Goal: Task Accomplishment & Management: Manage account settings

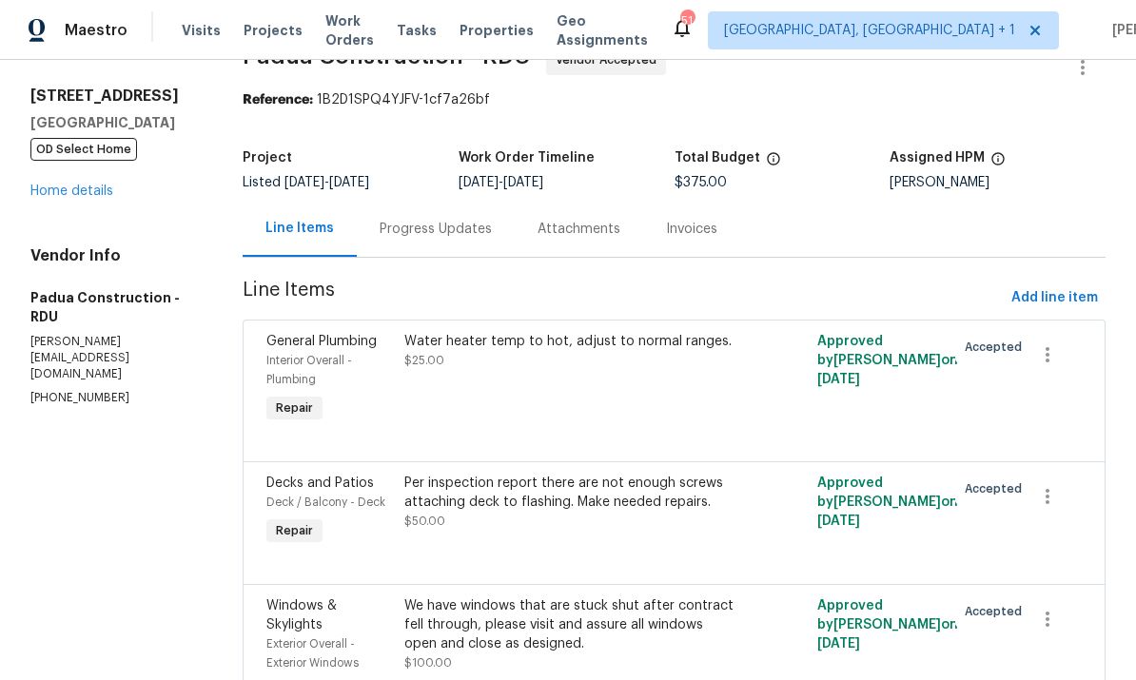
scroll to position [47, 0]
click at [561, 343] on div "Water heater temp to hot, adjust to normal ranges." at bounding box center [570, 340] width 333 height 19
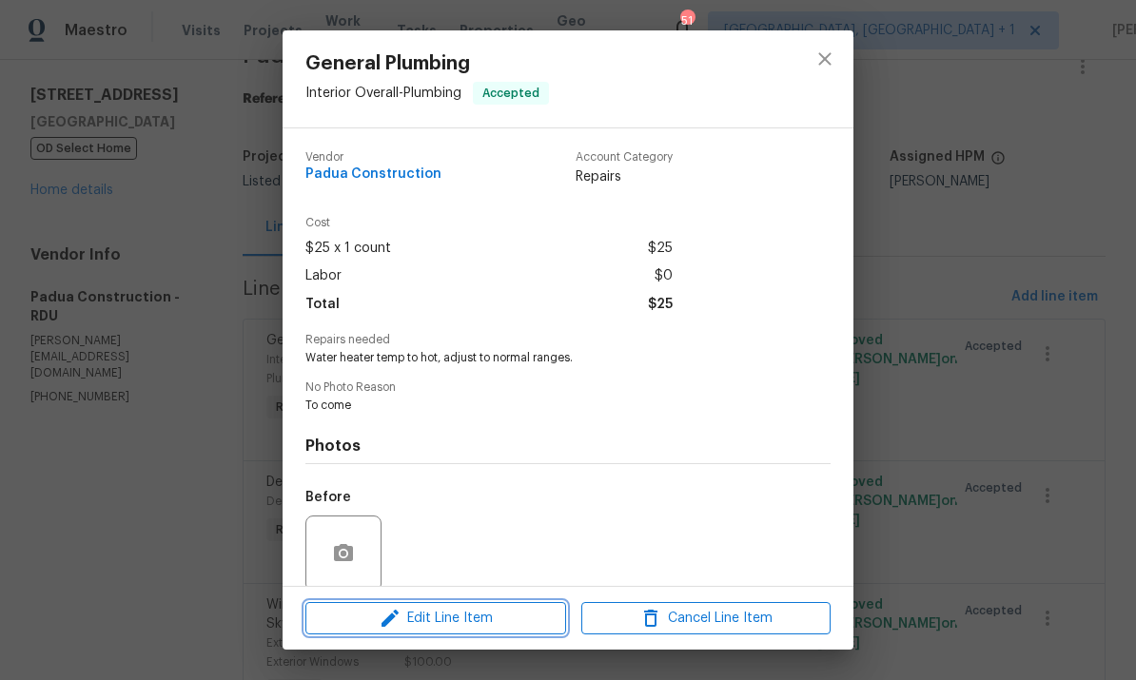
click at [500, 621] on span "Edit Line Item" at bounding box center [435, 619] width 249 height 24
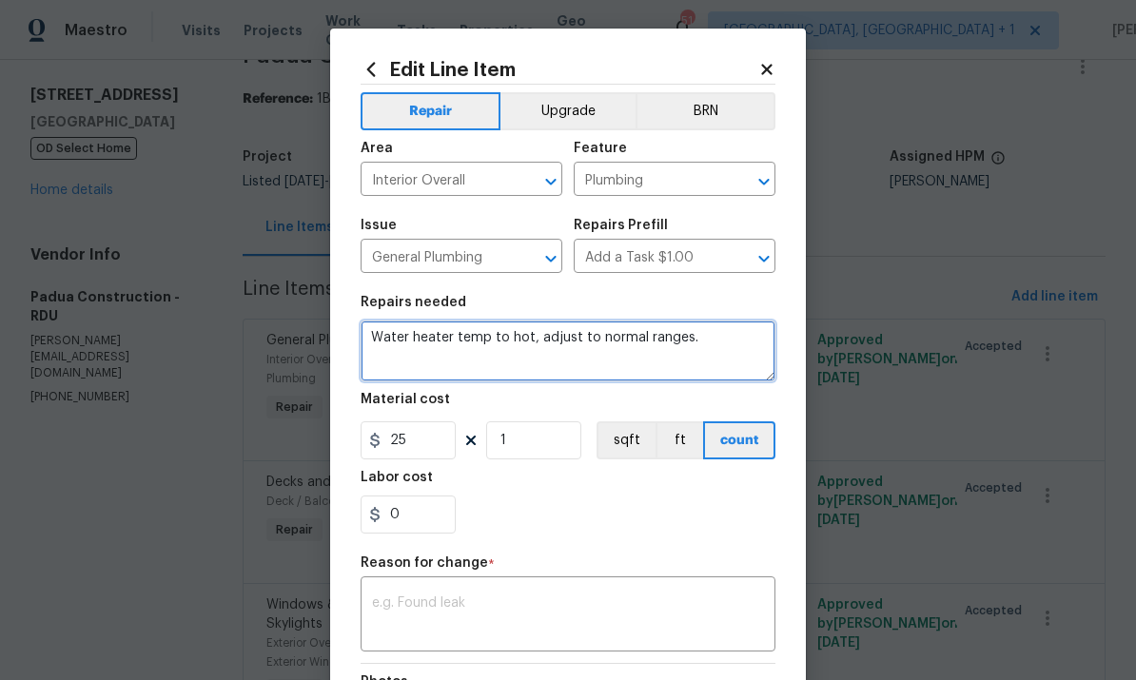
click at [504, 338] on textarea "Water heater temp to hot, adjust to normal ranges." at bounding box center [568, 351] width 415 height 61
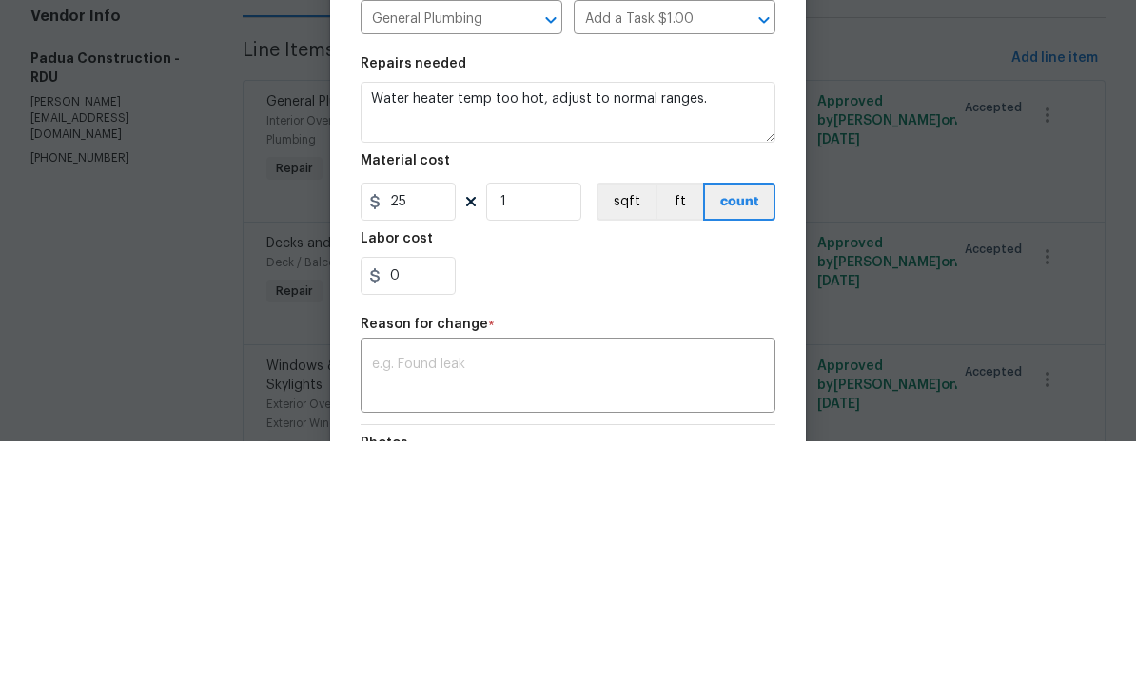
scroll to position [71, 0]
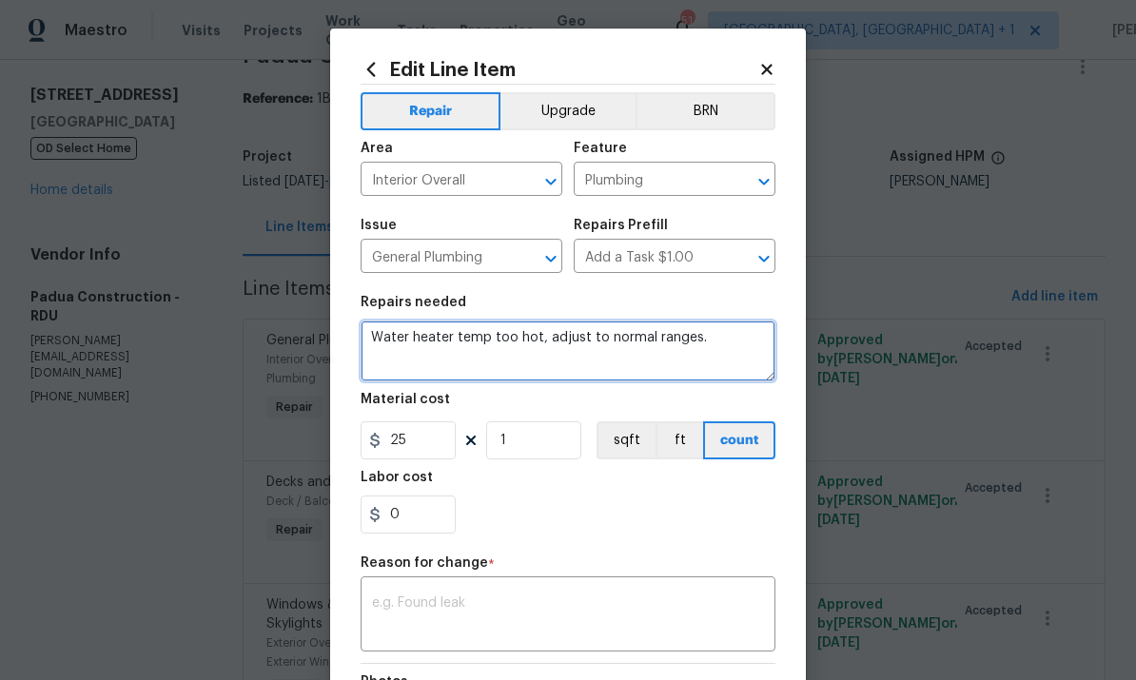
type textarea "Water heater temp too hot, adjust to normal ranges."
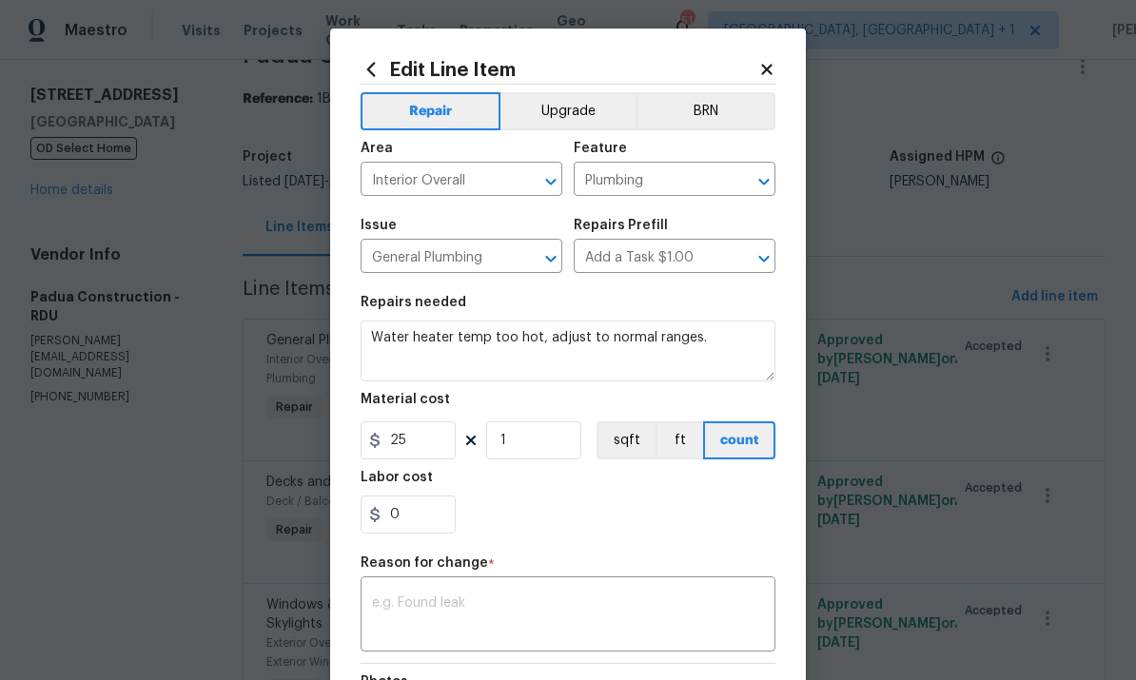
click at [456, 612] on textarea at bounding box center [568, 616] width 392 height 40
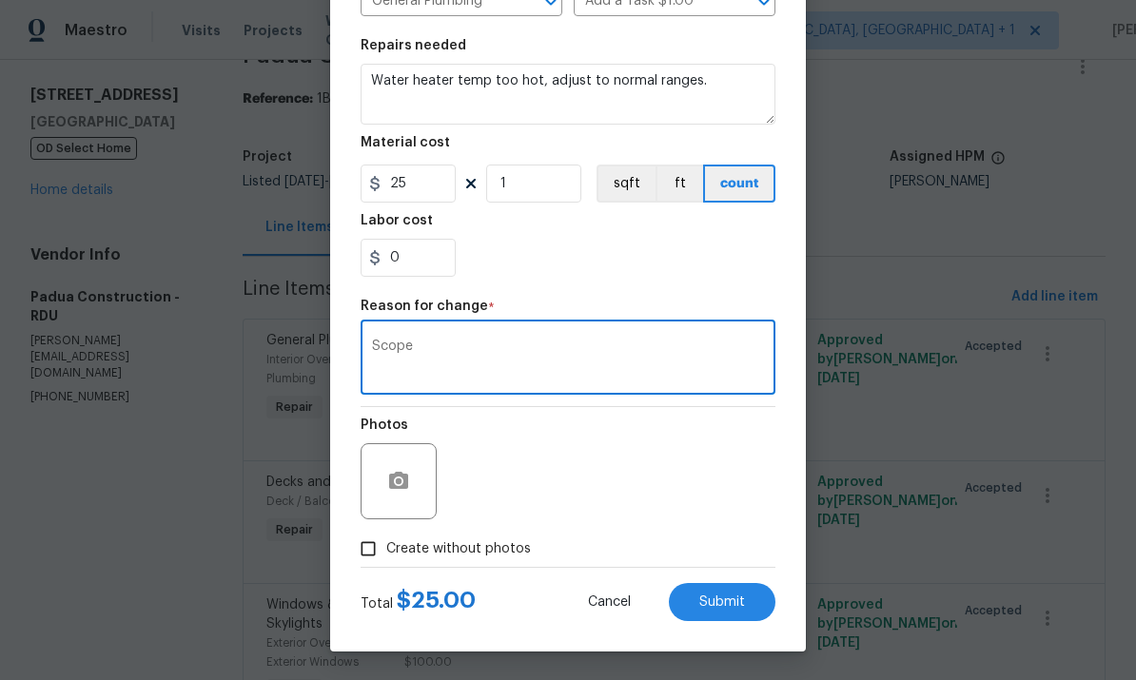
scroll to position [261, 0]
type textarea "Scope"
click at [727, 595] on span "Submit" at bounding box center [722, 602] width 46 height 14
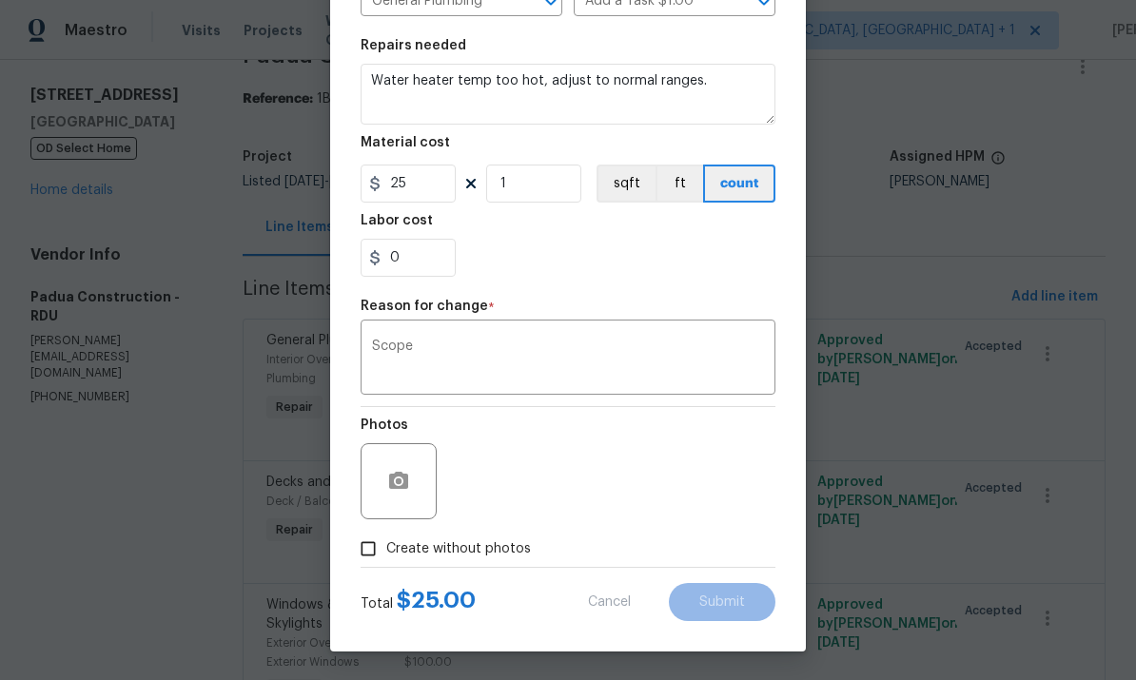
type textarea "Water heater temp to hot, adjust to normal ranges."
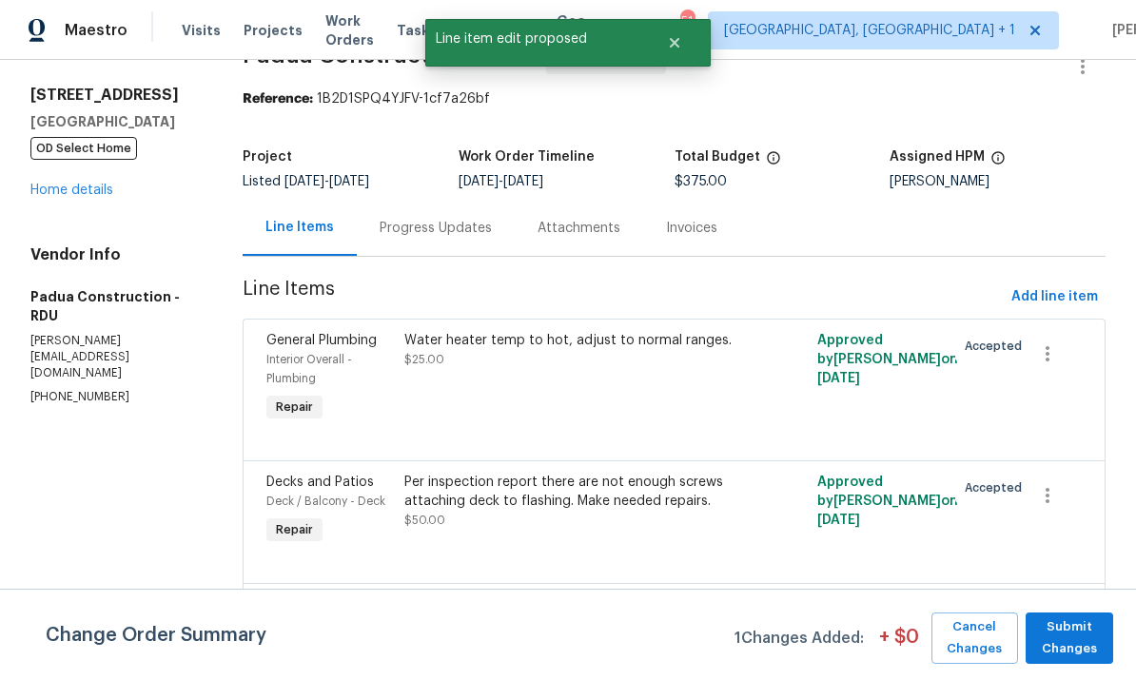
scroll to position [0, 0]
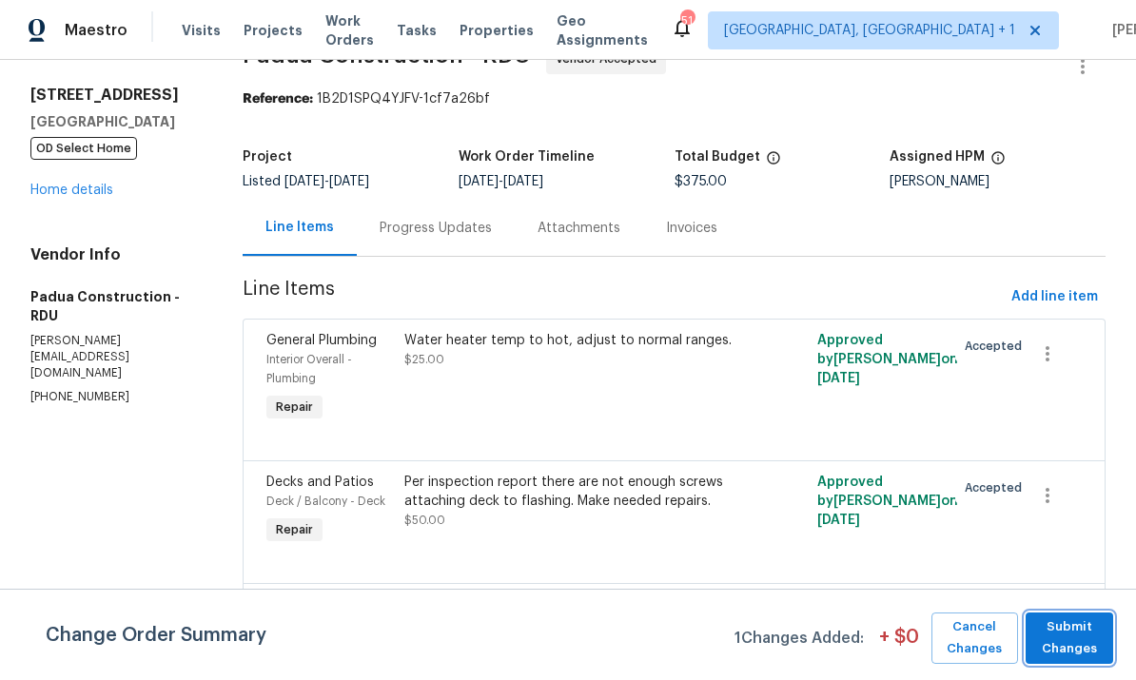
click at [1070, 651] on span "Submit Changes" at bounding box center [1069, 638] width 68 height 44
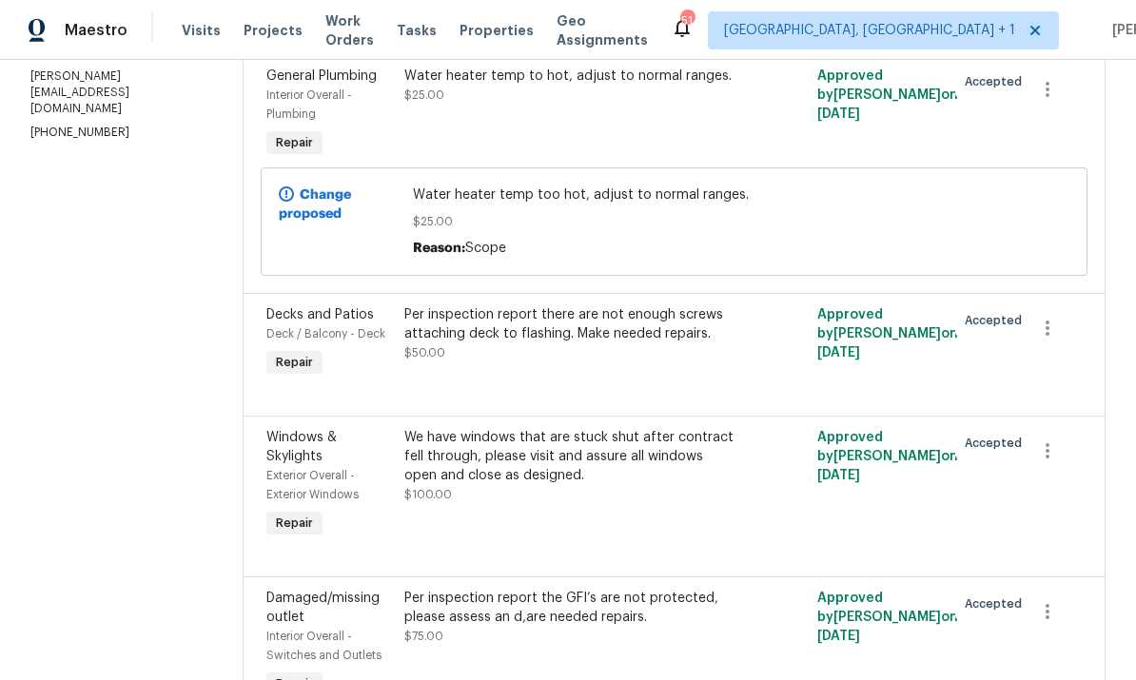
scroll to position [328, 0]
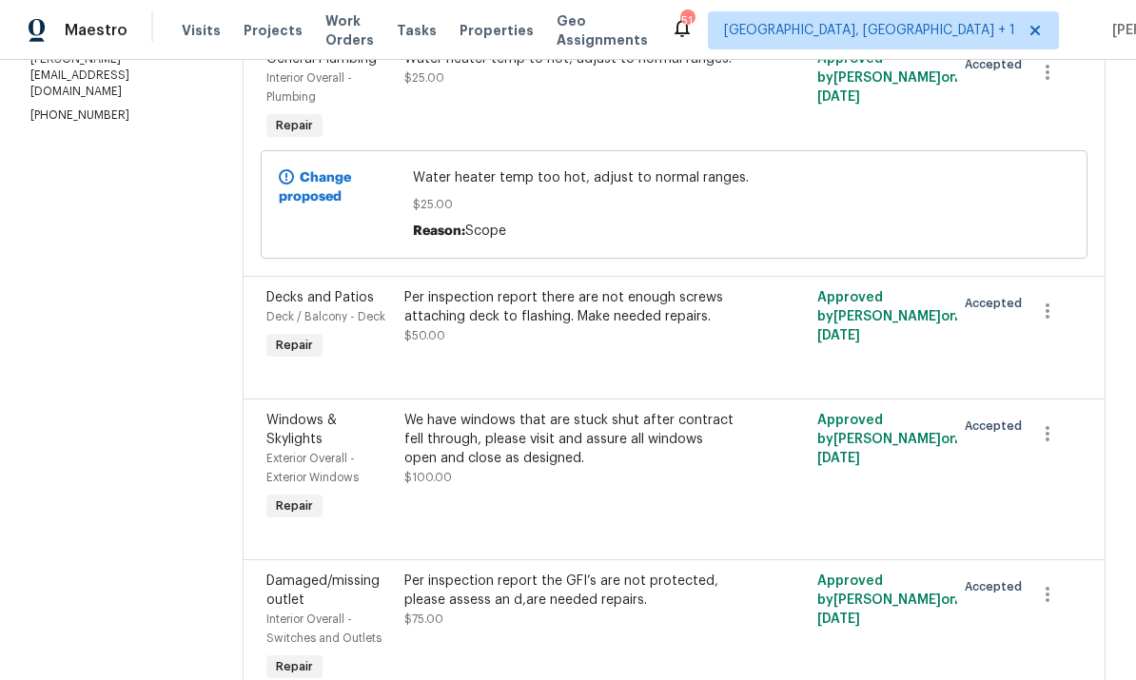
click at [642, 486] on div "Windows & Skylights Exterior Overall - Exterior Windows Repair We have windows …" at bounding box center [674, 479] width 863 height 161
click at [662, 572] on div "Per inspection report the GFI’s are not protected, please assess an d,are neede…" at bounding box center [570, 591] width 333 height 38
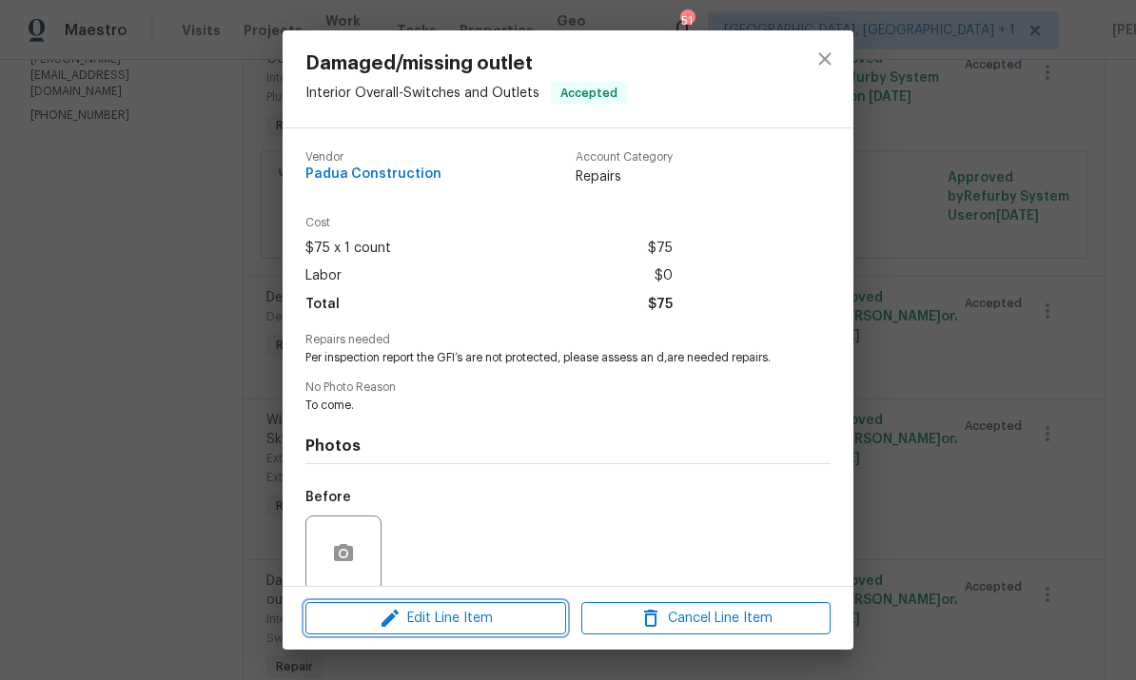
click at [521, 626] on span "Edit Line Item" at bounding box center [435, 619] width 249 height 24
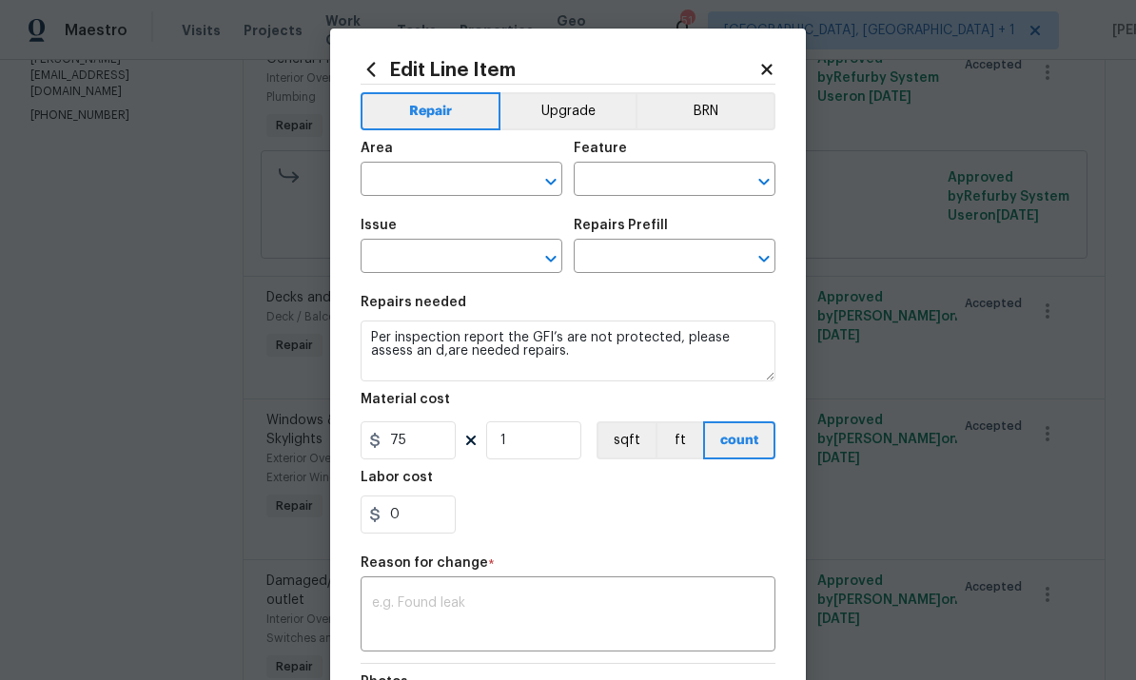
type input "Interior Overall"
type input "Switches and Outlets"
type input "Damaged/missing outlet"
type input "Add new electrical outlet and junction box. $125.00"
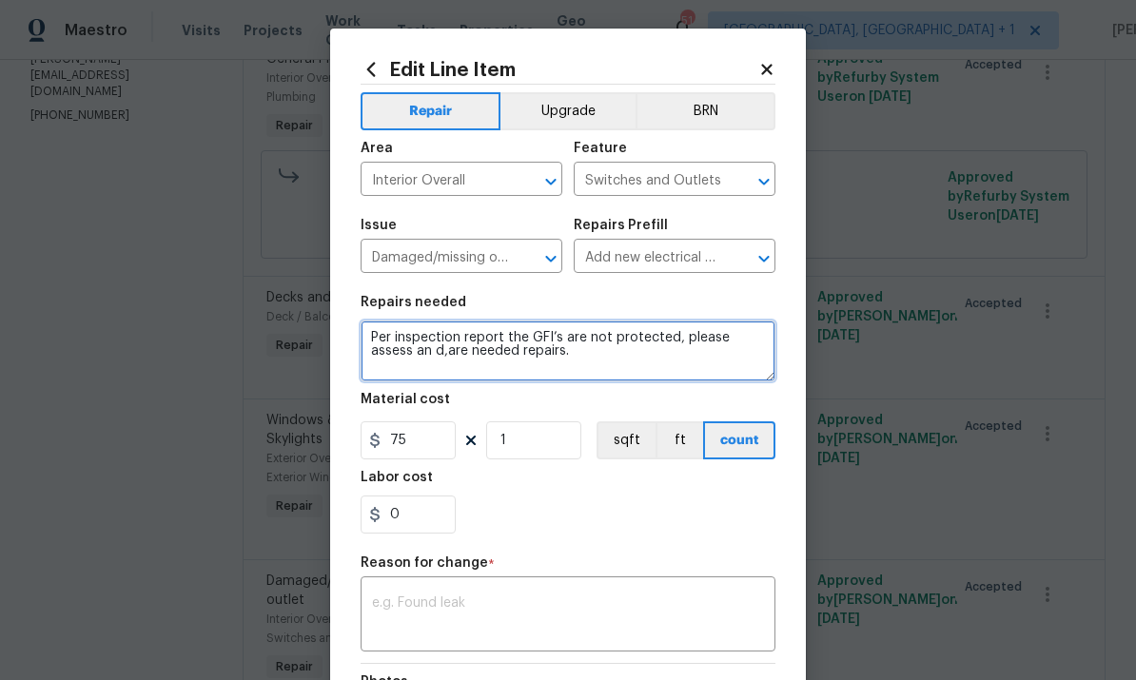
click at [430, 354] on textarea "Per inspection report the GFI’s are not protected, please assess an d,are neede…" at bounding box center [568, 351] width 415 height 61
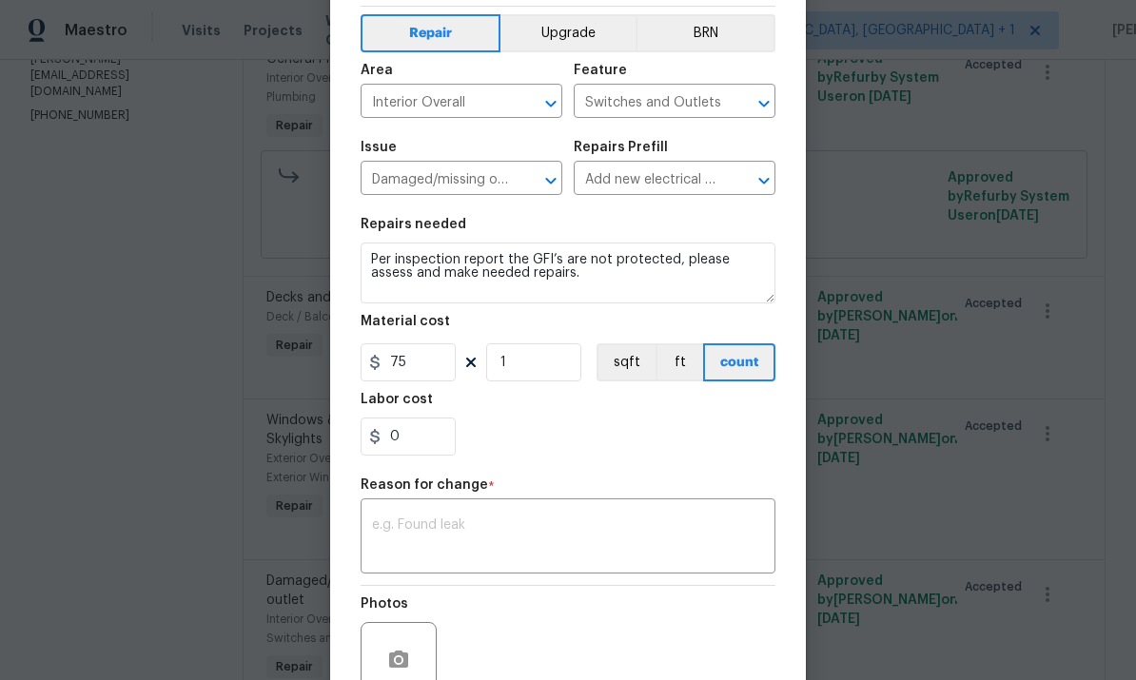
scroll to position [124, 0]
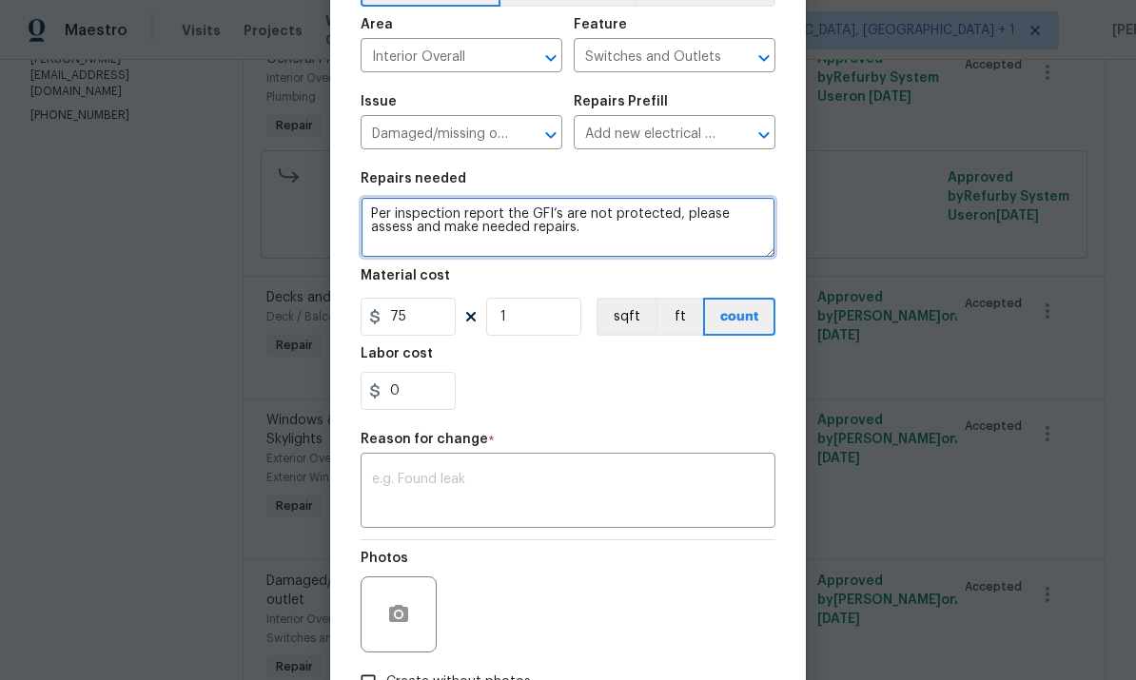
type textarea "Per inspection report the GFI’s are not protected, please assess and make neede…"
click at [444, 497] on textarea at bounding box center [568, 493] width 392 height 40
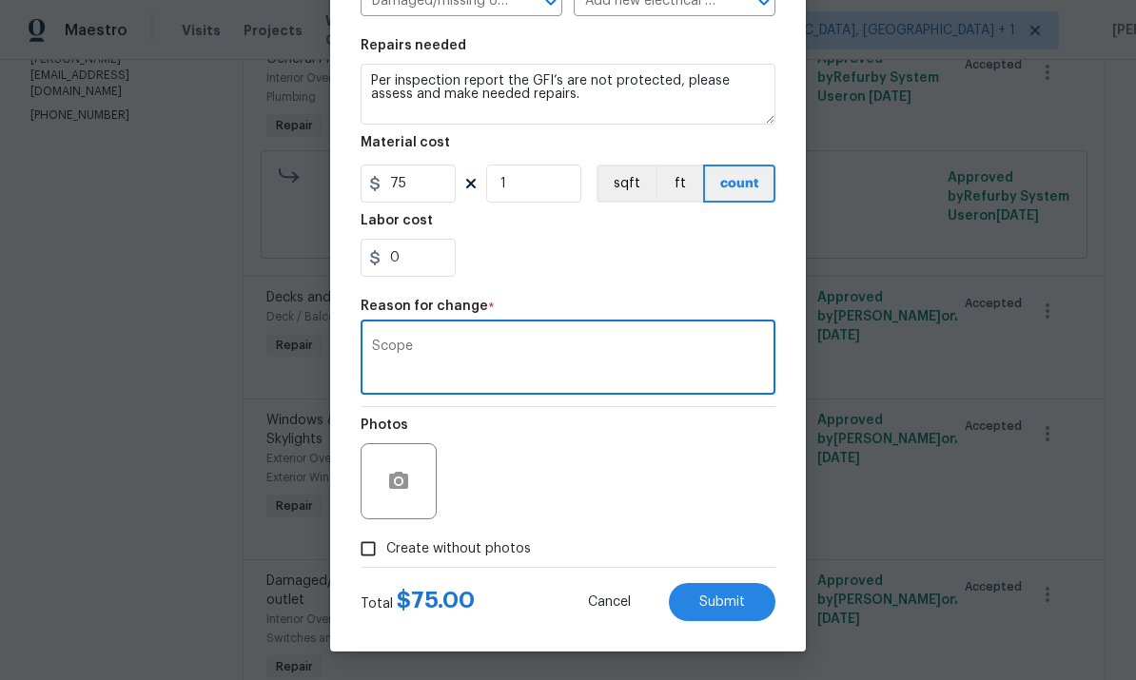
scroll to position [261, 0]
type textarea "Scope"
click at [716, 578] on div "Total $ 75.00 Cancel Submit" at bounding box center [568, 594] width 415 height 53
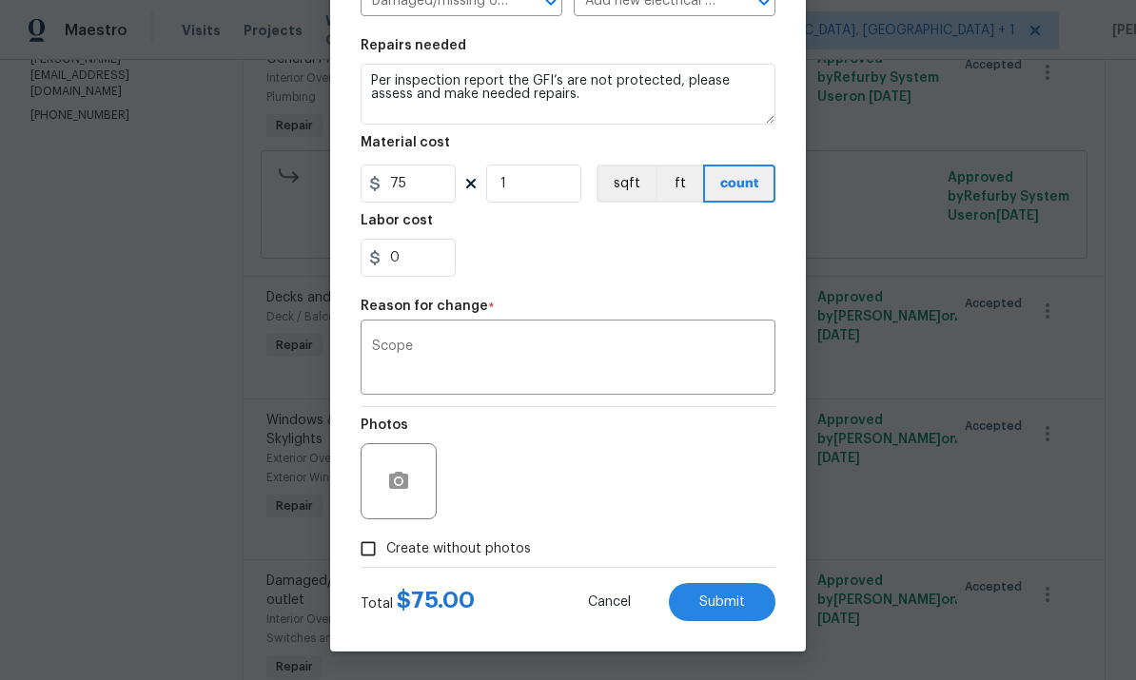
click at [725, 637] on div "Edit Line Item Repair Upgrade BRN Area Interior Overall ​ Feature Switches and …" at bounding box center [568, 212] width 476 height 880
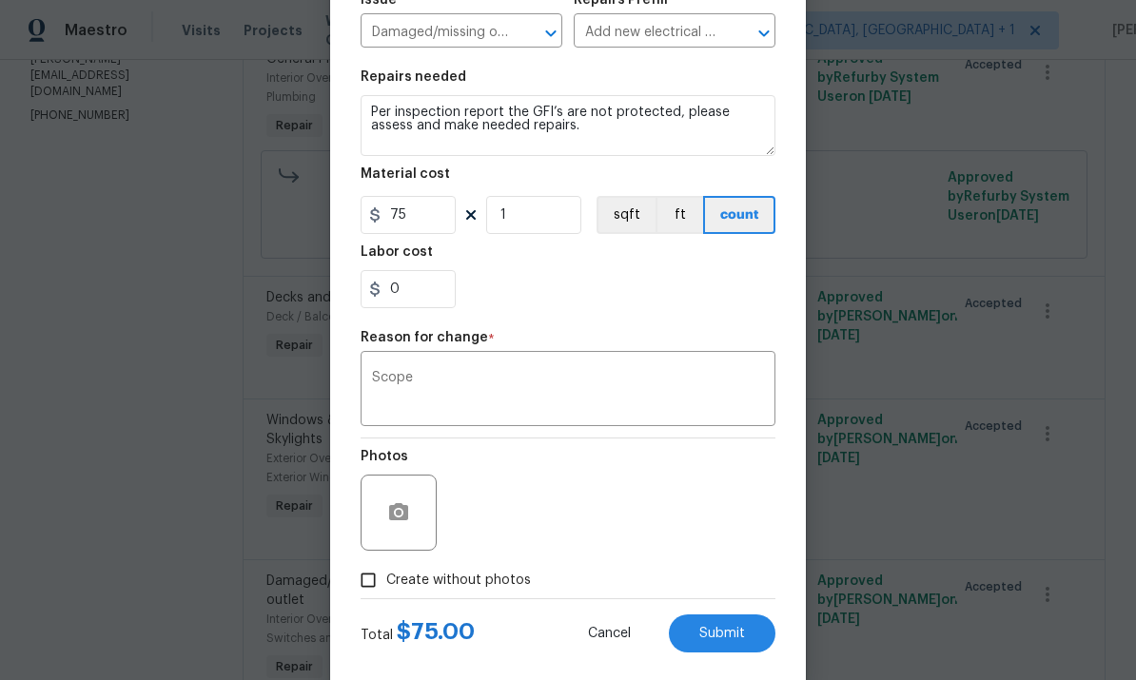
scroll to position [227, 0]
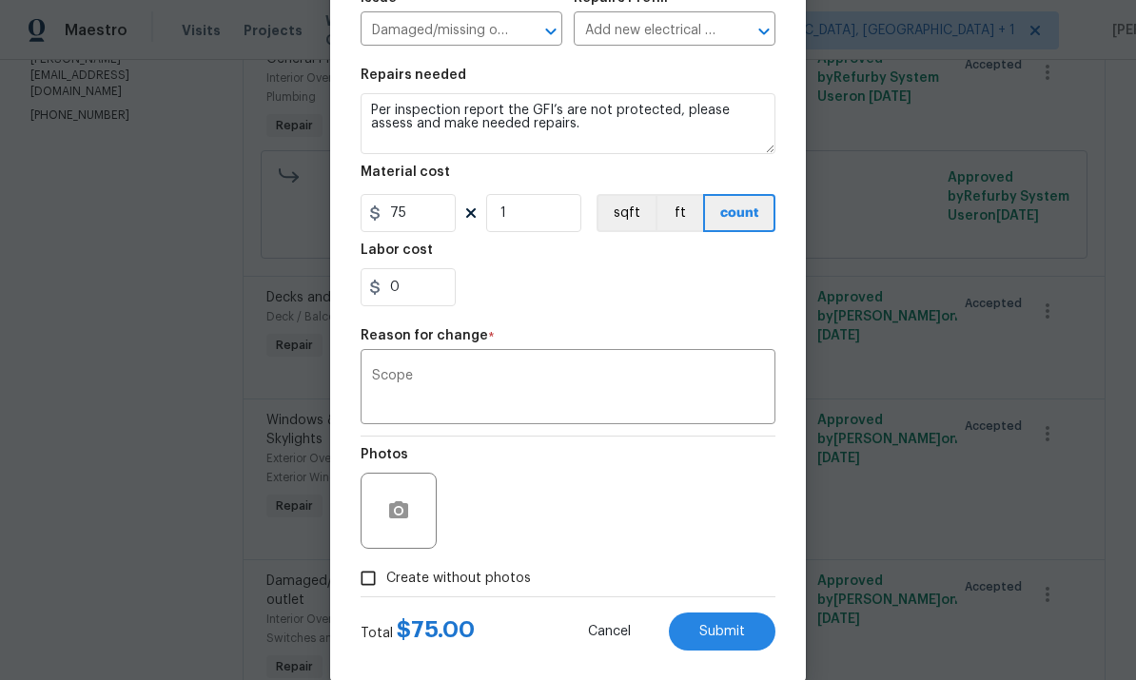
click at [365, 610] on div "Total $ 75.00 Cancel Submit" at bounding box center [568, 623] width 415 height 53
click at [380, 587] on input "Create without photos" at bounding box center [368, 578] width 36 height 36
checkbox input "true"
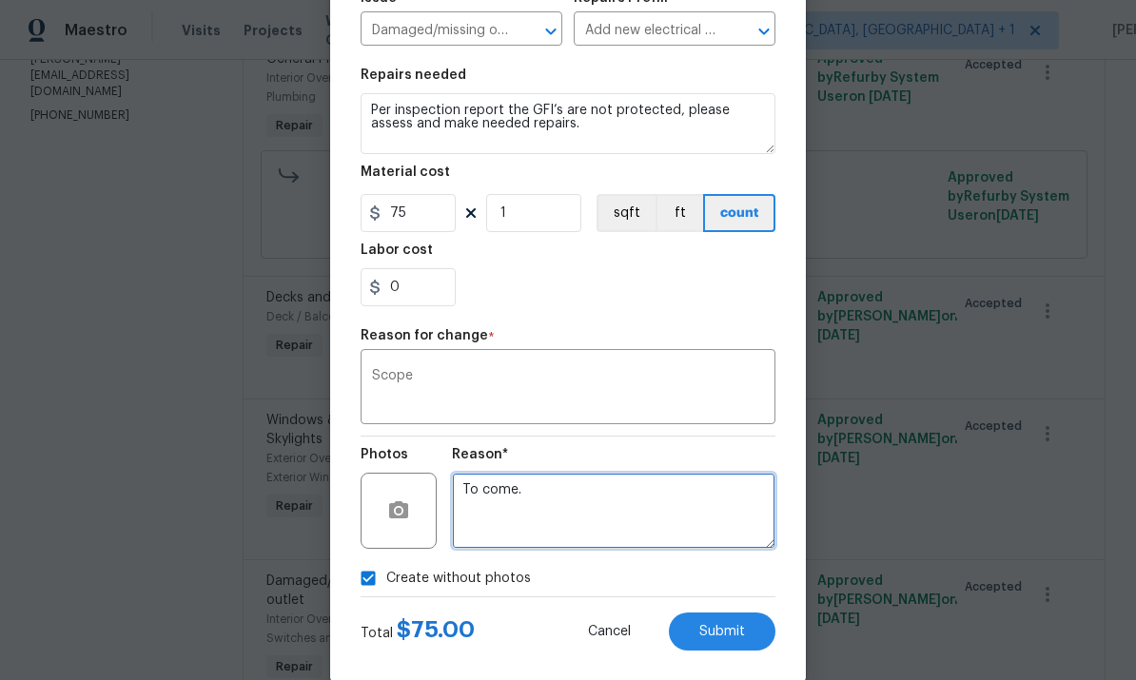
click at [515, 504] on textarea "To come." at bounding box center [613, 511] width 323 height 76
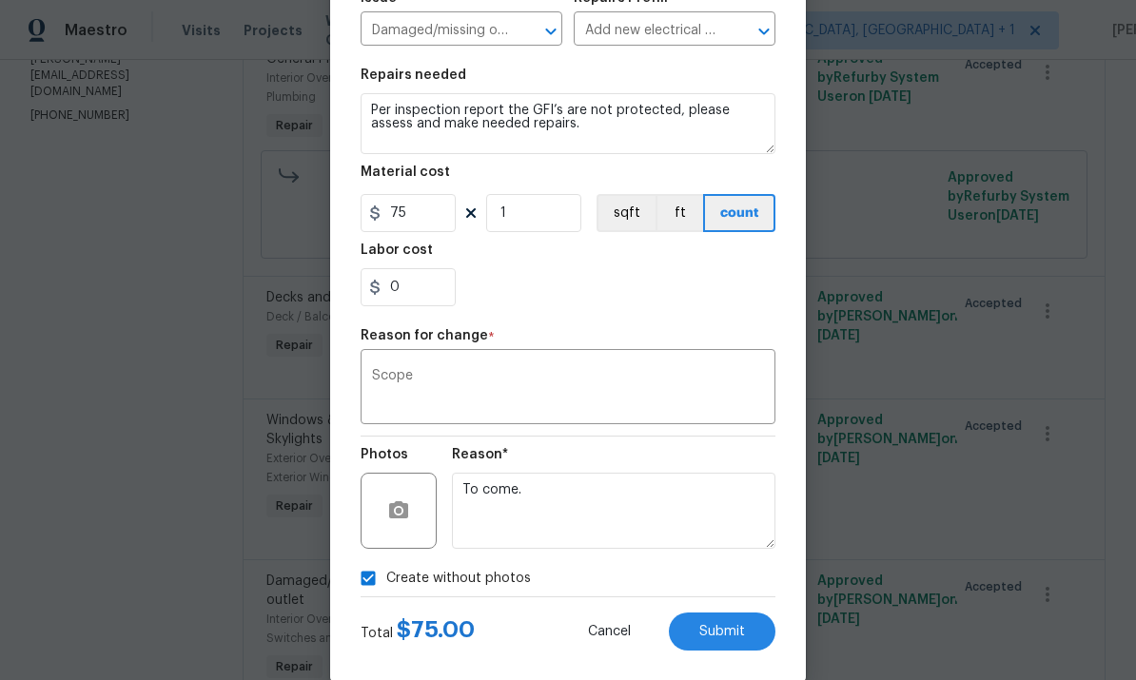
click at [725, 629] on span "Submit" at bounding box center [722, 632] width 46 height 14
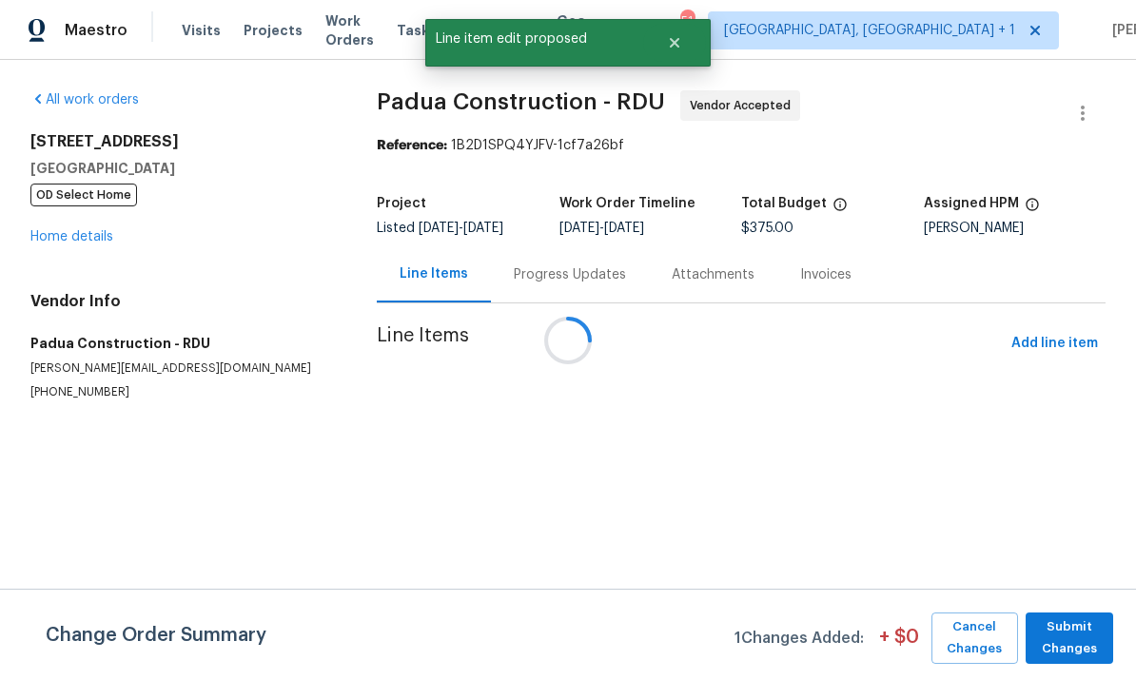
scroll to position [0, 0]
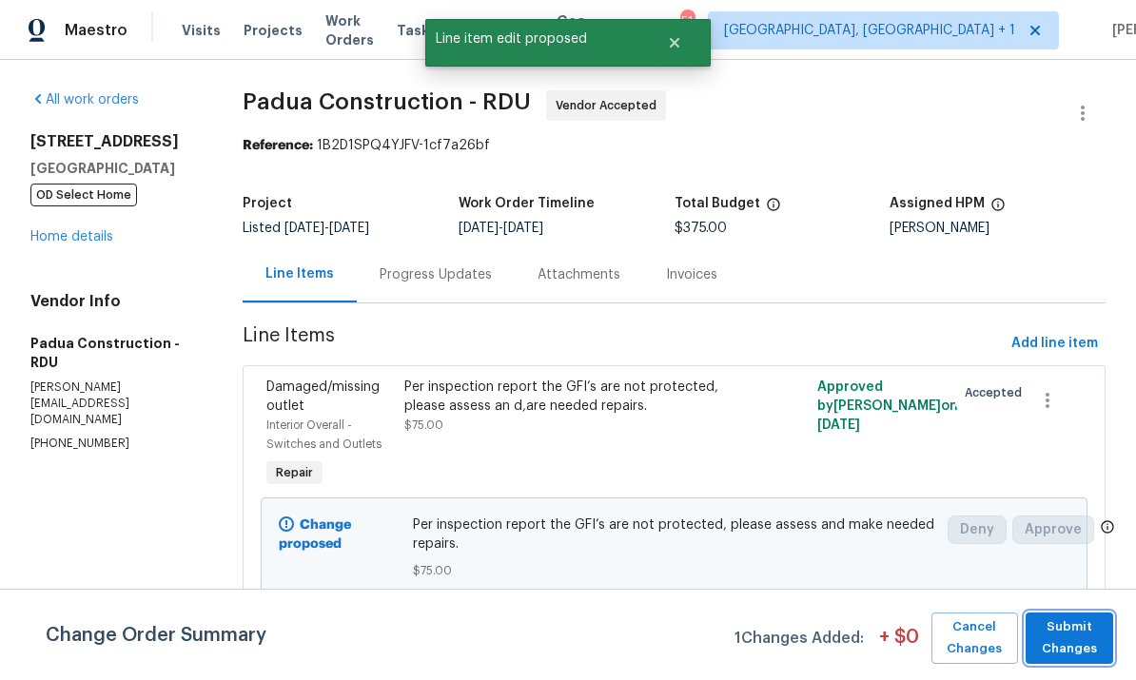
click at [1071, 651] on span "Submit Changes" at bounding box center [1069, 638] width 68 height 44
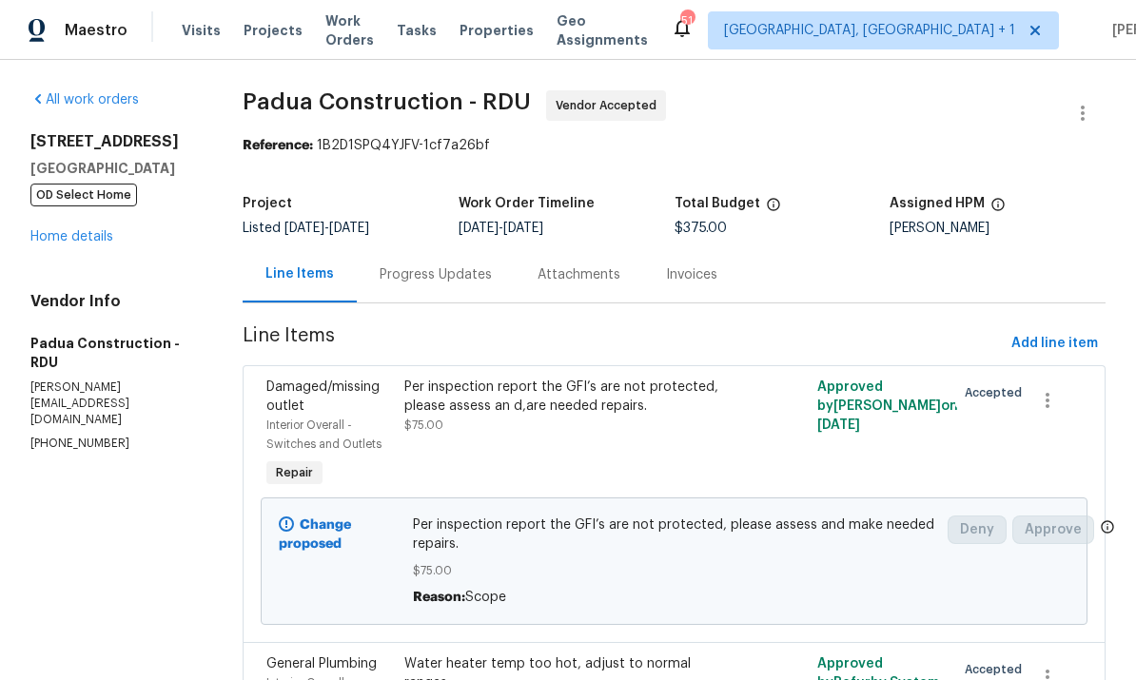
click at [81, 244] on link "Home details" at bounding box center [71, 236] width 83 height 13
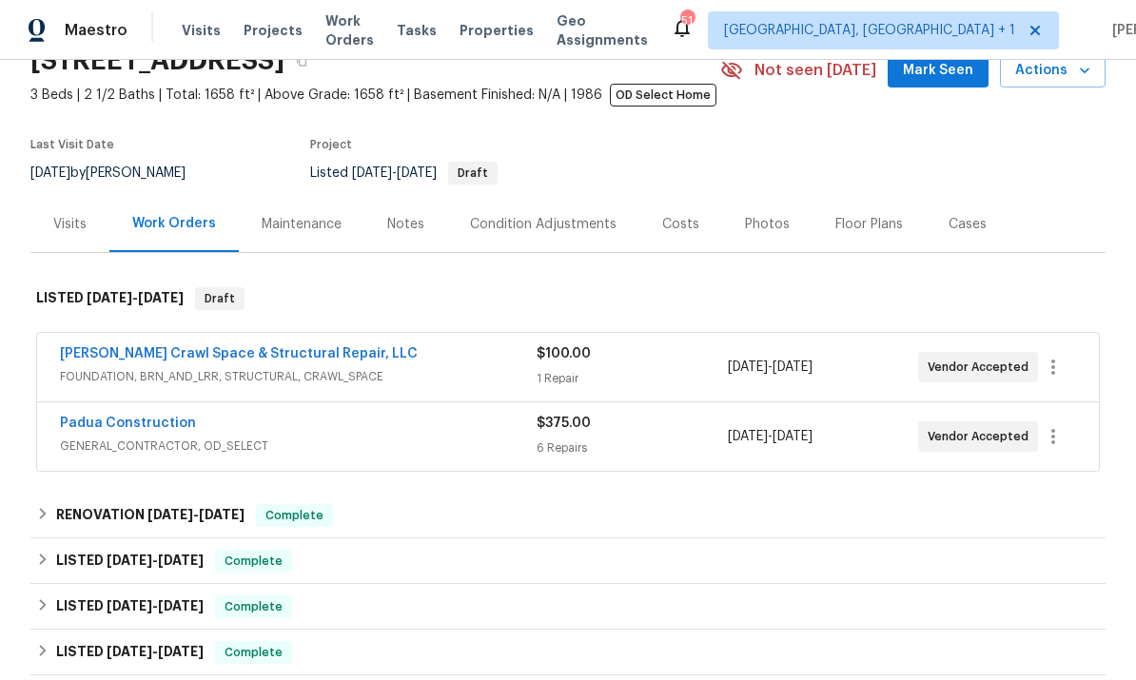
scroll to position [94, 0]
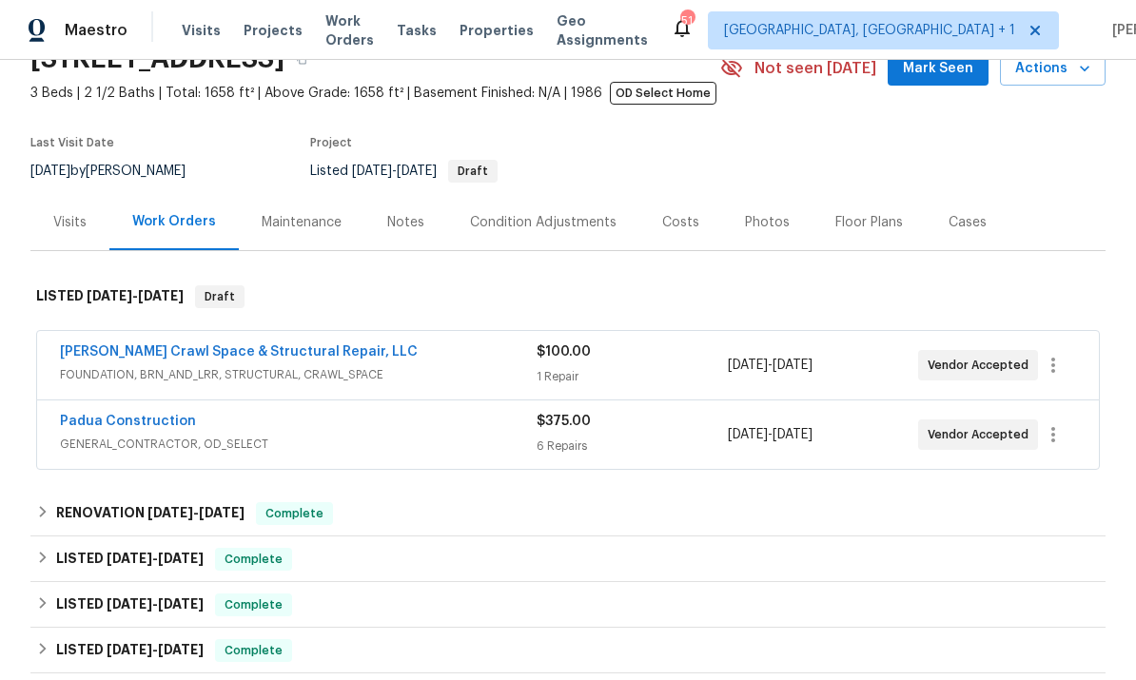
click at [169, 427] on link "Padua Construction" at bounding box center [128, 421] width 136 height 13
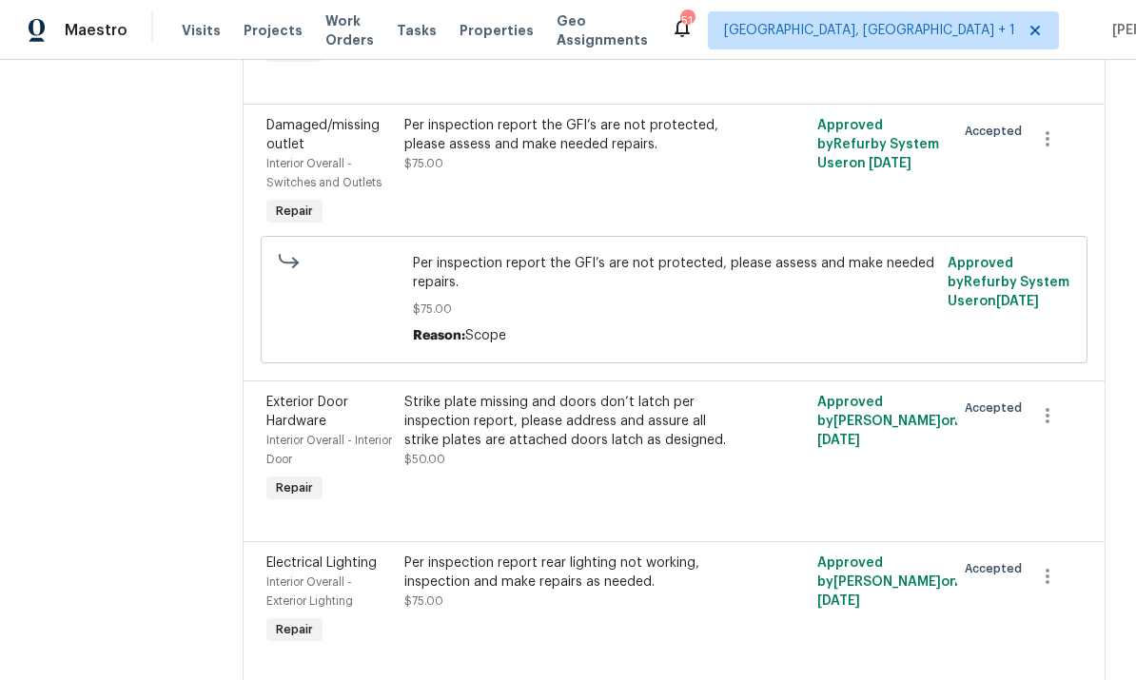
scroll to position [782, 0]
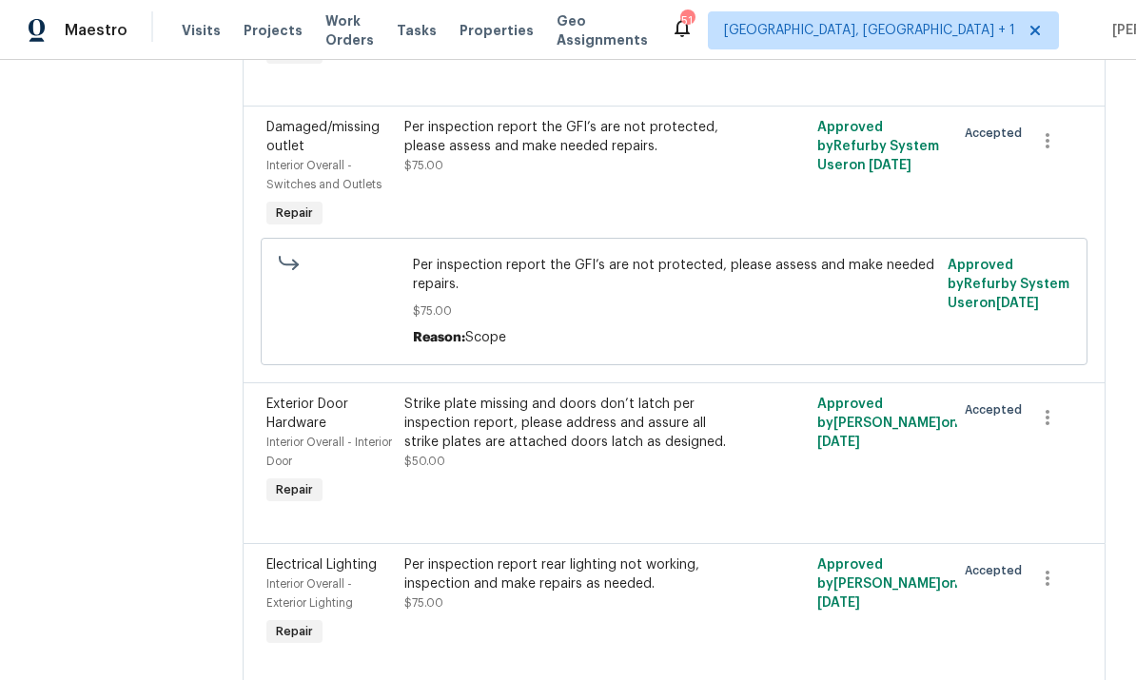
click at [569, 584] on div "Per inspection report rear lighting not working, inspection and make repairs as…" at bounding box center [570, 575] width 333 height 38
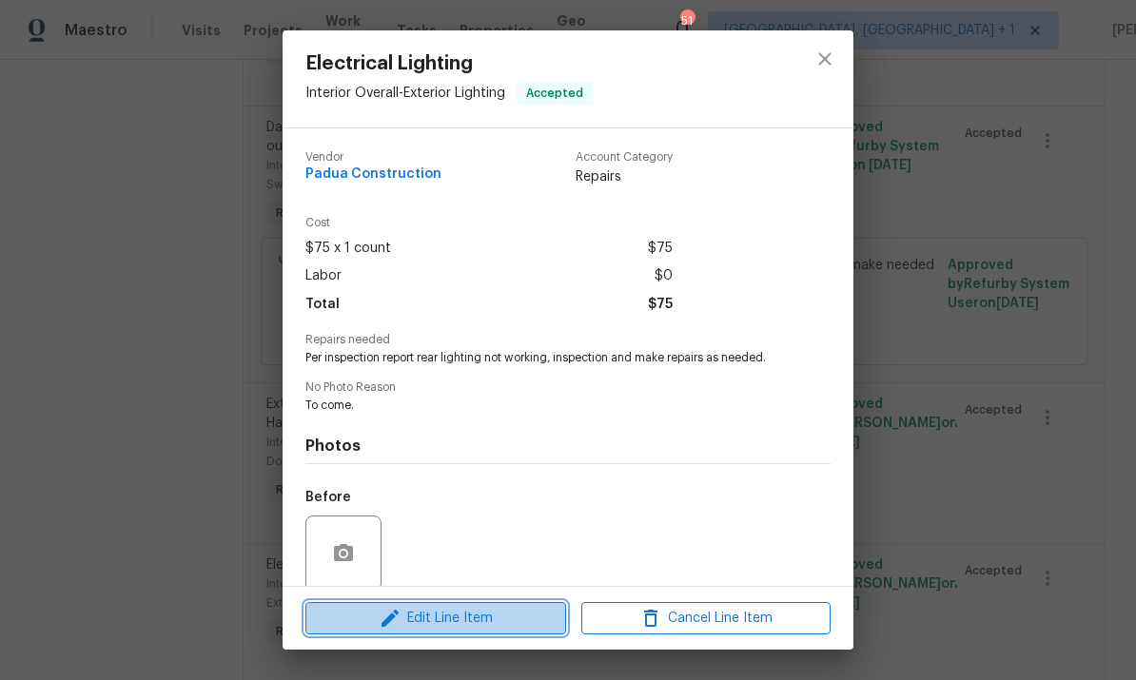
click at [518, 620] on span "Edit Line Item" at bounding box center [435, 619] width 249 height 24
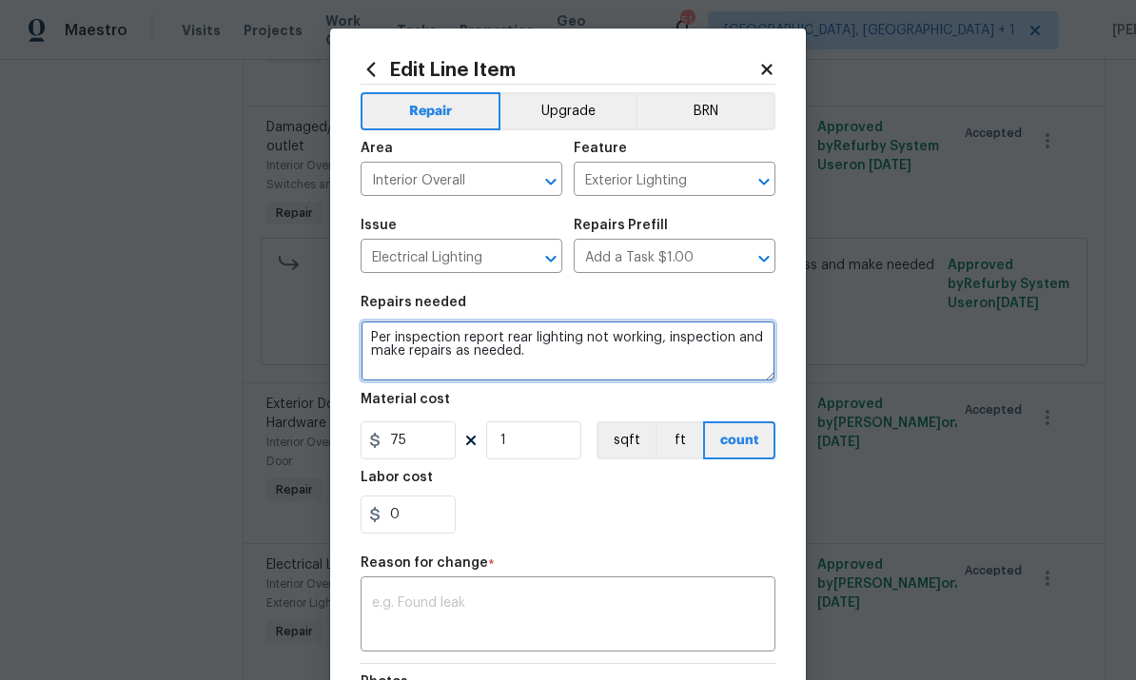
click at [730, 348] on textarea "Per inspection report rear lighting not working, inspection and make repairs as…" at bounding box center [568, 351] width 415 height 61
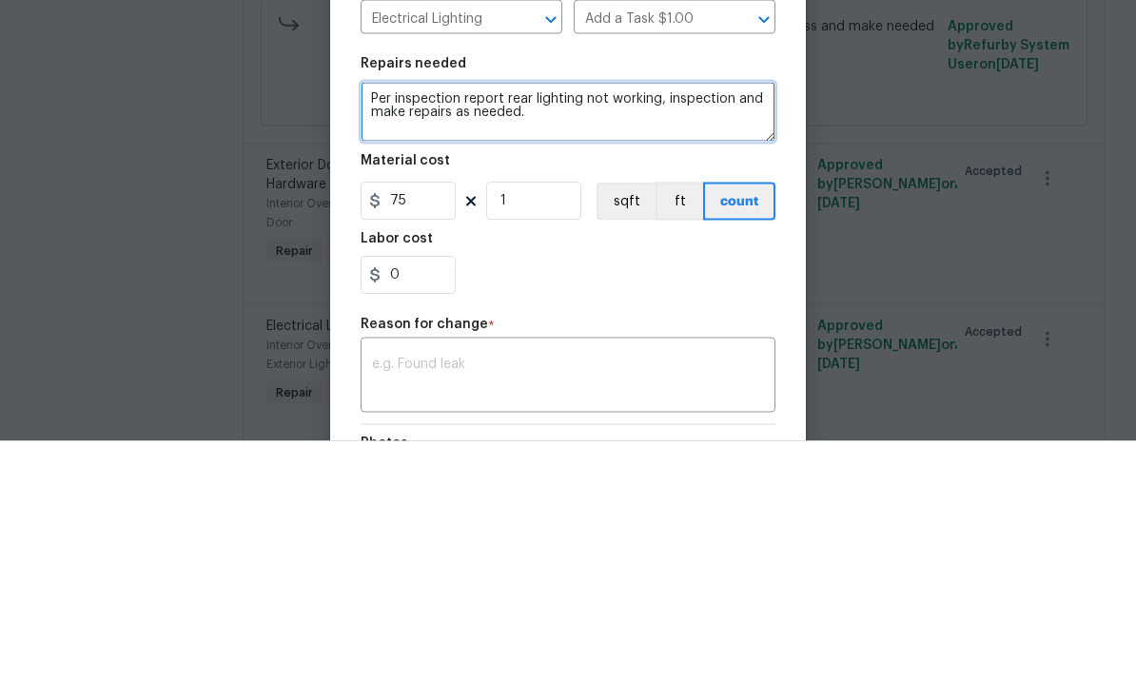
click at [723, 321] on textarea "Per inspection report rear lighting not working, inspection and make repairs as…" at bounding box center [568, 351] width 415 height 61
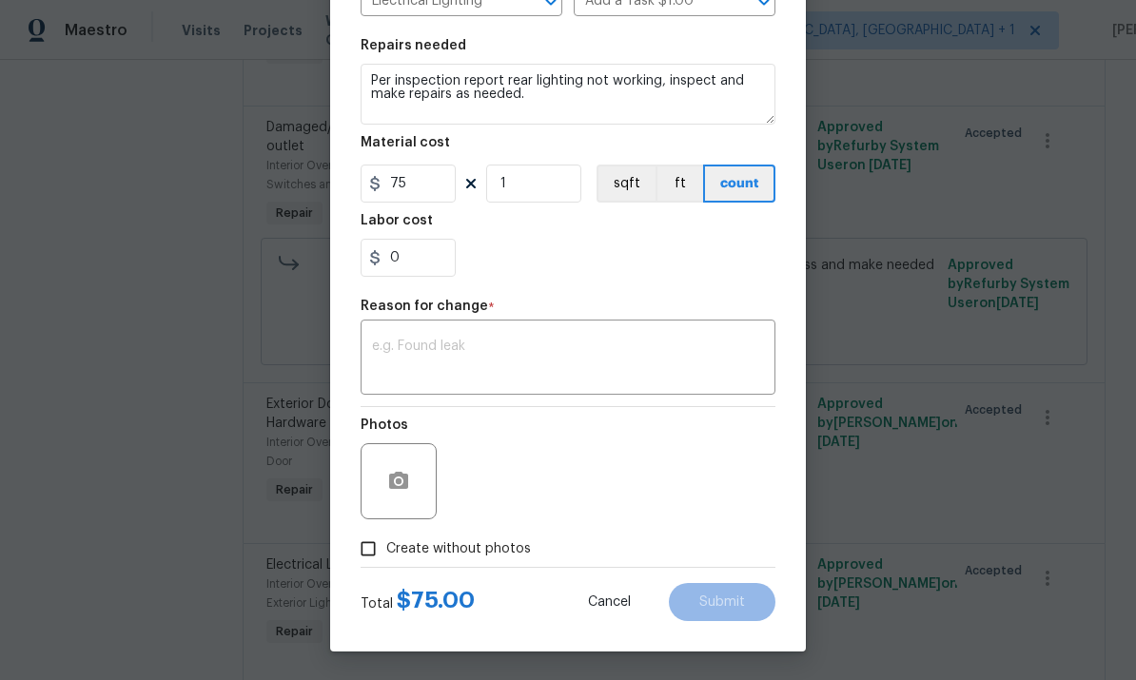
scroll to position [261, 0]
type textarea "Per inspection report rear lighting not working, inspect and make repairs as ne…"
click at [463, 348] on textarea at bounding box center [568, 360] width 392 height 40
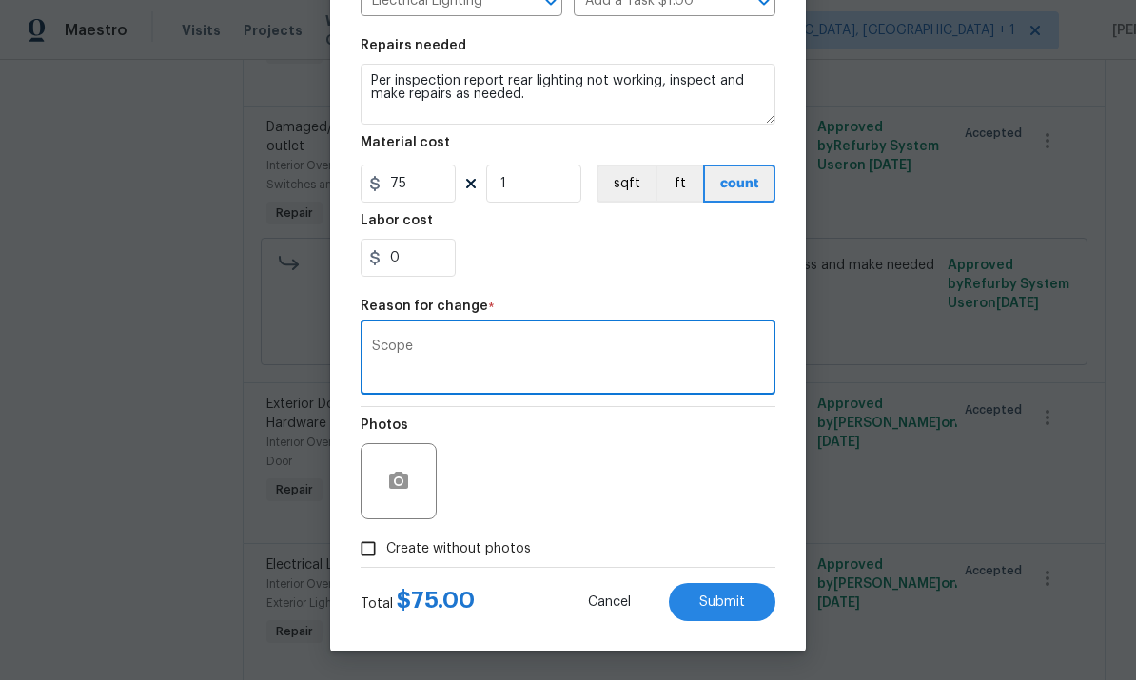
type textarea "Scope"
click at [731, 596] on span "Submit" at bounding box center [722, 602] width 46 height 14
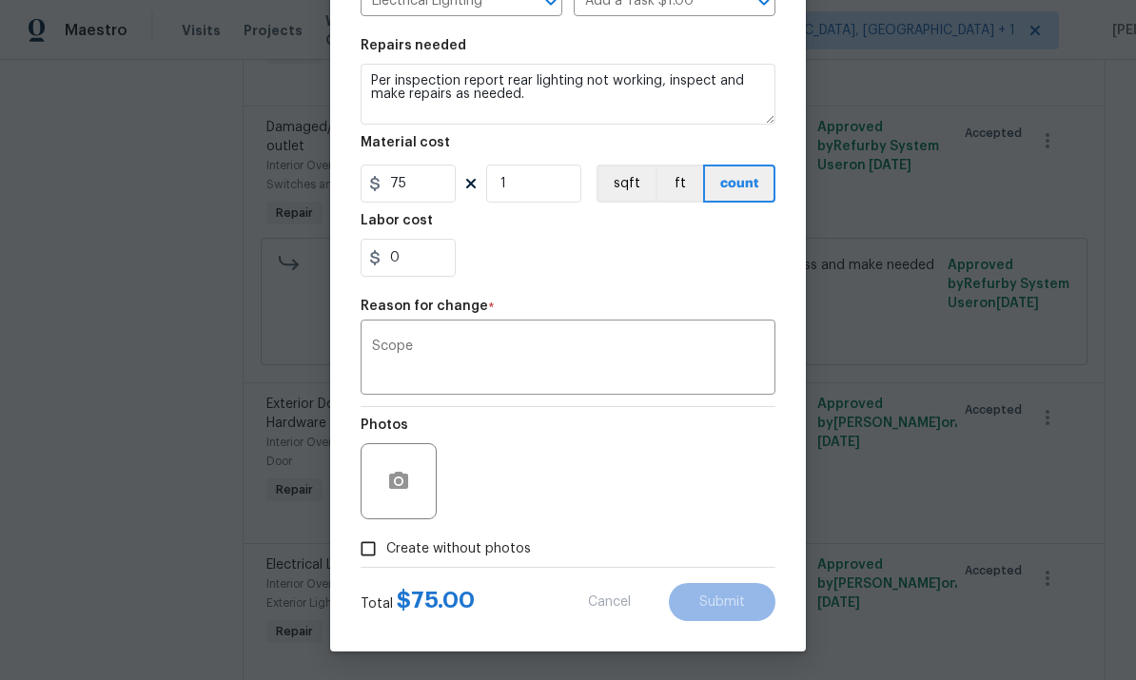
type textarea "Per inspection report rear lighting not working, inspection and make repairs as…"
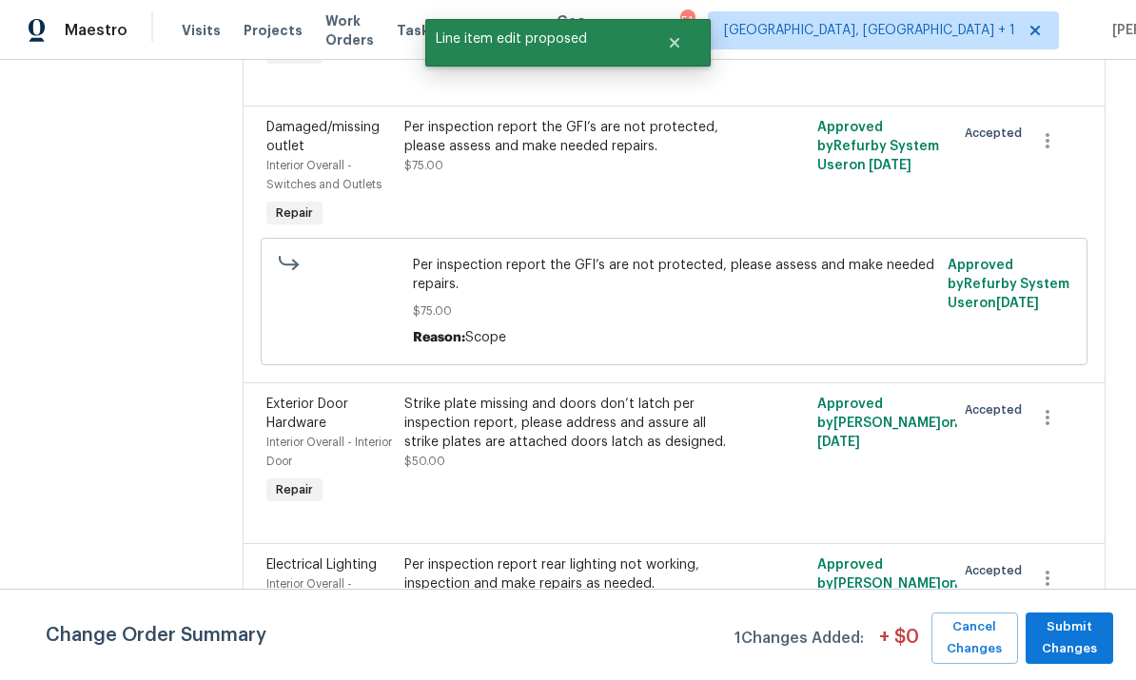
scroll to position [0, 0]
click at [1067, 639] on span "Submit Changes" at bounding box center [1069, 638] width 68 height 44
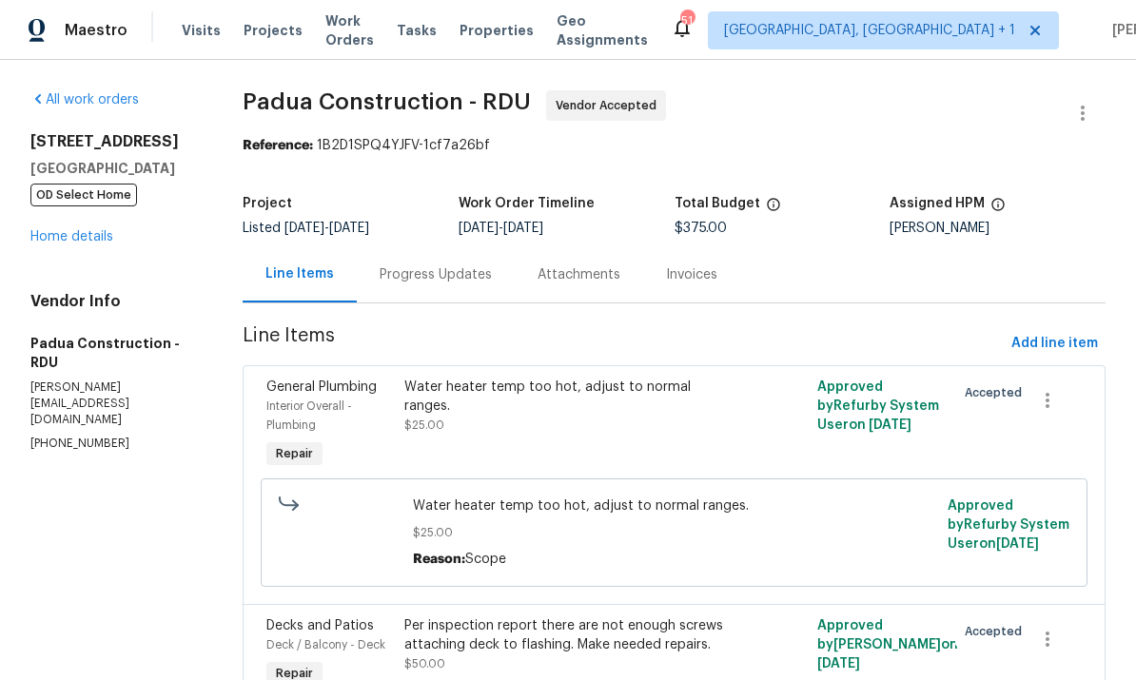
click at [93, 230] on link "Home details" at bounding box center [71, 236] width 83 height 13
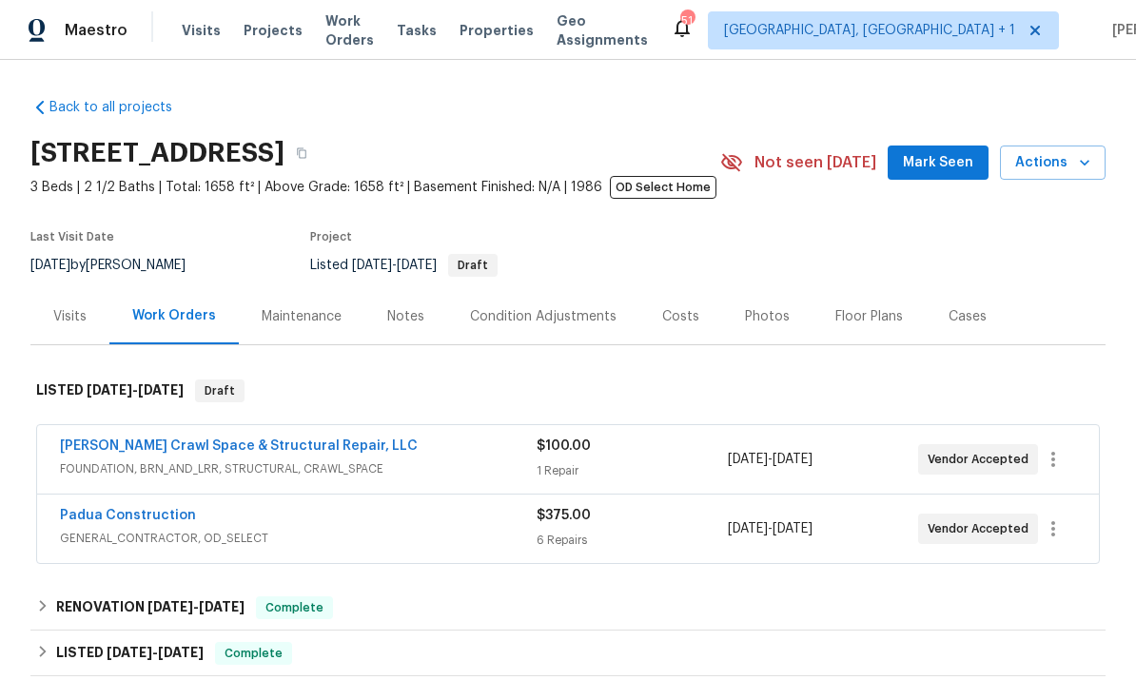
click at [213, 451] on link "Falcone Crawl Space & Structural Repair, LLC" at bounding box center [239, 445] width 358 height 13
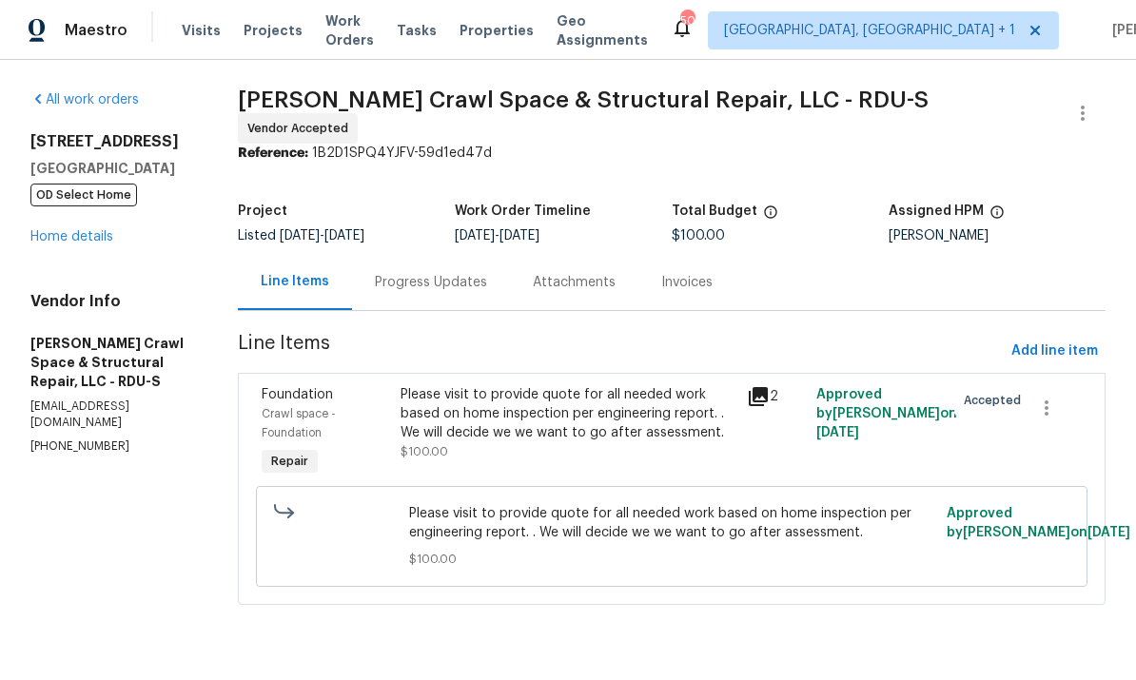
click at [88, 235] on link "Home details" at bounding box center [71, 236] width 83 height 13
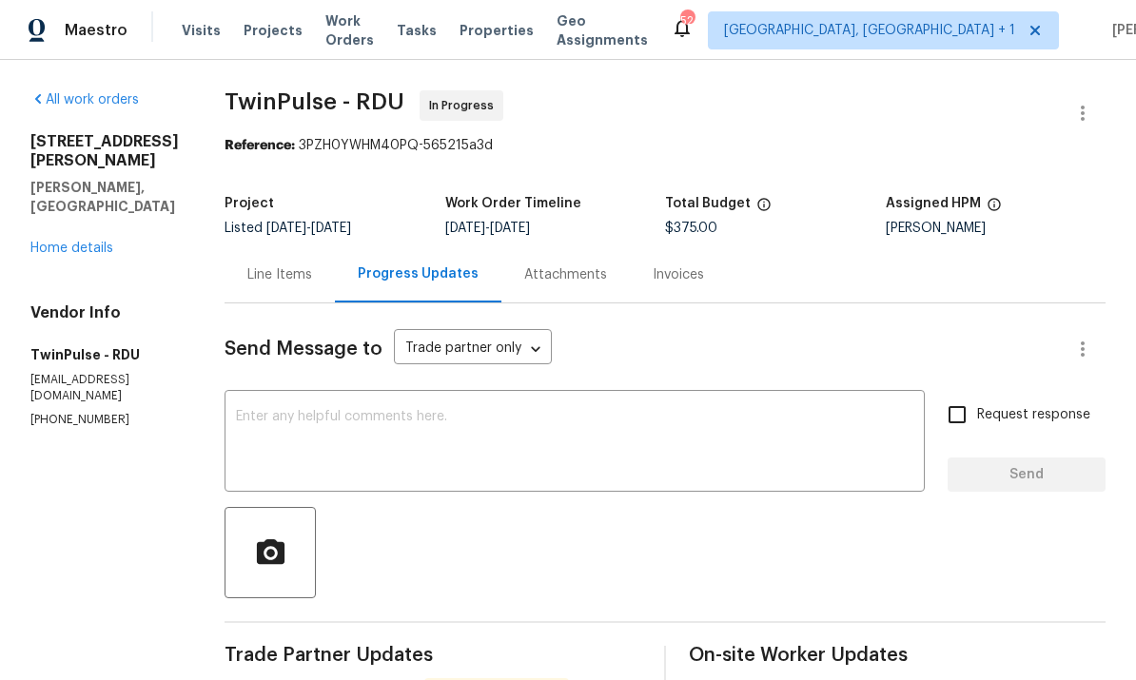
click at [93, 242] on link "Home details" at bounding box center [71, 248] width 83 height 13
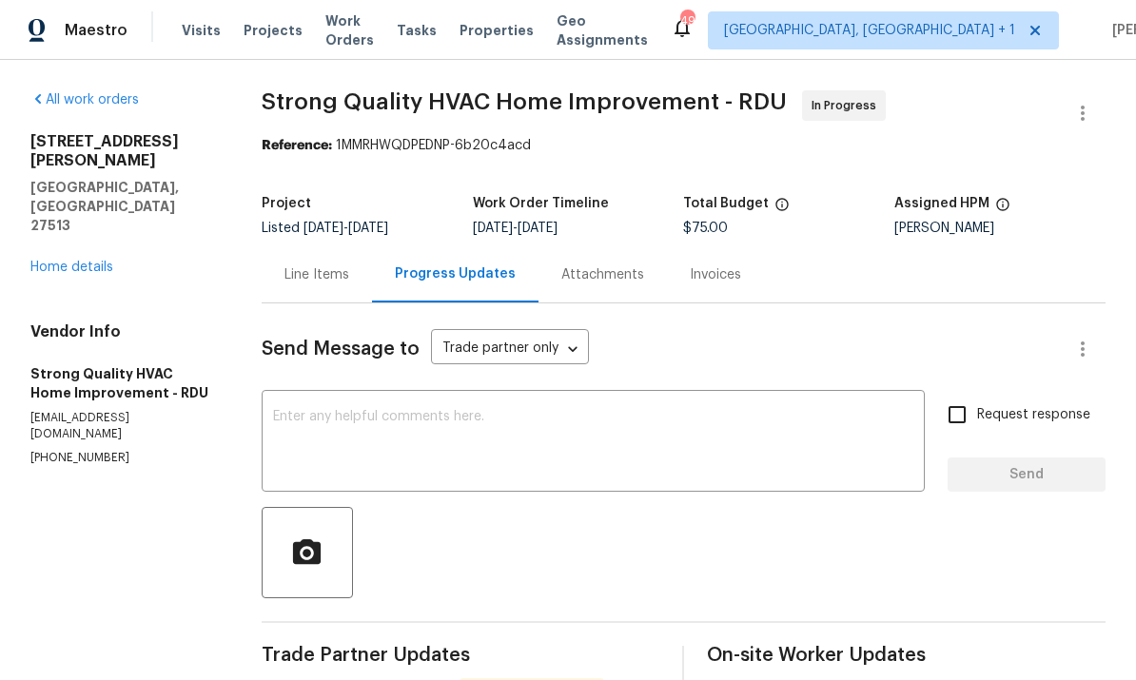
click at [309, 268] on div "Line Items" at bounding box center [316, 274] width 65 height 19
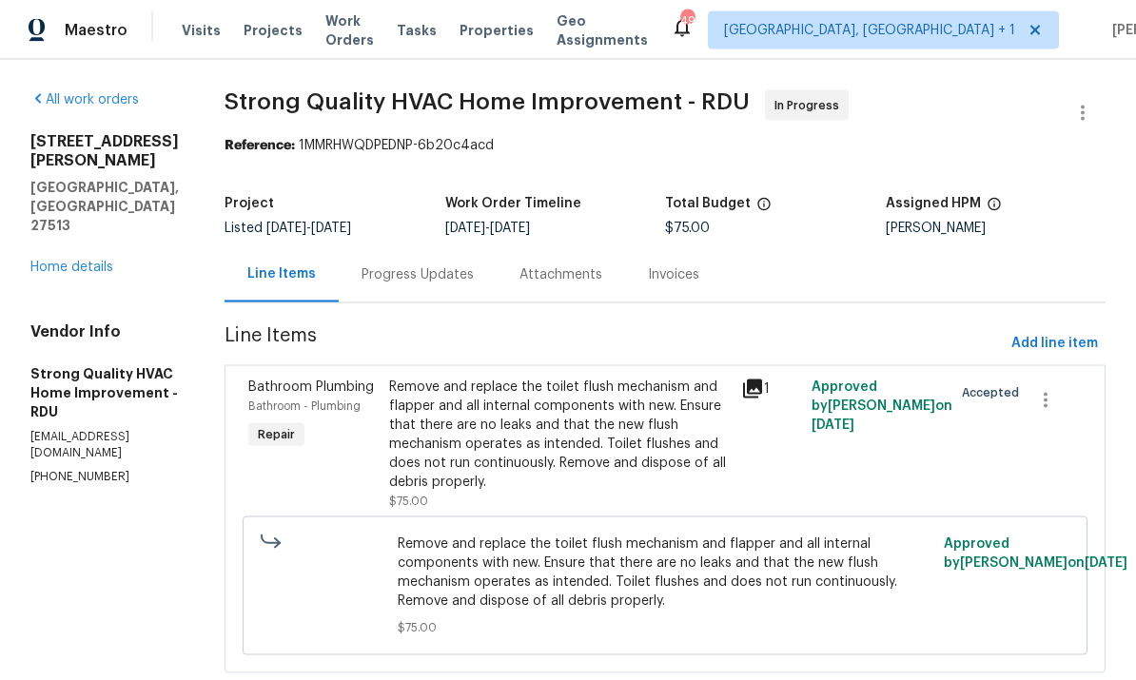
scroll to position [29, 0]
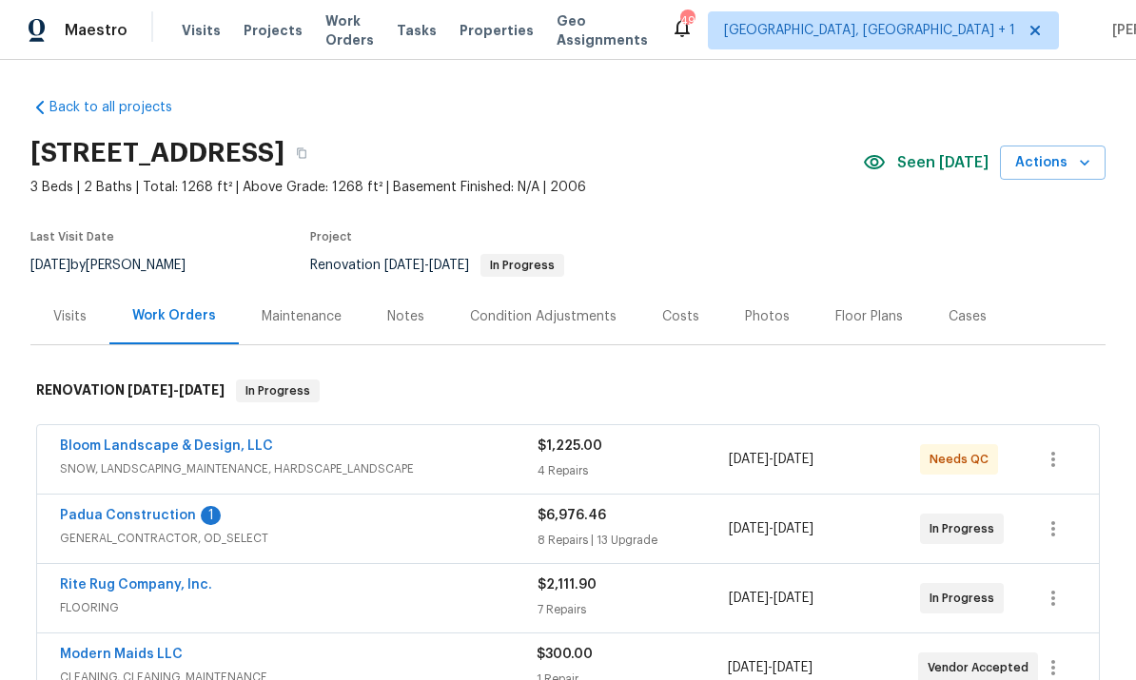
click at [154, 510] on link "Padua Construction" at bounding box center [128, 515] width 136 height 13
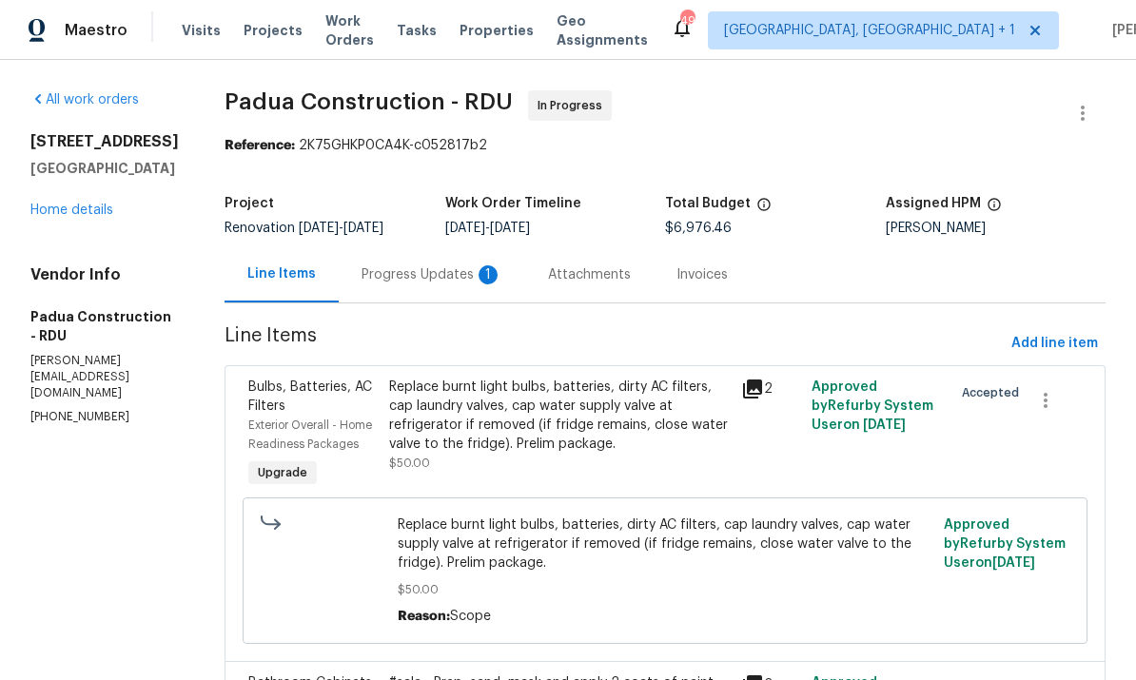
click at [405, 270] on div "Progress Updates 1" at bounding box center [431, 274] width 141 height 19
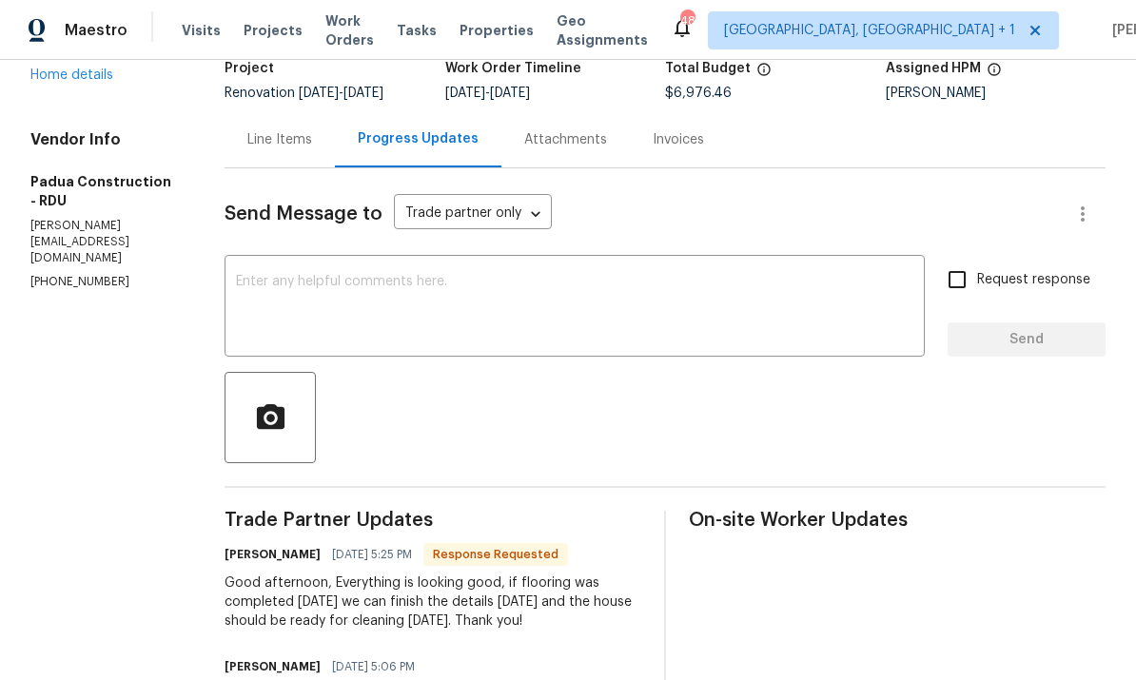
scroll to position [139, 0]
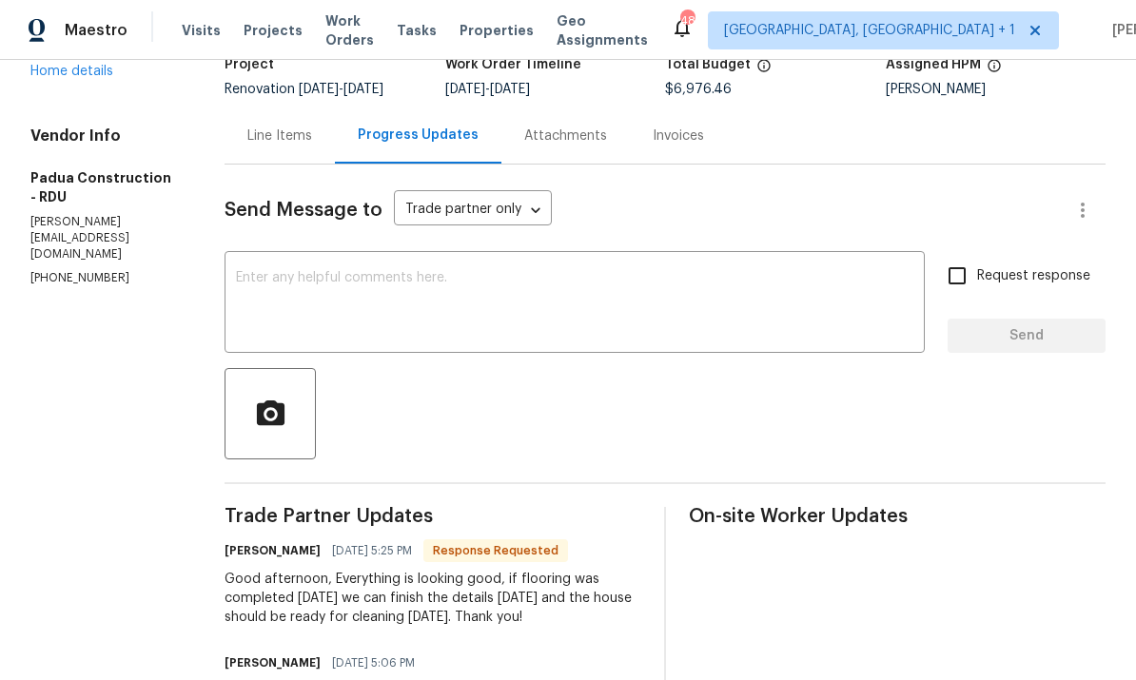
click at [278, 299] on textarea at bounding box center [574, 304] width 677 height 67
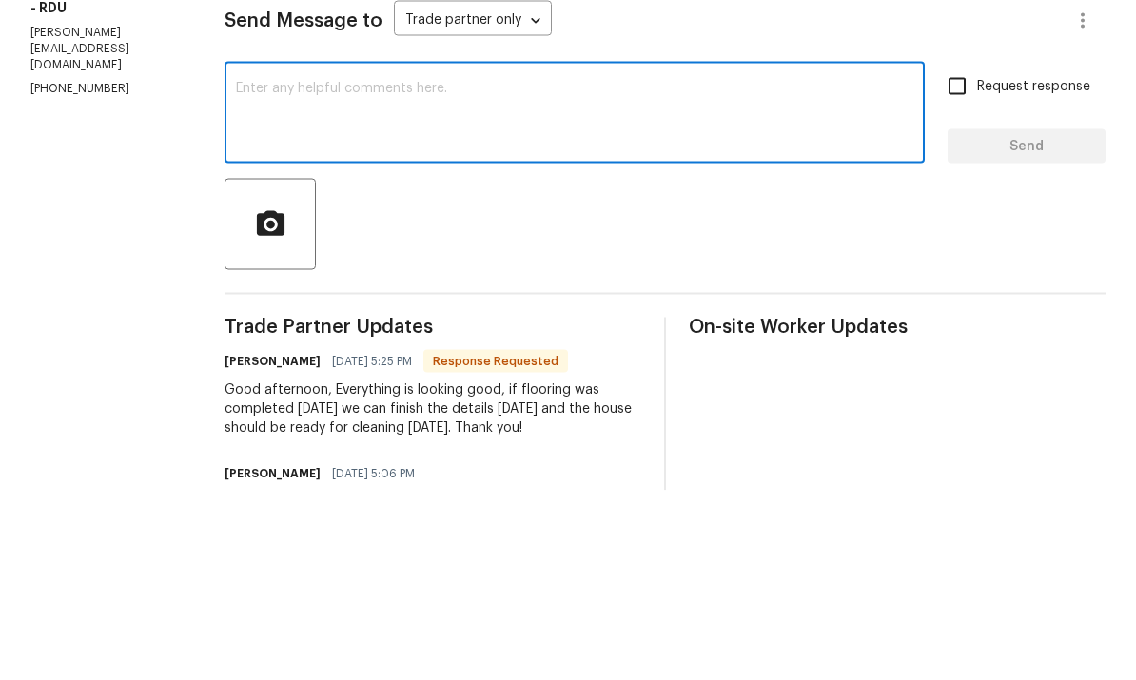
scroll to position [71, 0]
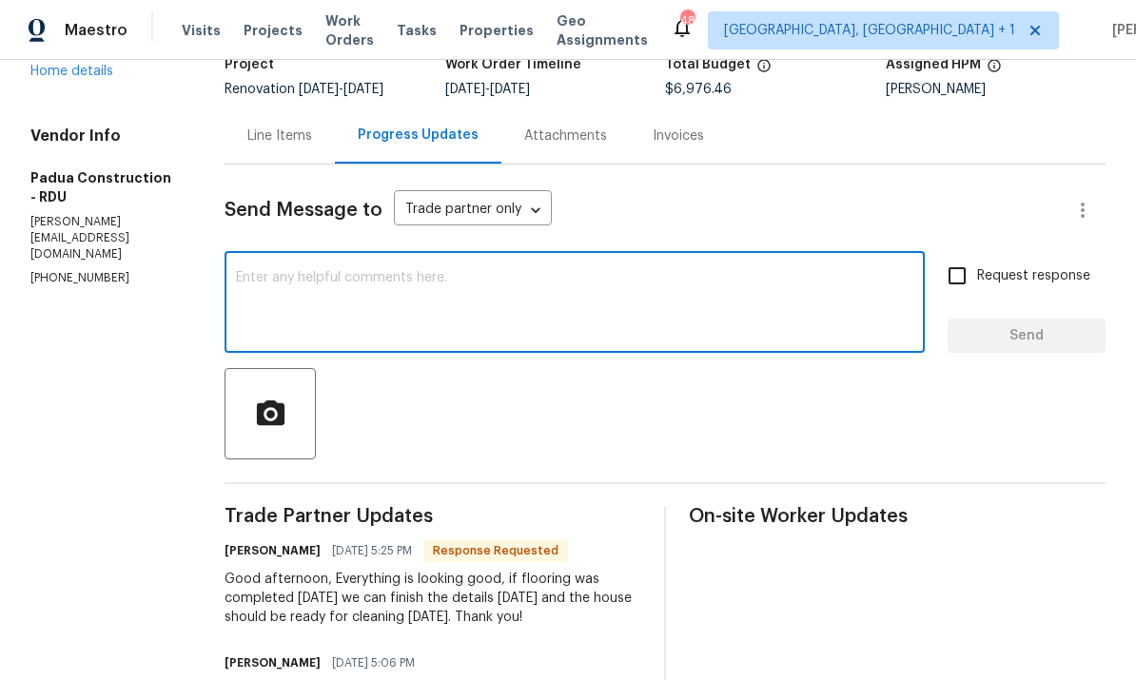
click at [247, 127] on div "Line Items" at bounding box center [279, 136] width 65 height 19
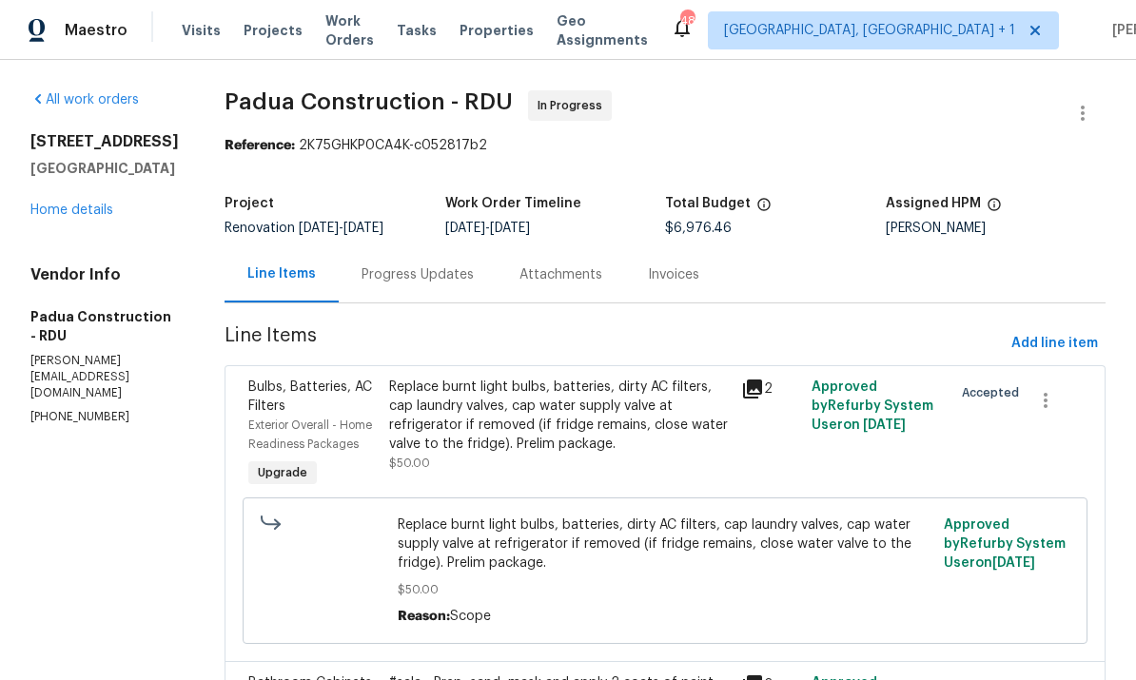
click at [92, 204] on link "Home details" at bounding box center [71, 210] width 83 height 13
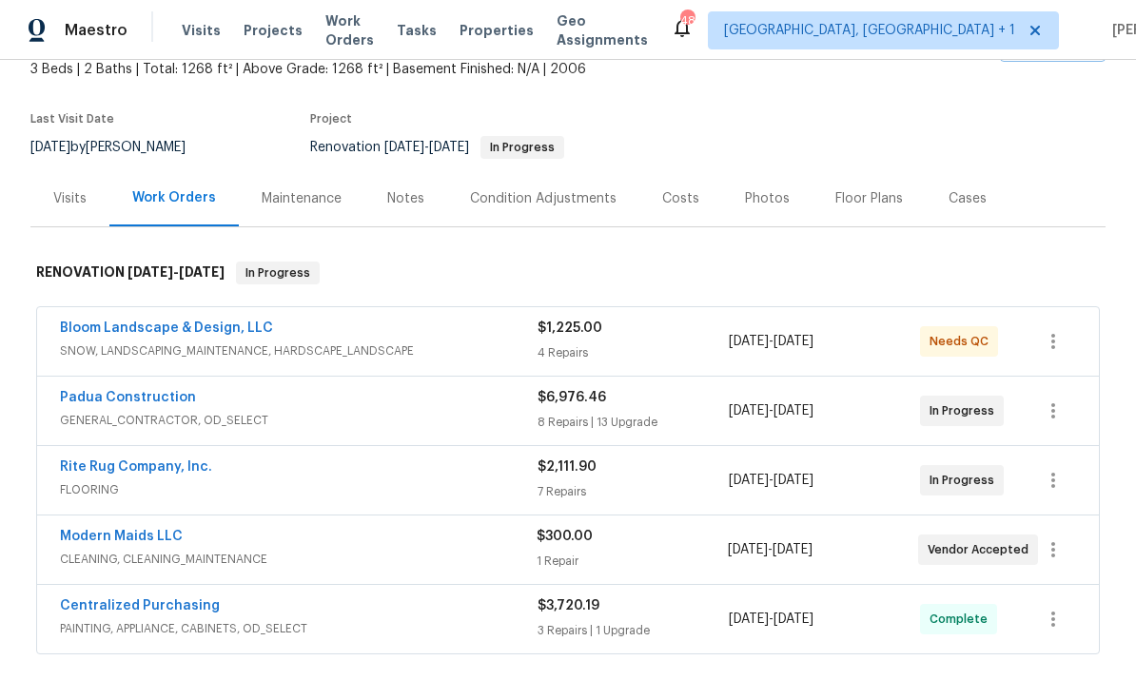
scroll to position [134, 0]
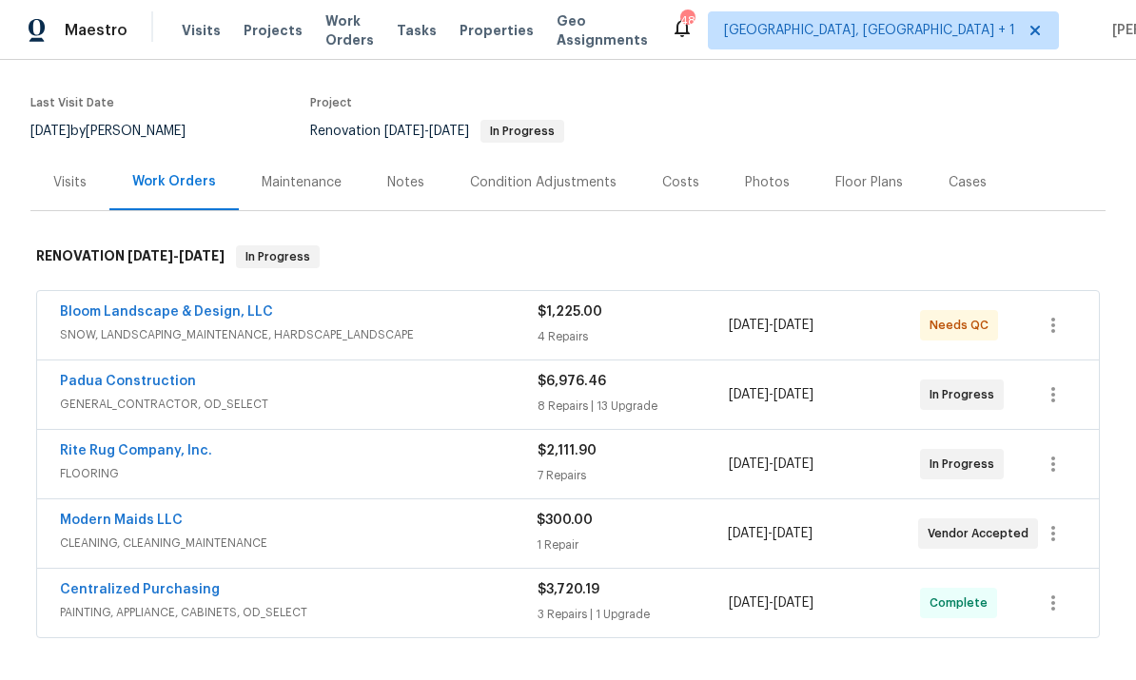
click at [162, 444] on link "Rite Rug Company, Inc." at bounding box center [136, 450] width 152 height 13
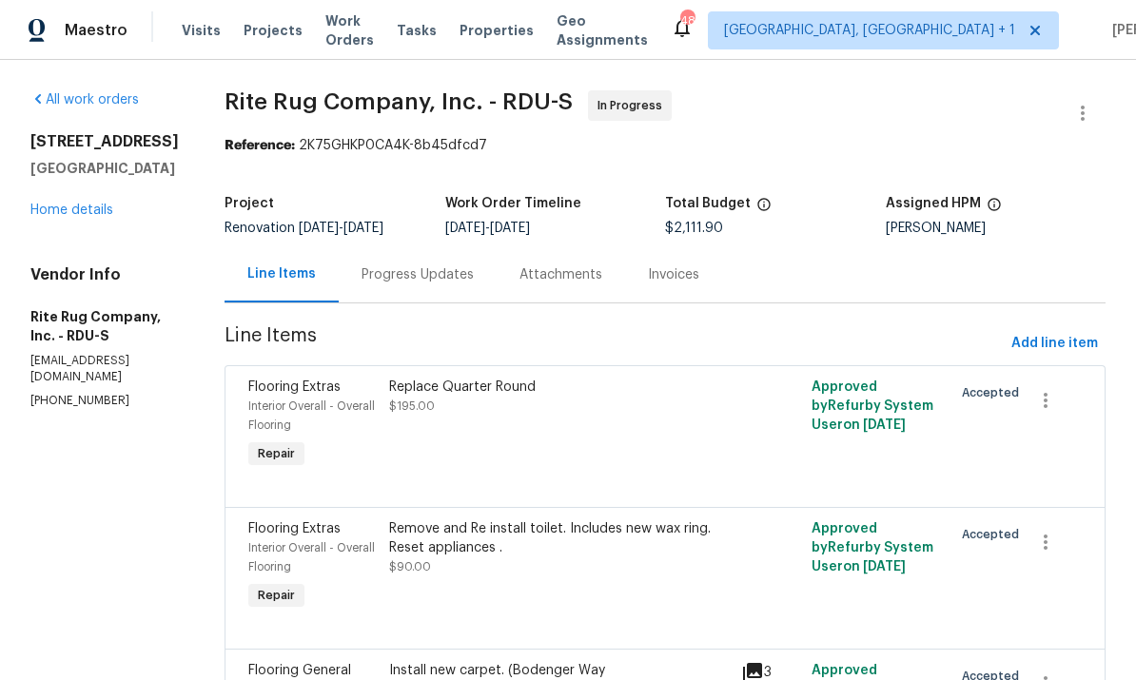
click at [437, 276] on div "Progress Updates" at bounding box center [417, 274] width 112 height 19
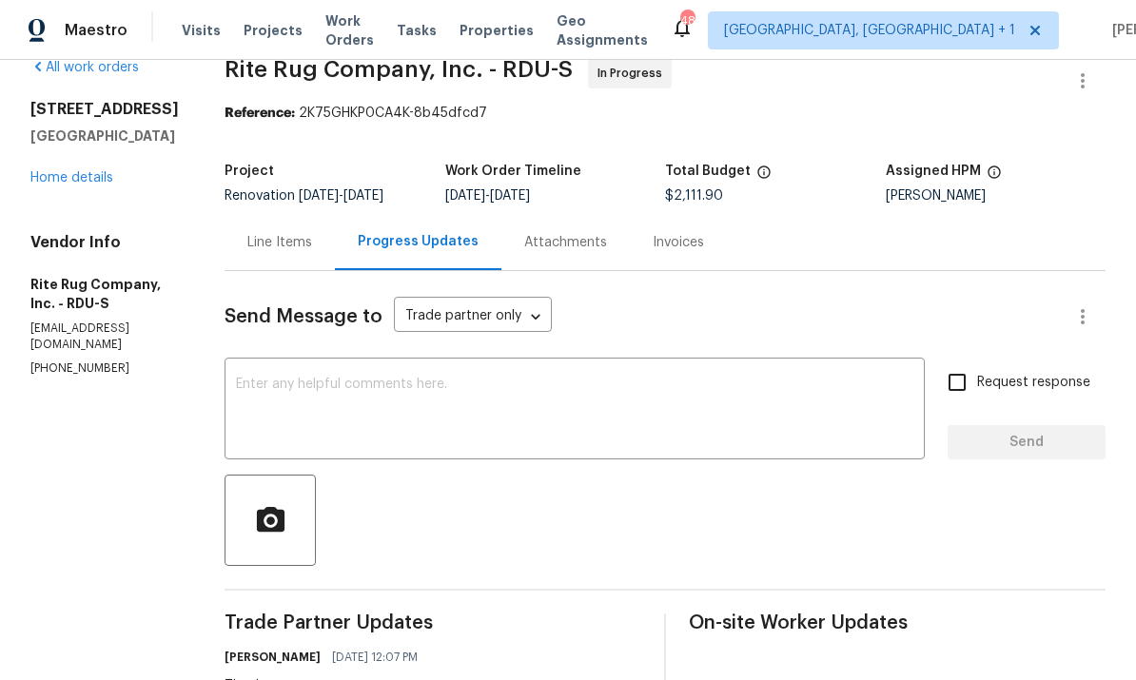
scroll to position [20, 0]
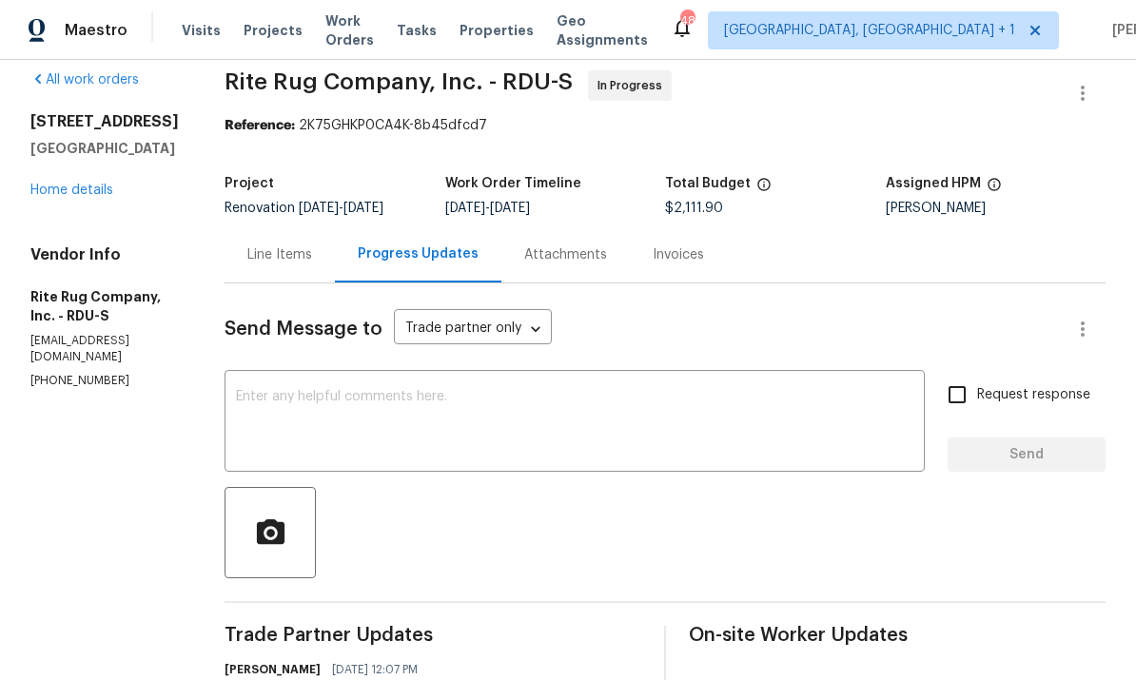
click at [301, 403] on textarea at bounding box center [574, 423] width 677 height 67
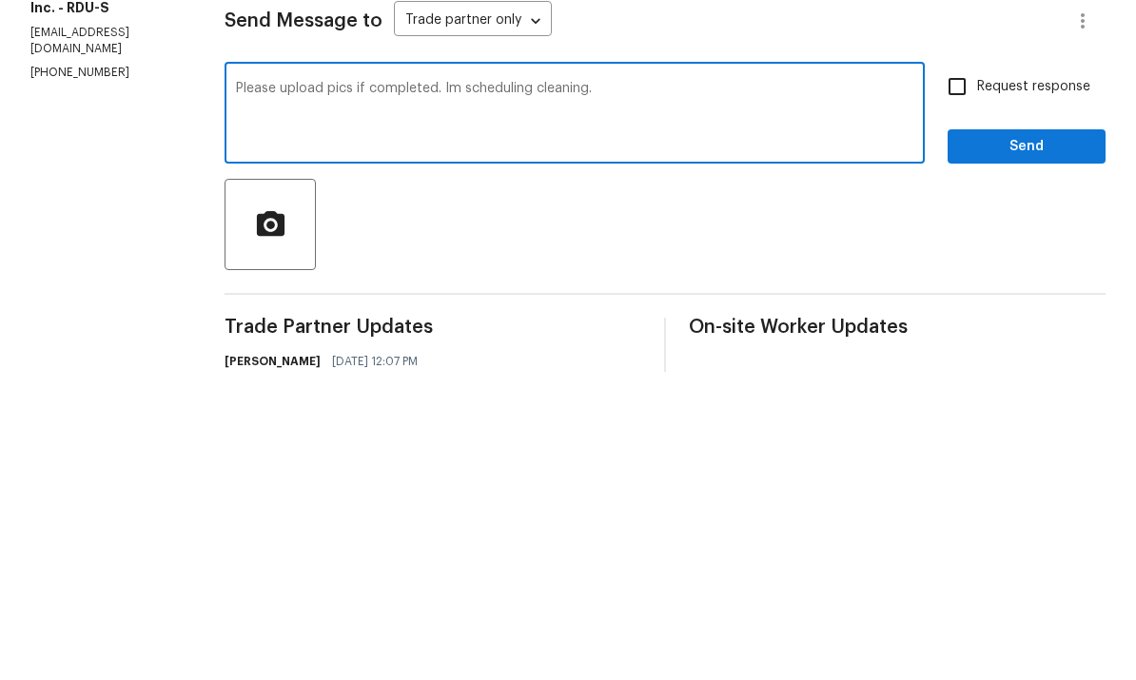
type textarea "Please upload pics if completed. Im scheduling cleaning."
click at [952, 375] on input "Request response" at bounding box center [957, 395] width 40 height 40
checkbox input "true"
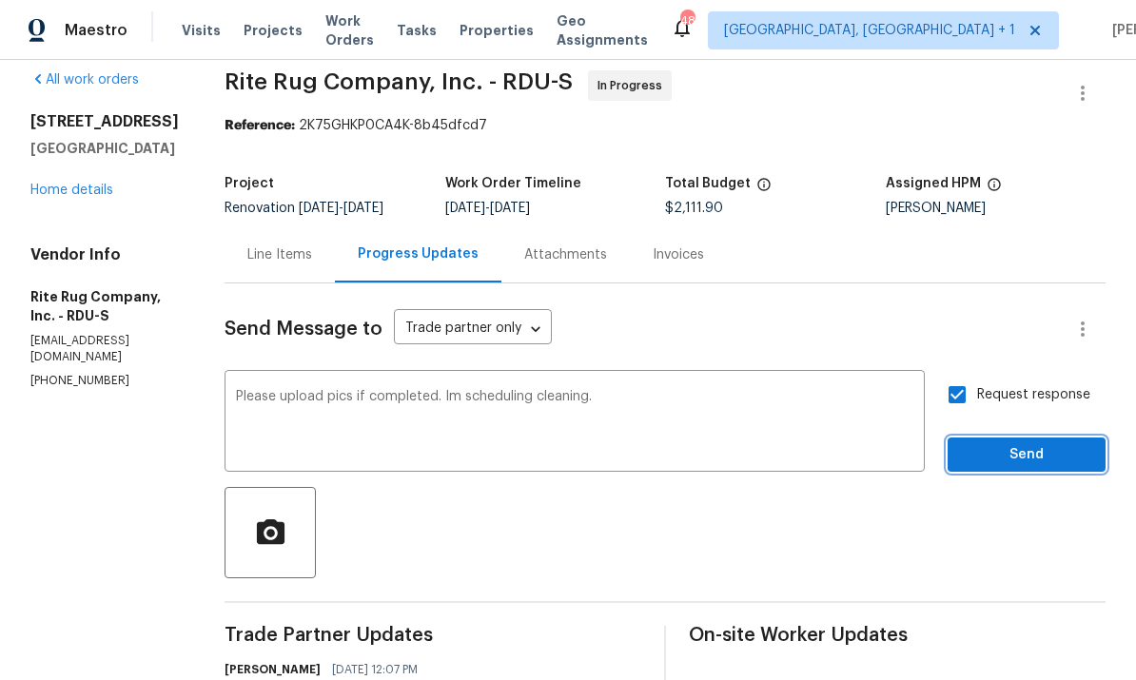
click at [1038, 443] on span "Send" at bounding box center [1026, 455] width 127 height 24
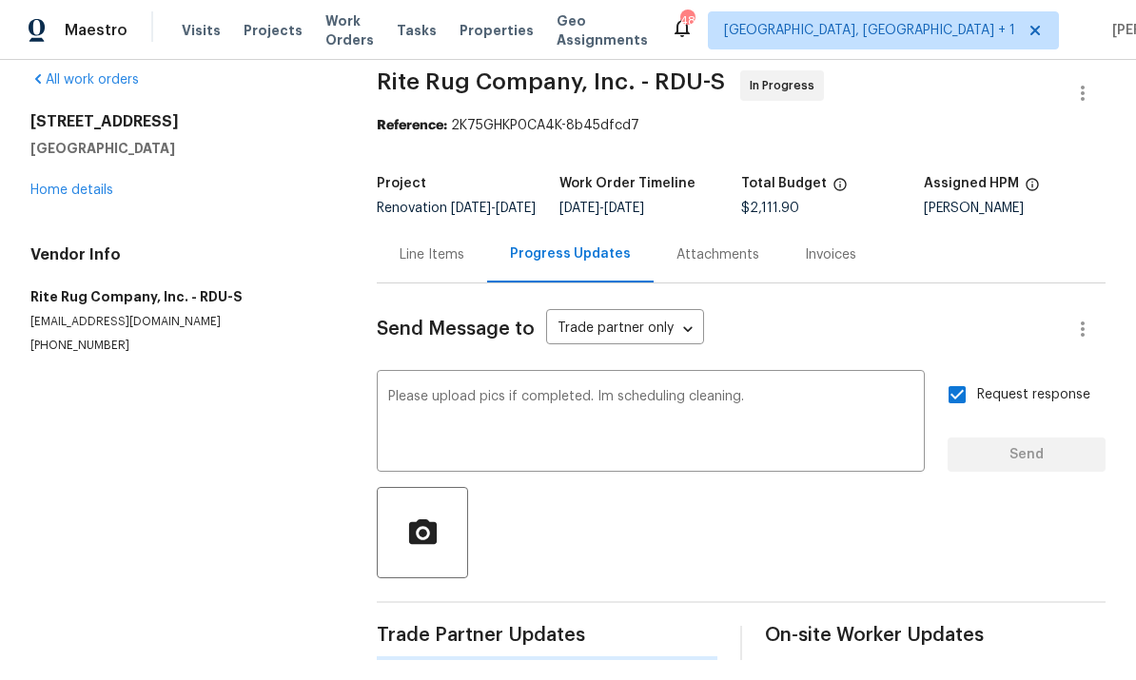
scroll to position [0, 0]
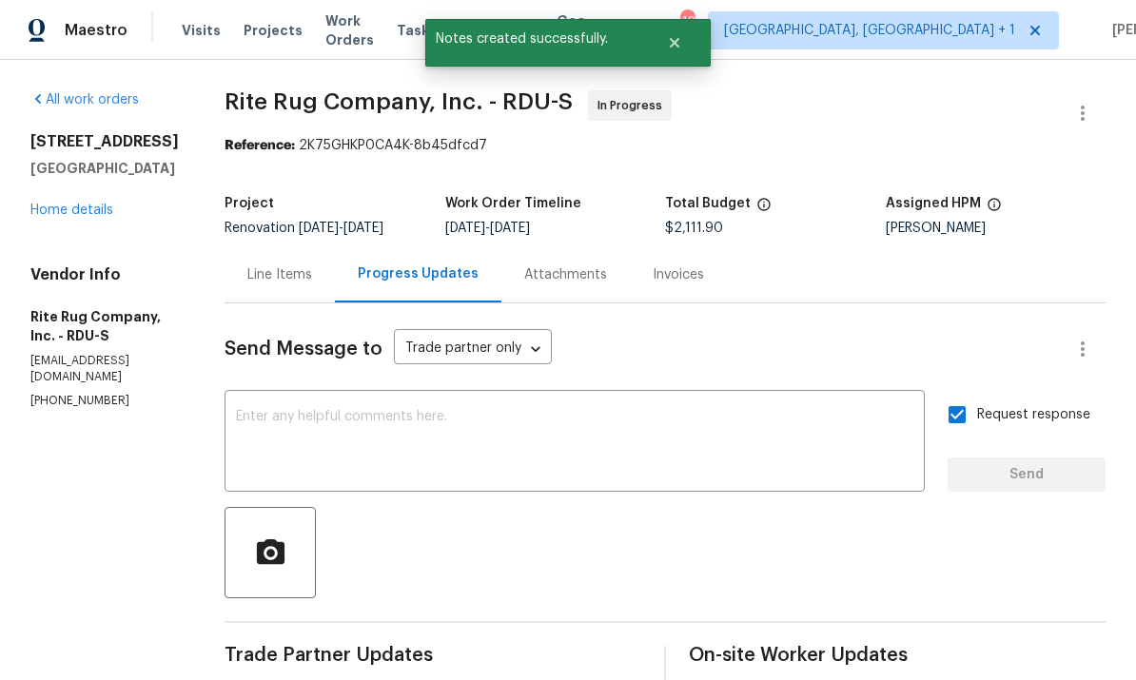
click at [85, 204] on link "Home details" at bounding box center [71, 210] width 83 height 13
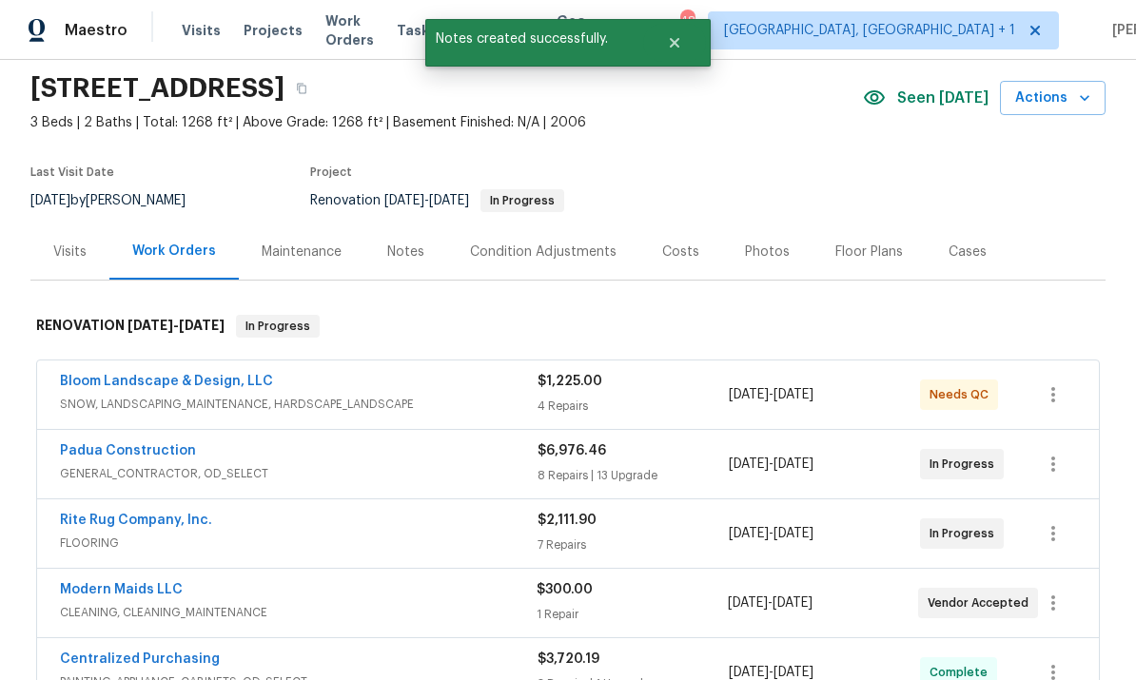
scroll to position [66, 0]
click at [187, 374] on link "Bloom Landscape & Design, LLC" at bounding box center [166, 380] width 213 height 13
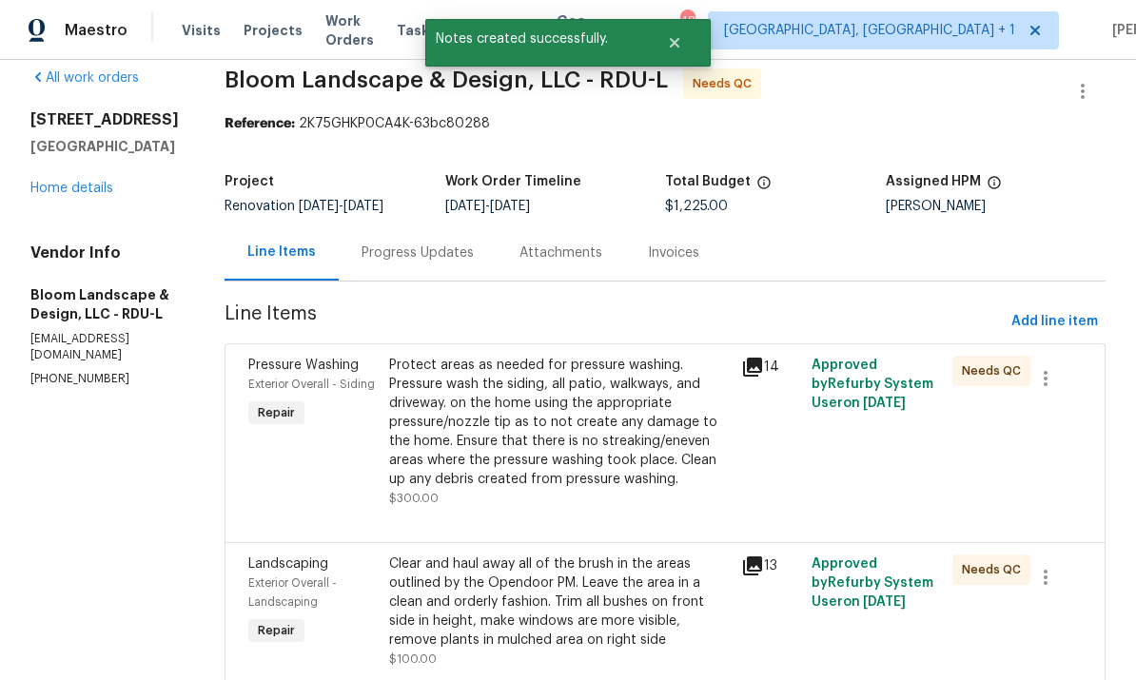
scroll to position [30, 0]
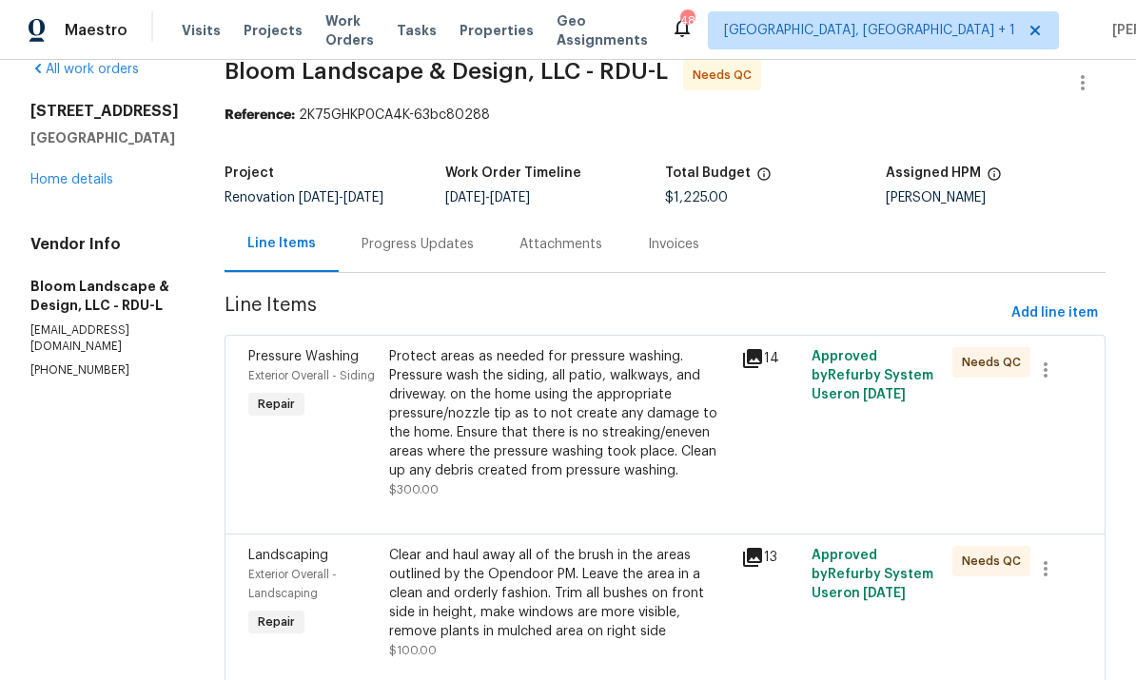
click at [614, 449] on div "Protect areas as needed for pressure washing. Pressure wash the siding, all pat…" at bounding box center [559, 413] width 341 height 133
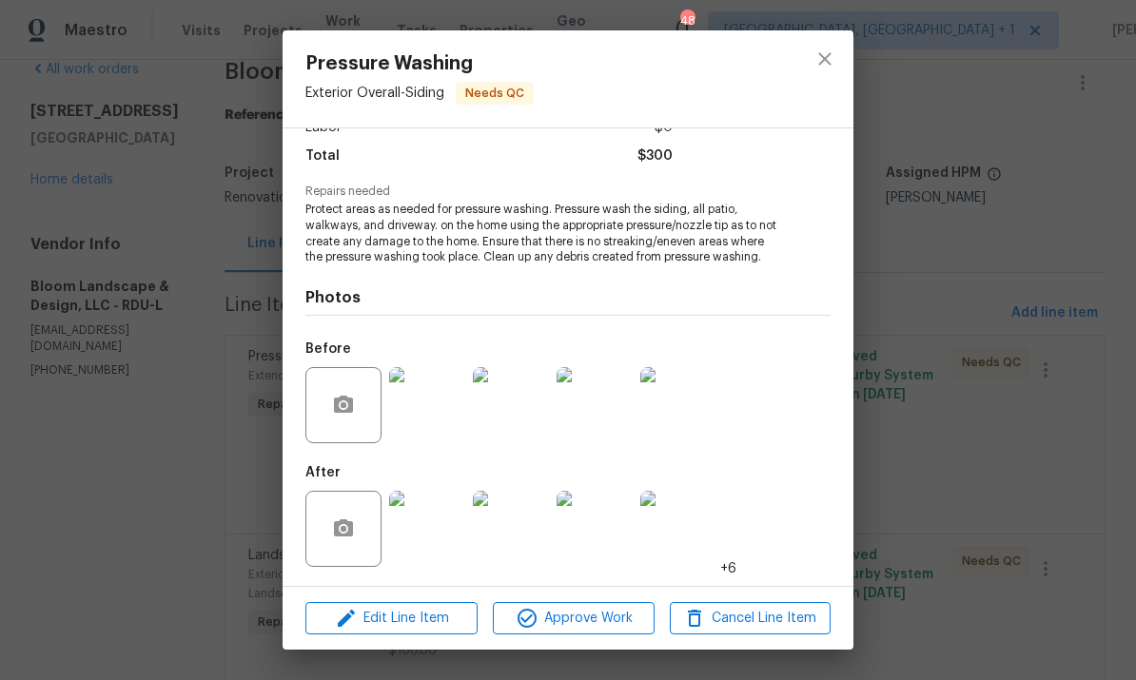
scroll to position [166, 0]
click at [446, 523] on img at bounding box center [427, 529] width 76 height 76
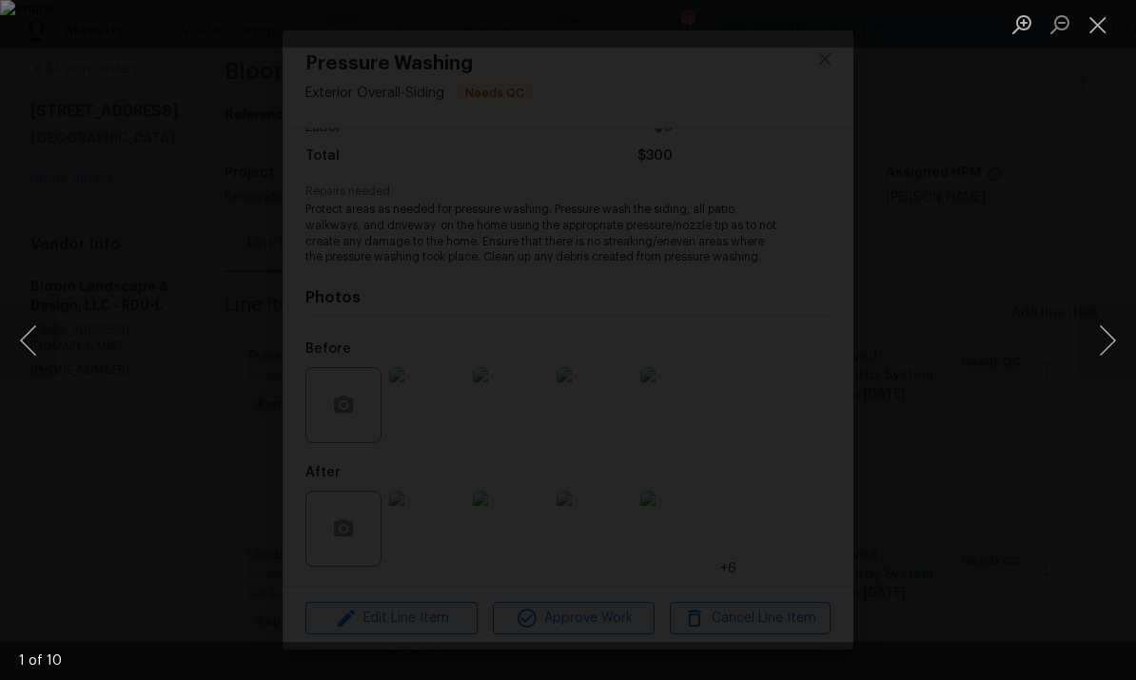
click at [1095, 342] on button "Next image" at bounding box center [1107, 340] width 57 height 76
click at [1086, 342] on button "Next image" at bounding box center [1107, 340] width 57 height 76
click at [1091, 332] on button "Next image" at bounding box center [1107, 340] width 57 height 76
click at [1090, 337] on button "Next image" at bounding box center [1107, 340] width 57 height 76
click at [1102, 324] on button "Next image" at bounding box center [1107, 340] width 57 height 76
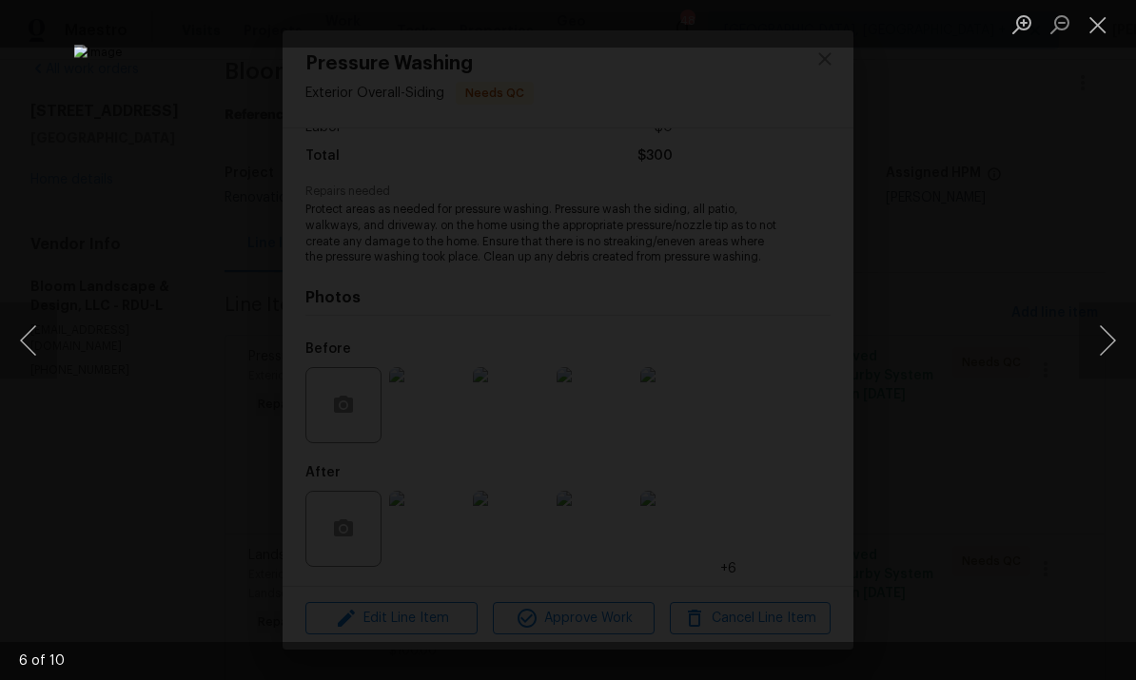
click at [1098, 323] on button "Next image" at bounding box center [1107, 340] width 57 height 76
click at [1102, 319] on button "Next image" at bounding box center [1107, 340] width 57 height 76
click at [1100, 380] on div "Lightbox" at bounding box center [568, 340] width 1136 height 680
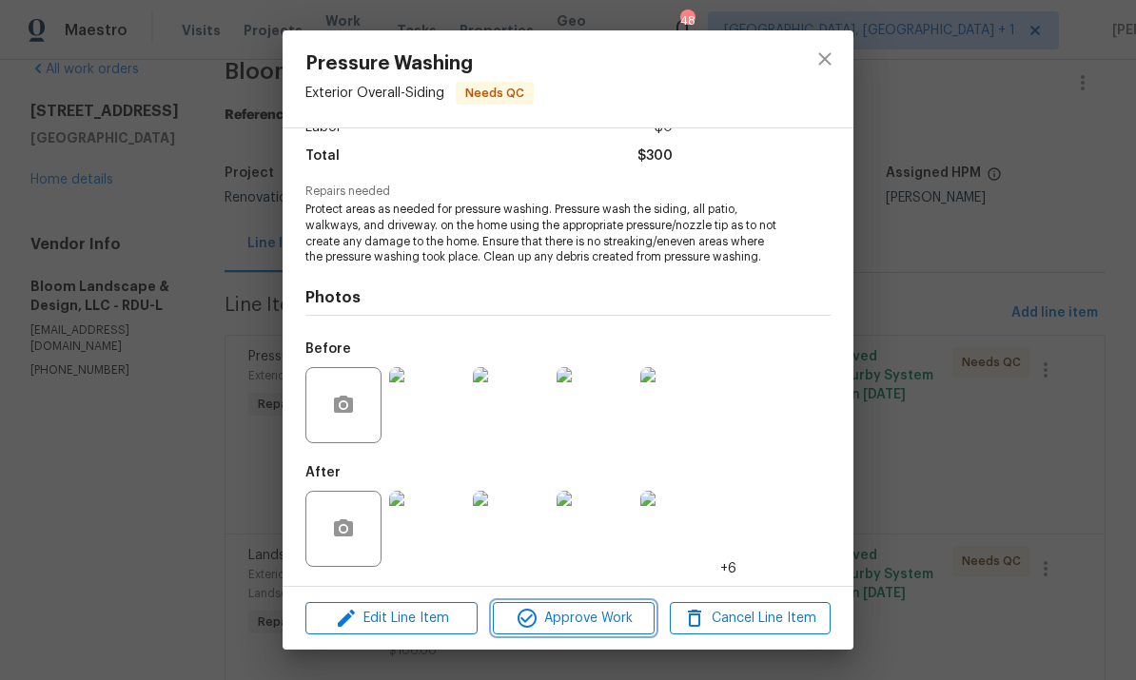
click at [590, 634] on button "Approve Work" at bounding box center [573, 618] width 161 height 33
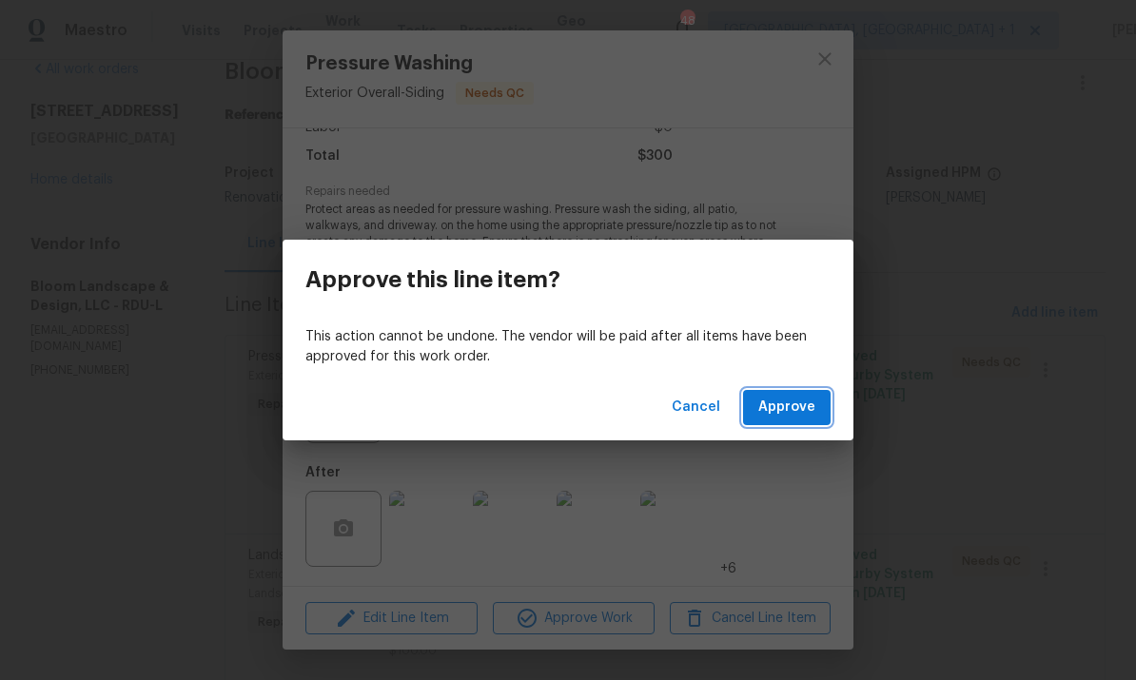
click at [759, 422] on button "Approve" at bounding box center [787, 407] width 88 height 35
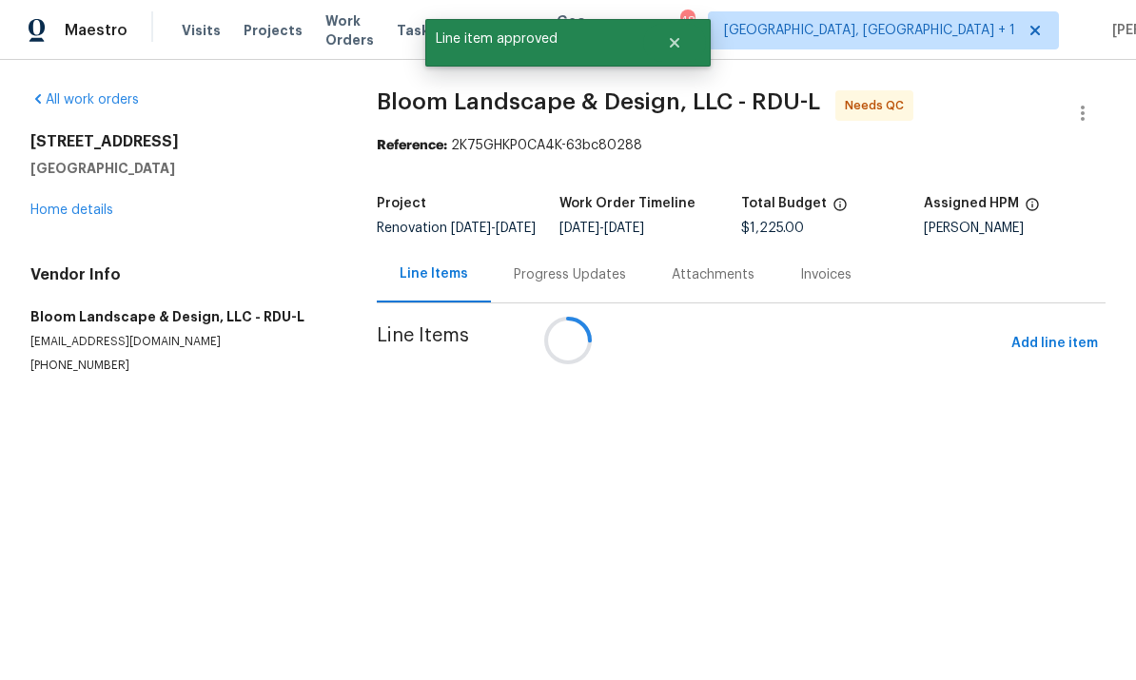
scroll to position [0, 0]
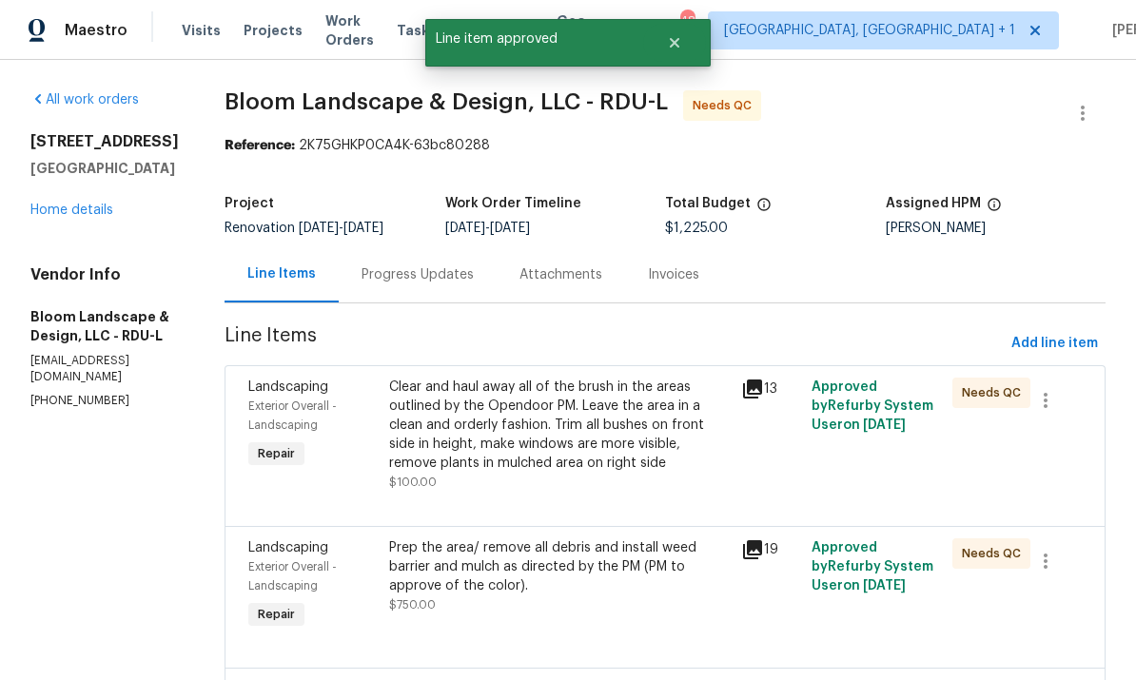
click at [648, 475] on div "Clear and haul away all of the brush in the areas outlined by the Opendoor PM. …" at bounding box center [559, 435] width 341 height 114
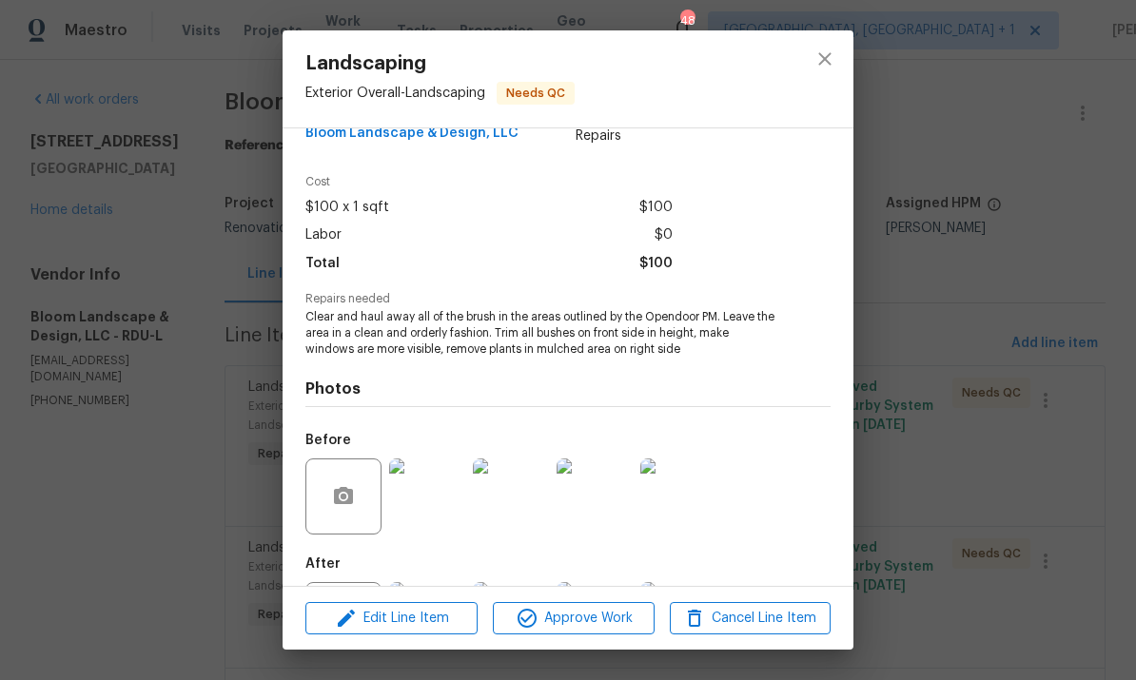
scroll to position [42, 0]
click at [453, 504] on img at bounding box center [427, 496] width 76 height 76
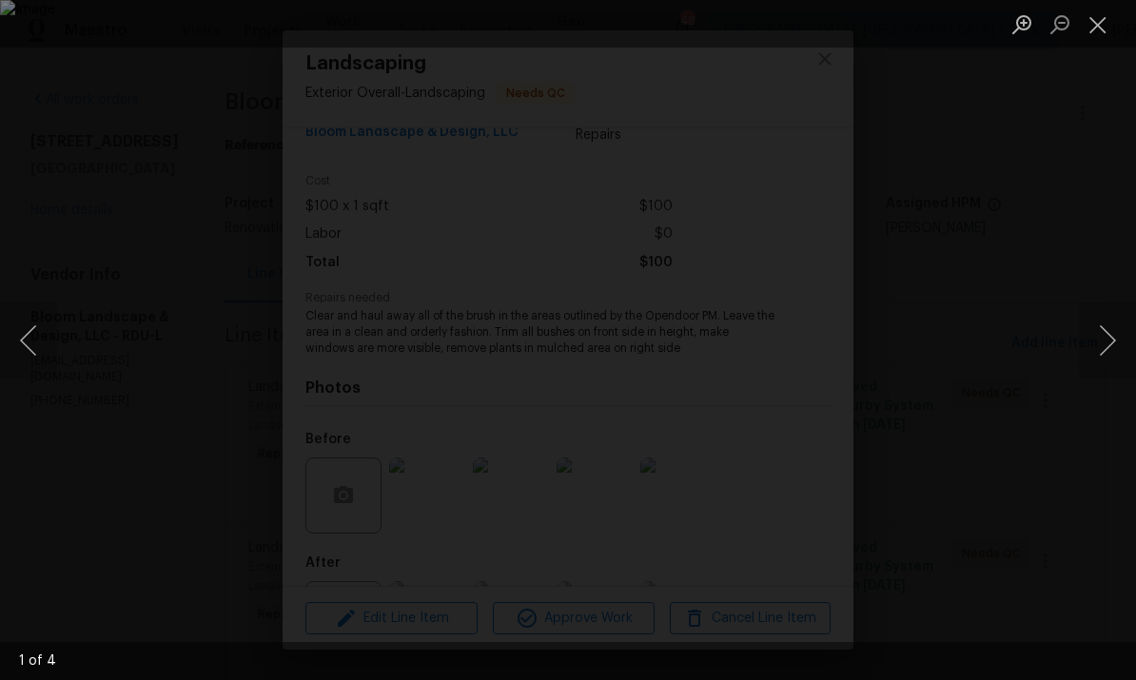
click at [1119, 225] on div "Lightbox" at bounding box center [568, 340] width 1136 height 680
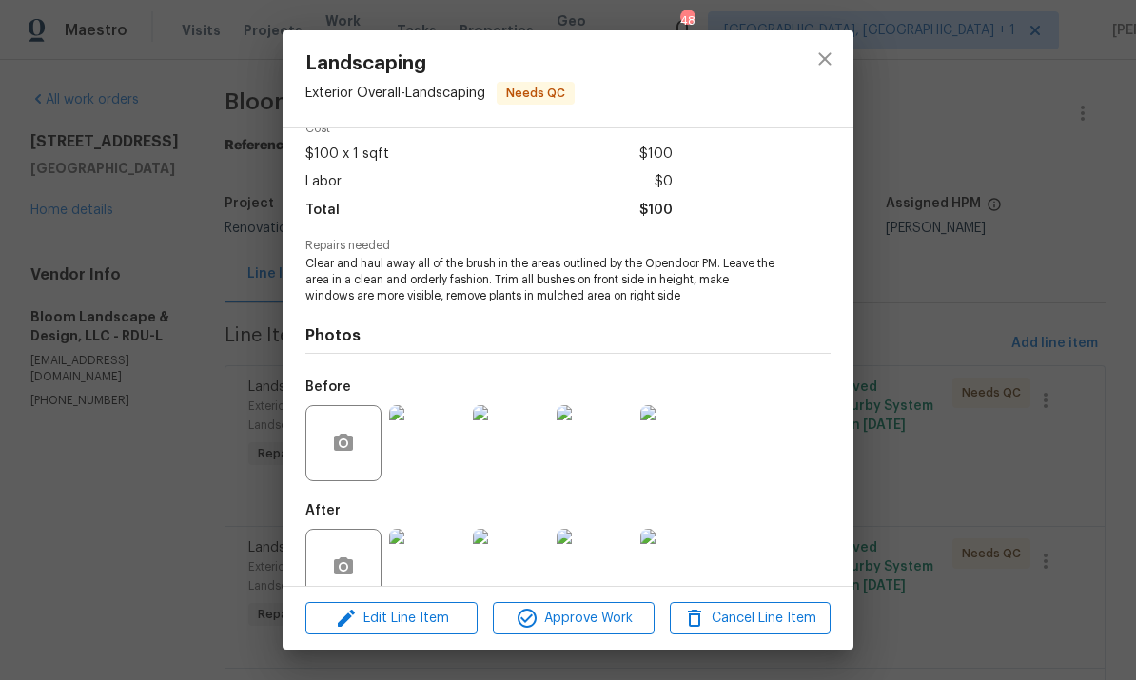
scroll to position [125, 0]
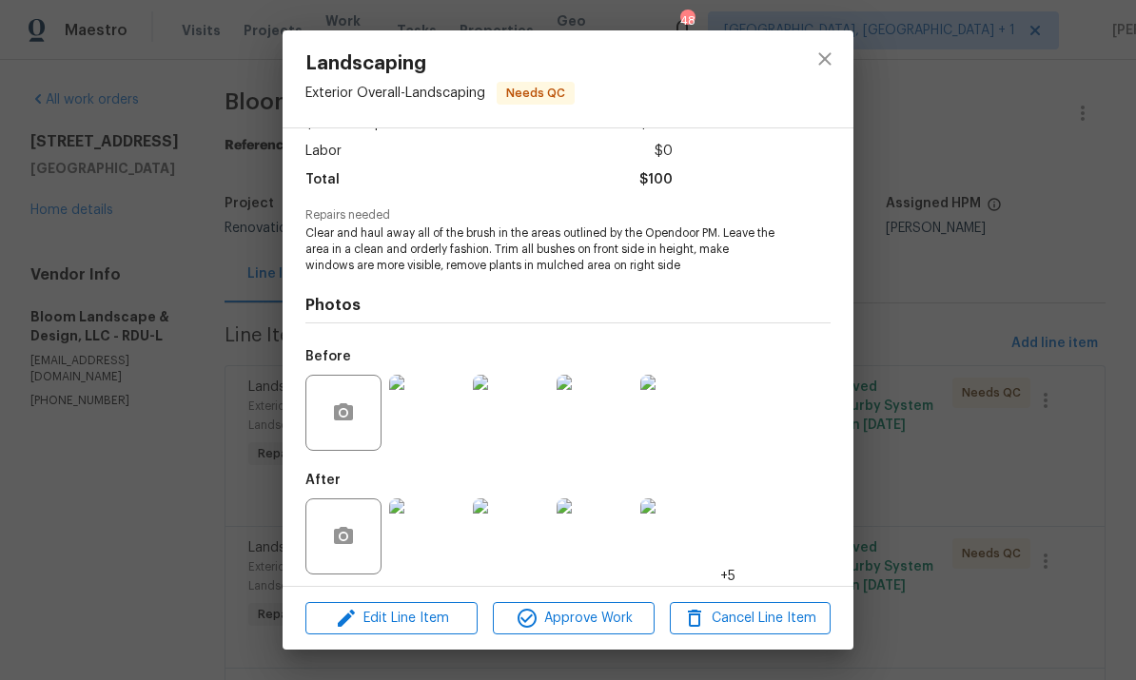
click at [436, 539] on img at bounding box center [427, 536] width 76 height 76
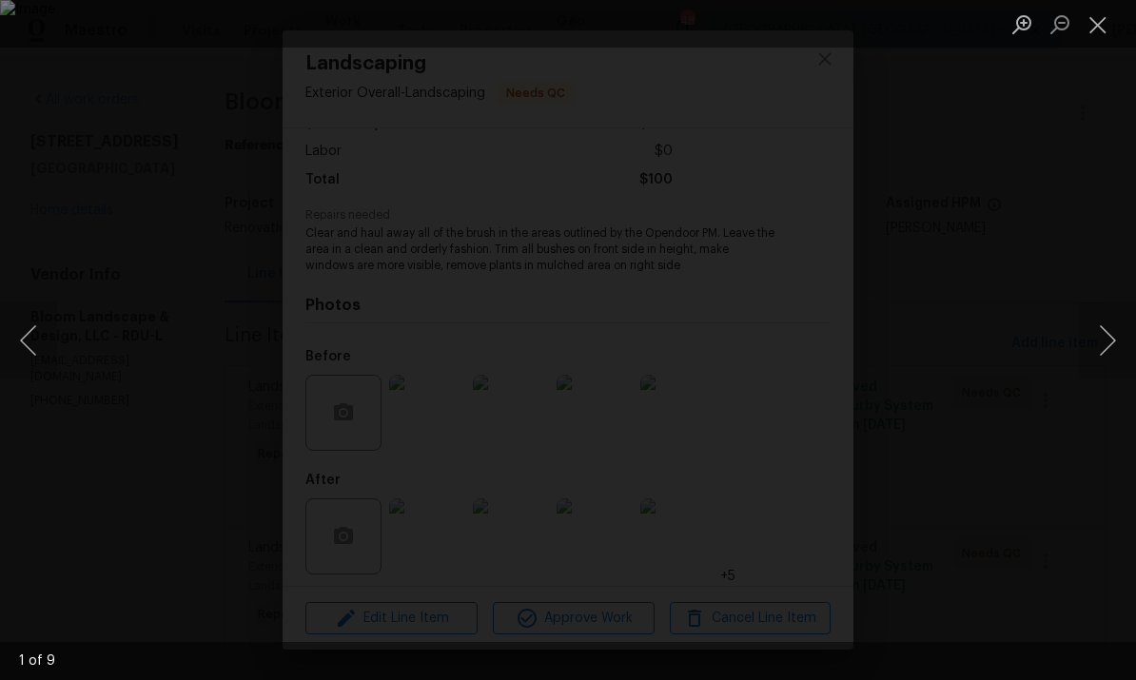
click at [1099, 343] on button "Next image" at bounding box center [1107, 340] width 57 height 76
click at [1097, 345] on button "Next image" at bounding box center [1107, 340] width 57 height 76
click at [1101, 338] on button "Next image" at bounding box center [1107, 340] width 57 height 76
click at [1100, 347] on button "Next image" at bounding box center [1107, 340] width 57 height 76
click at [1105, 346] on button "Next image" at bounding box center [1107, 340] width 57 height 76
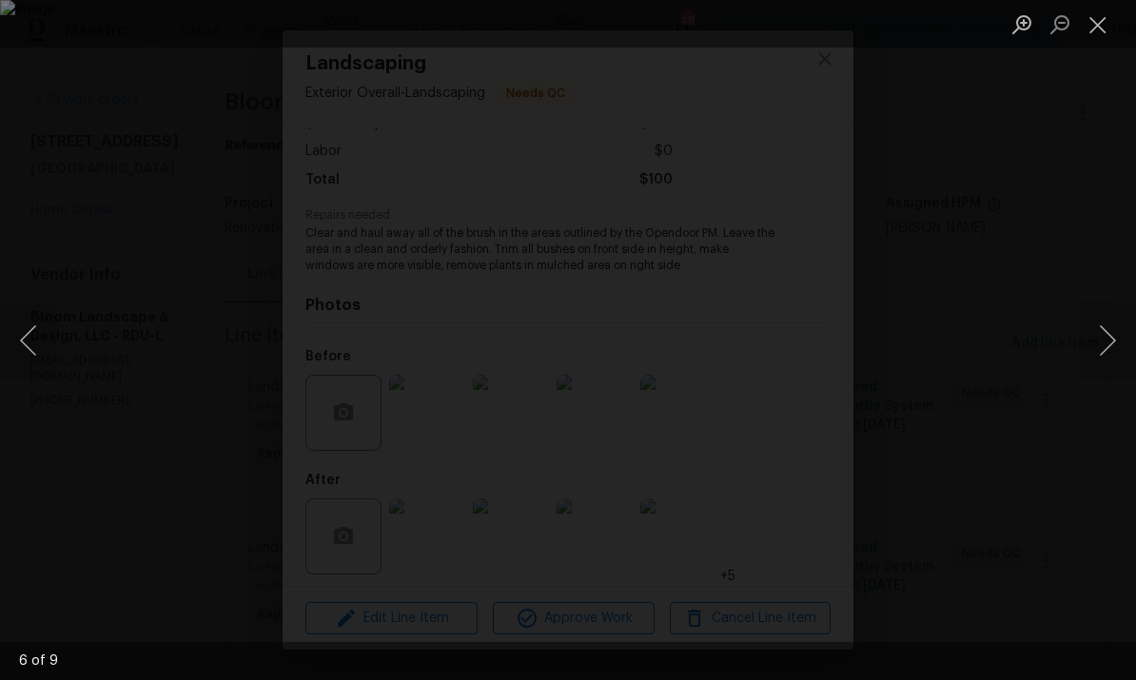
click at [1094, 399] on div "Lightbox" at bounding box center [568, 340] width 1136 height 680
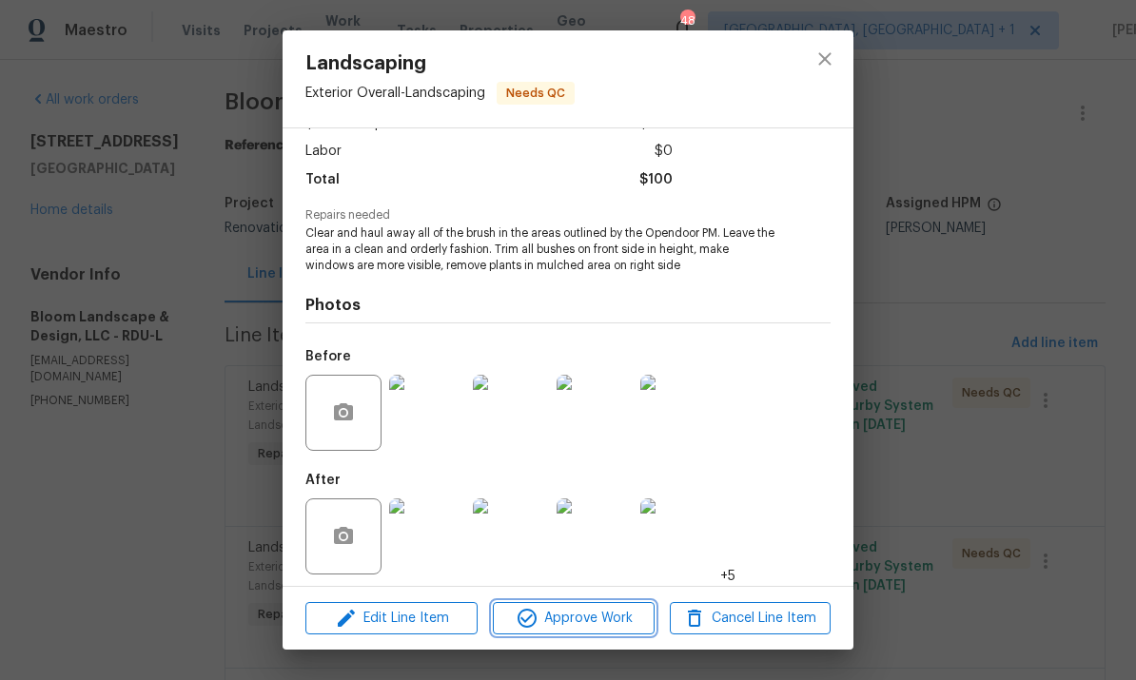
click at [604, 611] on span "Approve Work" at bounding box center [572, 619] width 149 height 24
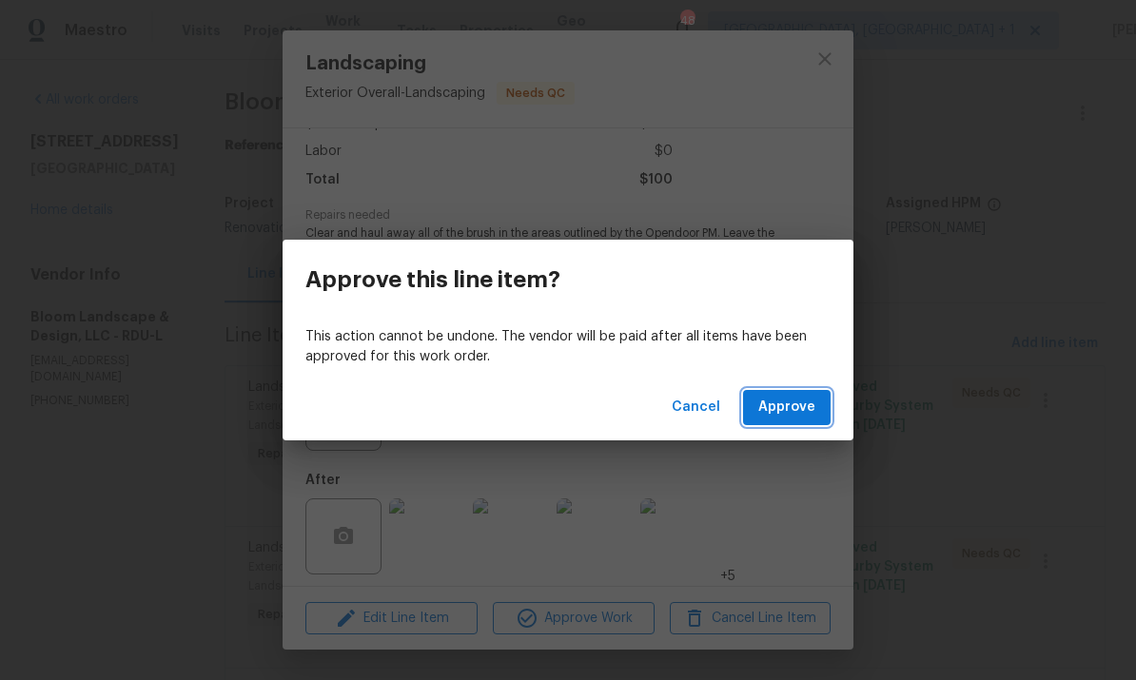
click at [767, 406] on span "Approve" at bounding box center [786, 408] width 57 height 24
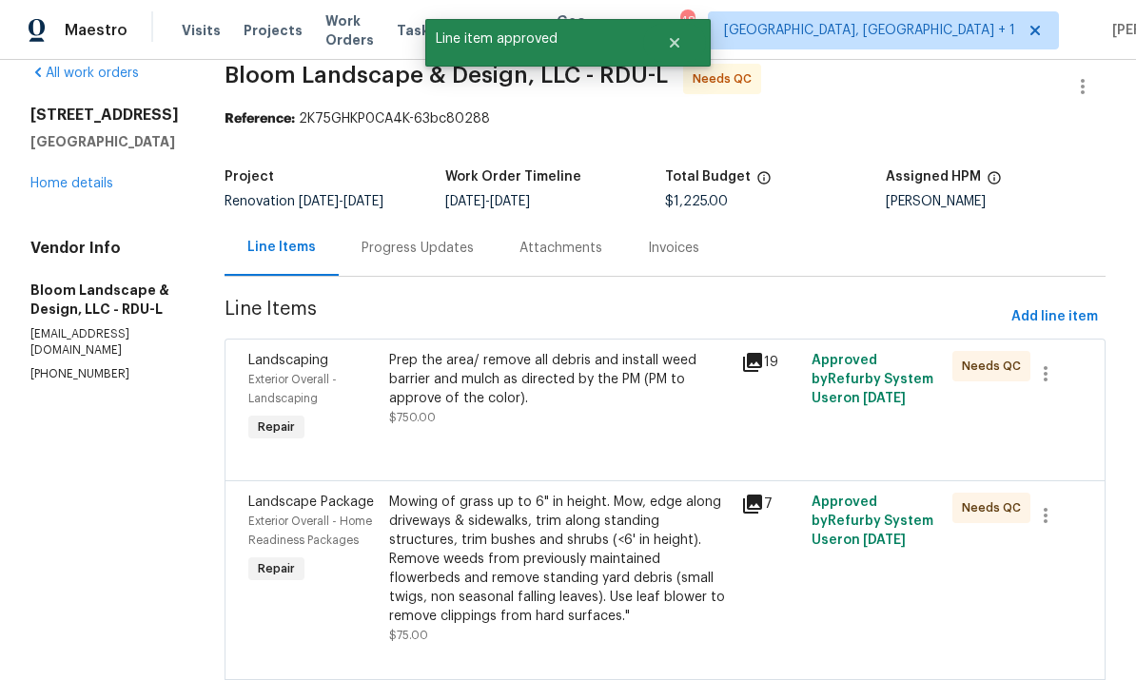
scroll to position [29, 0]
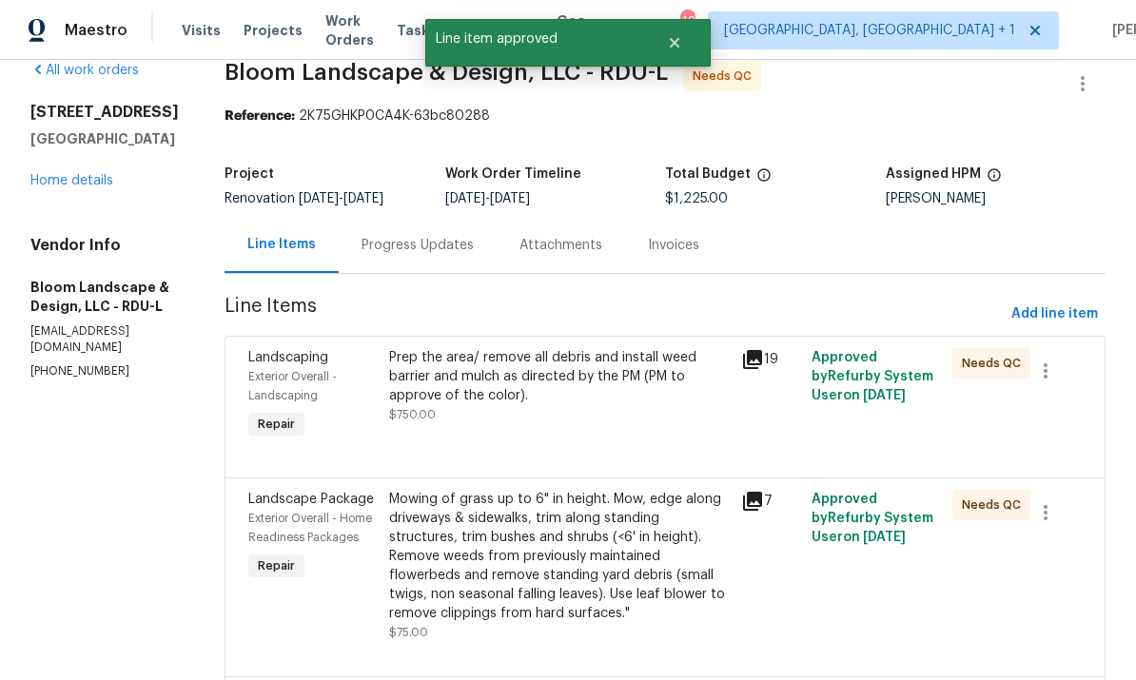
click at [641, 387] on div "Prep the area/ remove all debris and install weed barrier and mulch as directed…" at bounding box center [559, 376] width 341 height 57
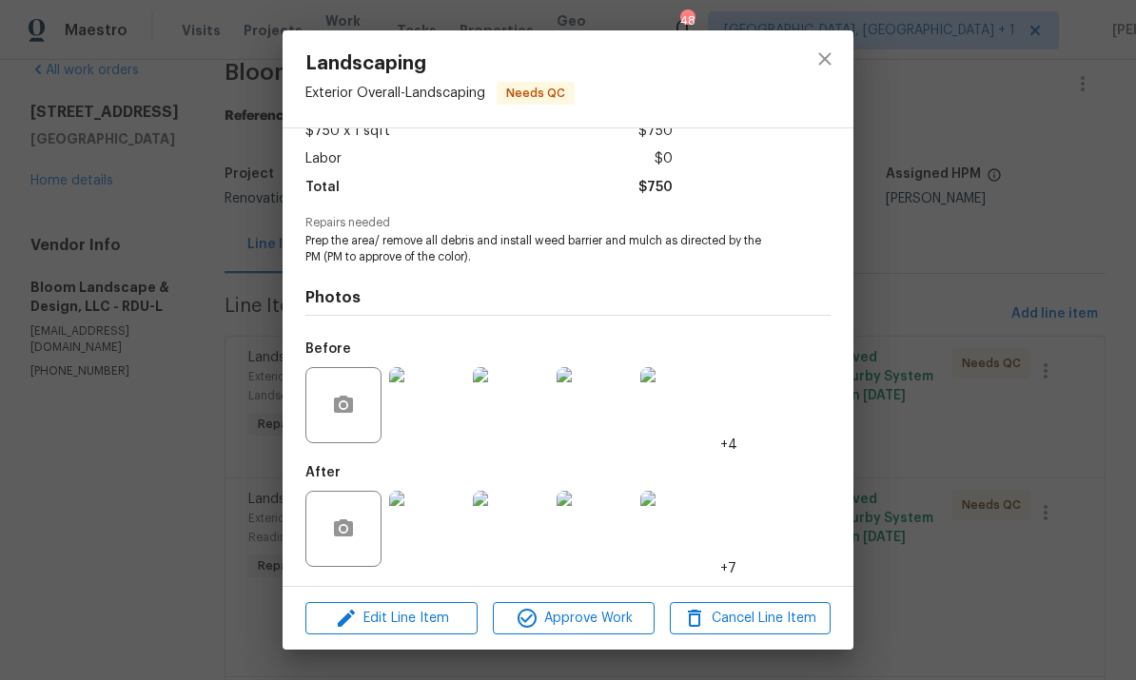
scroll to position [121, 0]
click at [436, 540] on img at bounding box center [427, 529] width 76 height 76
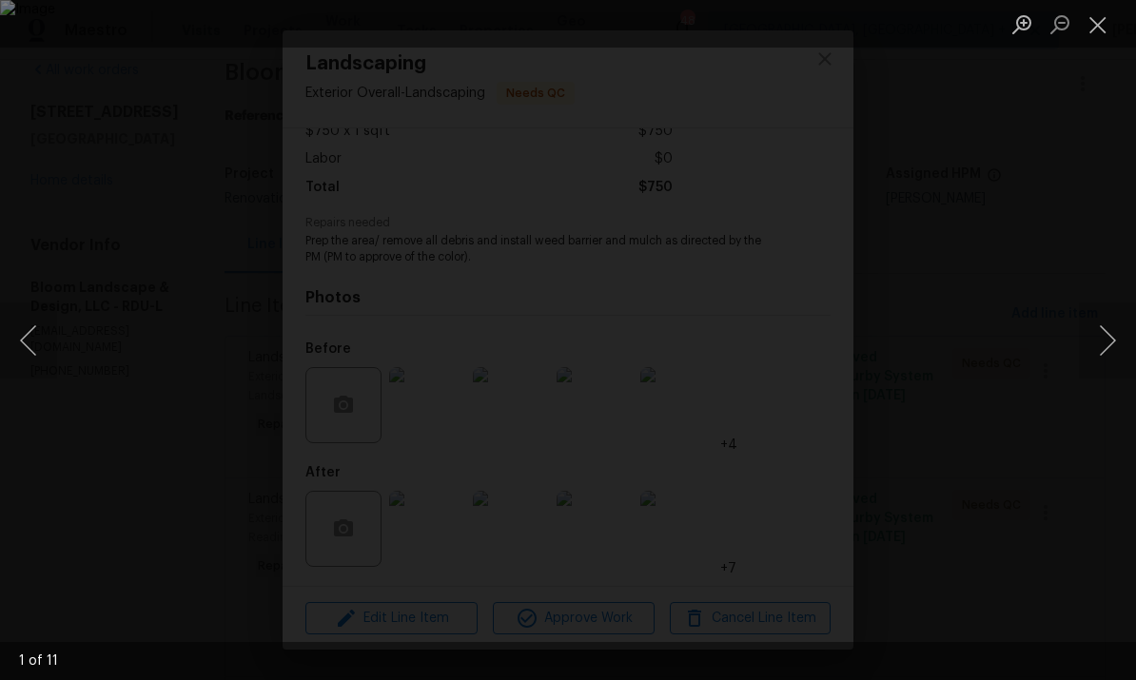
click at [1091, 346] on button "Next image" at bounding box center [1107, 340] width 57 height 76
click at [1097, 342] on button "Next image" at bounding box center [1107, 340] width 57 height 76
click at [1093, 341] on button "Next image" at bounding box center [1107, 340] width 57 height 76
click at [44, 334] on button "Previous image" at bounding box center [28, 340] width 57 height 76
click at [1095, 352] on button "Next image" at bounding box center [1107, 340] width 57 height 76
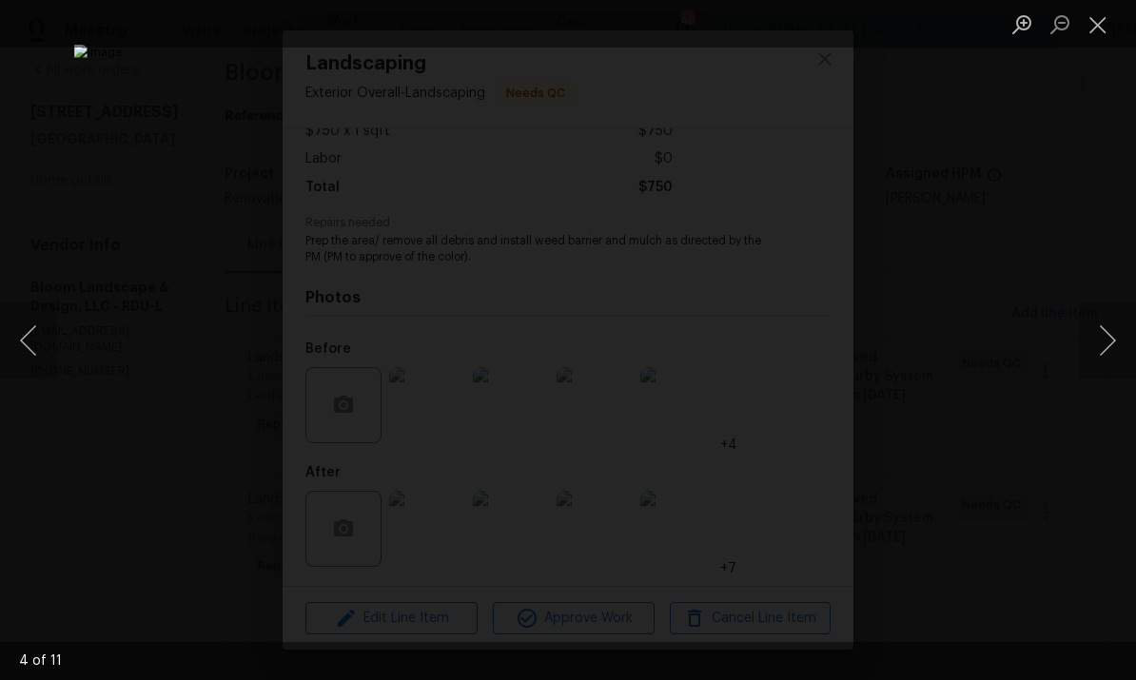
click at [1097, 345] on button "Next image" at bounding box center [1107, 340] width 57 height 76
click at [1098, 343] on button "Next image" at bounding box center [1107, 340] width 57 height 76
click at [1101, 341] on button "Next image" at bounding box center [1107, 340] width 57 height 76
click at [1103, 342] on button "Next image" at bounding box center [1107, 340] width 57 height 76
click at [1102, 341] on button "Next image" at bounding box center [1107, 340] width 57 height 76
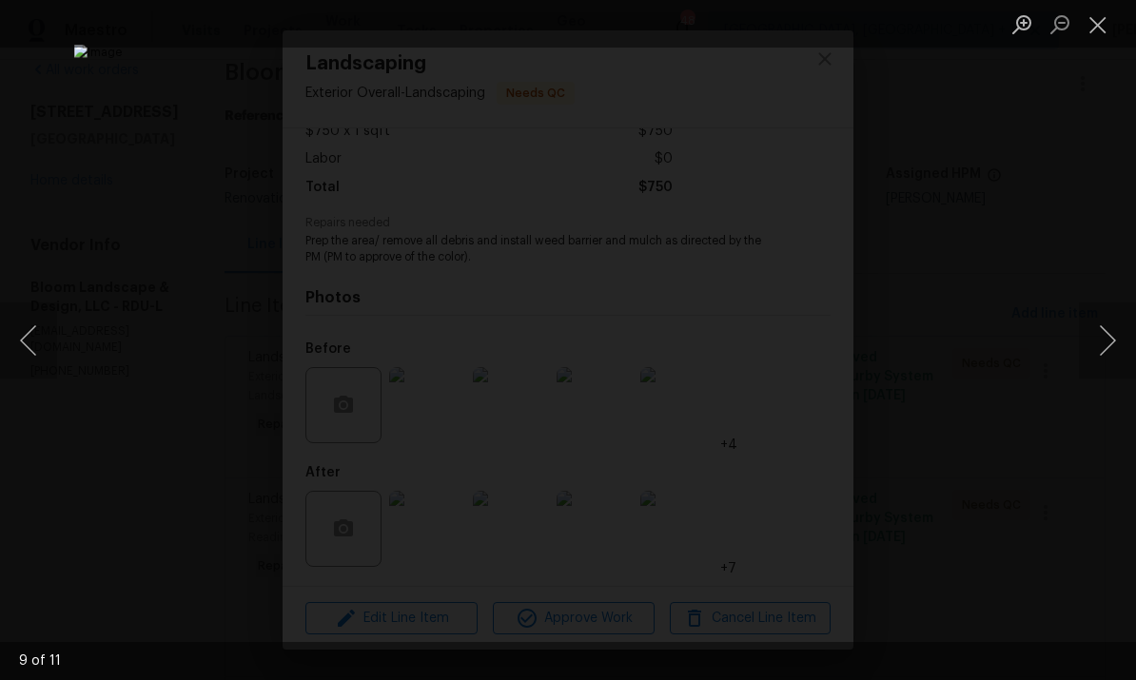
click at [1102, 344] on button "Next image" at bounding box center [1107, 340] width 57 height 76
click at [1094, 458] on div "Lightbox" at bounding box center [568, 340] width 1136 height 680
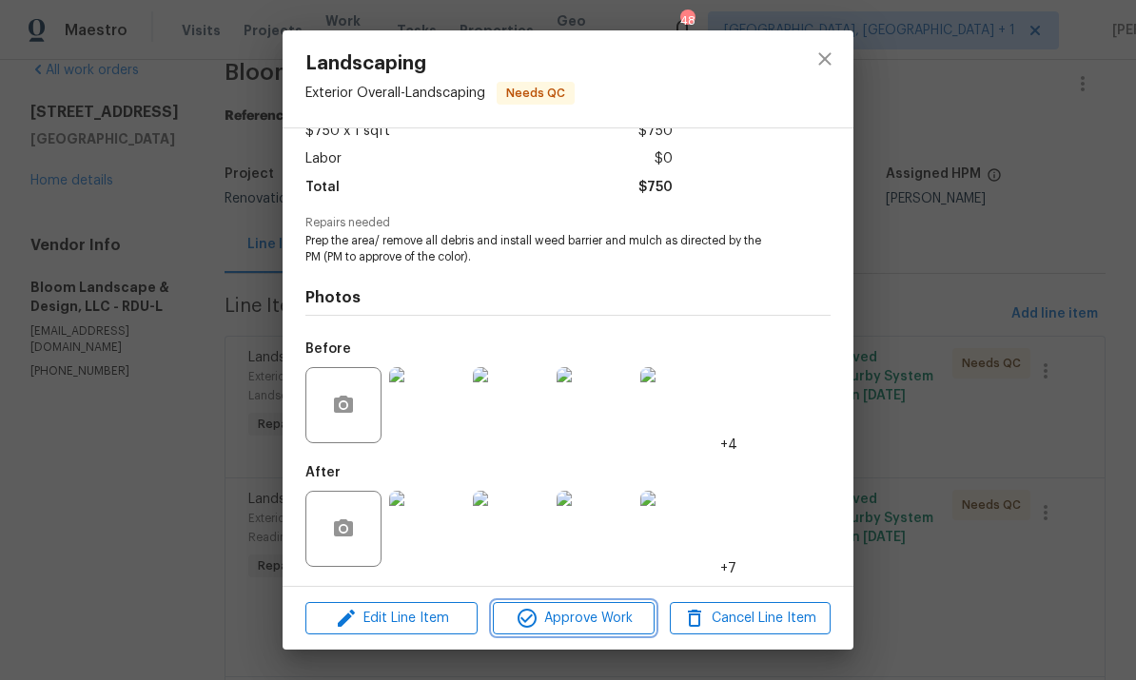
click at [598, 614] on span "Approve Work" at bounding box center [572, 619] width 149 height 24
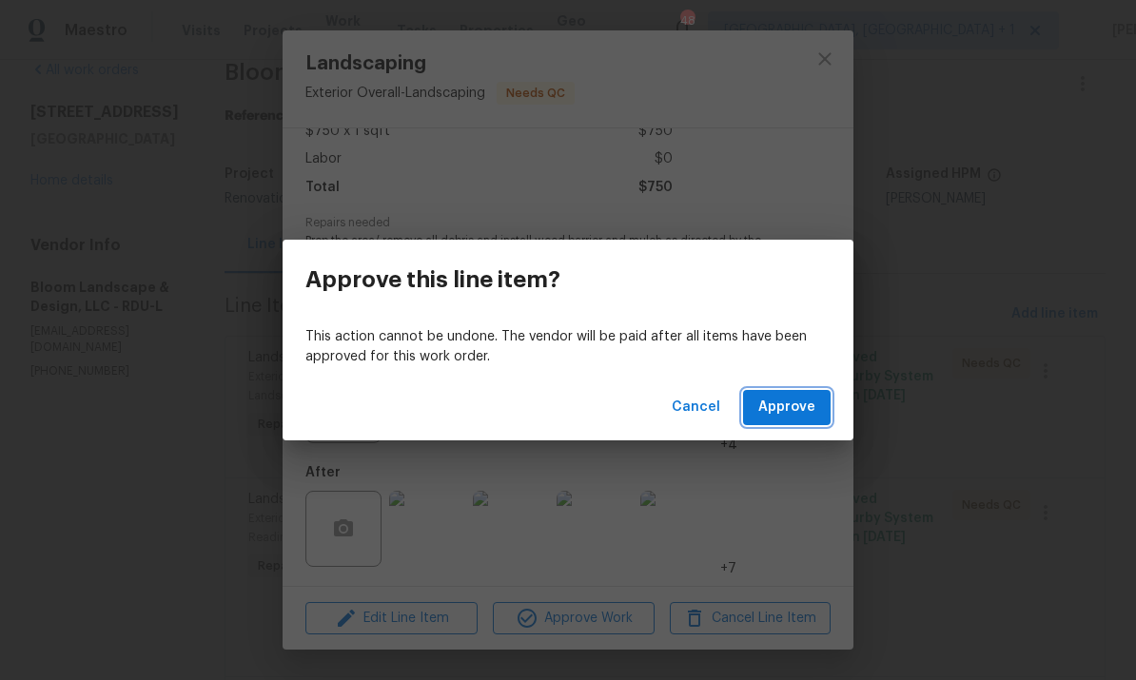
click at [783, 406] on span "Approve" at bounding box center [786, 408] width 57 height 24
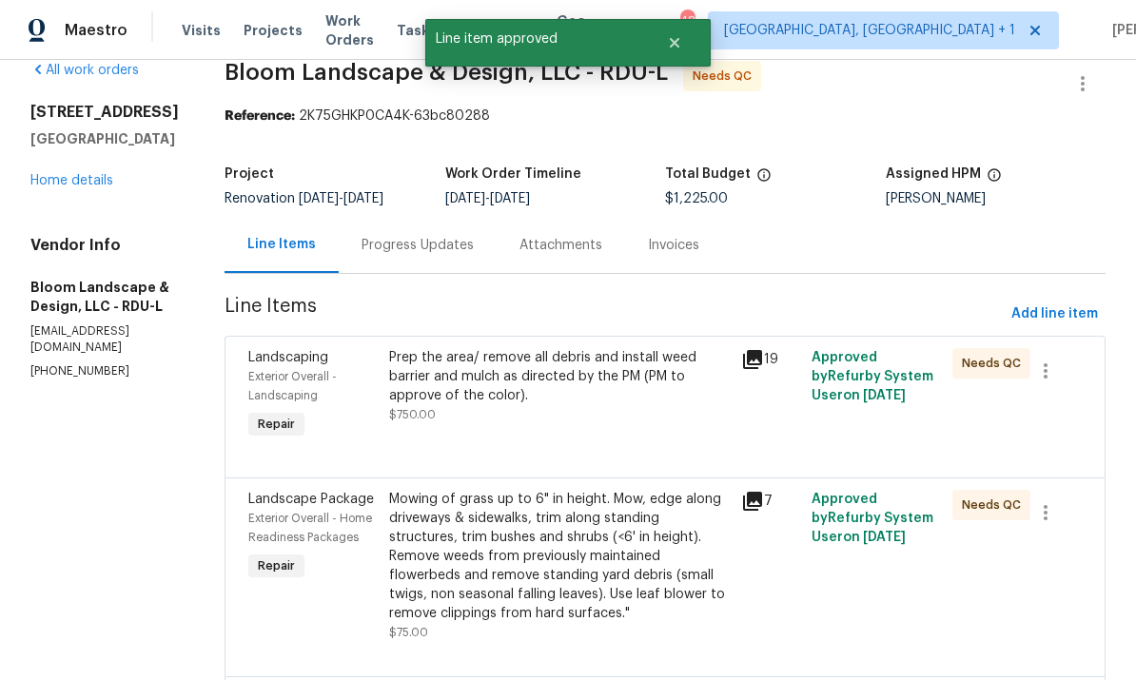
scroll to position [0, 0]
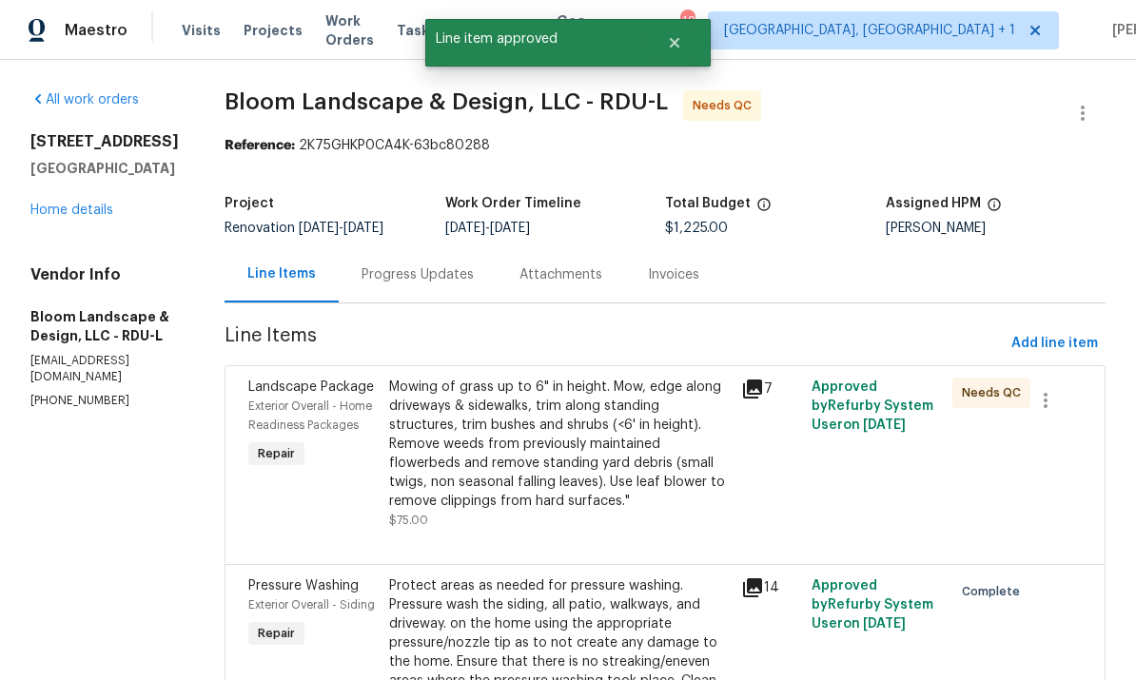
click at [568, 486] on div "Mowing of grass up to 6" in height. Mow, edge along driveways & sidewalks, trim…" at bounding box center [559, 444] width 341 height 133
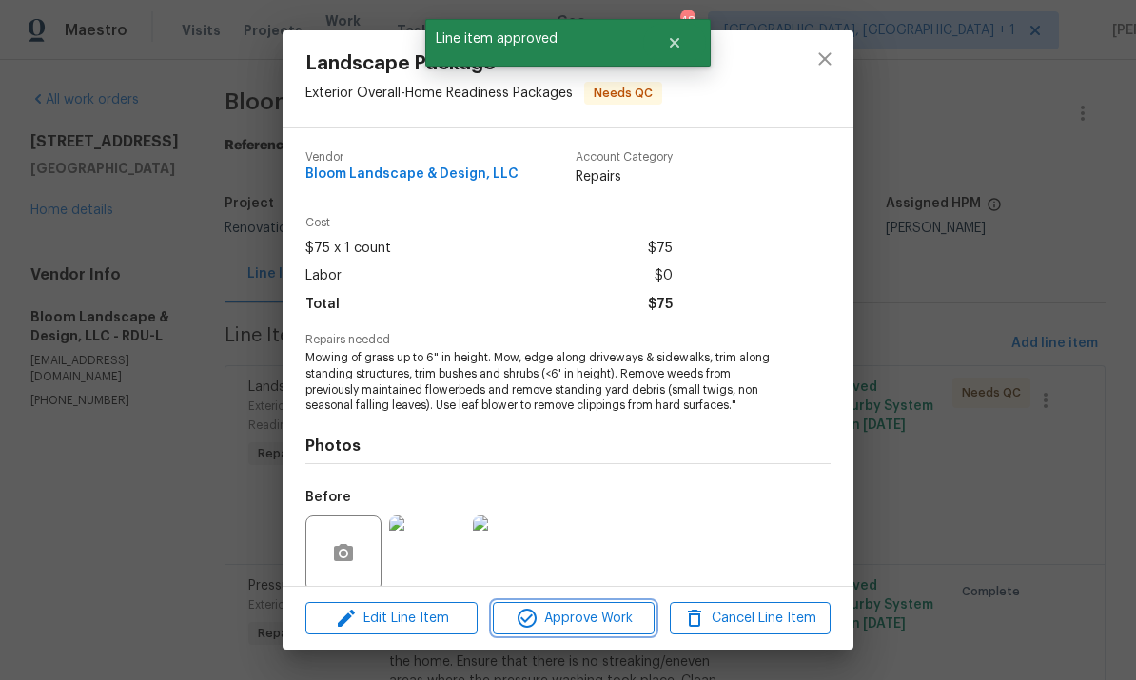
click at [611, 625] on span "Approve Work" at bounding box center [572, 619] width 149 height 24
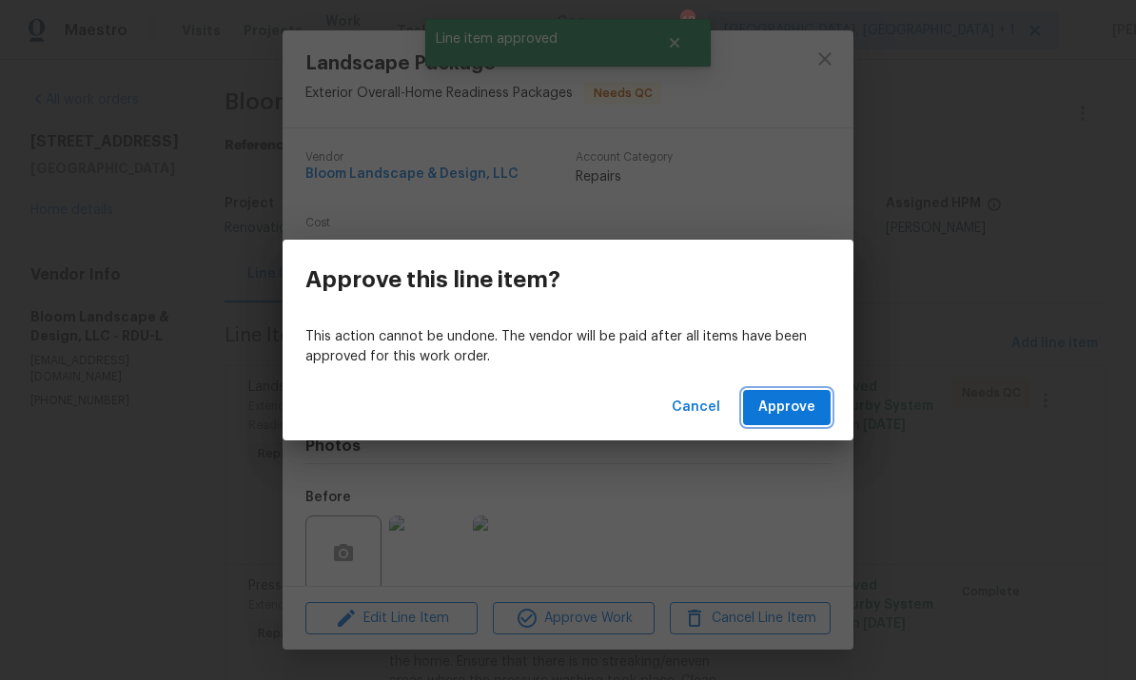
click at [794, 417] on span "Approve" at bounding box center [786, 408] width 57 height 24
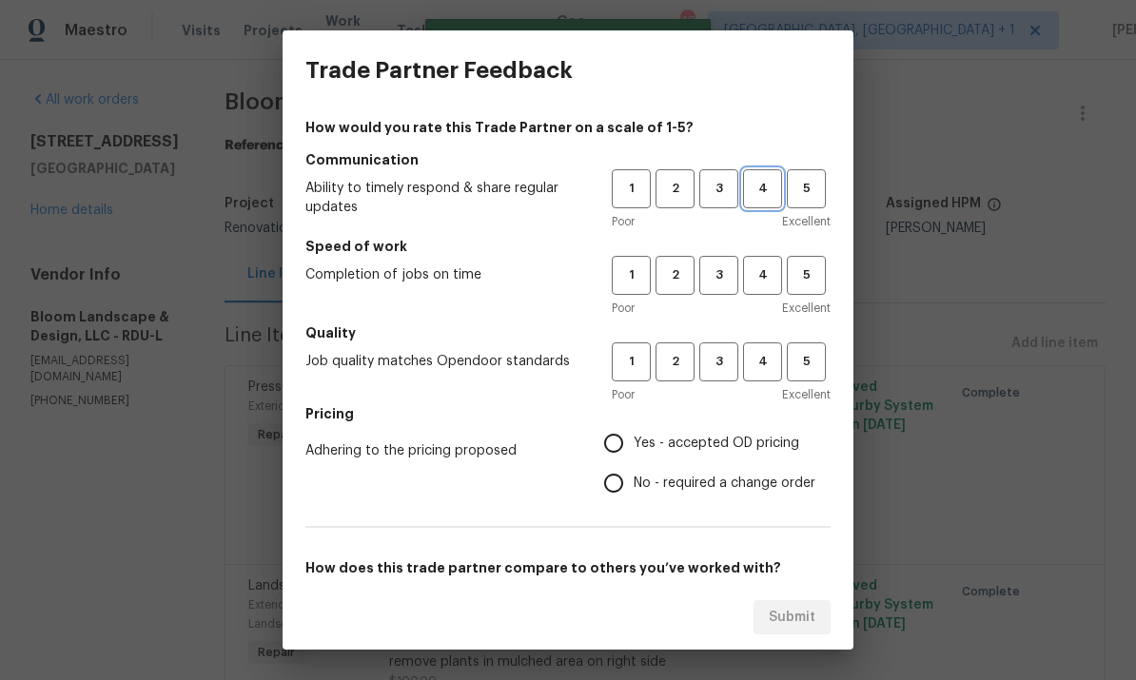
click at [761, 192] on span "4" at bounding box center [762, 189] width 35 height 22
click at [724, 284] on span "3" at bounding box center [718, 275] width 35 height 22
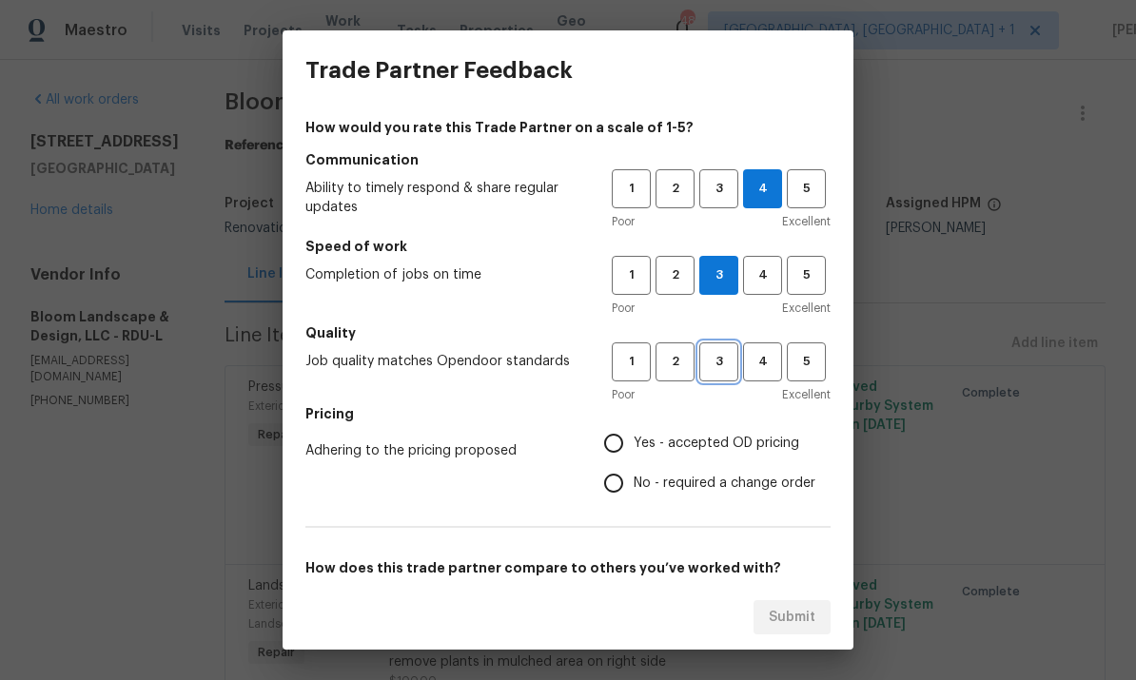
click at [735, 378] on button "3" at bounding box center [718, 361] width 39 height 39
click at [633, 447] on input "Yes - accepted OD pricing" at bounding box center [614, 443] width 40 height 40
radio input "true"
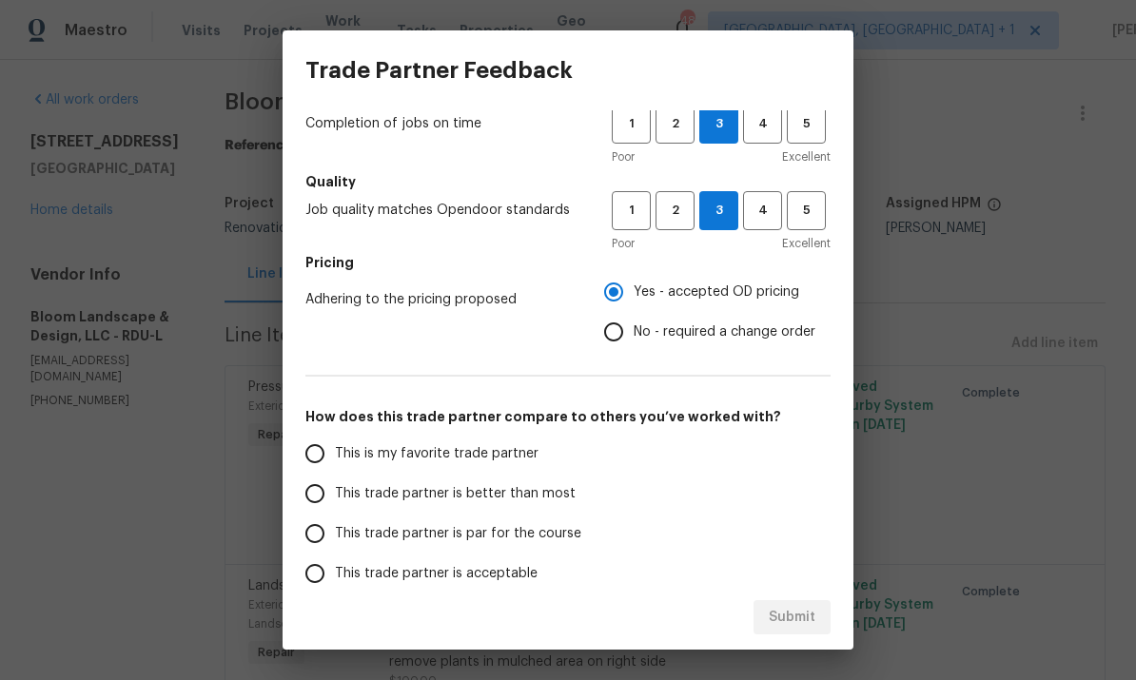
scroll to position [153, 0]
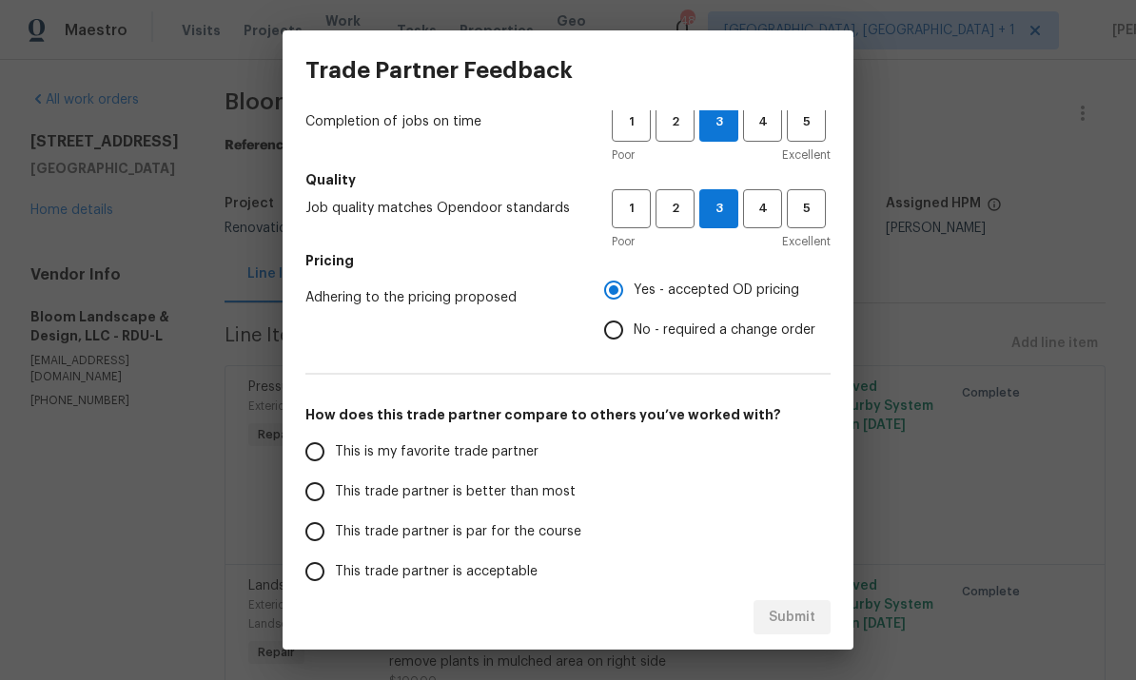
click at [319, 498] on input "This trade partner is better than most" at bounding box center [315, 492] width 40 height 40
click at [814, 616] on span "Submit" at bounding box center [792, 618] width 47 height 24
radio input "true"
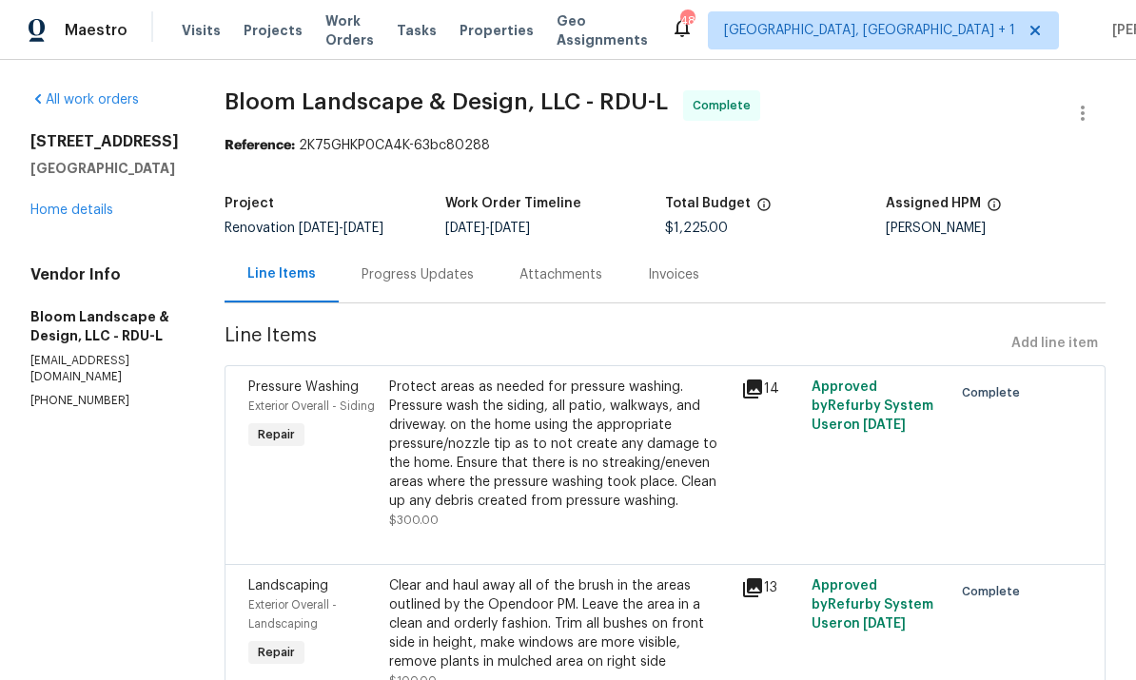
radio input "false"
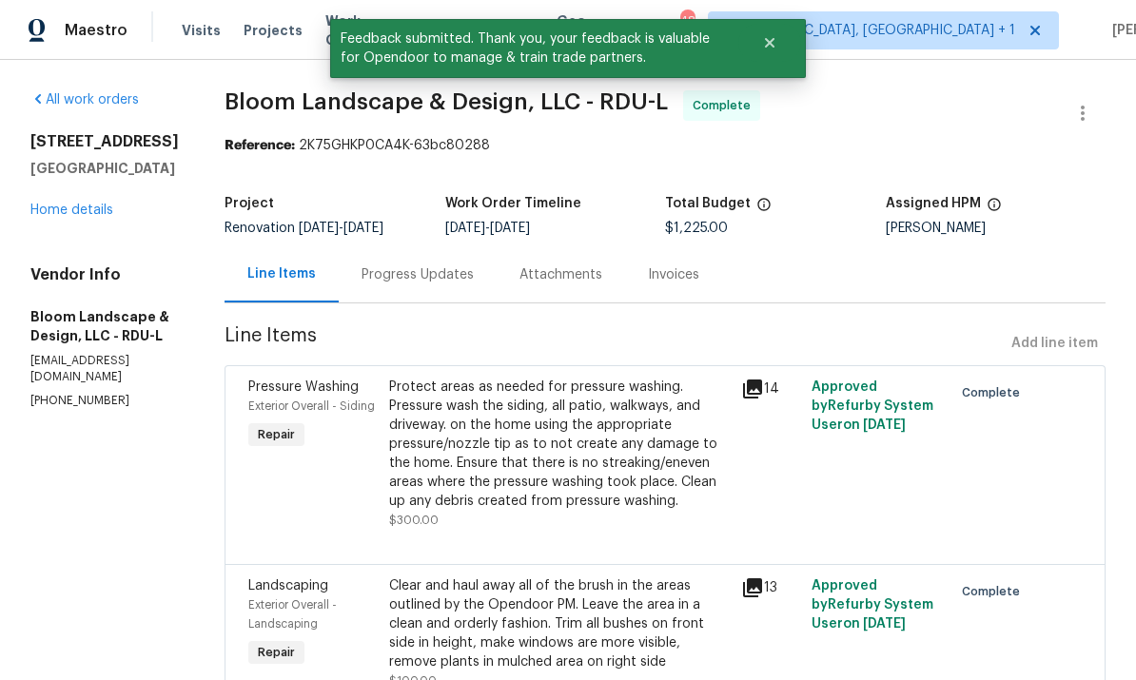
click at [84, 209] on link "Home details" at bounding box center [71, 210] width 83 height 13
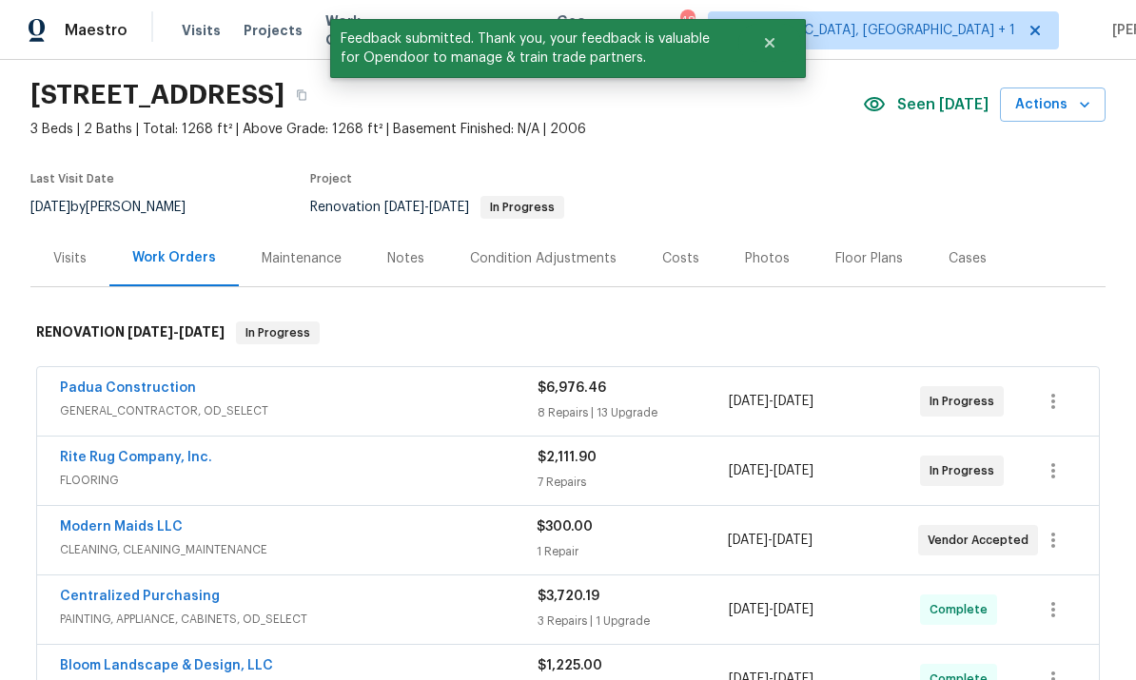
scroll to position [86, 0]
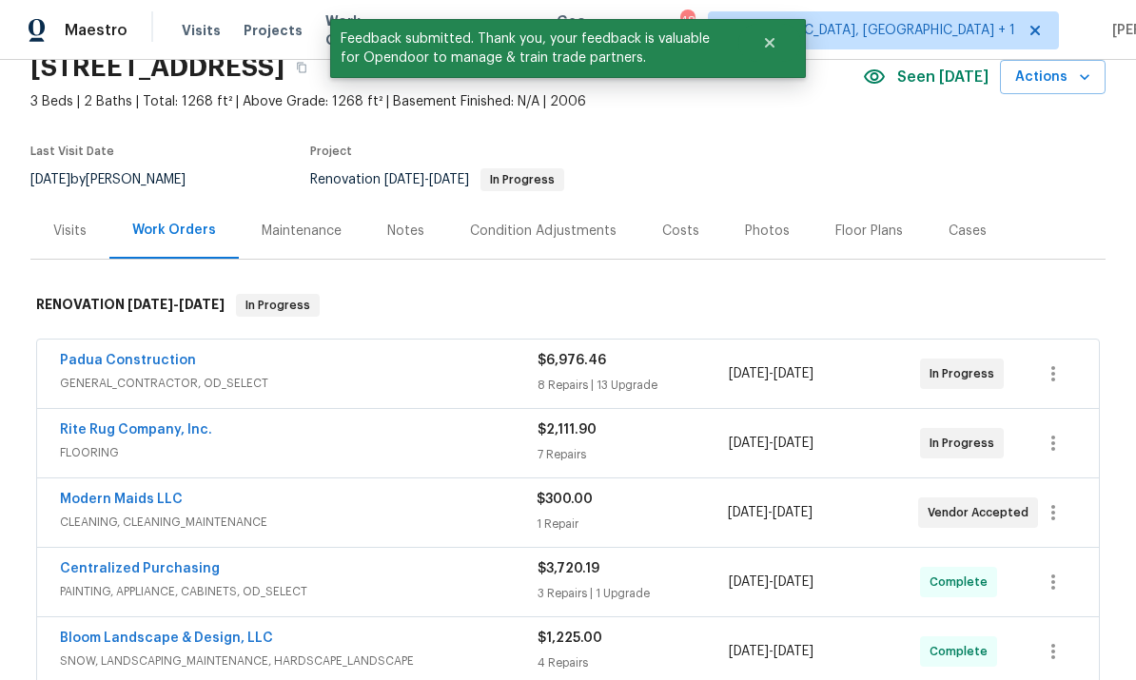
click at [419, 224] on div "Notes" at bounding box center [405, 231] width 37 height 19
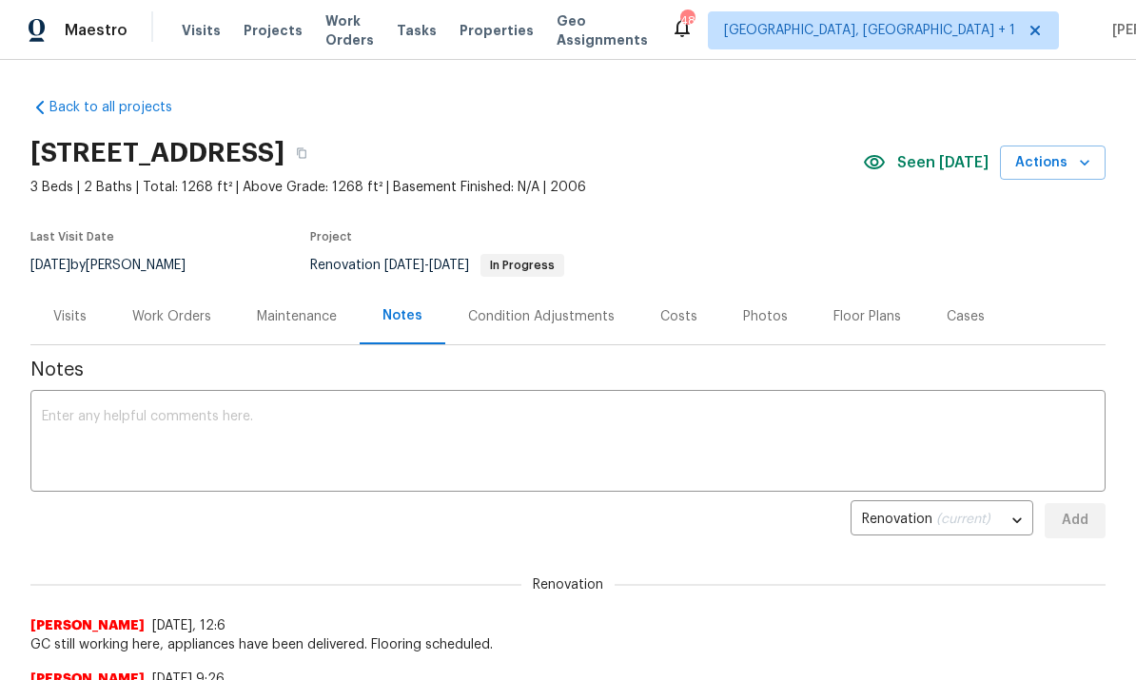
click at [163, 432] on textarea at bounding box center [568, 443] width 1052 height 67
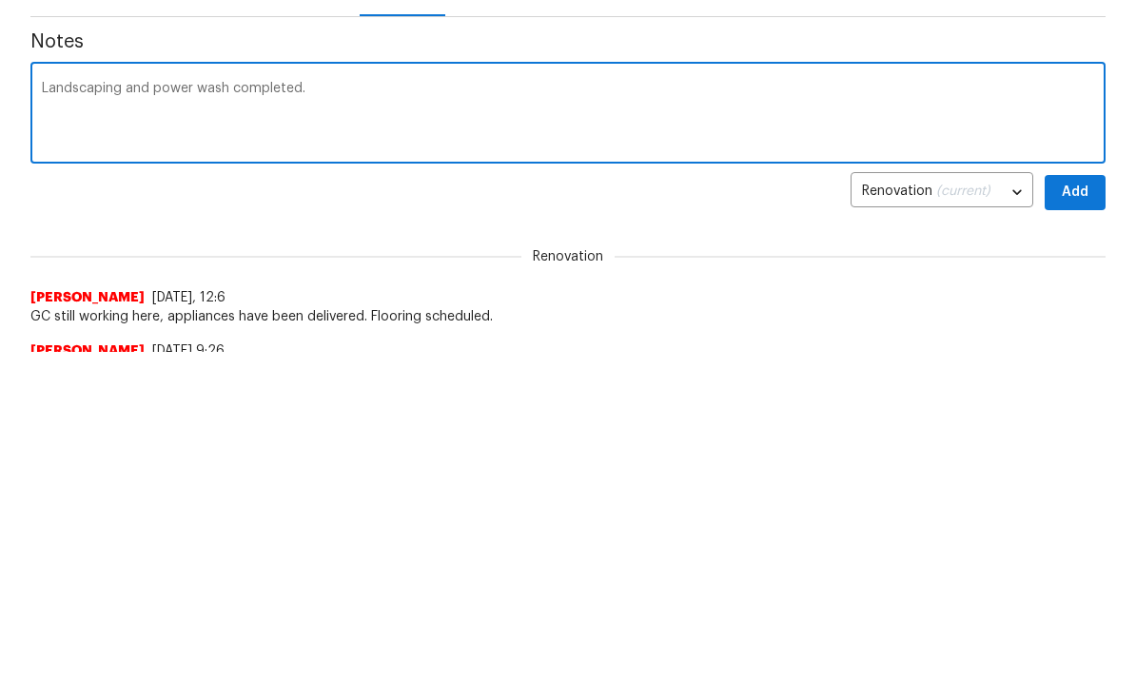
type textarea "Landscaping and power wash completed."
click at [1081, 509] on span "Add" at bounding box center [1075, 521] width 30 height 24
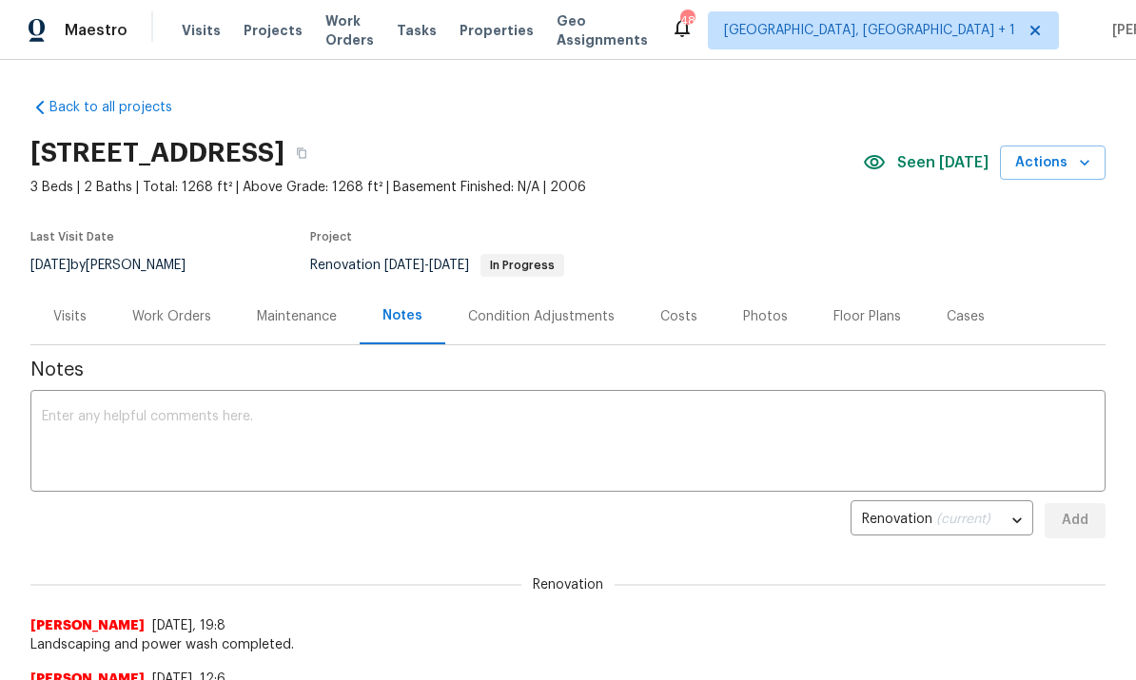
click at [108, 412] on textarea at bounding box center [568, 443] width 1052 height 67
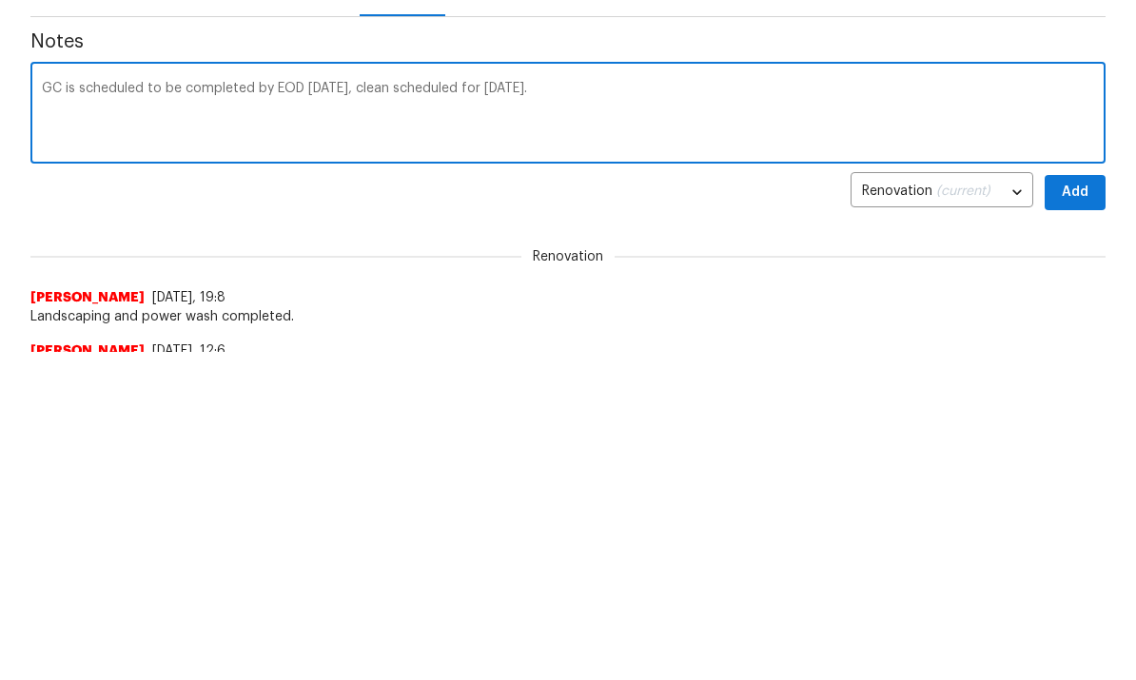
type textarea "GC is scheduled to be completed by EOD tomorrow, clean scheduled for Friday."
click at [1091, 503] on button "Add" at bounding box center [1074, 520] width 61 height 35
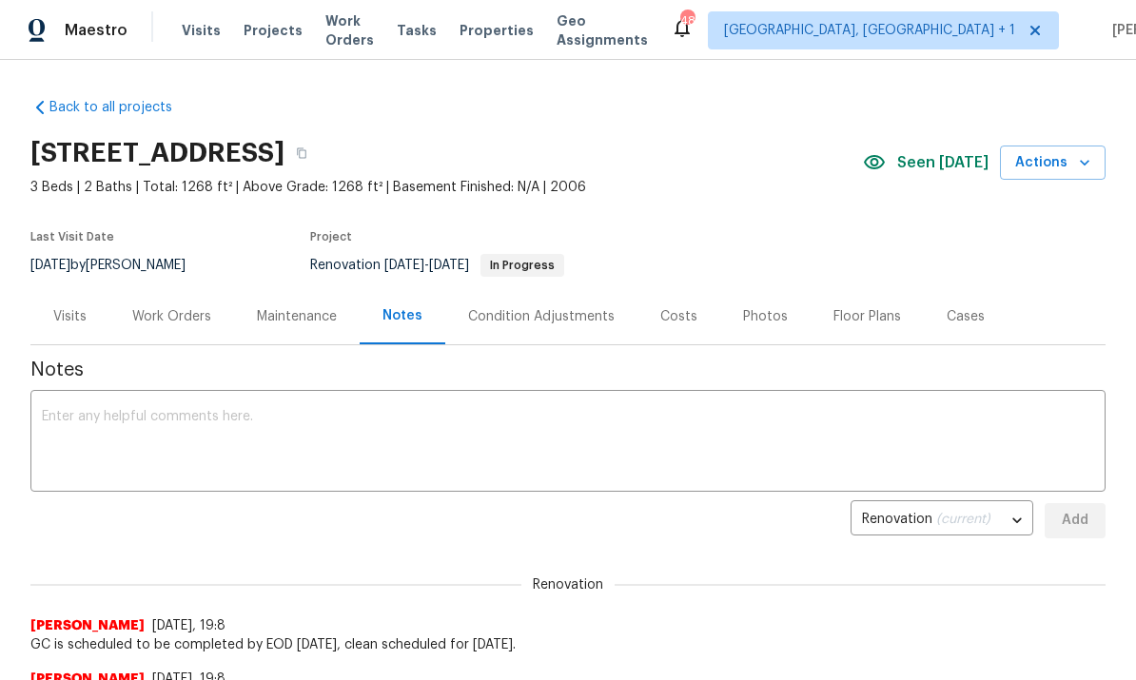
click at [168, 318] on div "Work Orders" at bounding box center [171, 316] width 79 height 19
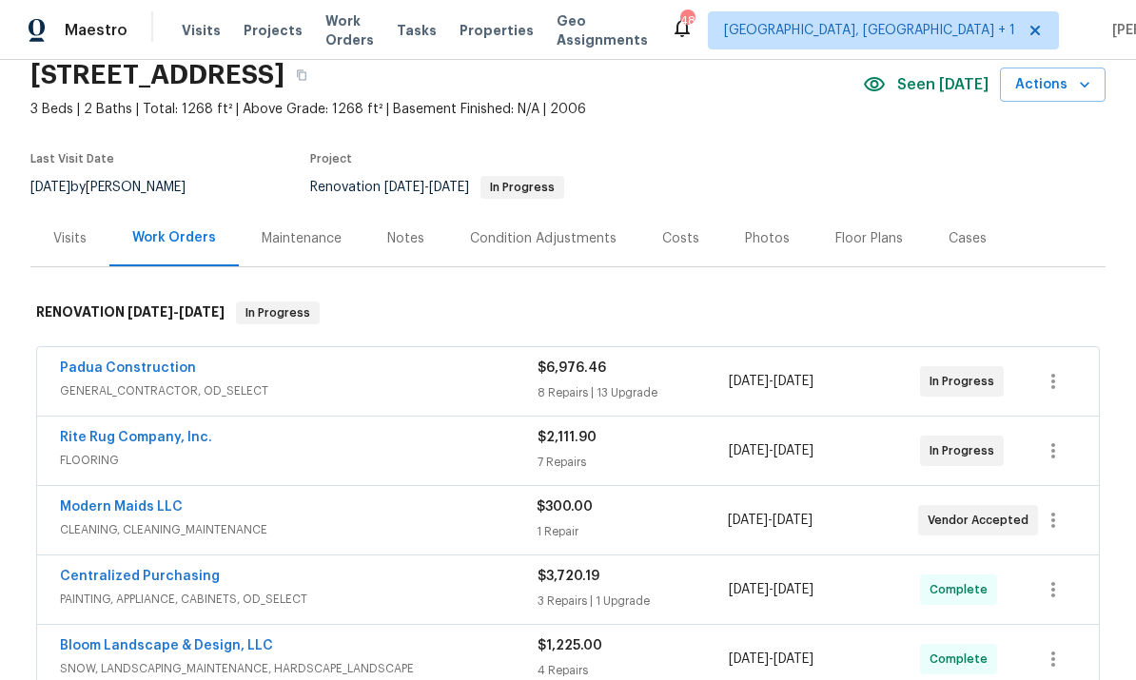
scroll to position [107, 0]
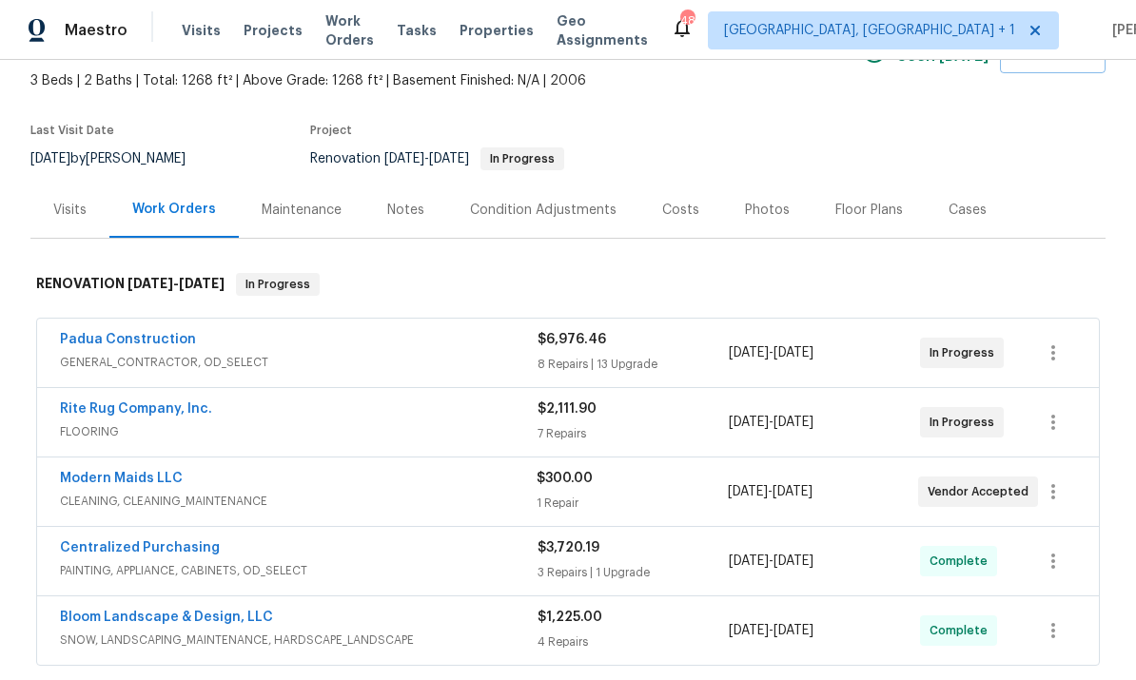
click at [154, 481] on link "Modern Maids LLC" at bounding box center [121, 478] width 123 height 13
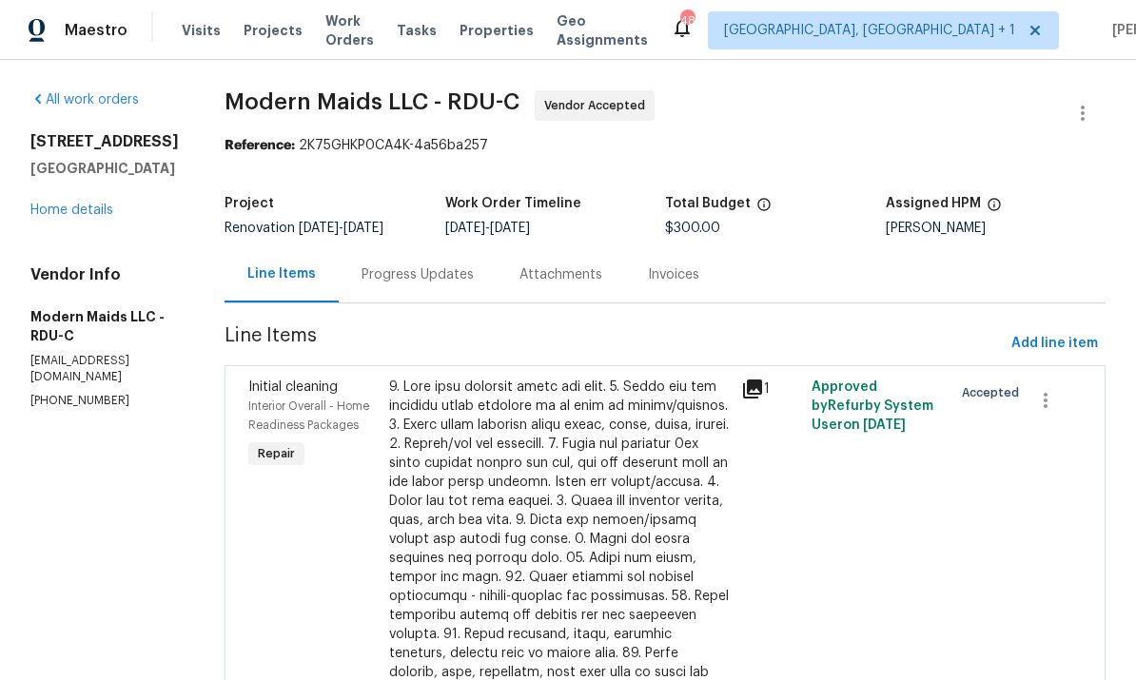
click at [419, 266] on div "Progress Updates" at bounding box center [417, 274] width 112 height 19
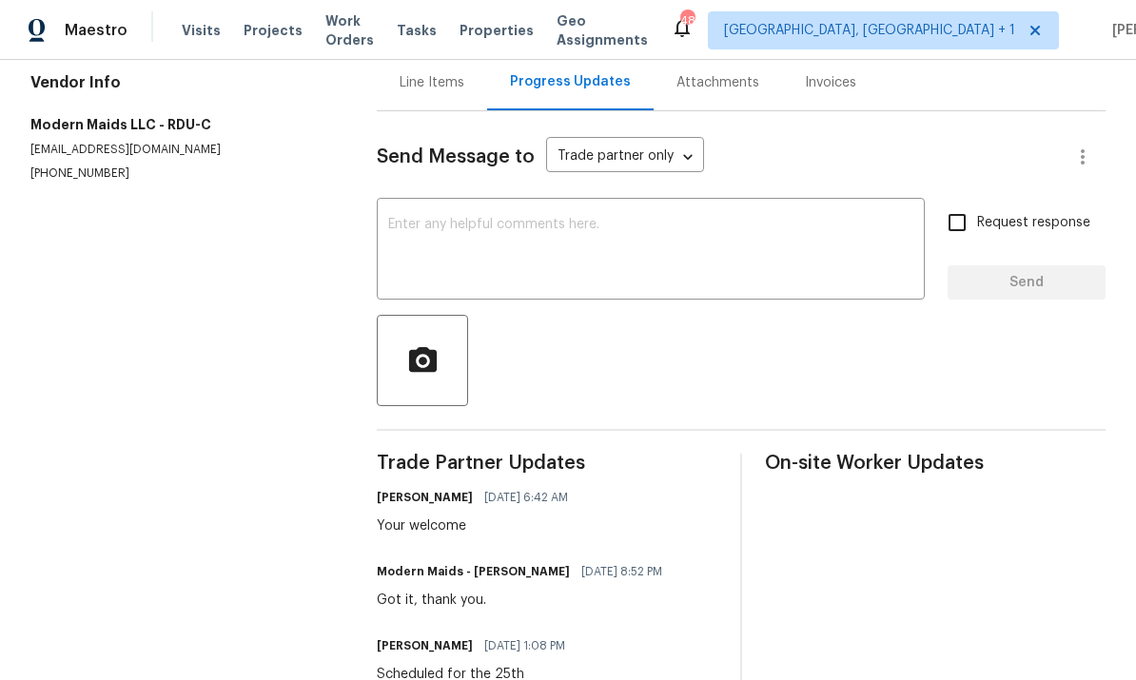
scroll to position [71, 0]
click at [437, 218] on textarea at bounding box center [650, 251] width 525 height 67
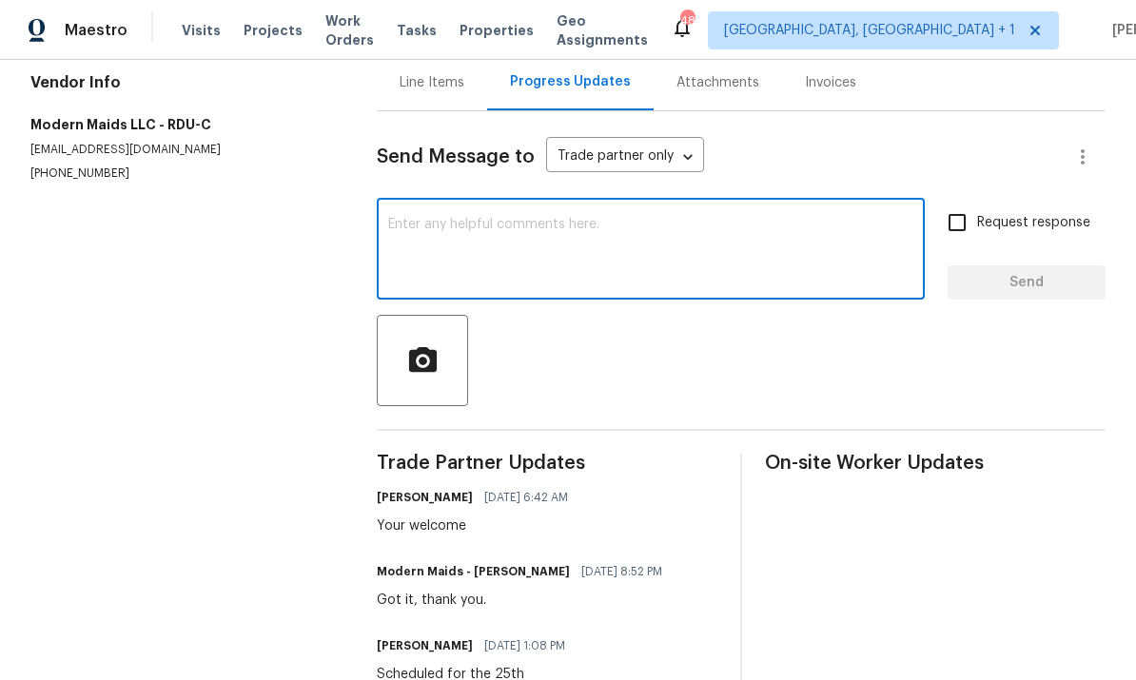
click at [436, 218] on textarea at bounding box center [650, 251] width 525 height 67
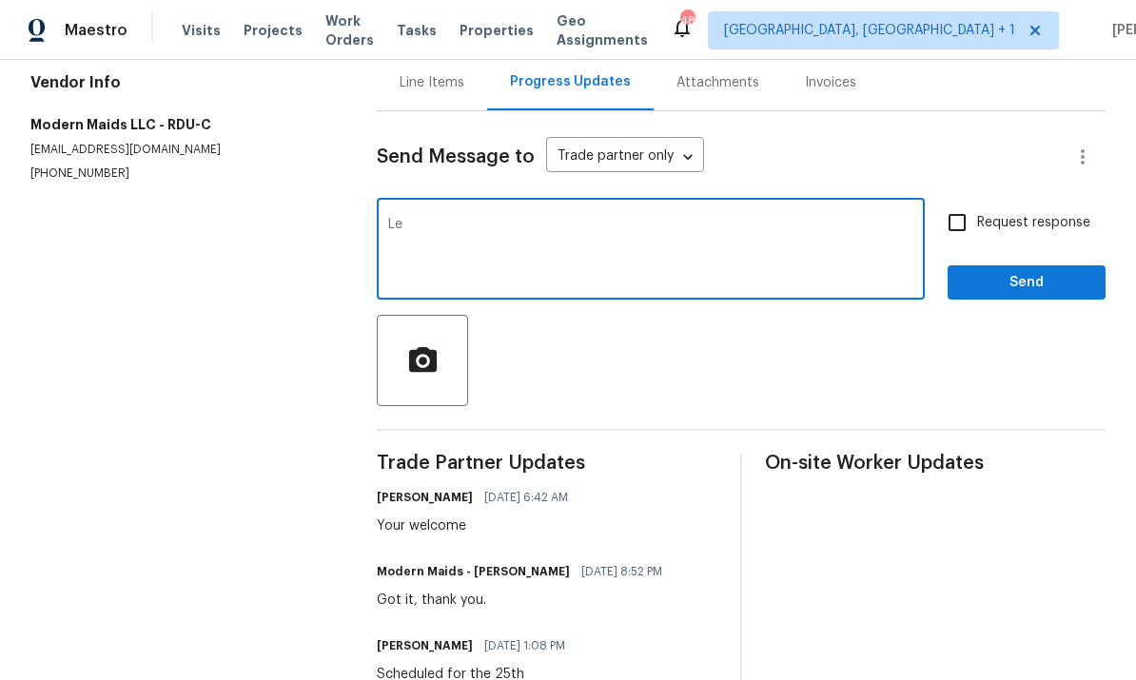
type textarea "L"
type textarea "We will be Good Friday the 26th. Please clean then thanks. GC behind just a bit."
click at [972, 203] on input "Request response" at bounding box center [957, 223] width 40 height 40
checkbox input "true"
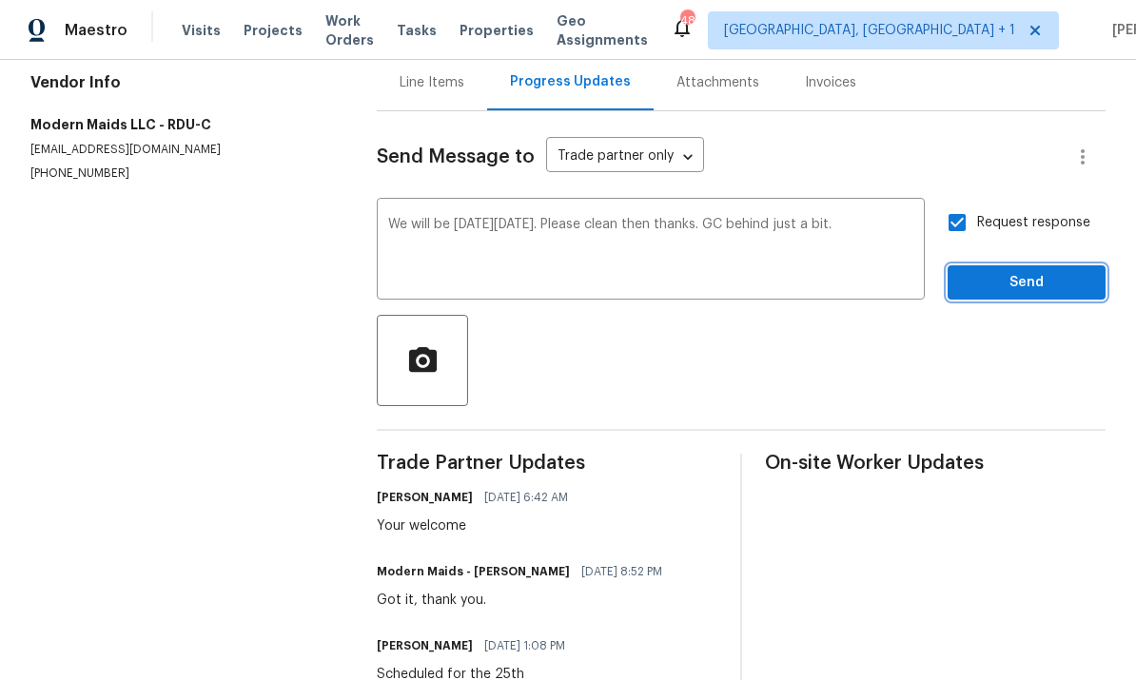
click at [1037, 271] on span "Send" at bounding box center [1026, 283] width 127 height 24
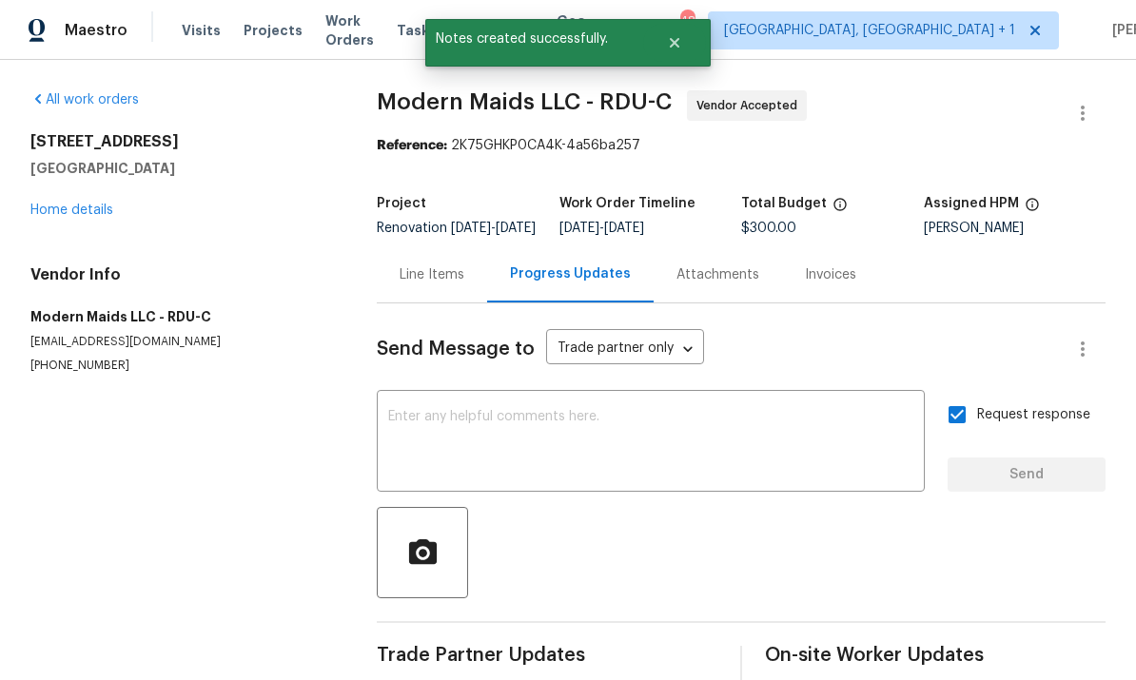
click at [85, 204] on link "Home details" at bounding box center [71, 210] width 83 height 13
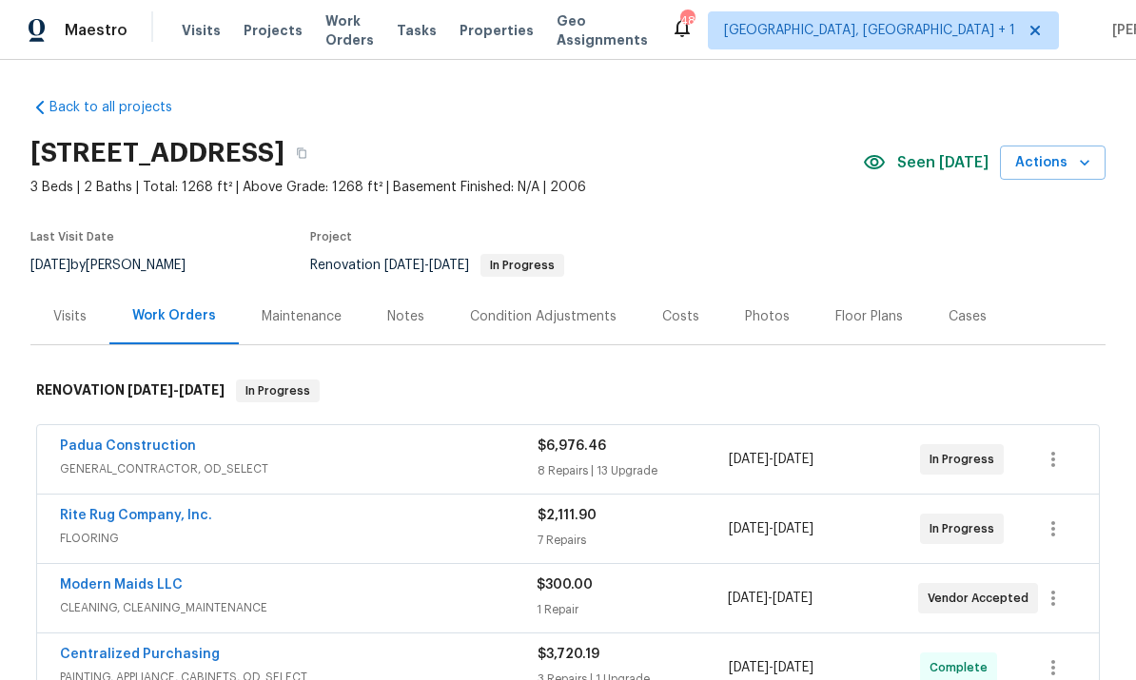
click at [149, 598] on span "CLEANING, CLEANING_MAINTENANCE" at bounding box center [298, 607] width 477 height 19
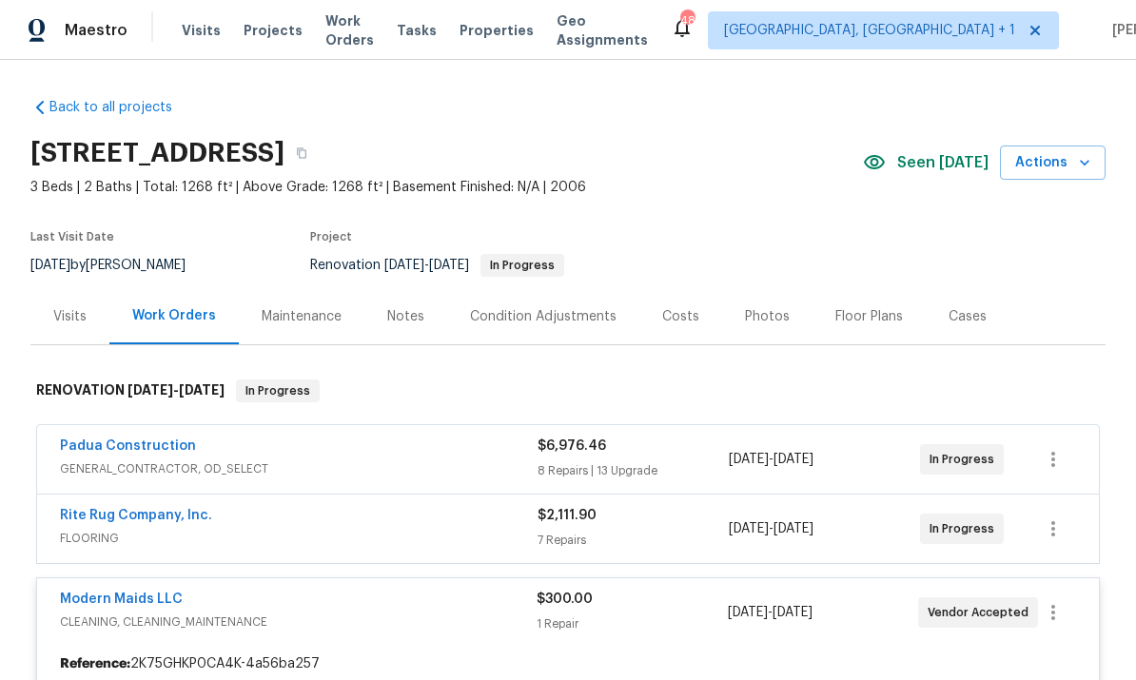
click at [141, 593] on link "Modern Maids LLC" at bounding box center [121, 599] width 123 height 13
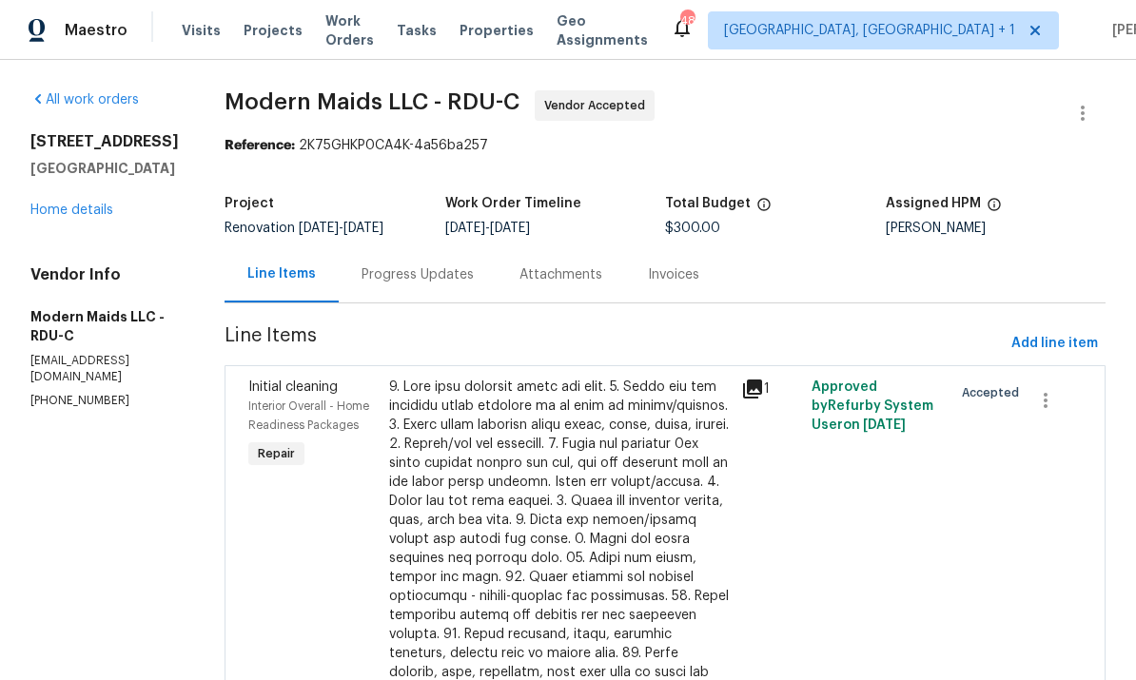
click at [451, 281] on div "Progress Updates" at bounding box center [417, 274] width 112 height 19
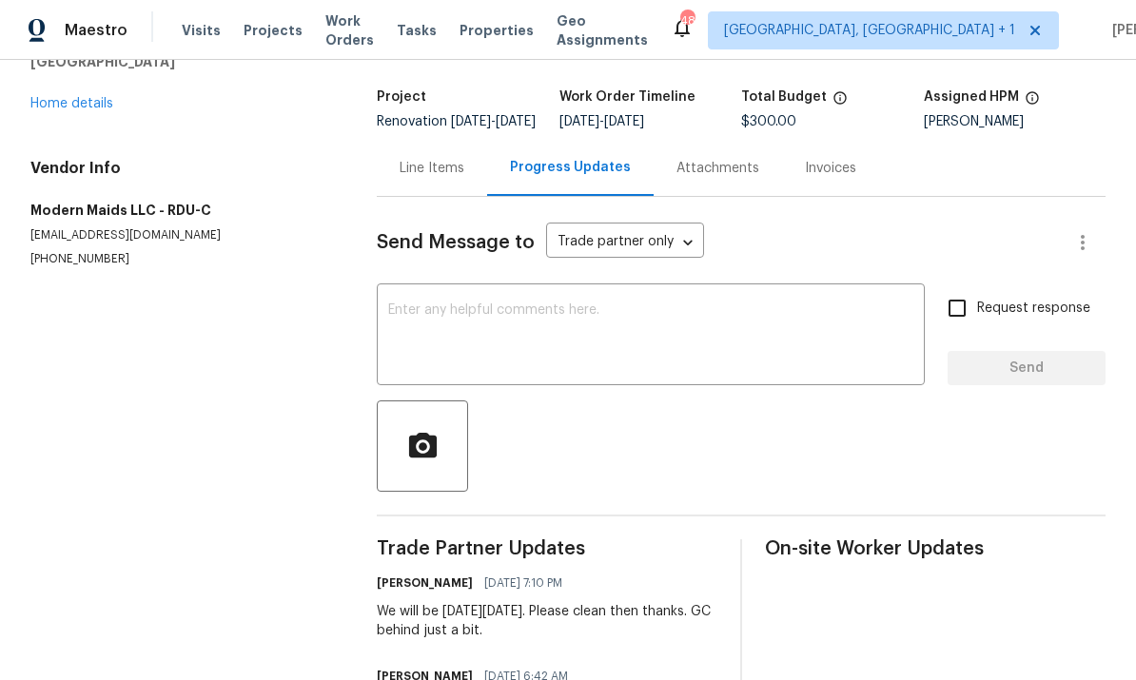
scroll to position [68, 0]
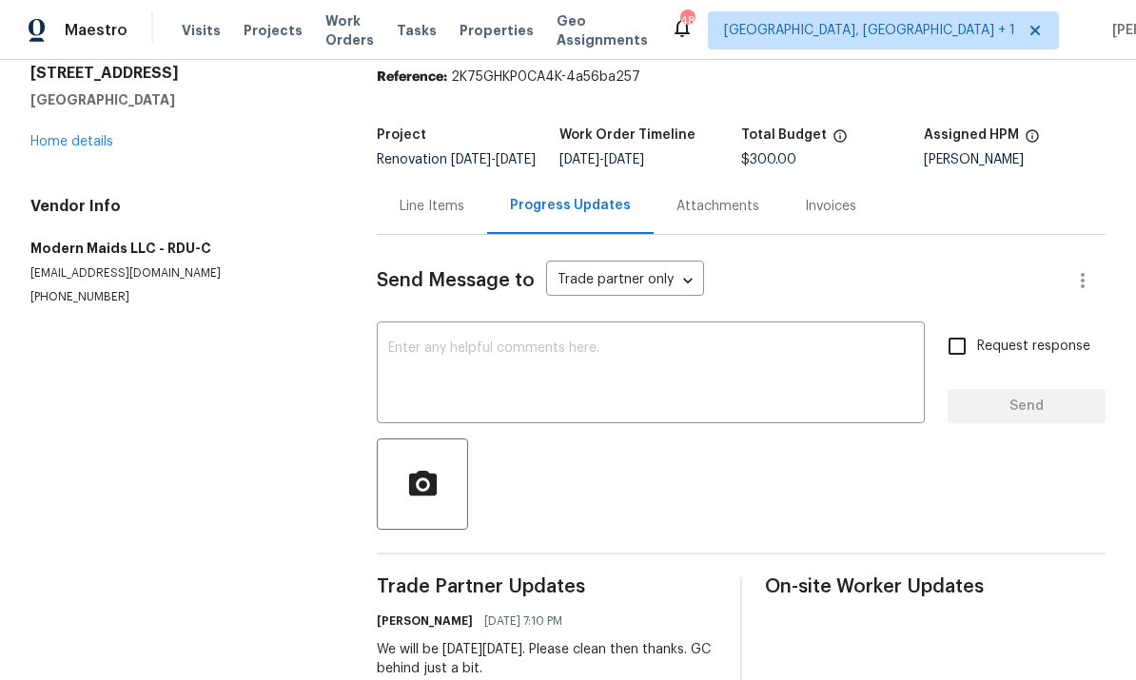
click at [89, 136] on link "Home details" at bounding box center [71, 141] width 83 height 13
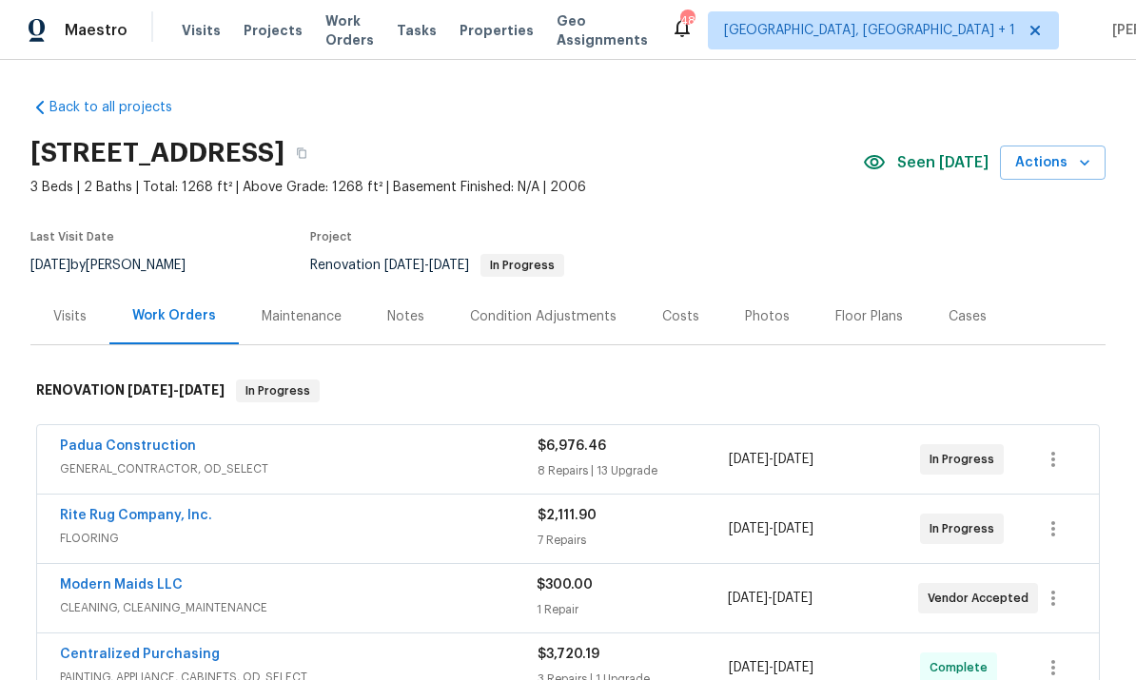
click at [423, 313] on div "Notes" at bounding box center [405, 316] width 83 height 56
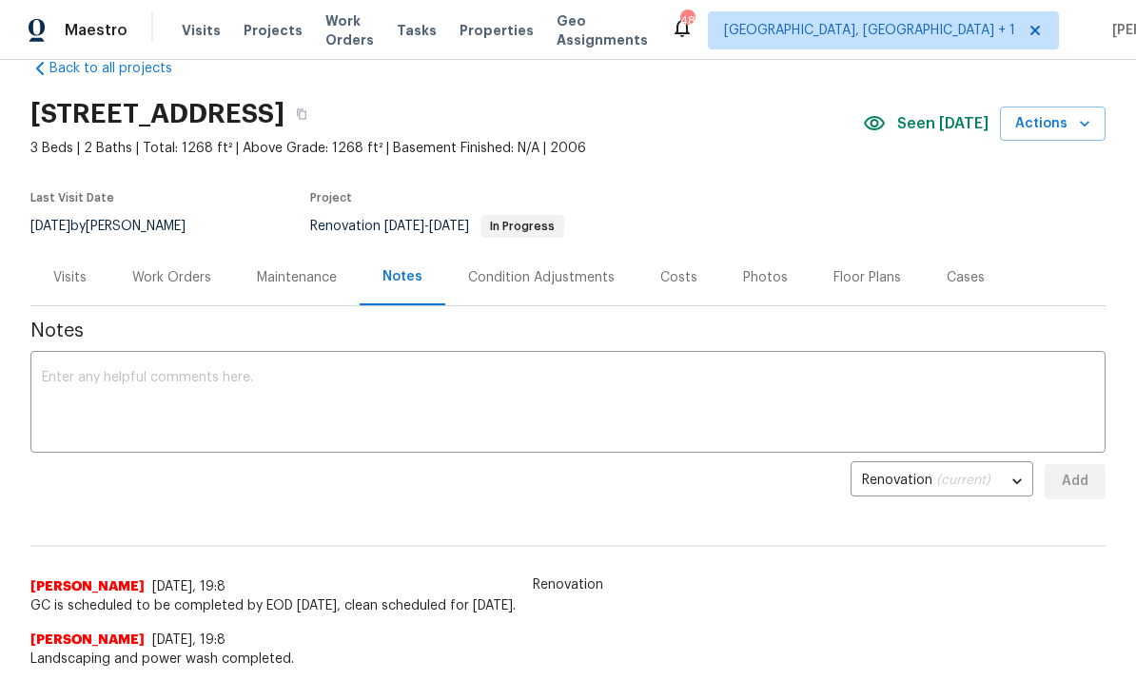
scroll to position [40, 0]
click at [183, 273] on div "Work Orders" at bounding box center [171, 276] width 79 height 19
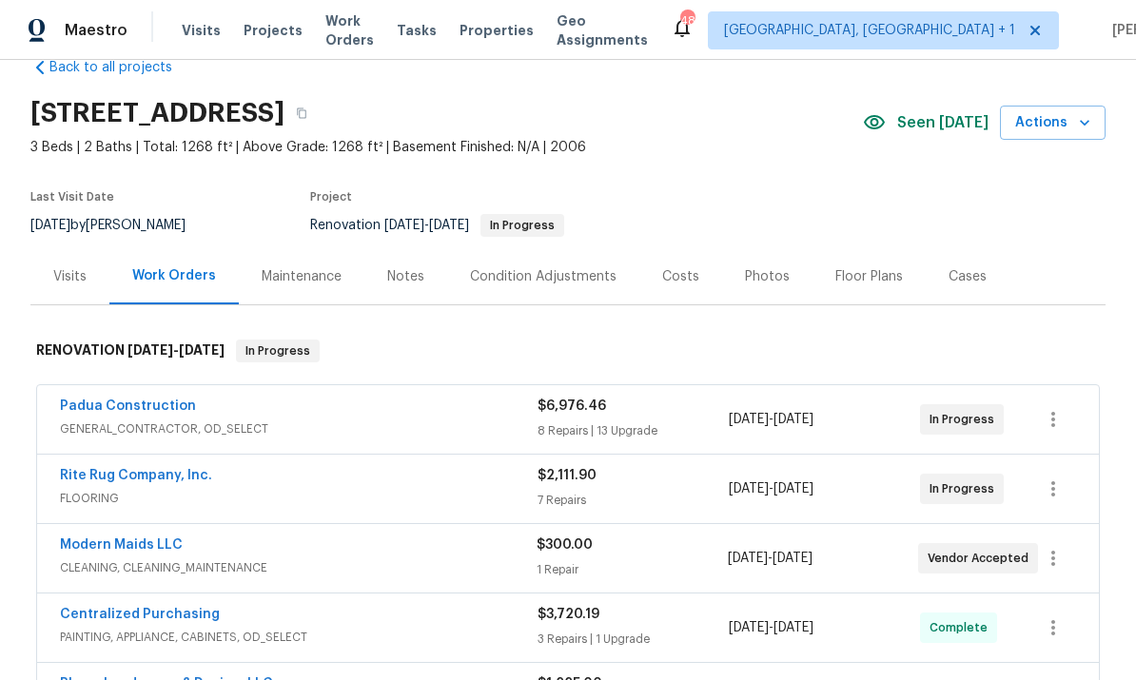
click at [404, 293] on div "Notes" at bounding box center [405, 276] width 83 height 56
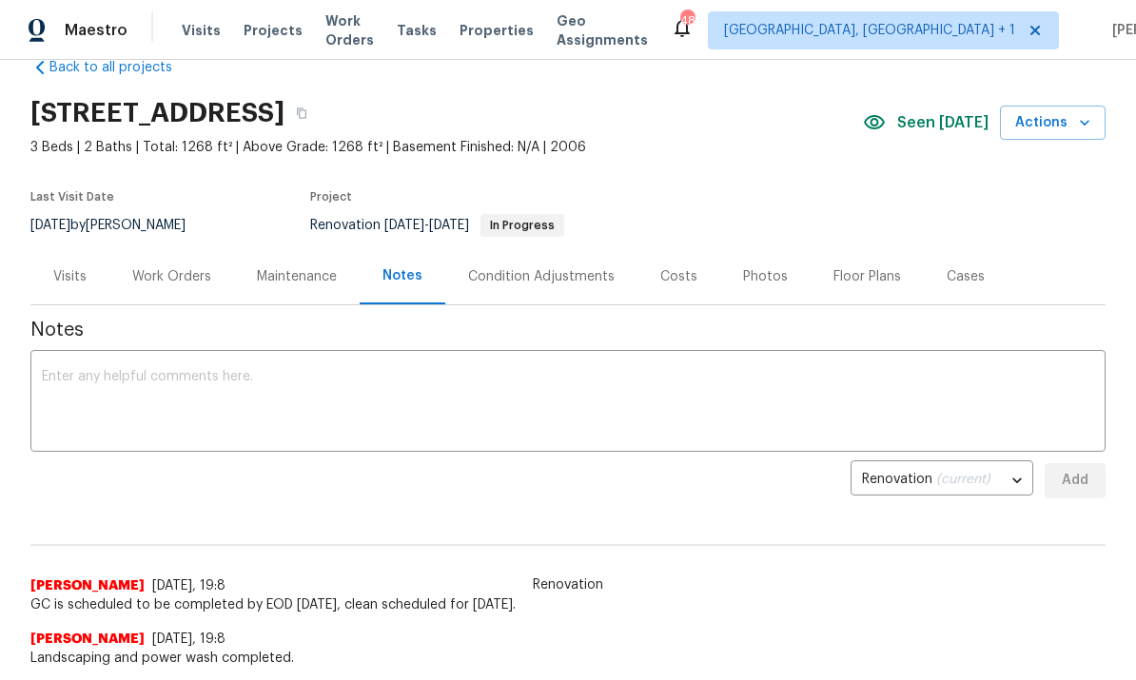
click at [164, 267] on div "Work Orders" at bounding box center [171, 276] width 79 height 19
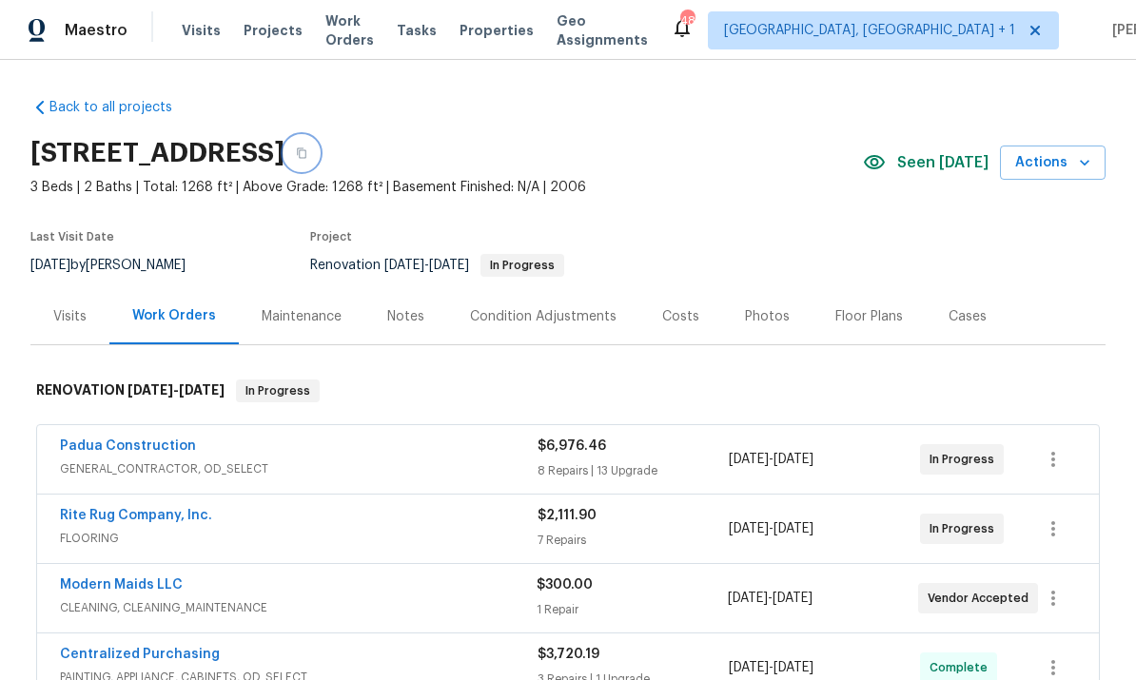
click at [319, 166] on button "button" at bounding box center [301, 153] width 34 height 34
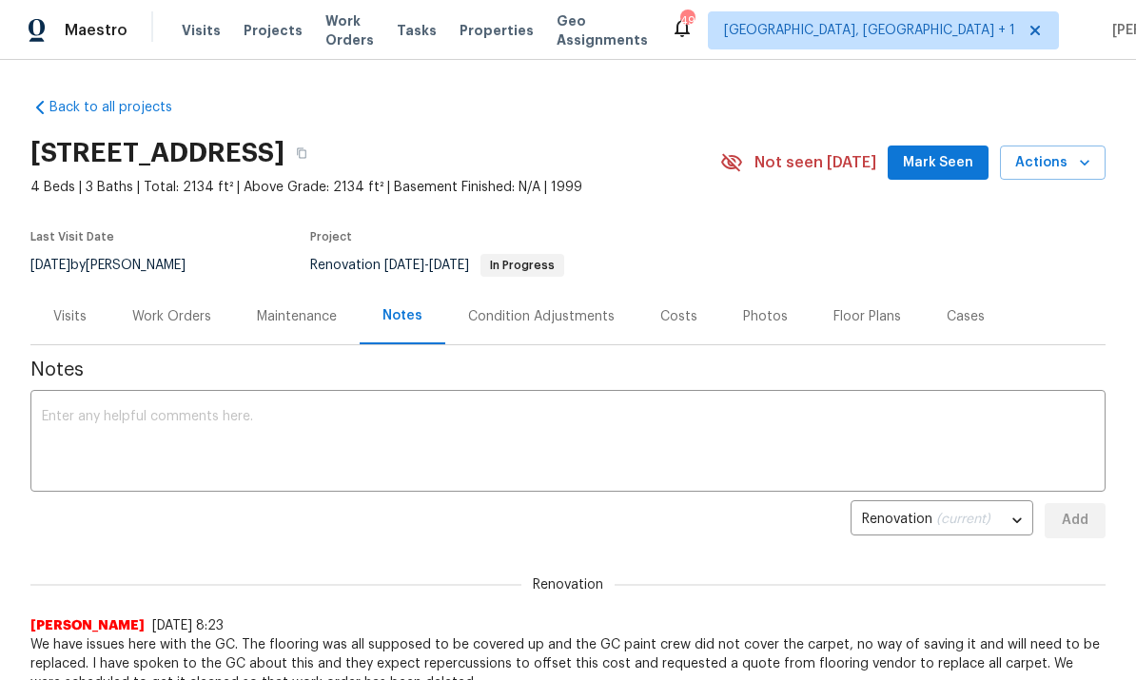
click at [168, 322] on div "Work Orders" at bounding box center [171, 316] width 79 height 19
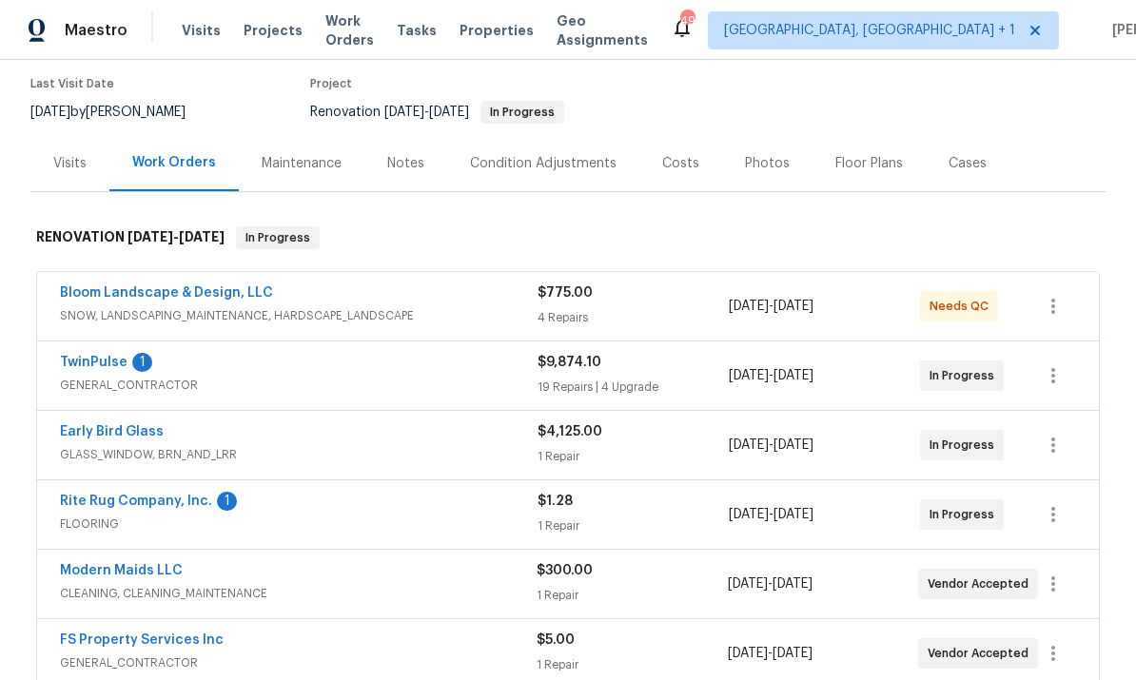
scroll to position [305, 0]
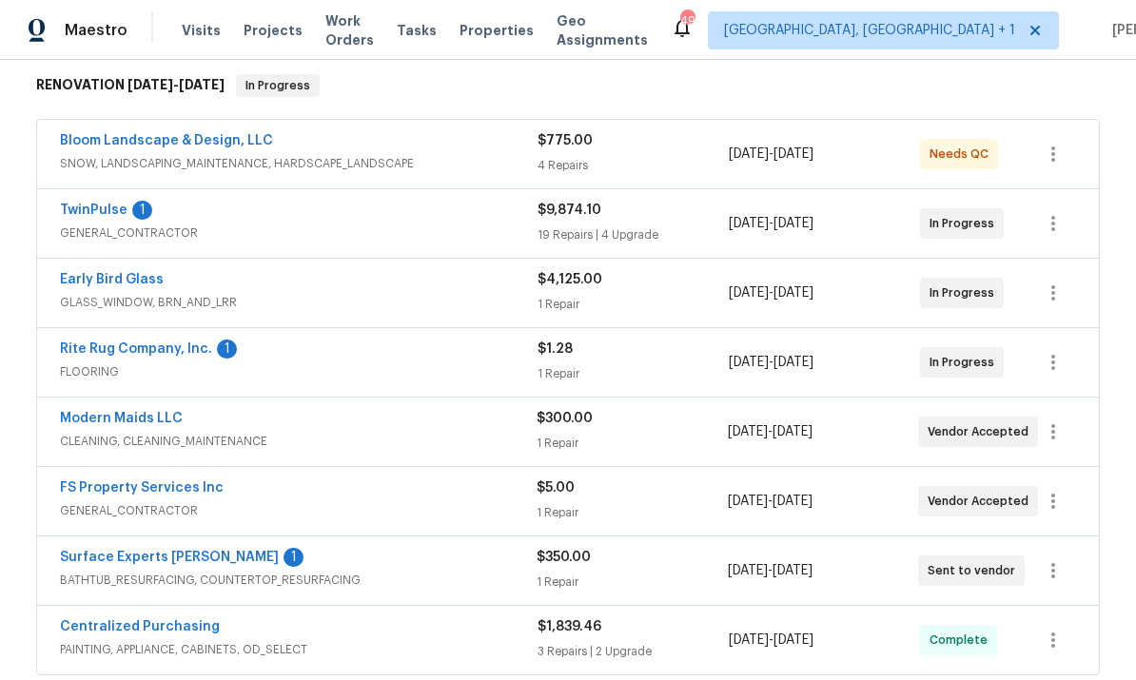
click at [94, 205] on link "TwinPulse" at bounding box center [94, 210] width 68 height 13
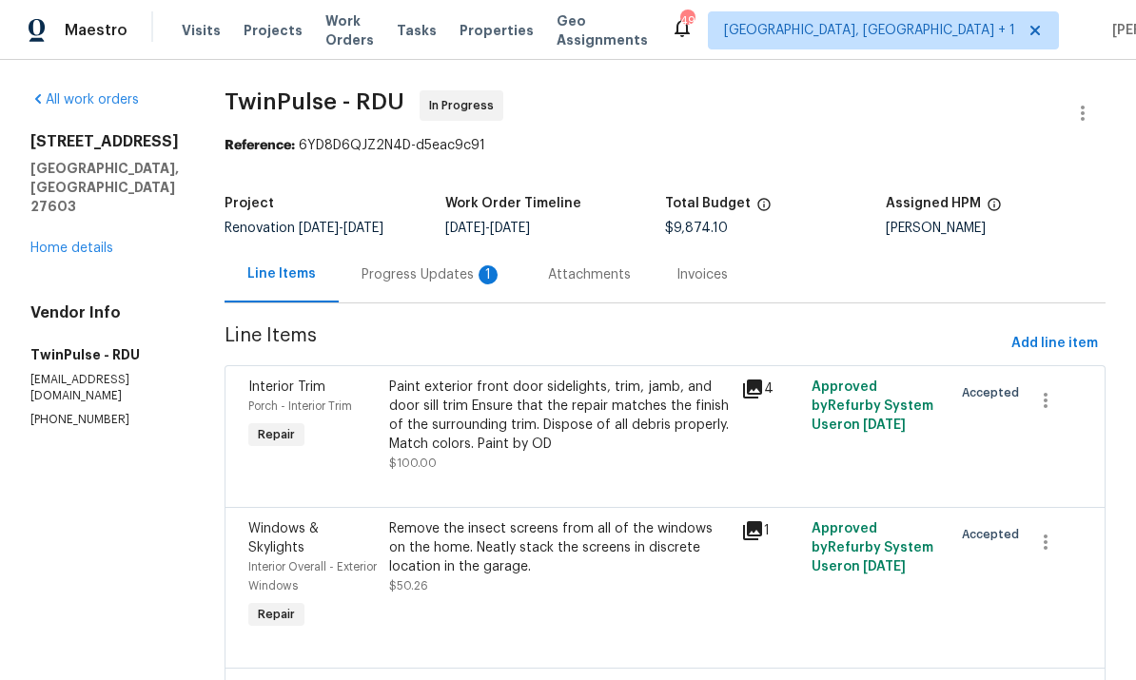
click at [452, 275] on div "Progress Updates 1" at bounding box center [431, 274] width 141 height 19
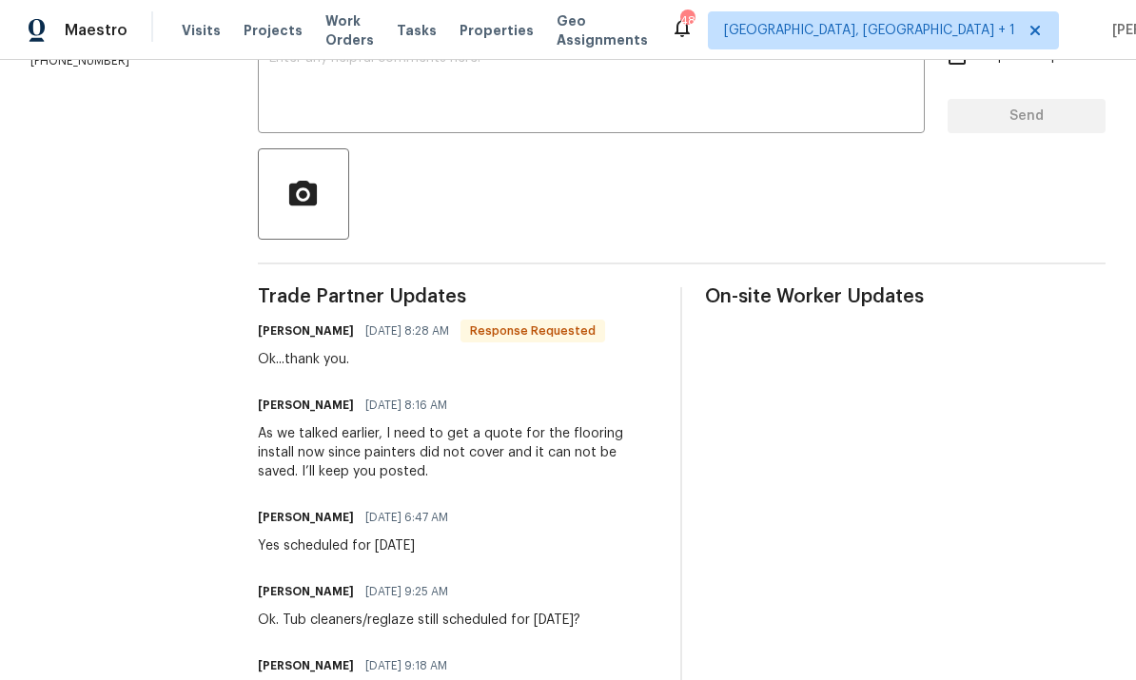
scroll to position [359, 0]
click at [361, 96] on textarea at bounding box center [591, 84] width 644 height 67
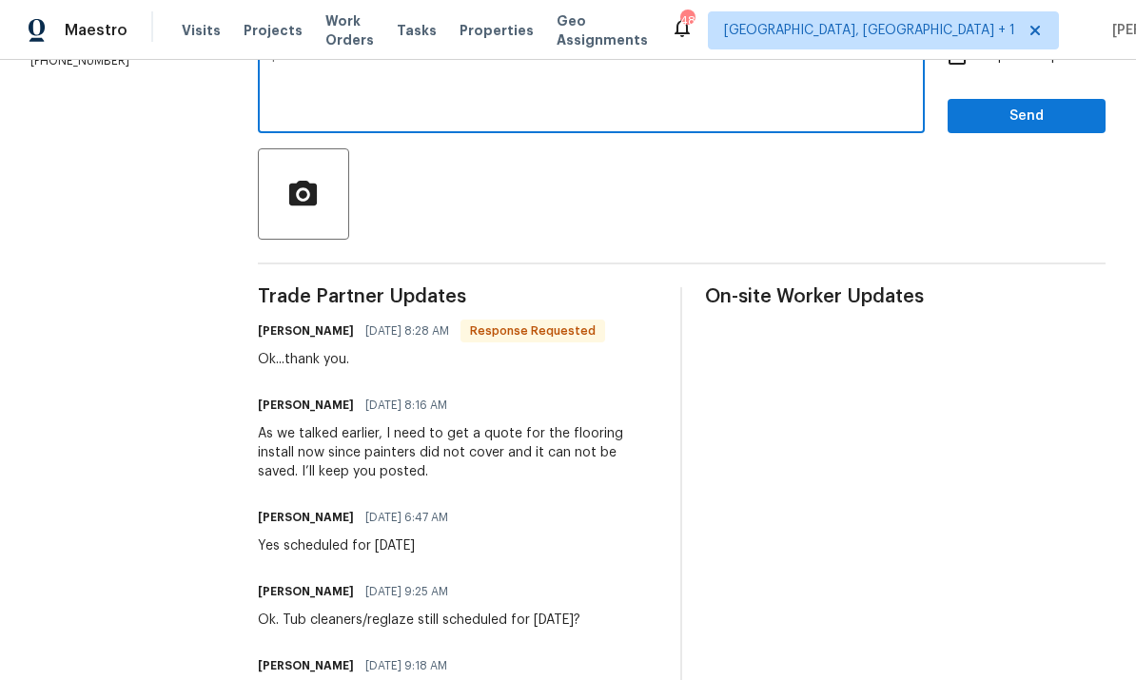
scroll to position [350, 0]
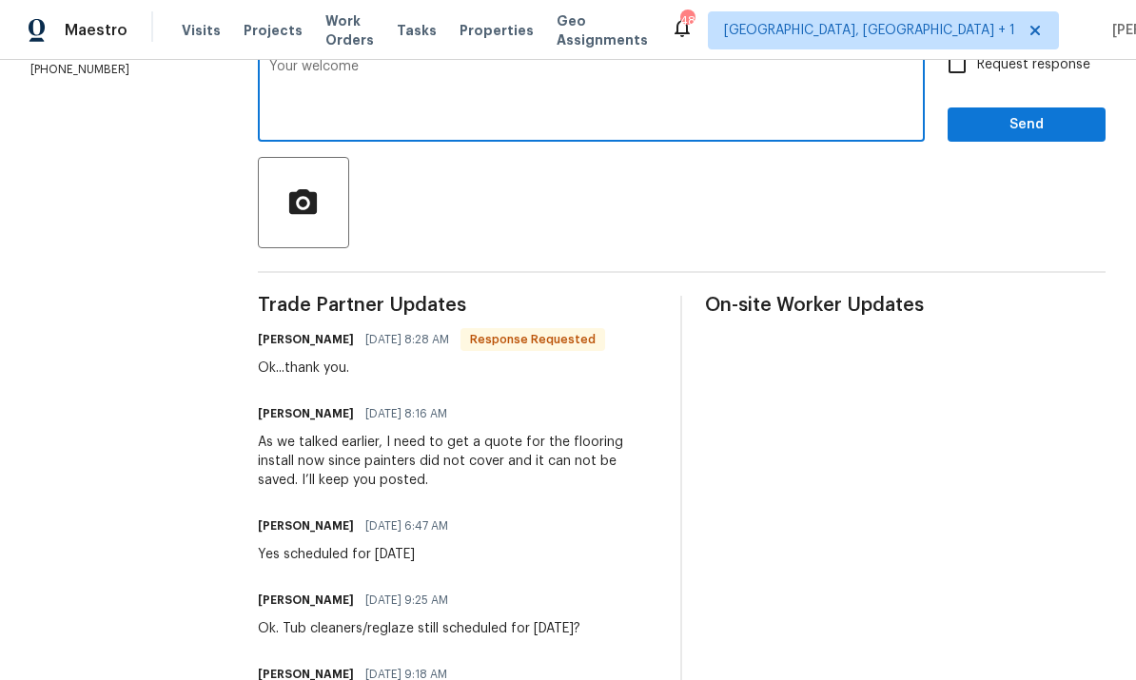
type textarea "Your welcome."
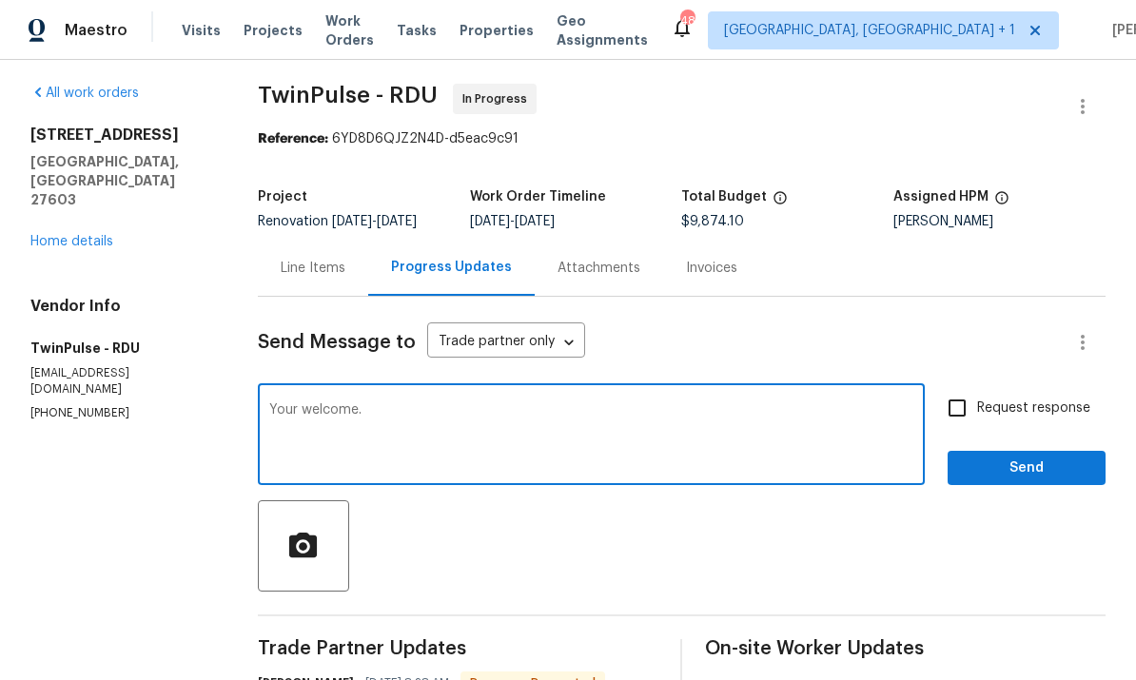
scroll to position [1, 0]
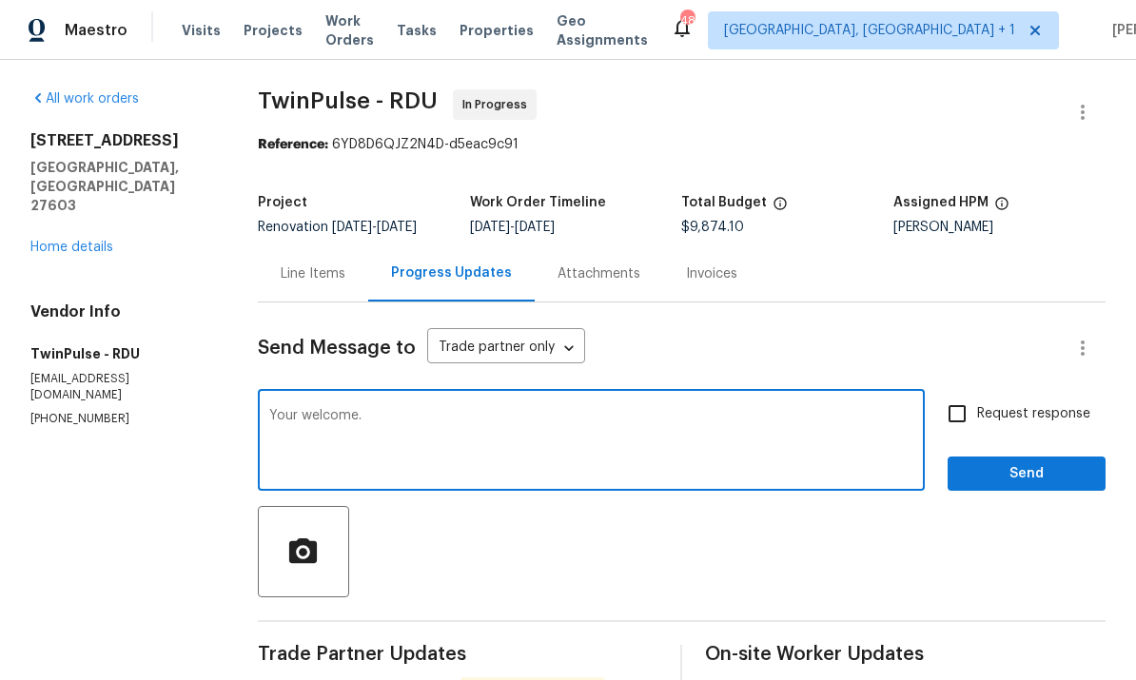
click at [92, 241] on link "Home details" at bounding box center [71, 247] width 83 height 13
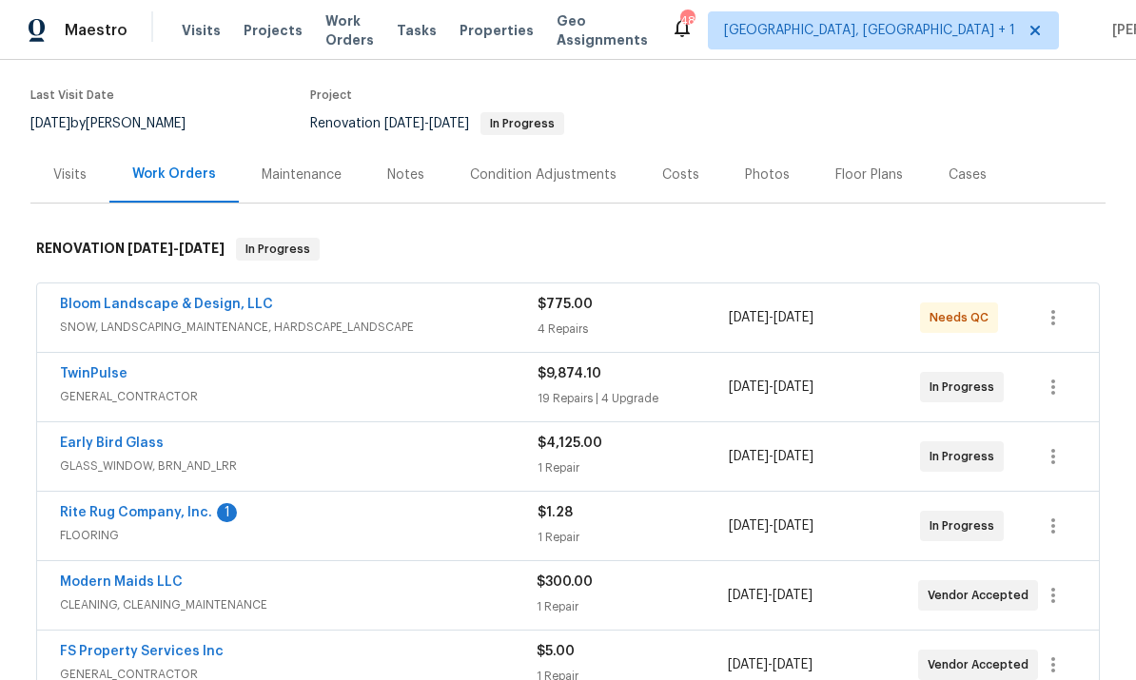
scroll to position [146, 0]
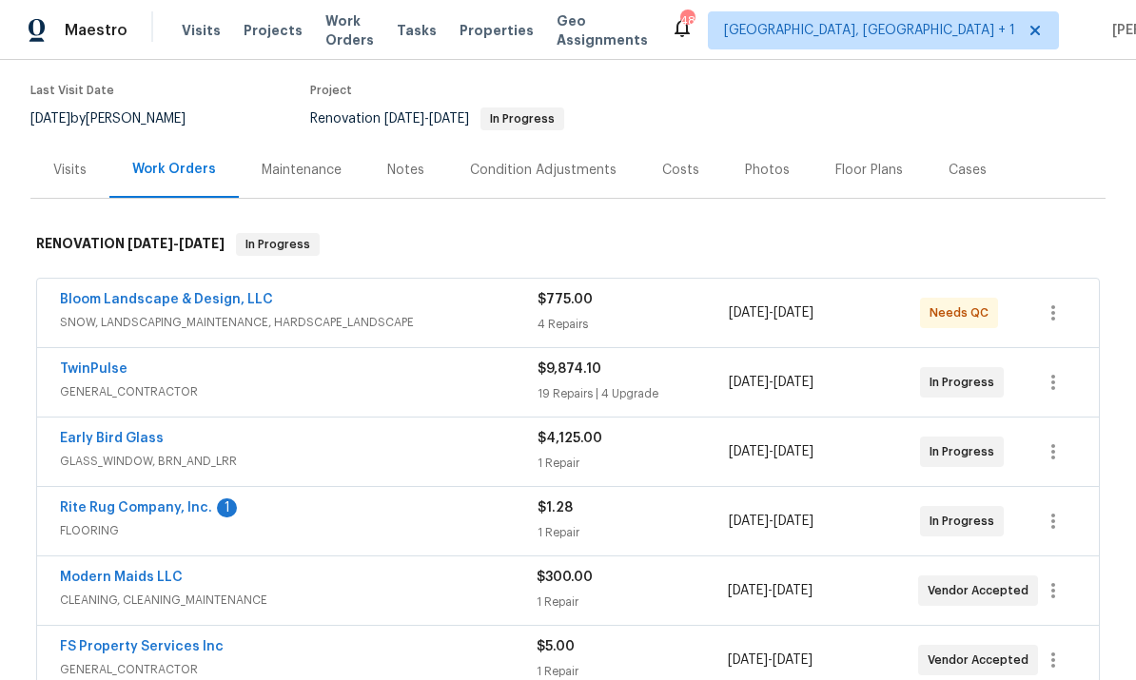
click at [175, 502] on link "Rite Rug Company, Inc." at bounding box center [136, 507] width 152 height 13
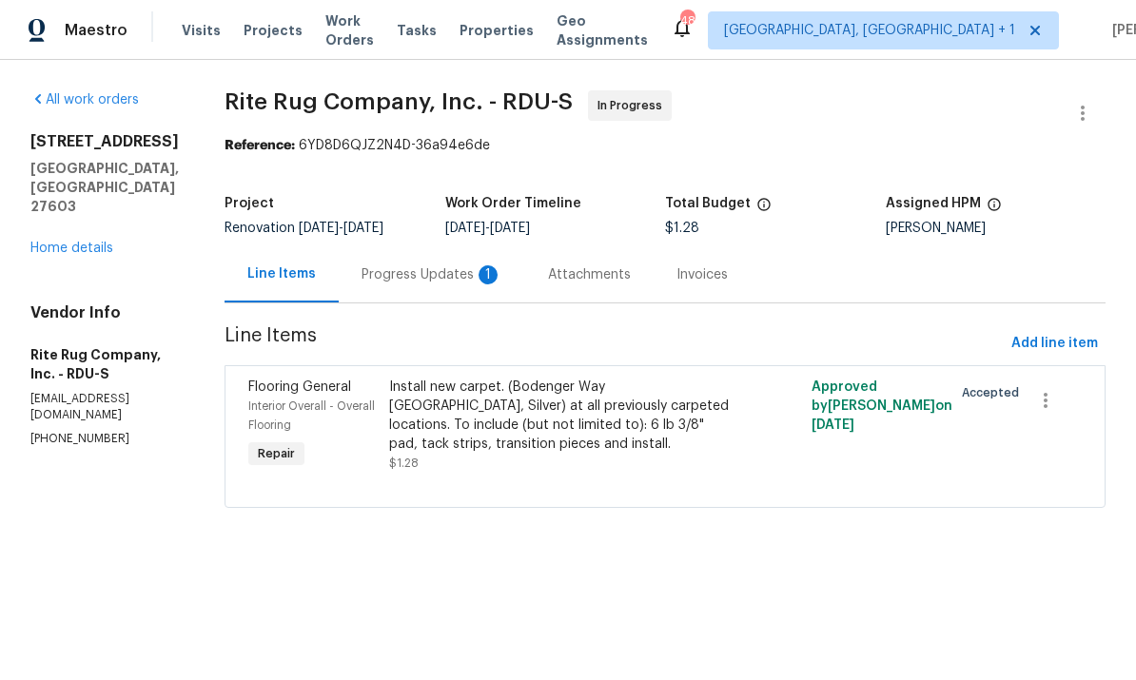
click at [456, 281] on div "Progress Updates 1" at bounding box center [431, 274] width 141 height 19
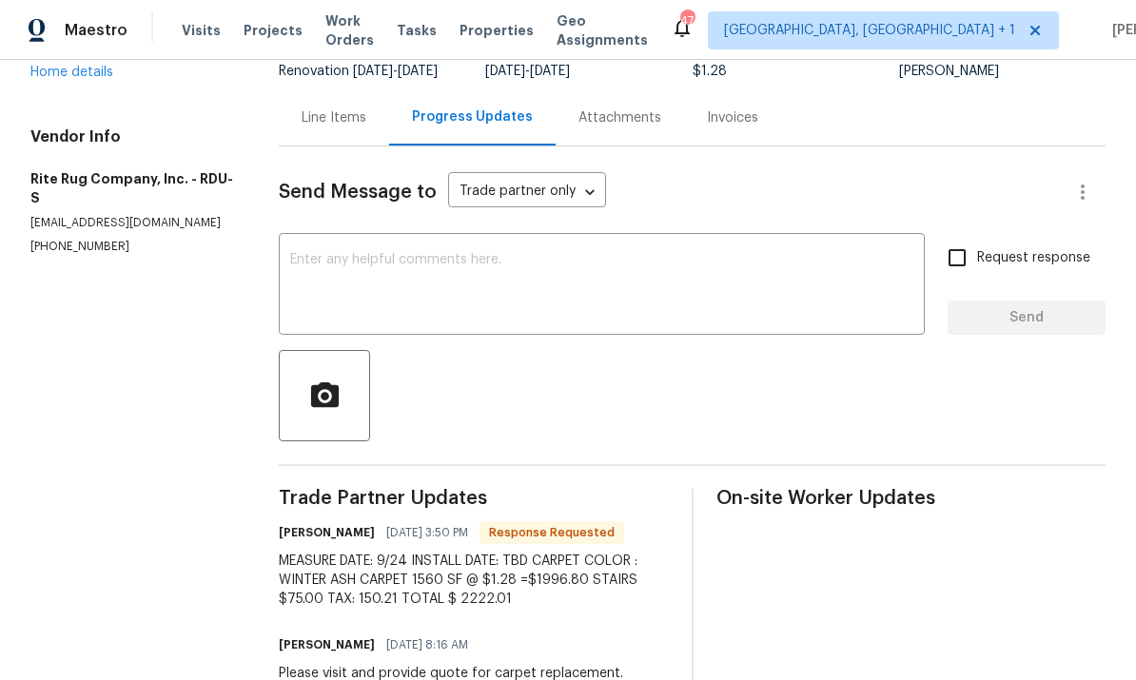
scroll to position [156, 0]
click at [316, 128] on div "Line Items" at bounding box center [334, 118] width 65 height 19
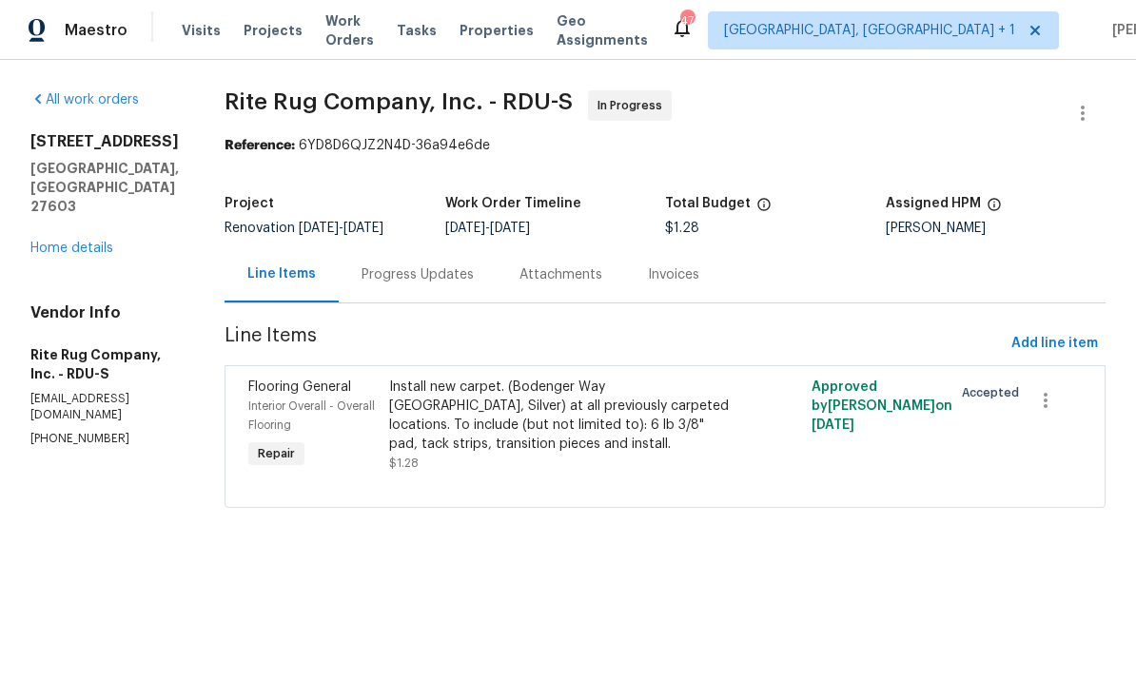
click at [520, 422] on div "Install new carpet. (Bodenger Way 945 Winter Ash, Silver) at all previously car…" at bounding box center [559, 416] width 341 height 76
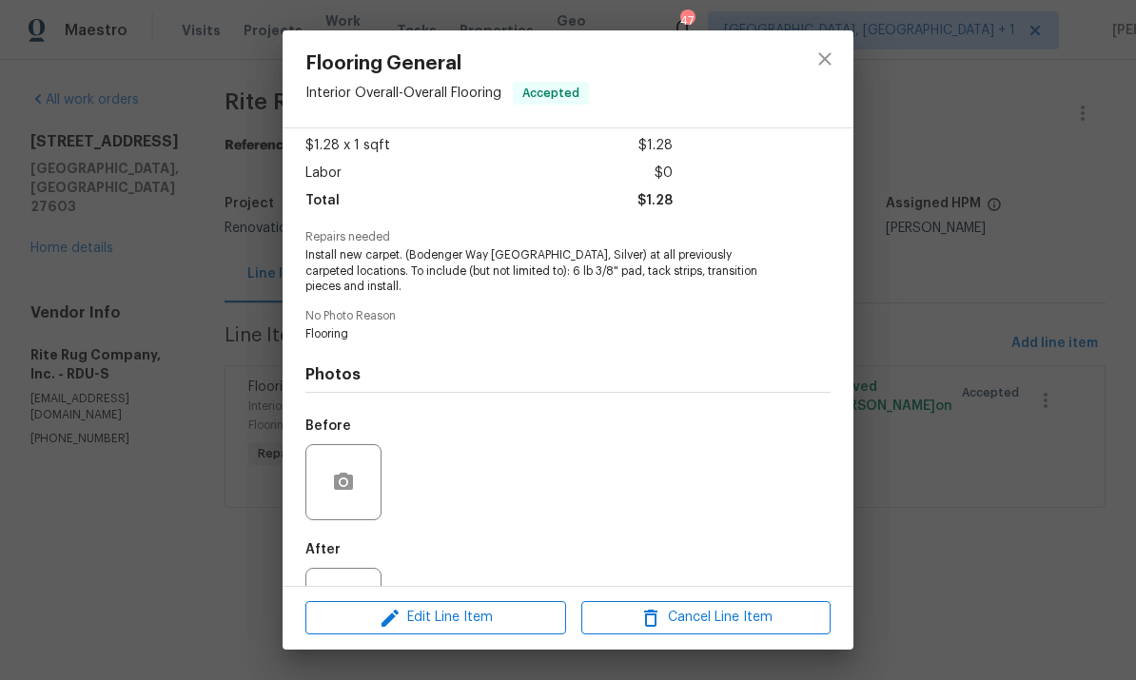
scroll to position [120, 0]
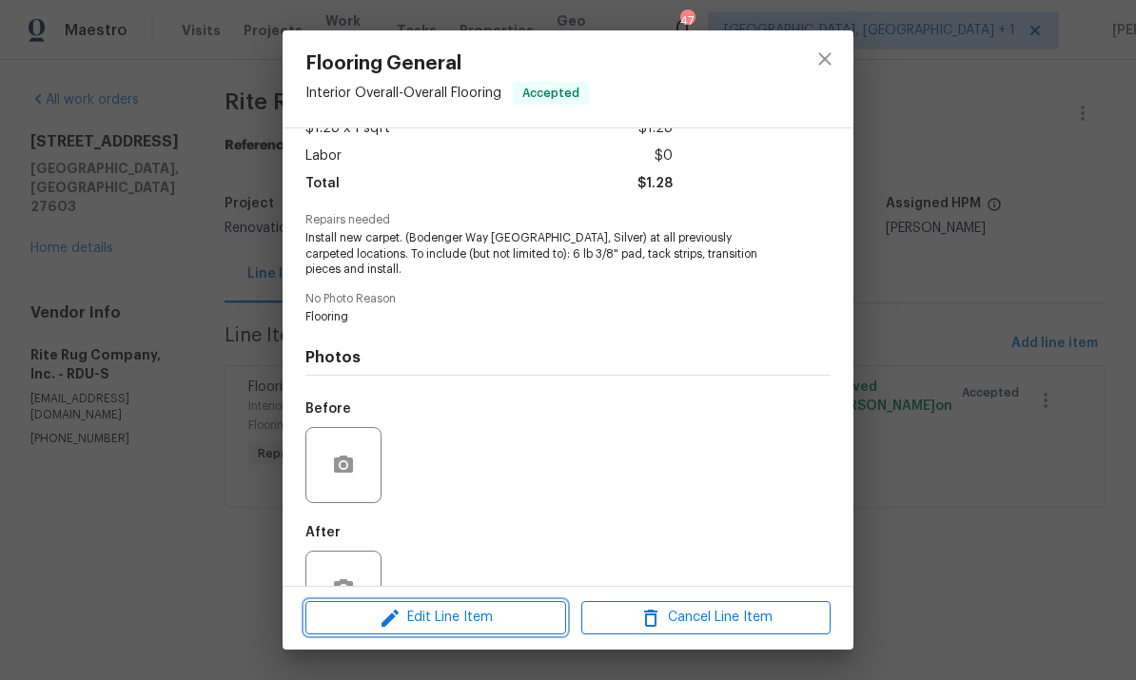
click at [502, 623] on span "Edit Line Item" at bounding box center [435, 618] width 249 height 24
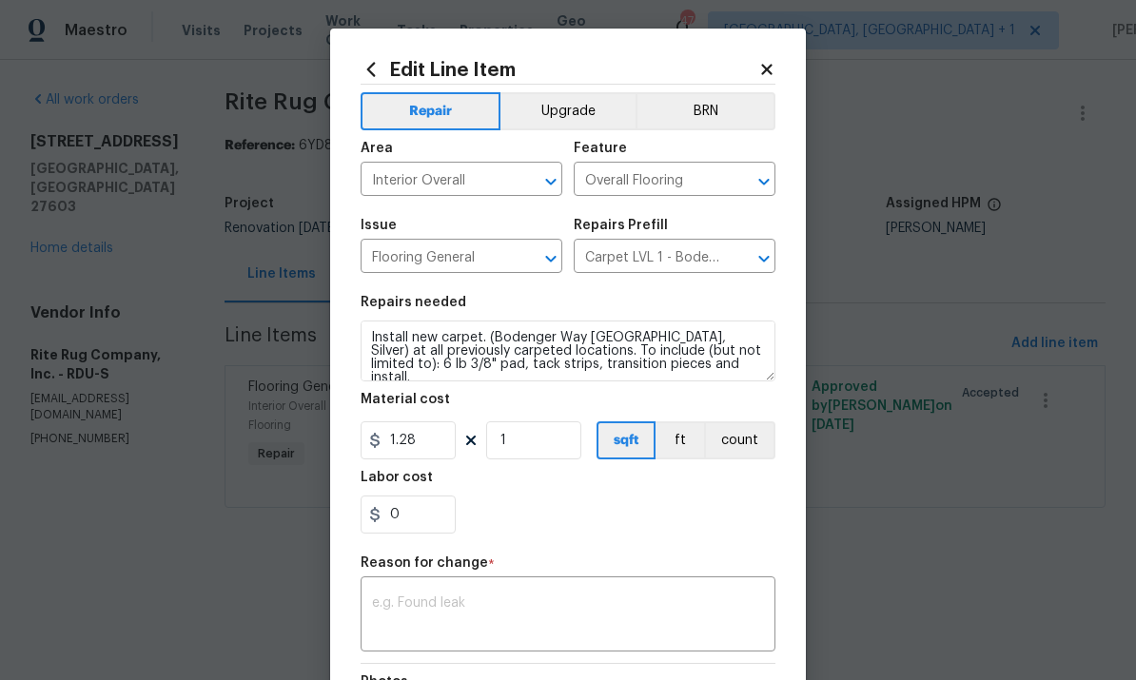
click at [774, 54] on div "Edit Line Item Repair Upgrade BRN Area Interior Overall ​ Feature Overall Floor…" at bounding box center [568, 469] width 476 height 880
click at [765, 64] on icon at bounding box center [766, 69] width 17 height 17
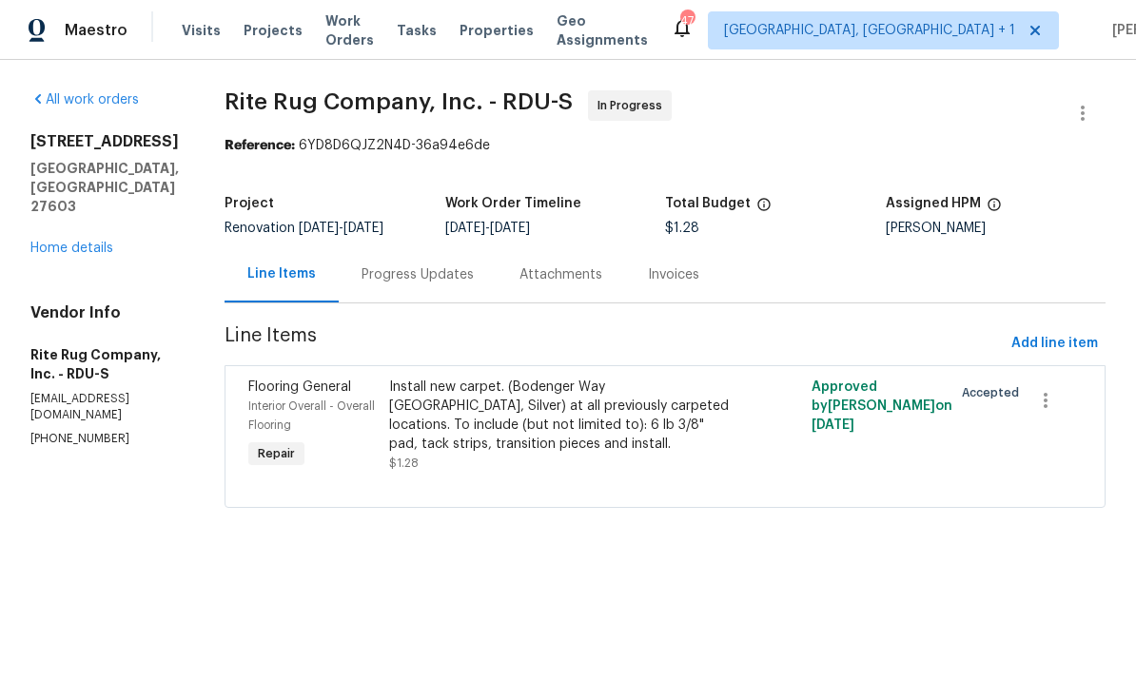
click at [439, 286] on div "Progress Updates" at bounding box center [418, 274] width 158 height 56
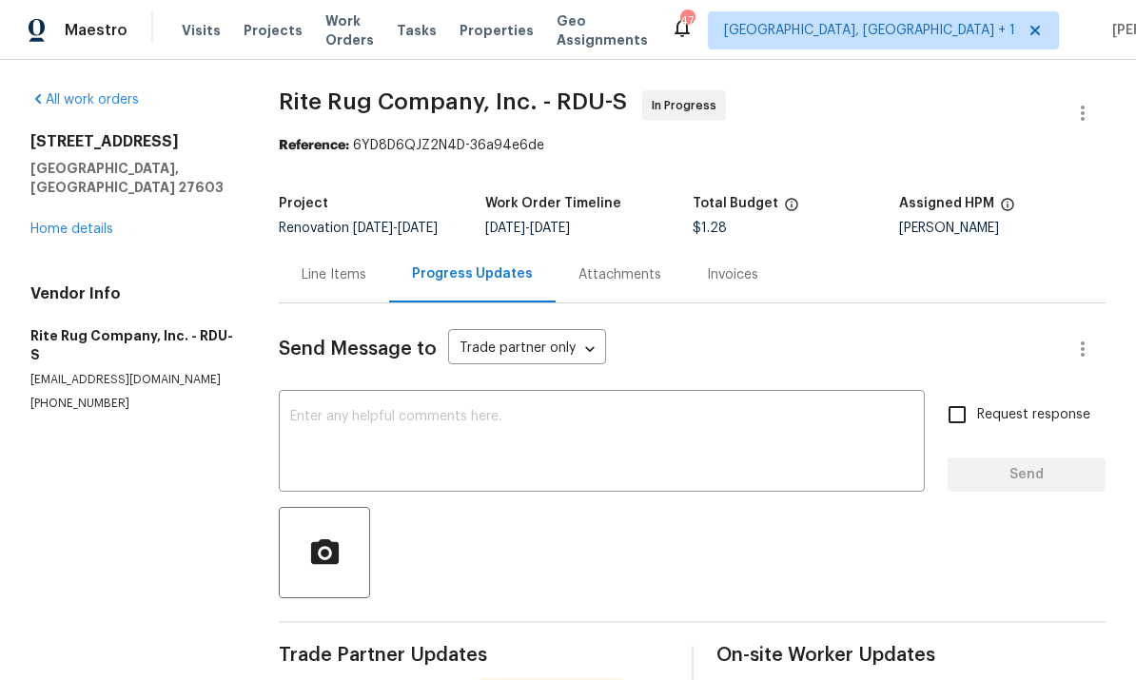
click at [336, 284] on div "Line Items" at bounding box center [334, 274] width 65 height 19
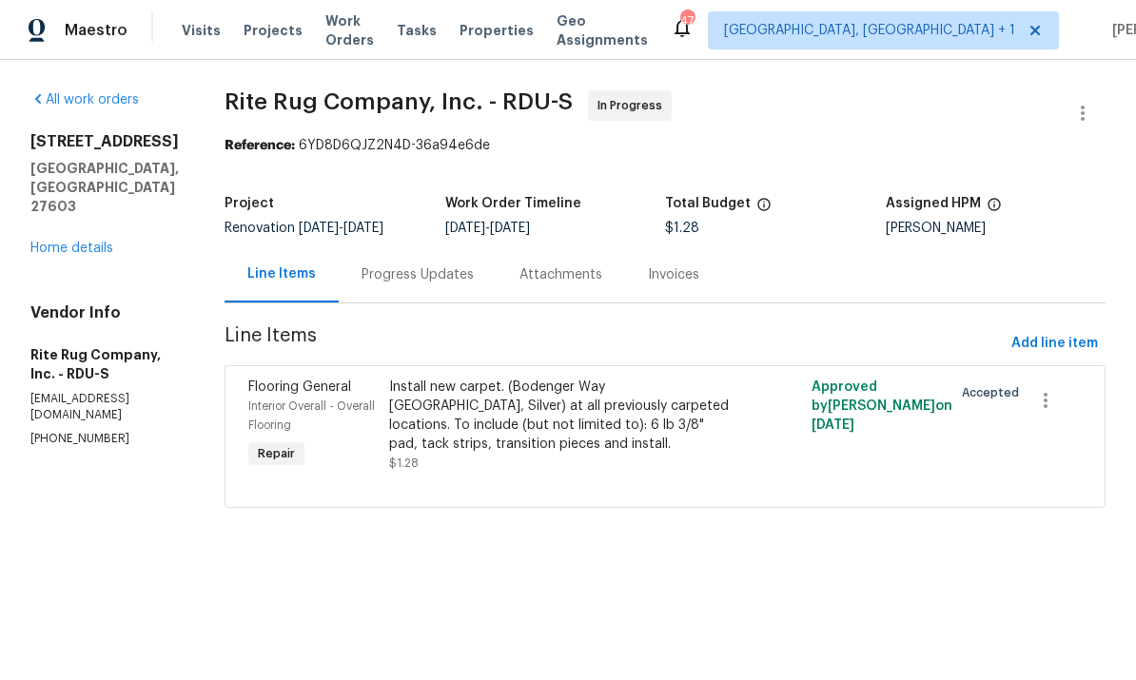
click at [480, 437] on div "Install new carpet. (Bodenger Way 945 Winter Ash, Silver) at all previously car…" at bounding box center [559, 416] width 341 height 76
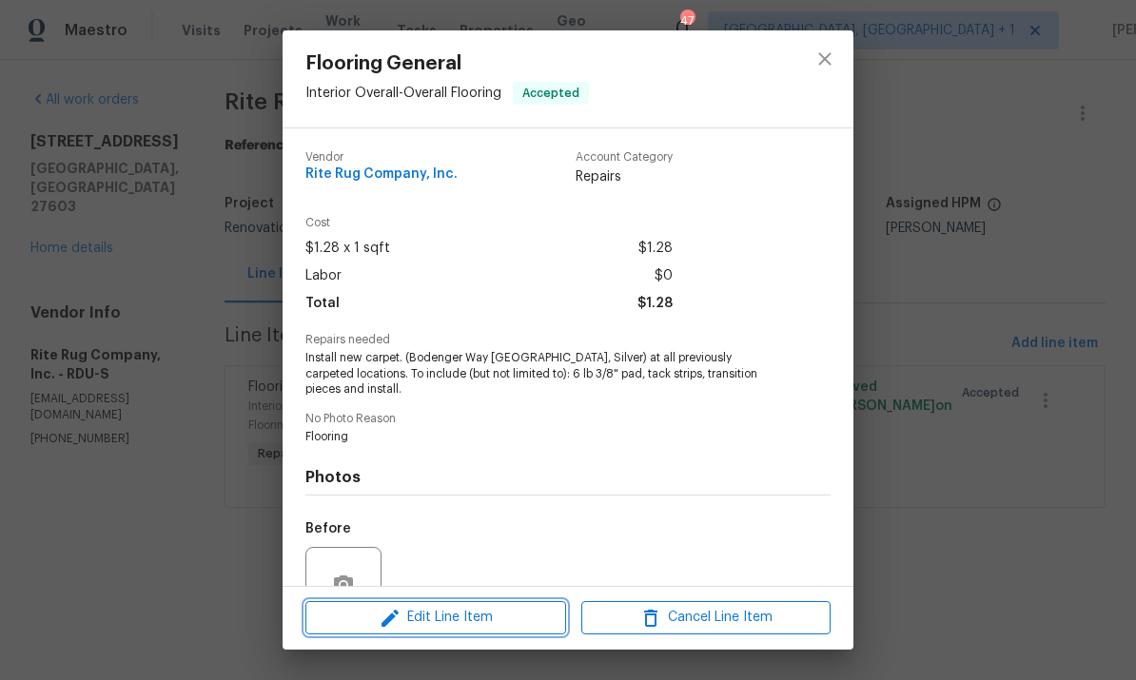
click at [456, 617] on span "Edit Line Item" at bounding box center [435, 618] width 249 height 24
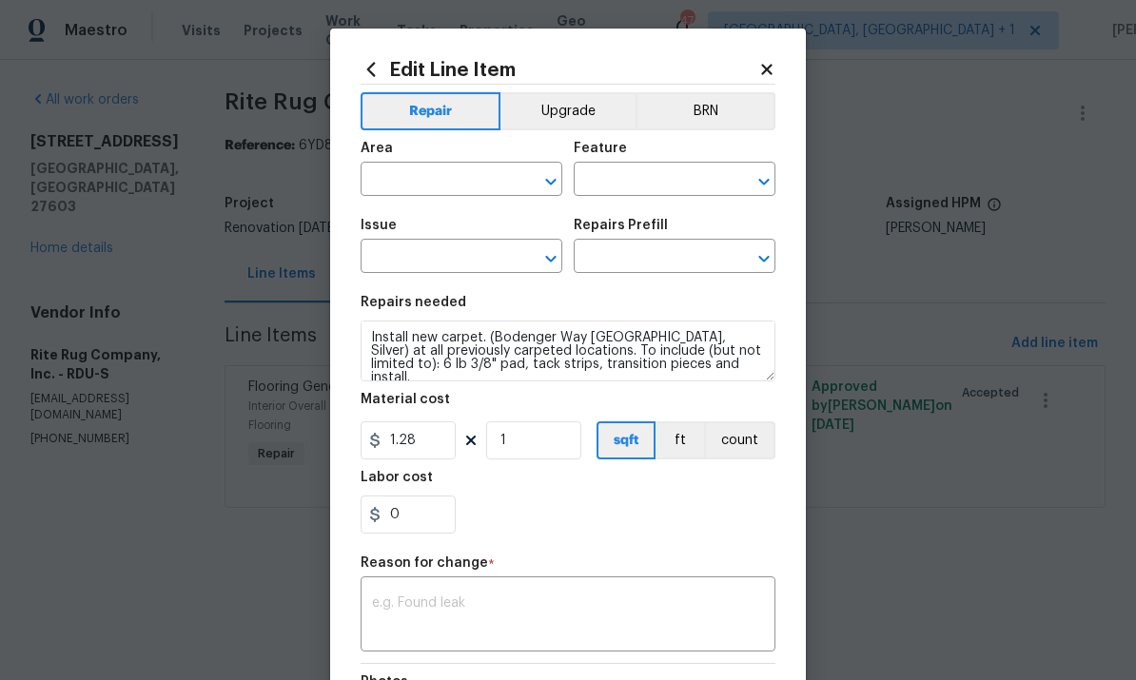
type input "Interior Overall"
type input "Overall Flooring"
type input "Flooring General"
type input "Carpet LVL 1 - Bodenger Way (Silver) $1.28"
click at [432, 450] on input "1.28" at bounding box center [408, 440] width 95 height 38
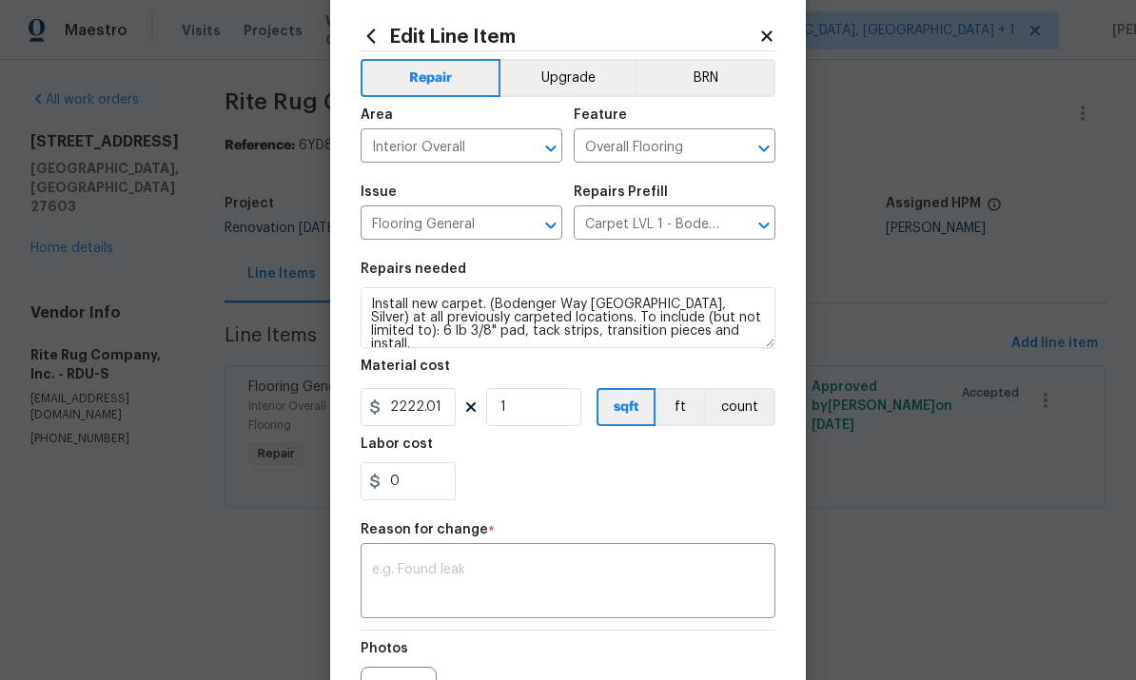
scroll to position [37, 0]
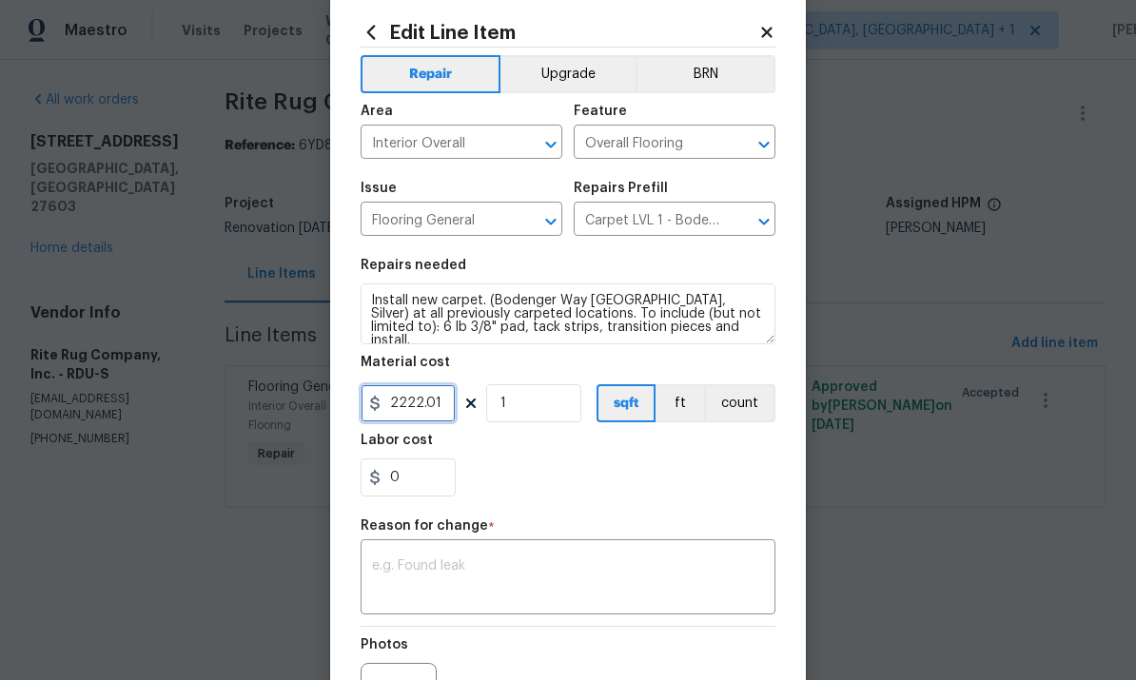
type input "2222.01"
click at [452, 563] on textarea at bounding box center [568, 579] width 392 height 40
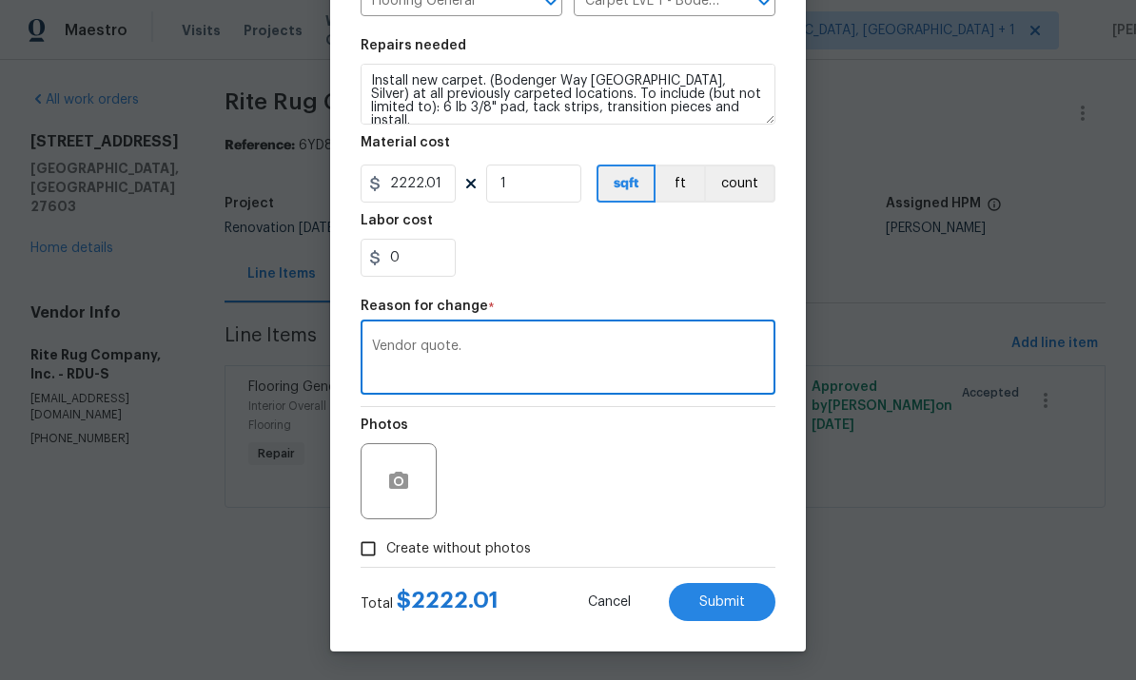
scroll to position [261, 0]
type textarea "Vendor quote."
click at [367, 559] on input "Create without photos" at bounding box center [368, 549] width 36 height 36
checkbox input "true"
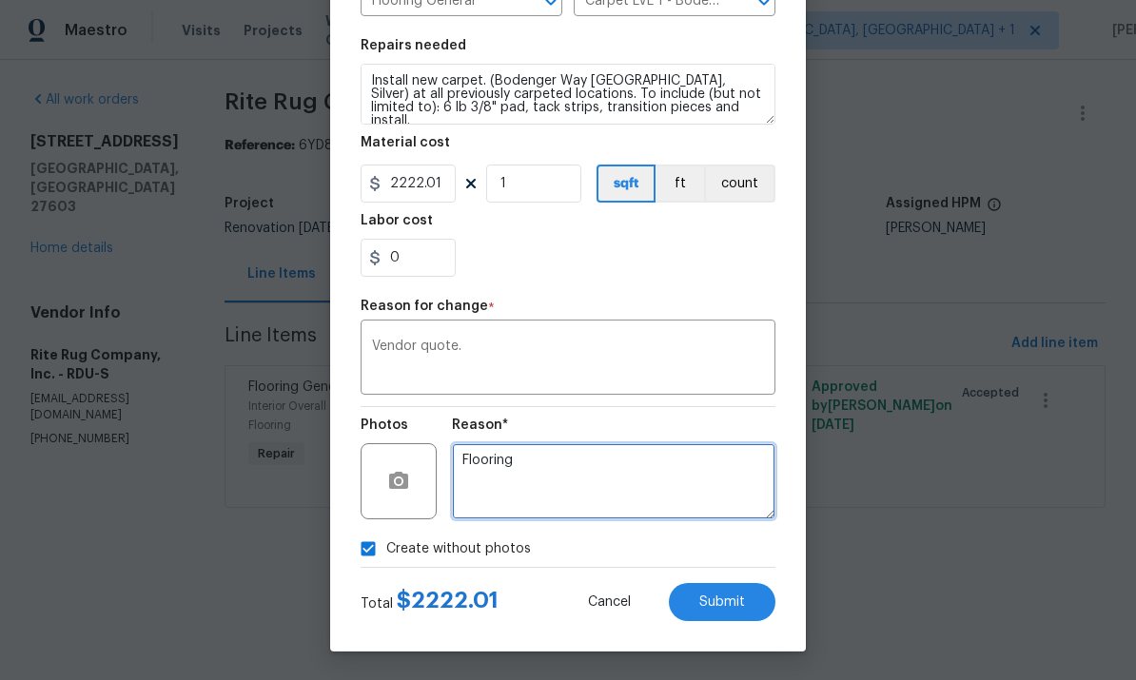
click at [522, 478] on textarea "Flooring" at bounding box center [613, 481] width 323 height 76
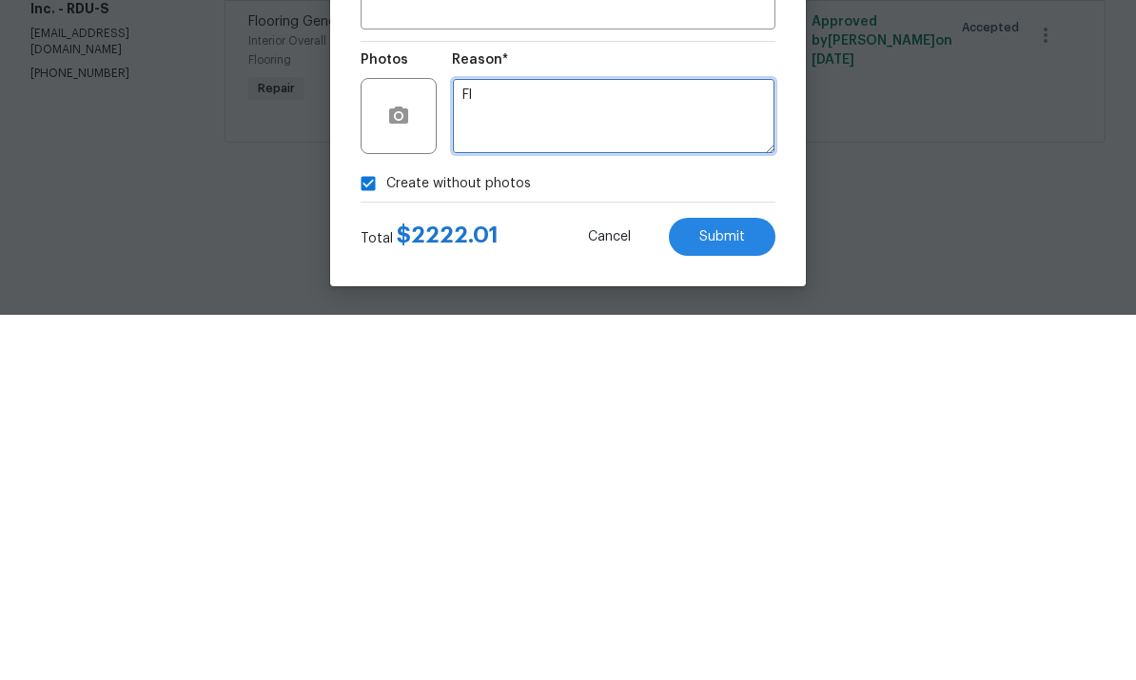
type textarea "F"
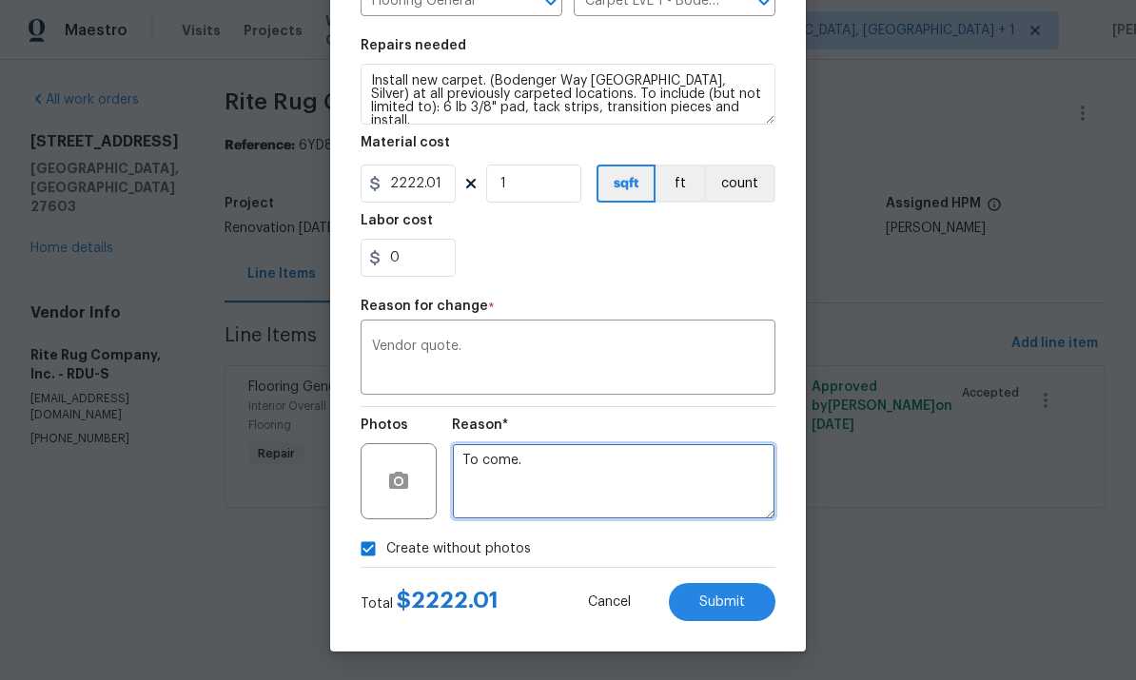
type textarea "To come."
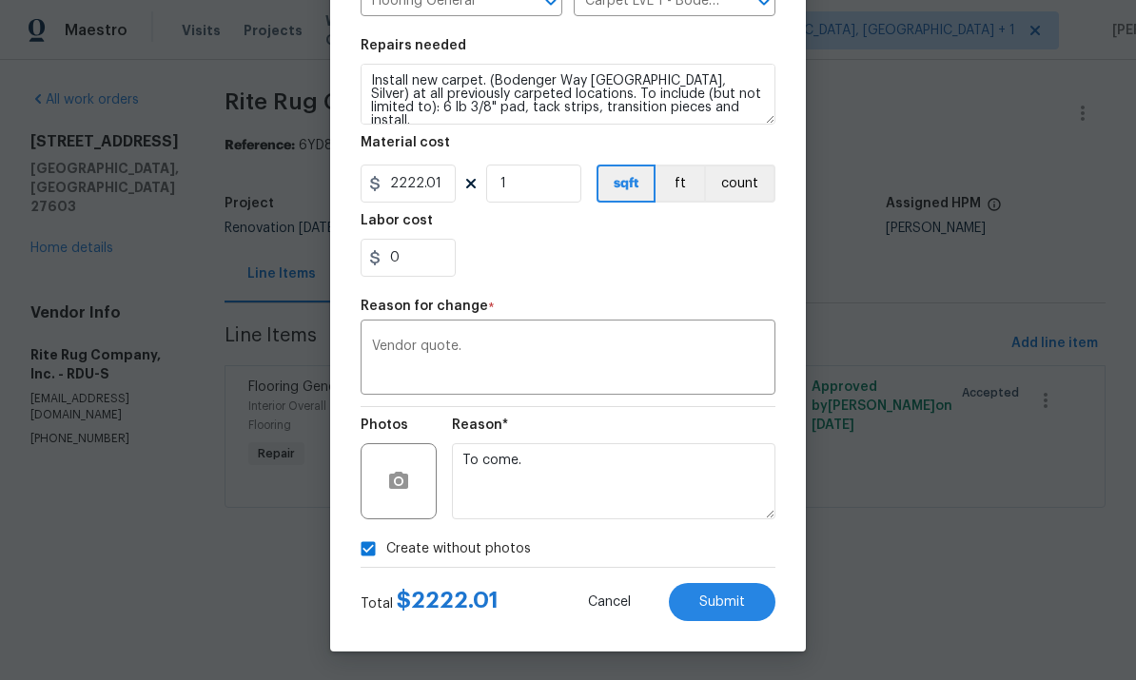
click at [718, 611] on button "Submit" at bounding box center [722, 602] width 107 height 38
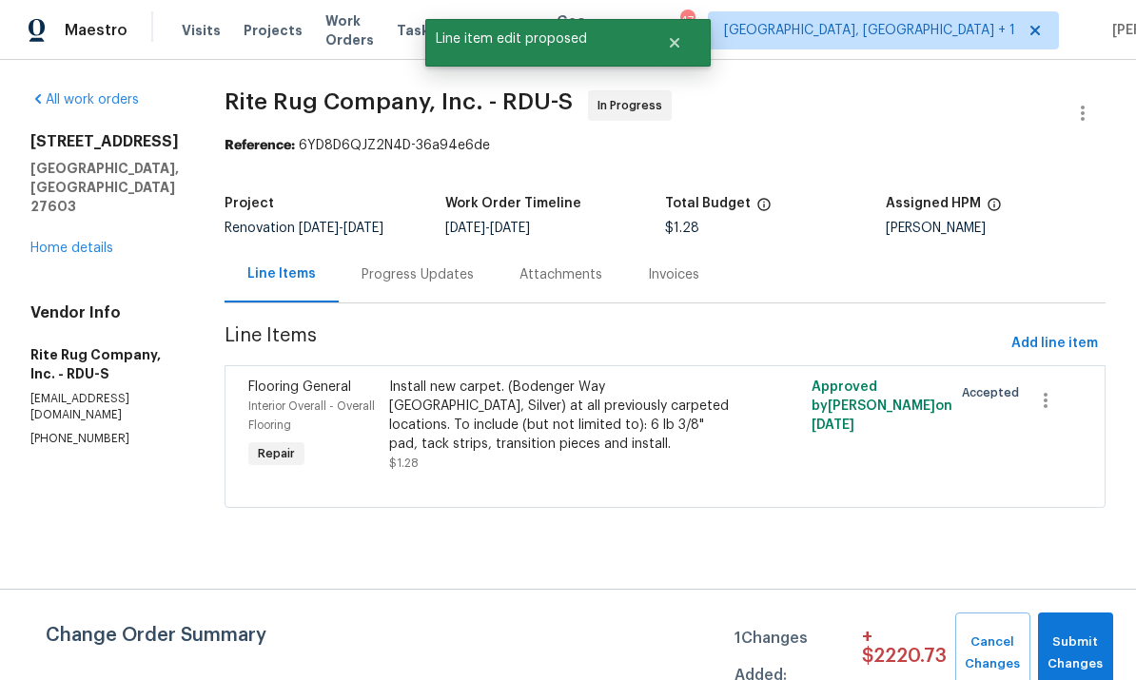
scroll to position [0, 0]
click at [1084, 631] on button "Submit Changes" at bounding box center [1075, 654] width 75 height 82
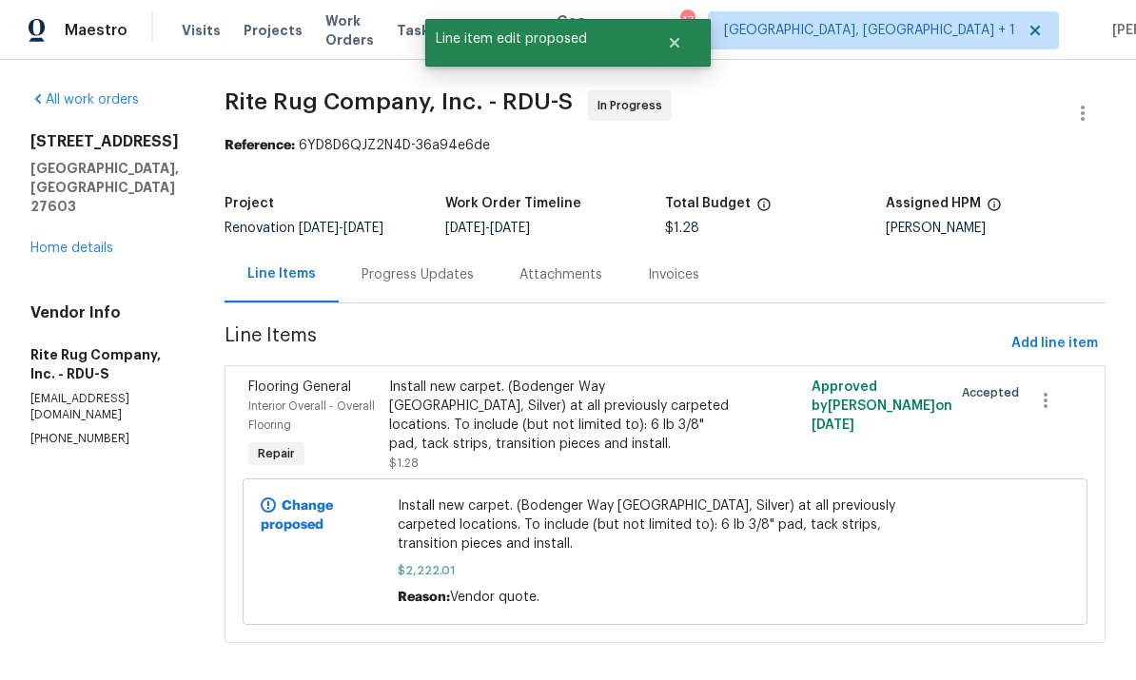
click at [433, 292] on div "Progress Updates" at bounding box center [418, 274] width 158 height 56
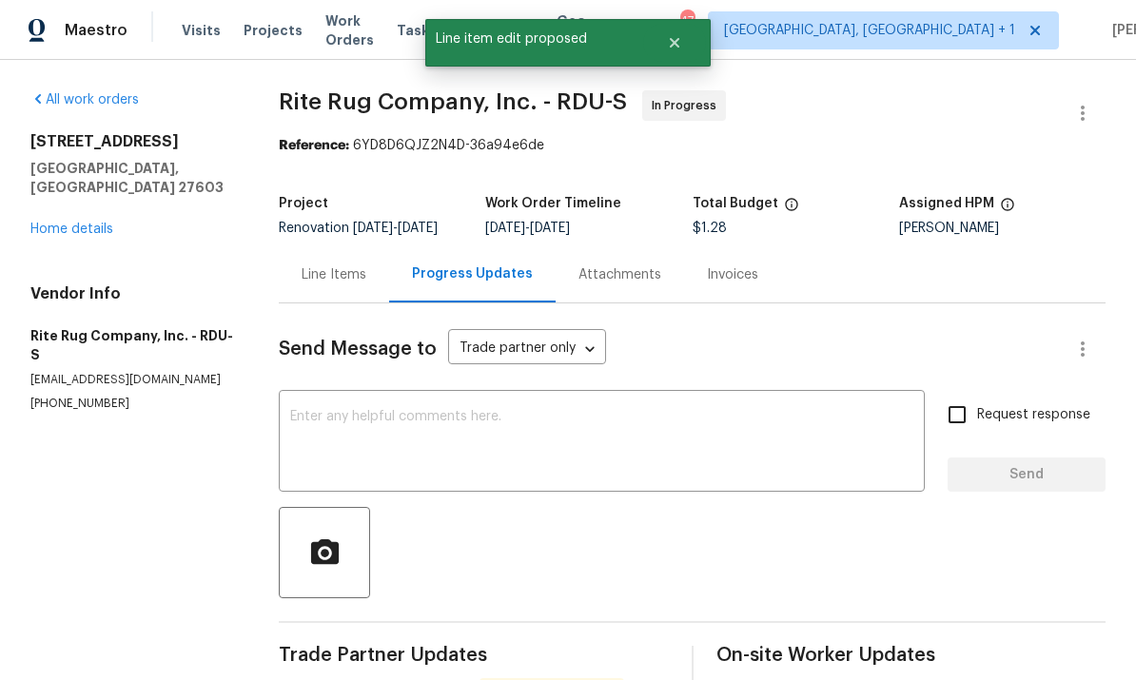
click at [436, 438] on textarea at bounding box center [601, 443] width 623 height 67
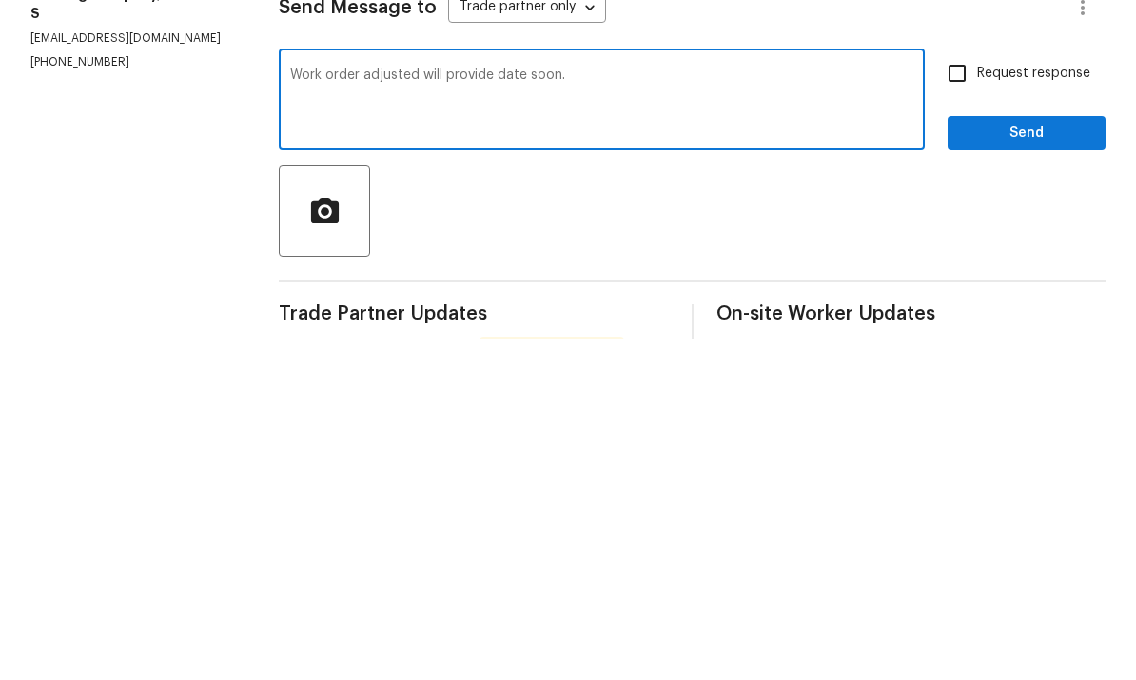
type textarea "Work order adjusted will provide date soon."
click at [953, 395] on input "Request response" at bounding box center [957, 415] width 40 height 40
checkbox input "true"
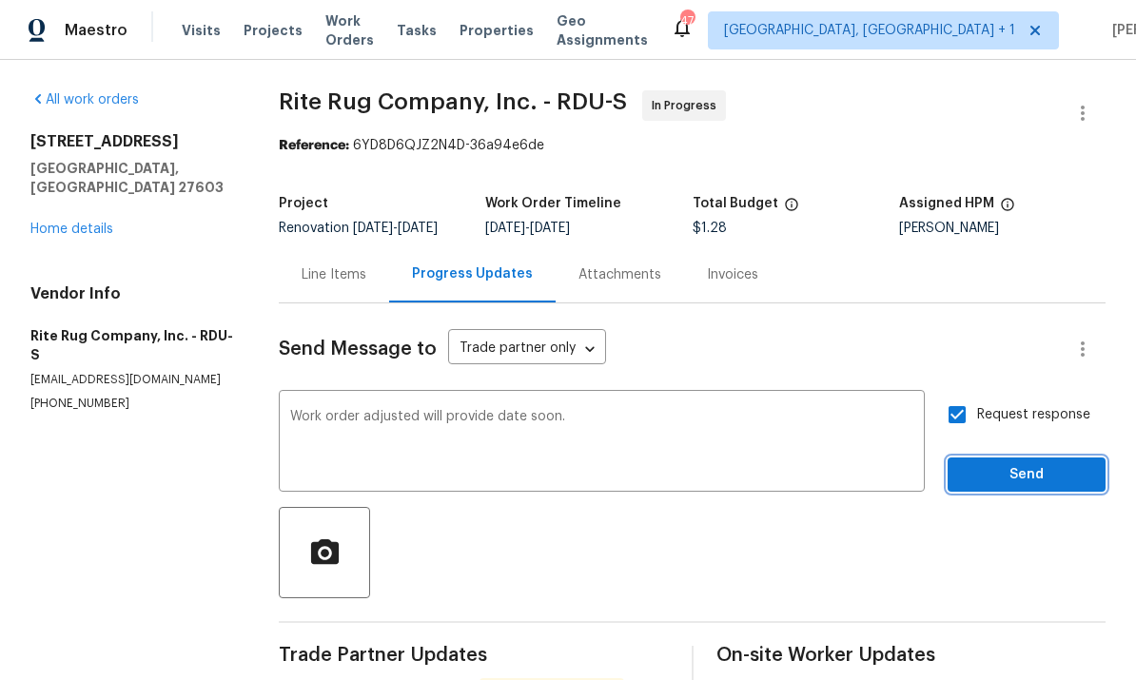
click at [1032, 463] on span "Send" at bounding box center [1026, 475] width 127 height 24
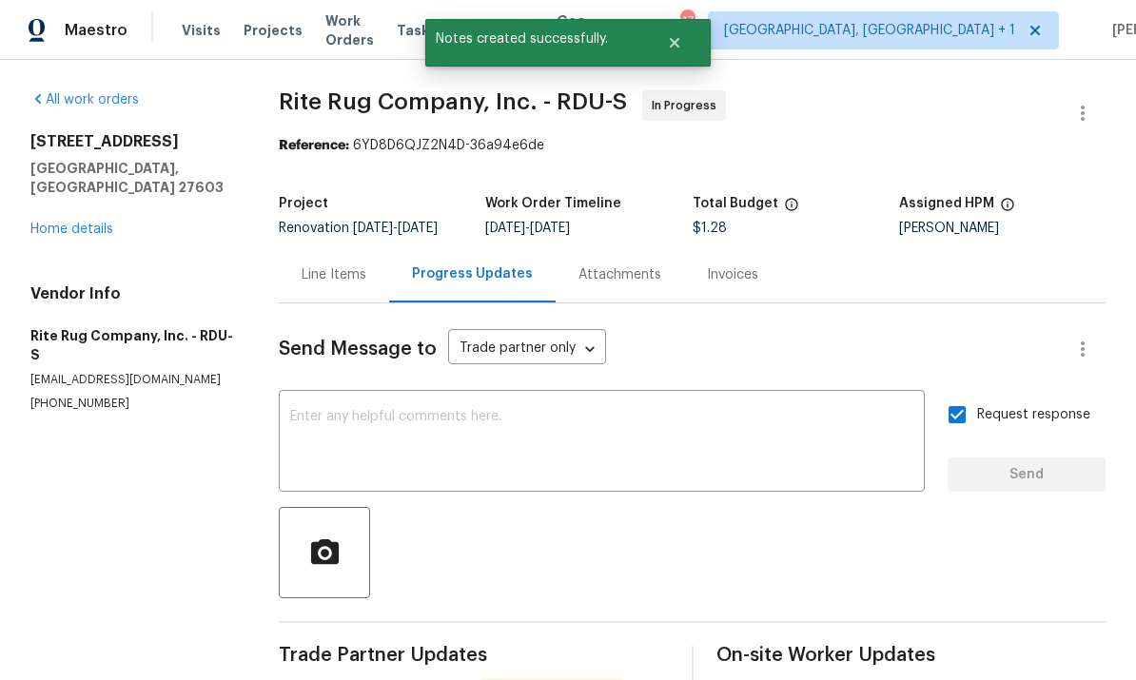
click at [97, 223] on link "Home details" at bounding box center [71, 229] width 83 height 13
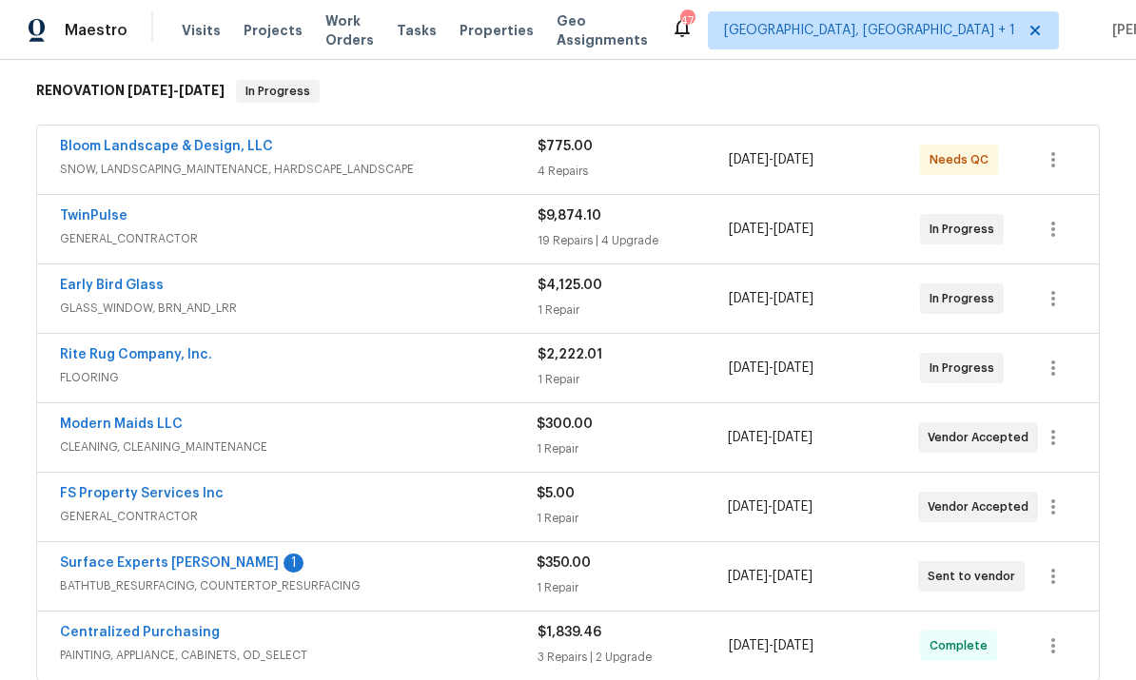
scroll to position [297, 0]
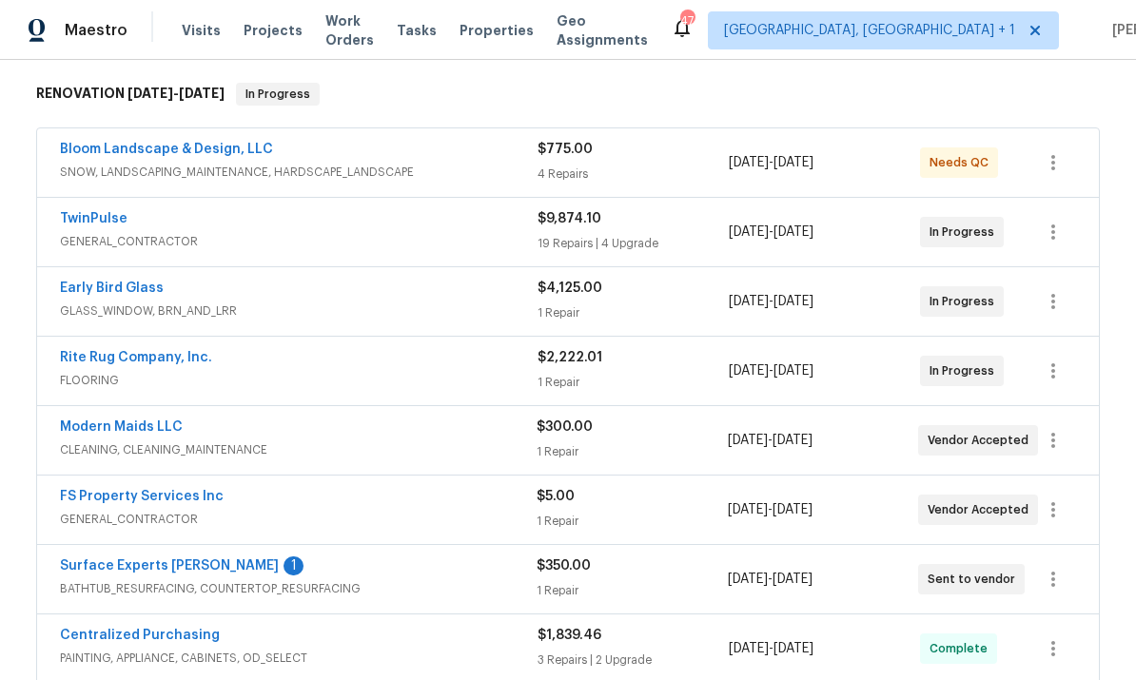
click at [161, 559] on link "Surface Experts Cary" at bounding box center [169, 565] width 219 height 13
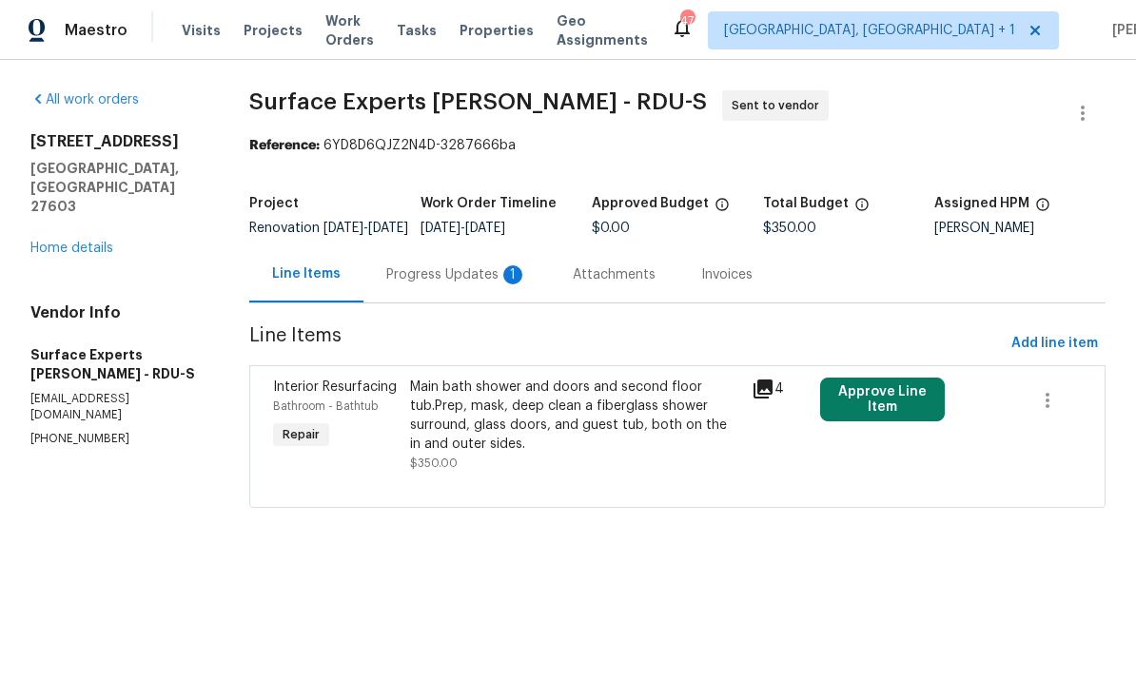
click at [466, 277] on div "Progress Updates 1" at bounding box center [456, 274] width 186 height 56
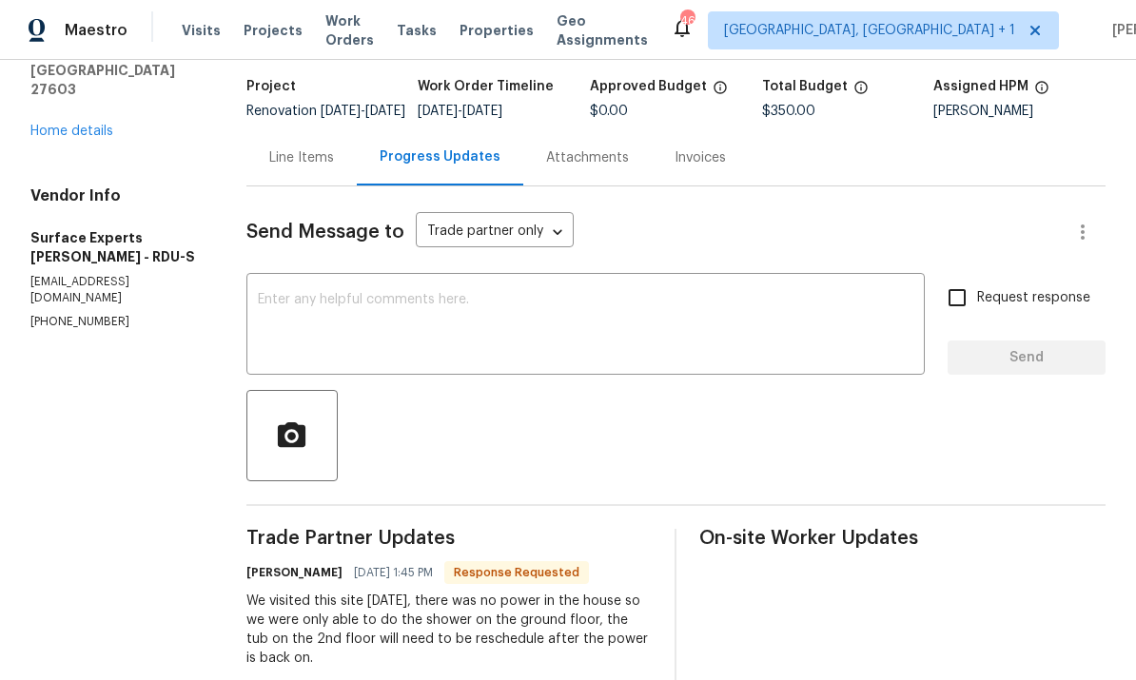
scroll to position [121, 0]
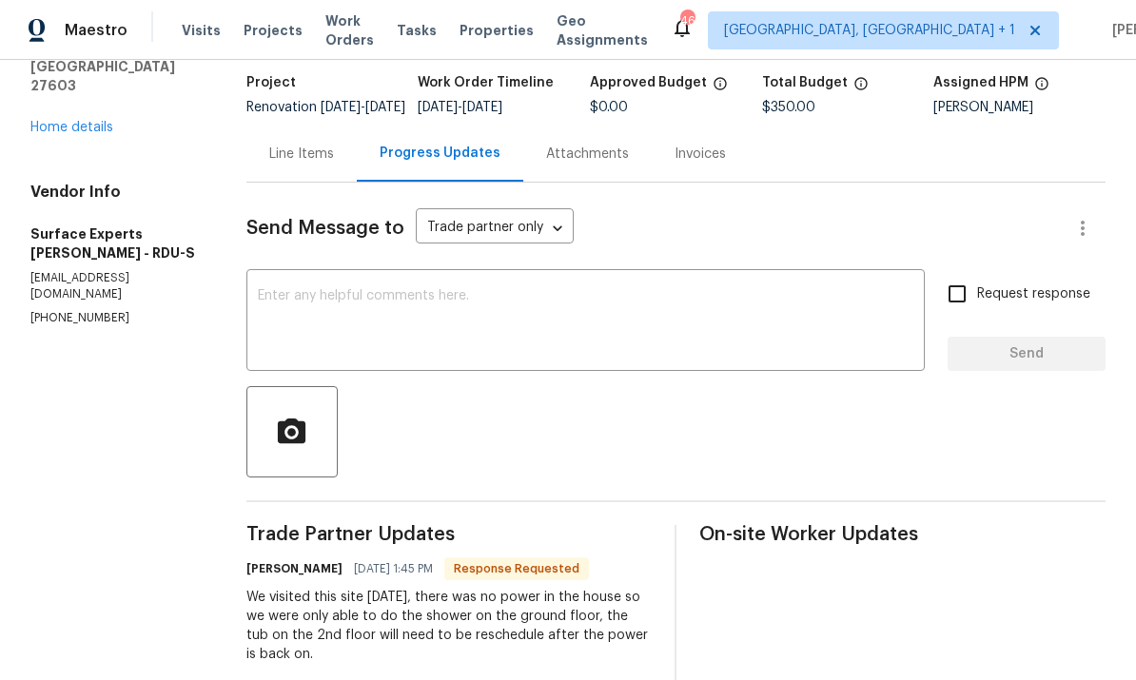
click at [283, 308] on textarea at bounding box center [585, 322] width 655 height 67
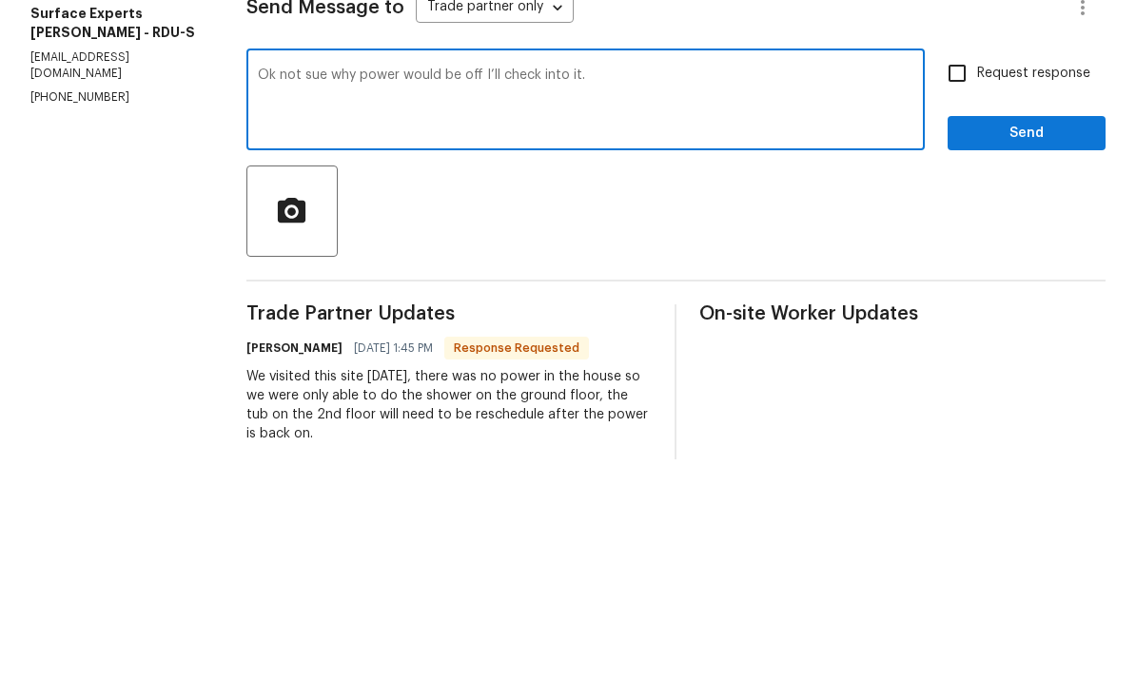
type textarea "Ok not sue why power would be off I’ll check into it."
click at [960, 274] on input "Request response" at bounding box center [957, 294] width 40 height 40
checkbox input "true"
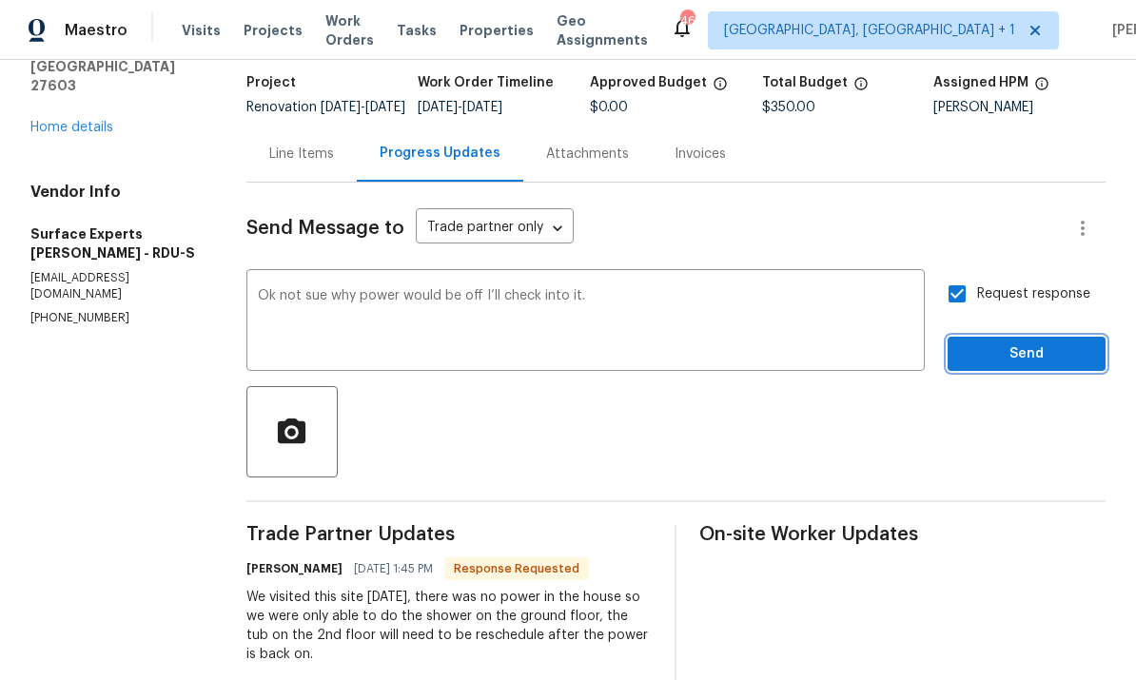
click at [1039, 337] on button "Send" at bounding box center [1026, 354] width 158 height 35
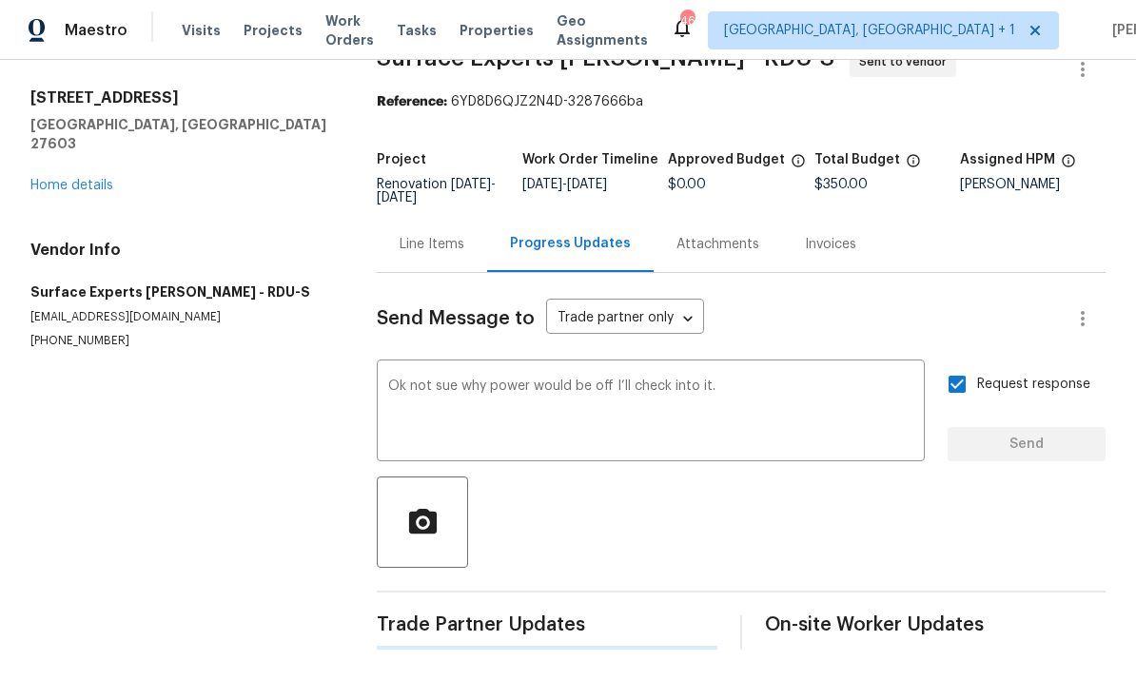
scroll to position [0, 0]
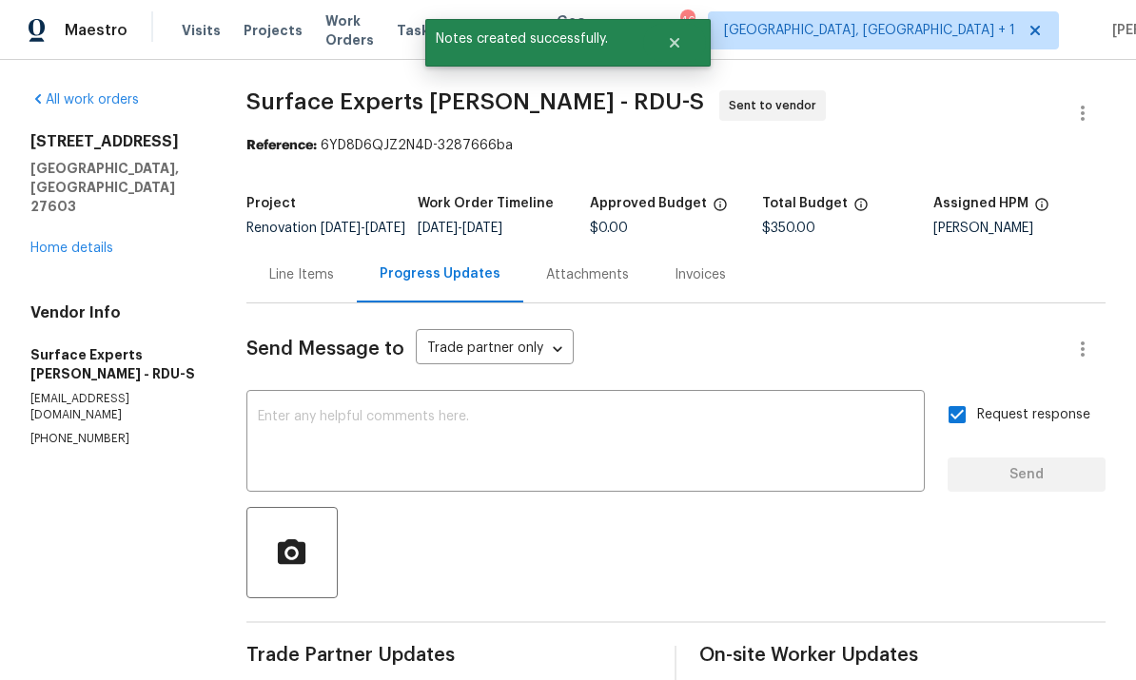
click at [83, 242] on link "Home details" at bounding box center [71, 248] width 83 height 13
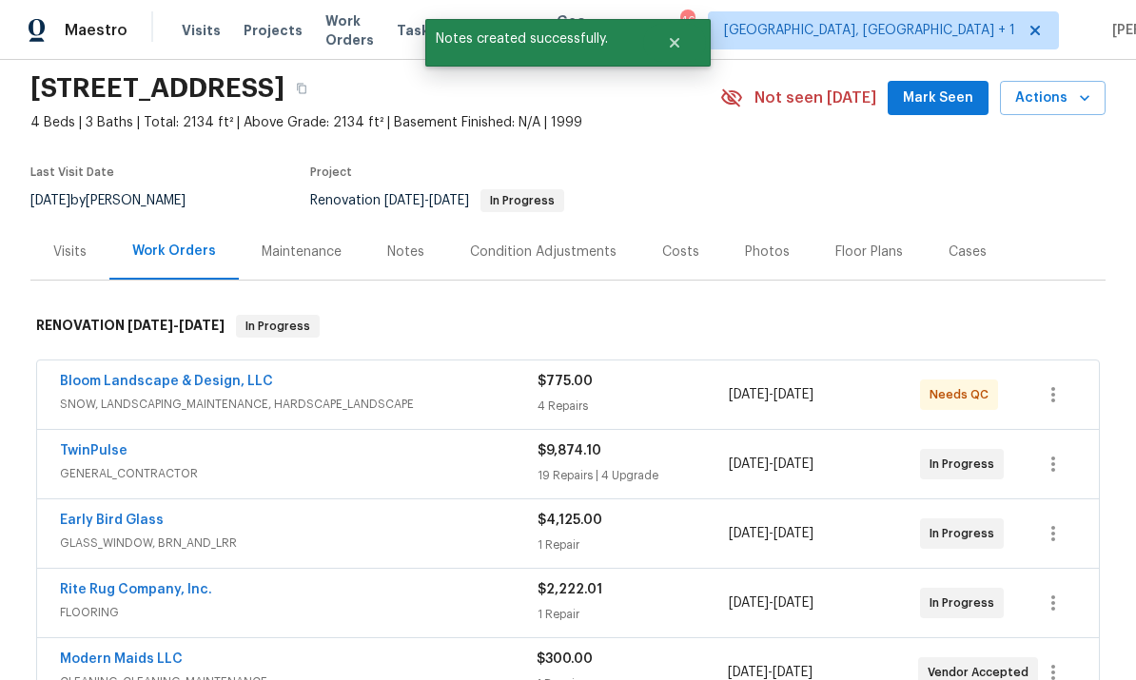
scroll to position [68, 0]
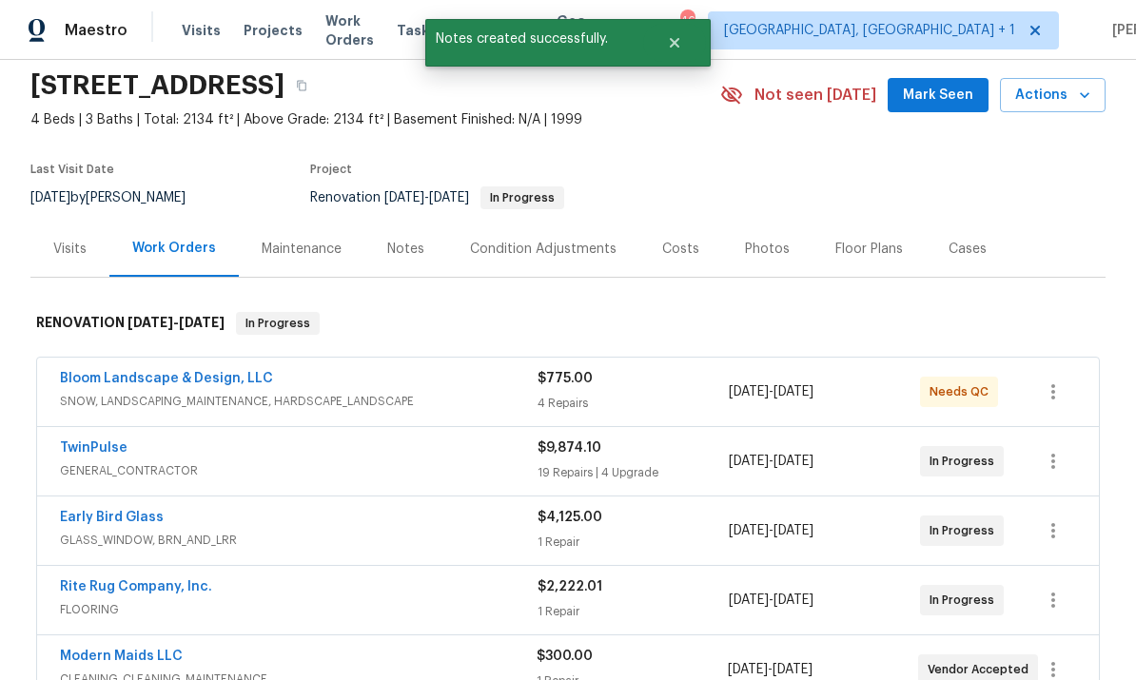
click at [108, 441] on link "TwinPulse" at bounding box center [94, 447] width 68 height 13
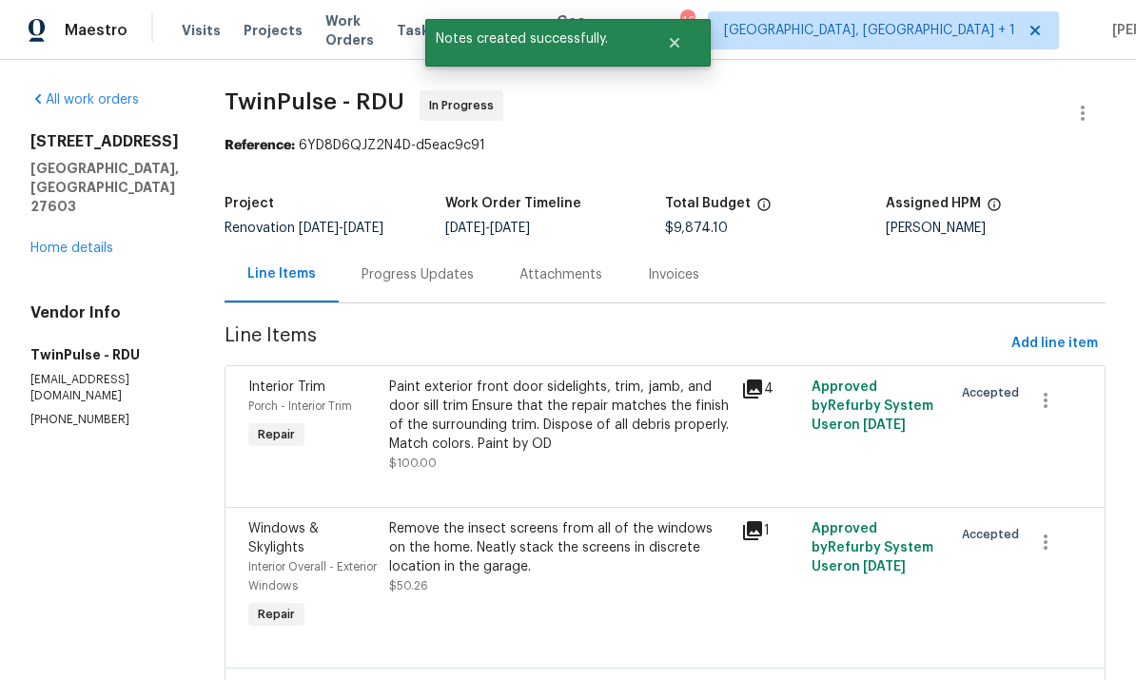
click at [418, 265] on div "Progress Updates" at bounding box center [417, 274] width 112 height 19
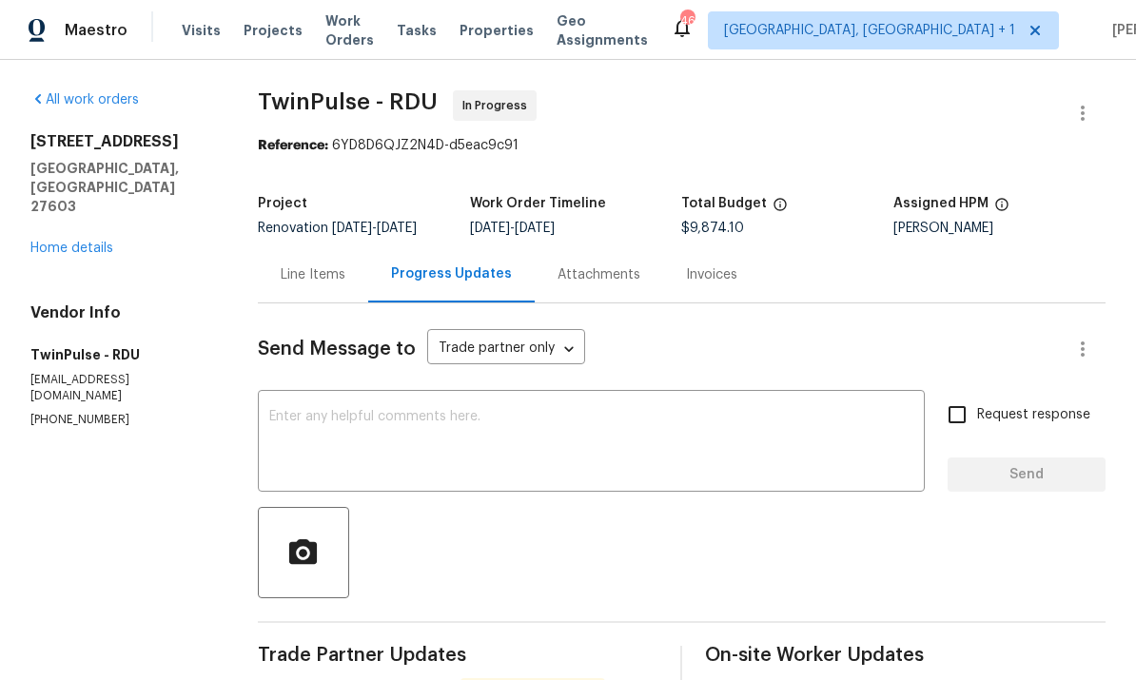
click at [353, 416] on textarea at bounding box center [591, 443] width 644 height 67
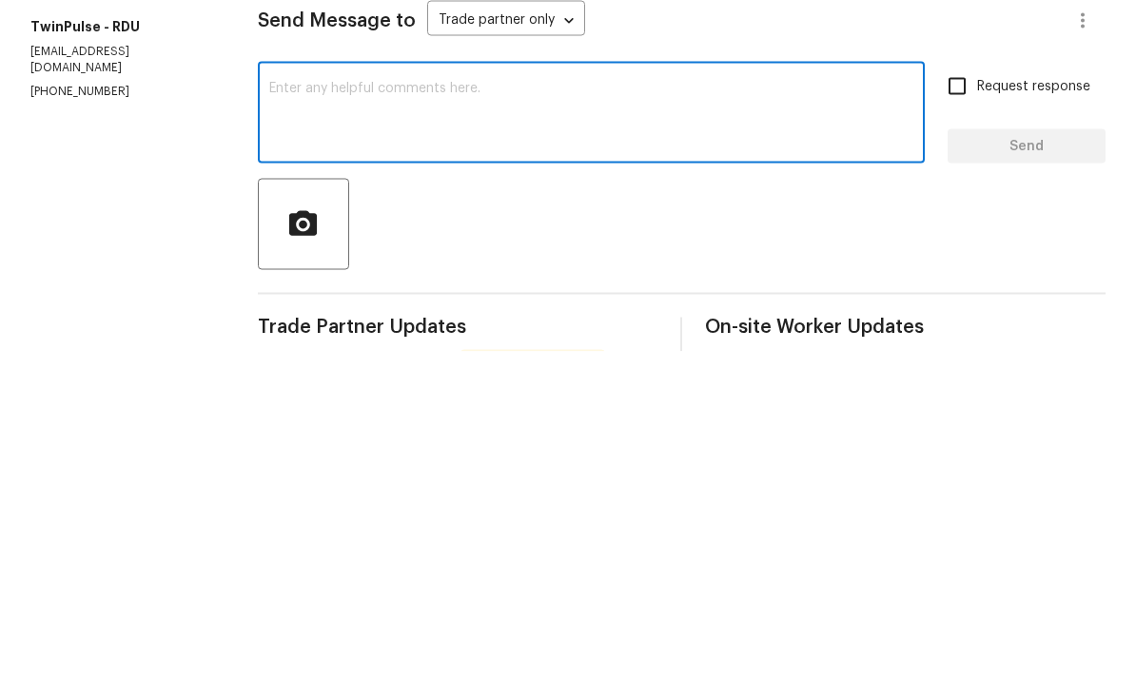
scroll to position [71, 0]
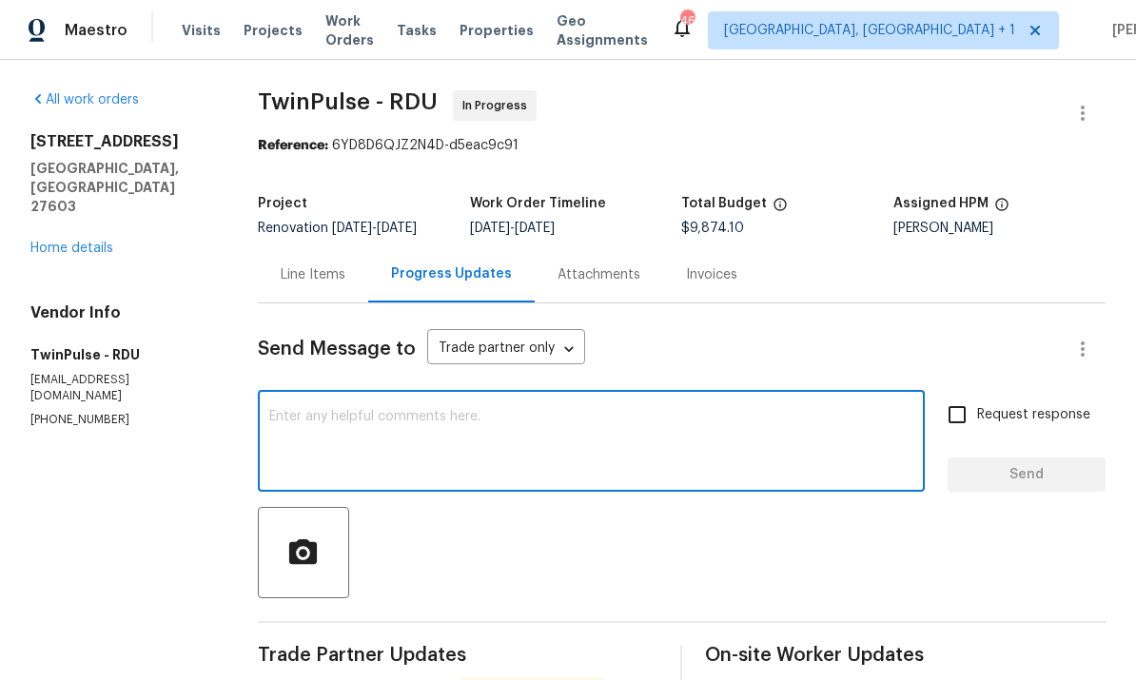
click at [88, 242] on link "Home details" at bounding box center [71, 248] width 83 height 13
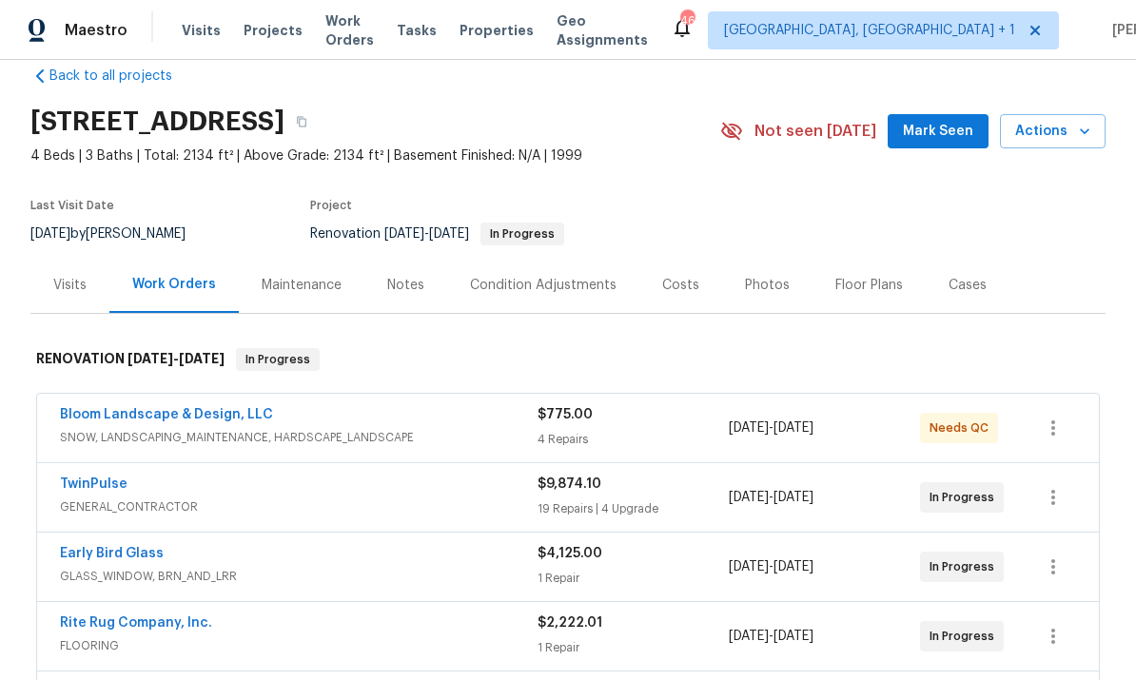
scroll to position [33, 0]
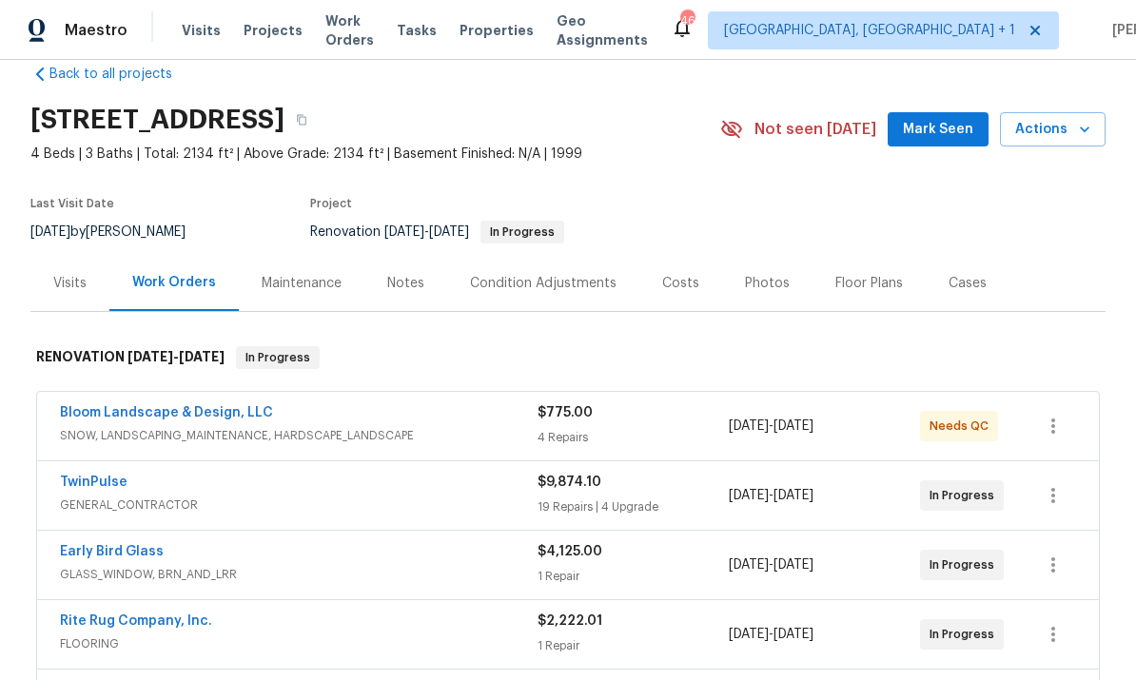
click at [116, 476] on link "TwinPulse" at bounding box center [94, 482] width 68 height 13
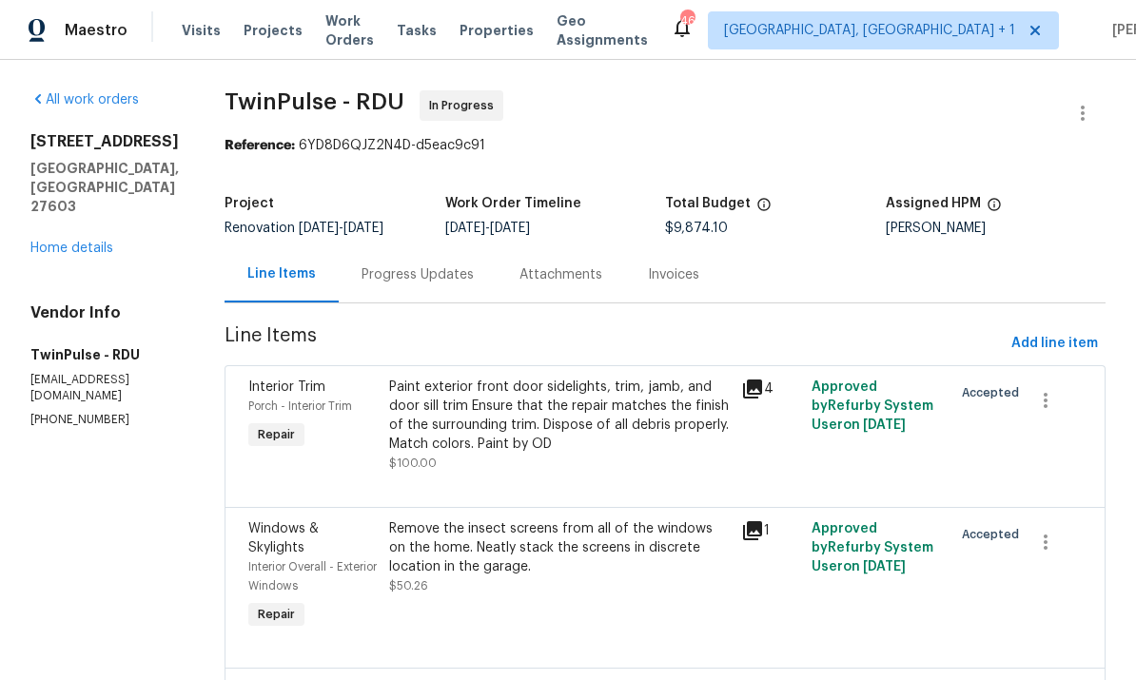
click at [75, 242] on link "Home details" at bounding box center [71, 248] width 83 height 13
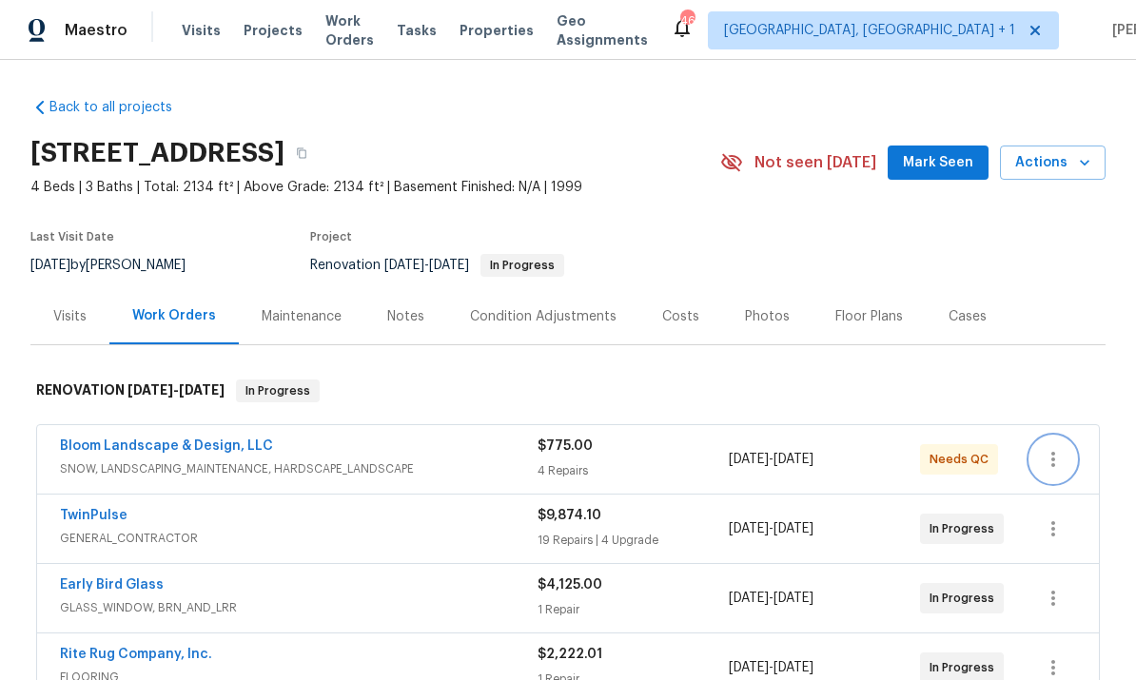
click at [1071, 474] on button "button" at bounding box center [1053, 460] width 46 height 46
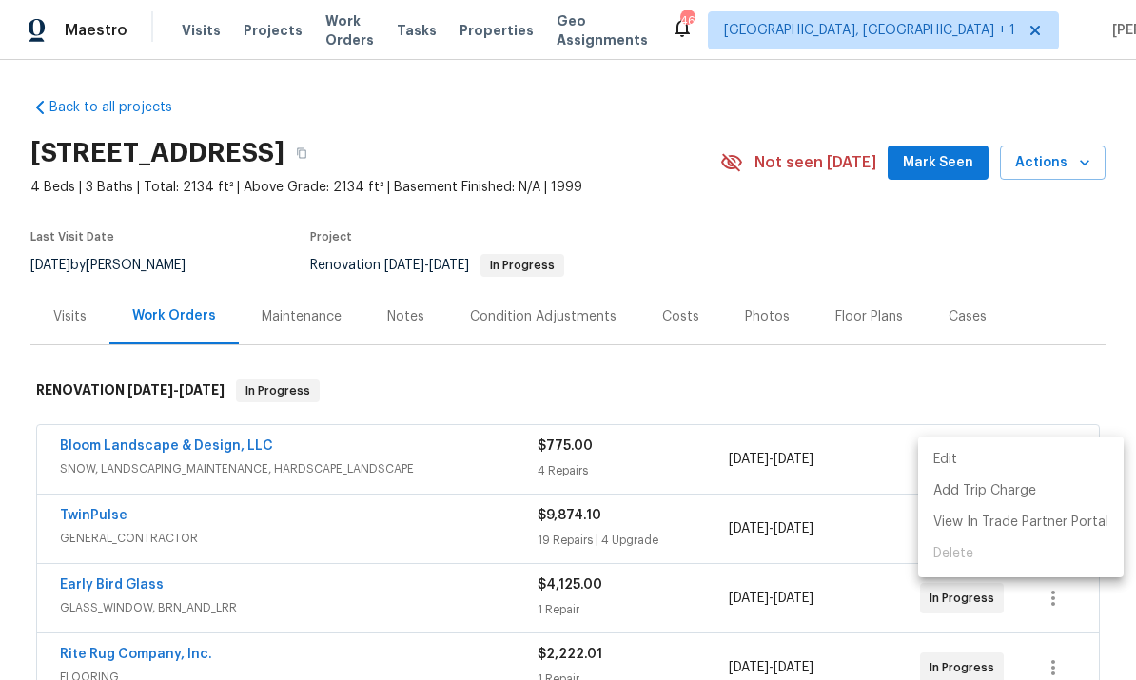
click at [310, 473] on div at bounding box center [568, 340] width 1136 height 680
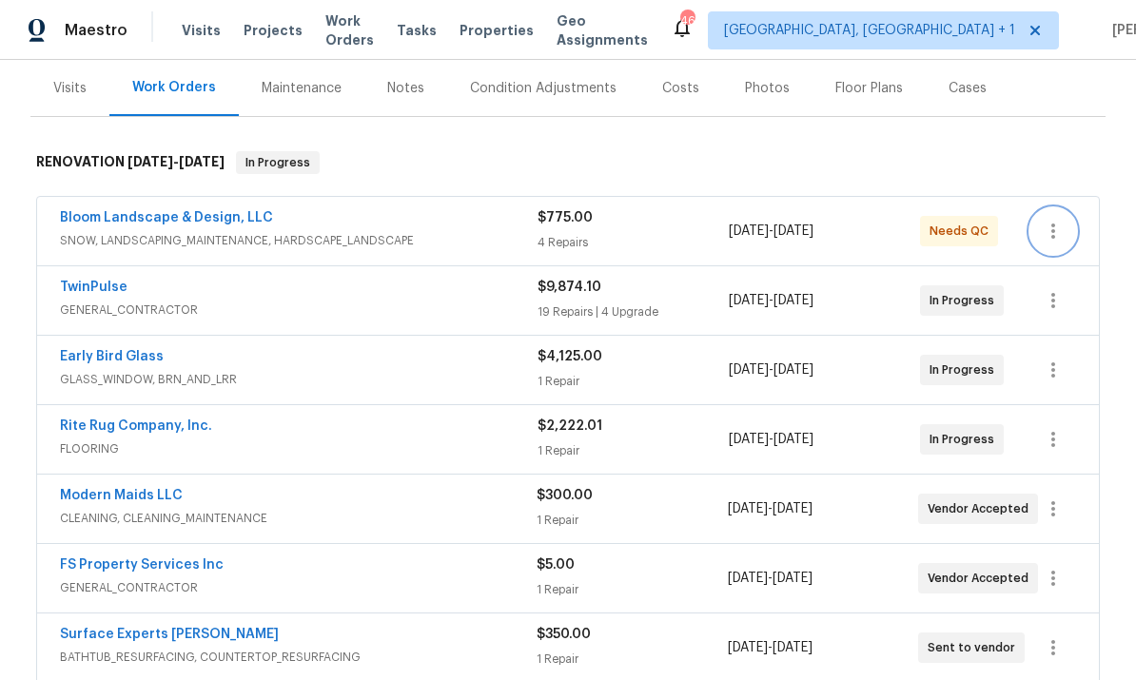
scroll to position [224, 0]
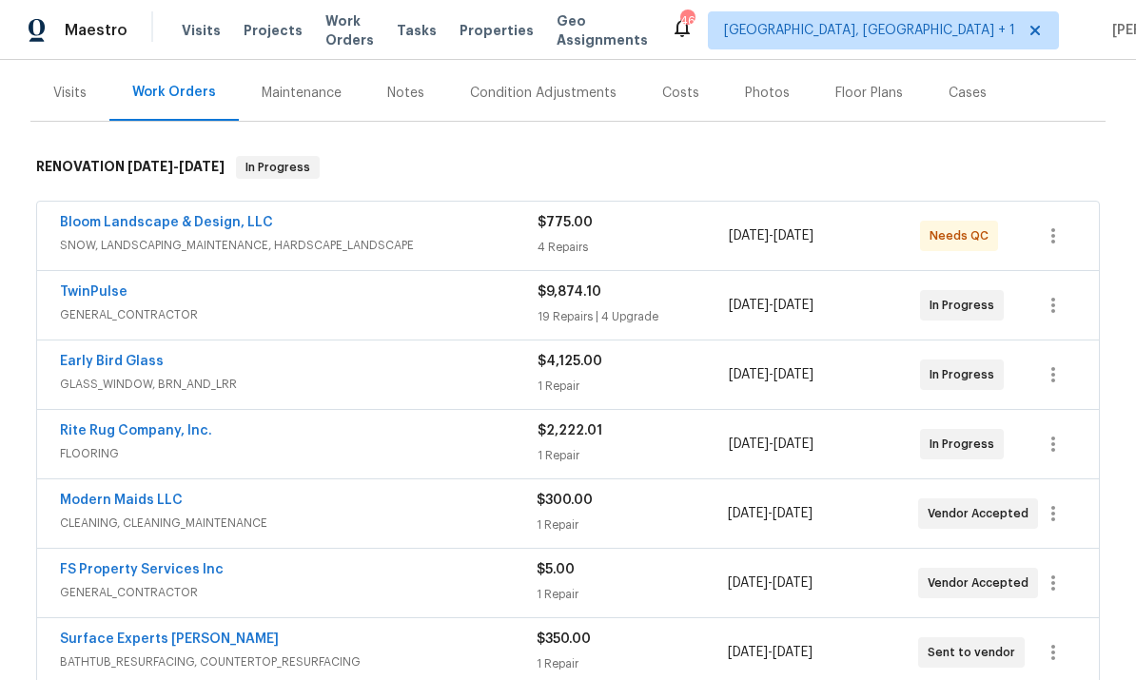
click at [176, 633] on link "Surface Experts [PERSON_NAME]" at bounding box center [169, 639] width 219 height 13
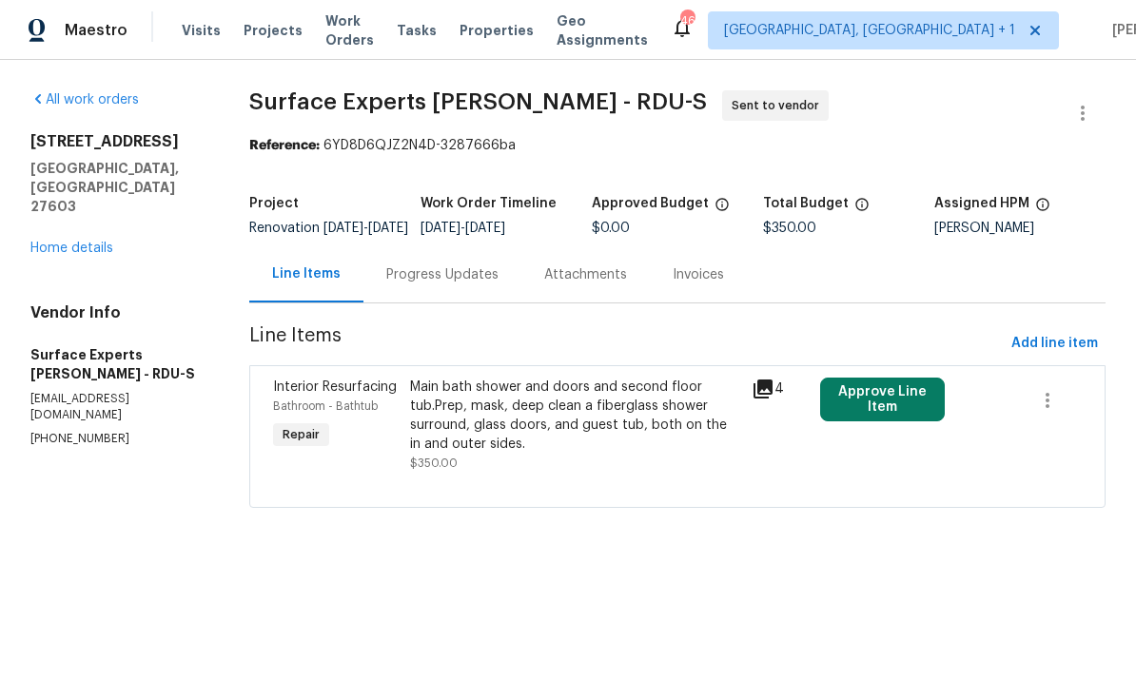
click at [899, 413] on button "Approve Line Item" at bounding box center [883, 400] width 126 height 44
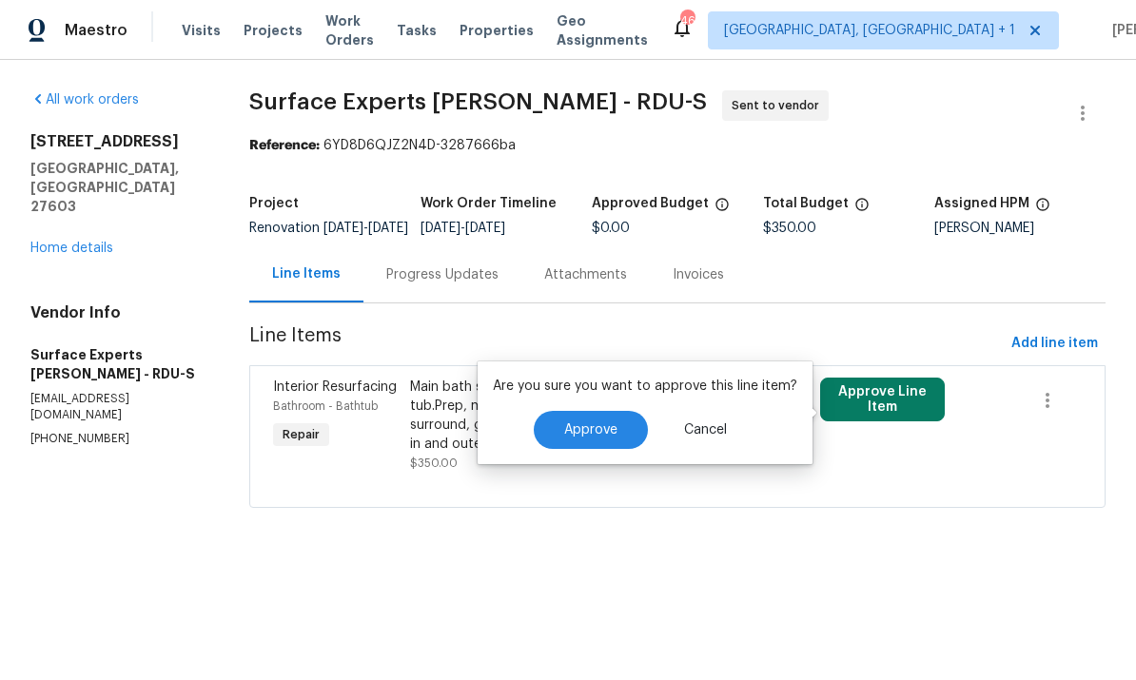
click at [599, 434] on span "Approve" at bounding box center [590, 430] width 53 height 14
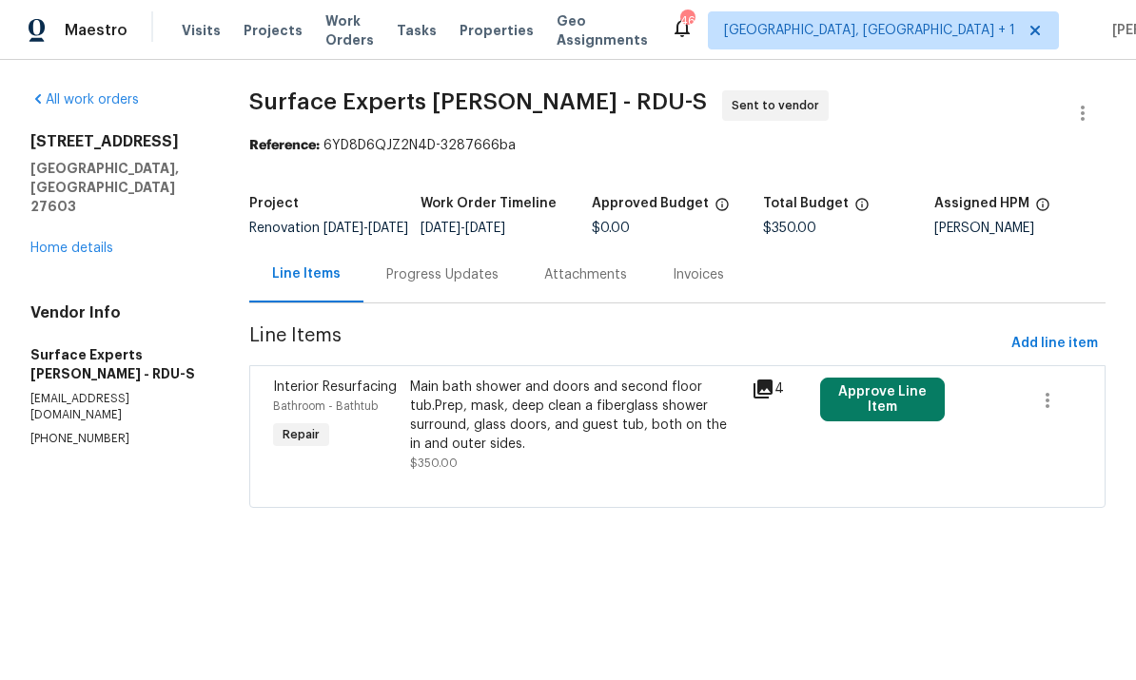
click at [465, 284] on div "Progress Updates" at bounding box center [442, 274] width 112 height 19
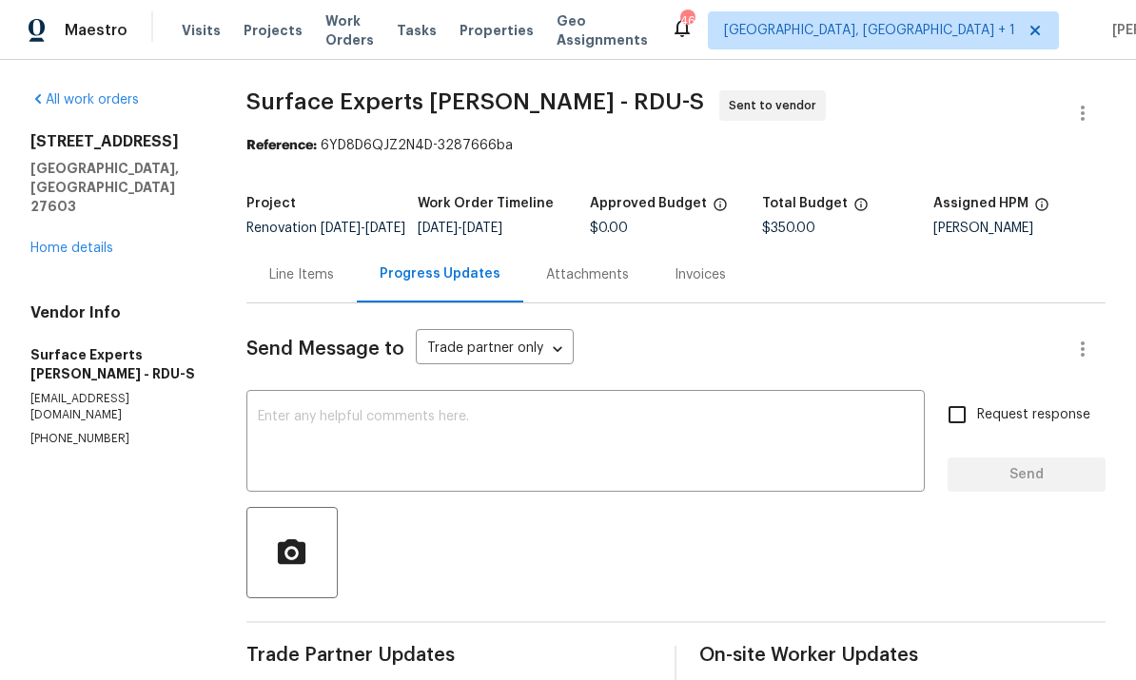
click at [85, 242] on link "Home details" at bounding box center [71, 248] width 83 height 13
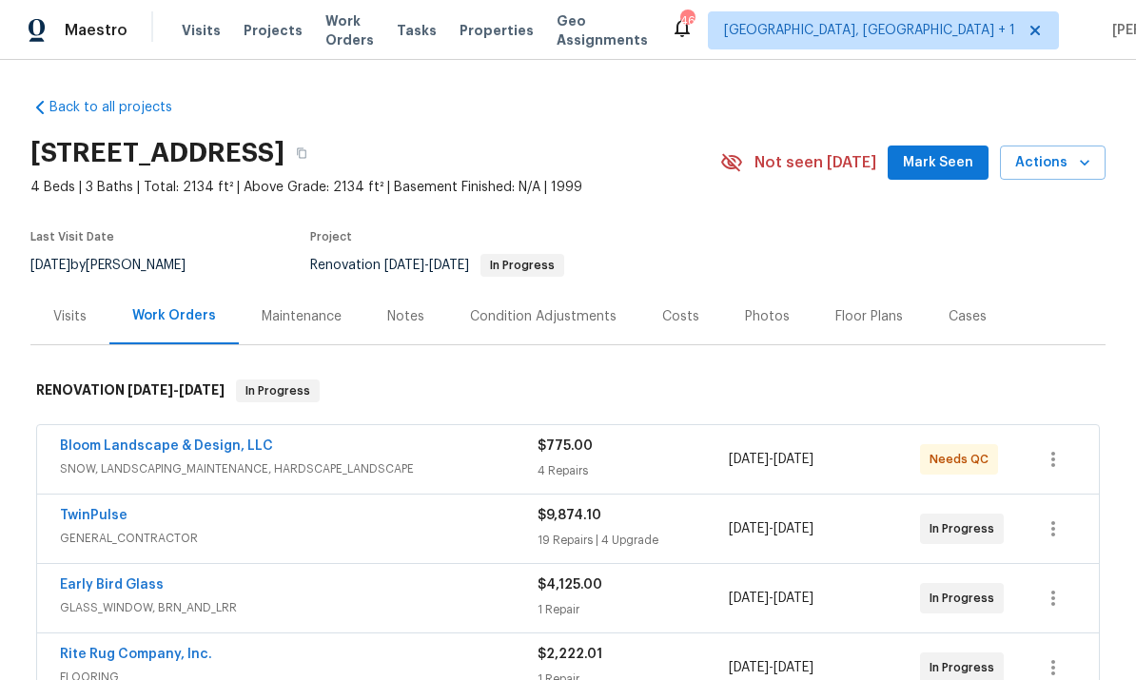
click at [115, 516] on link "TwinPulse" at bounding box center [94, 515] width 68 height 13
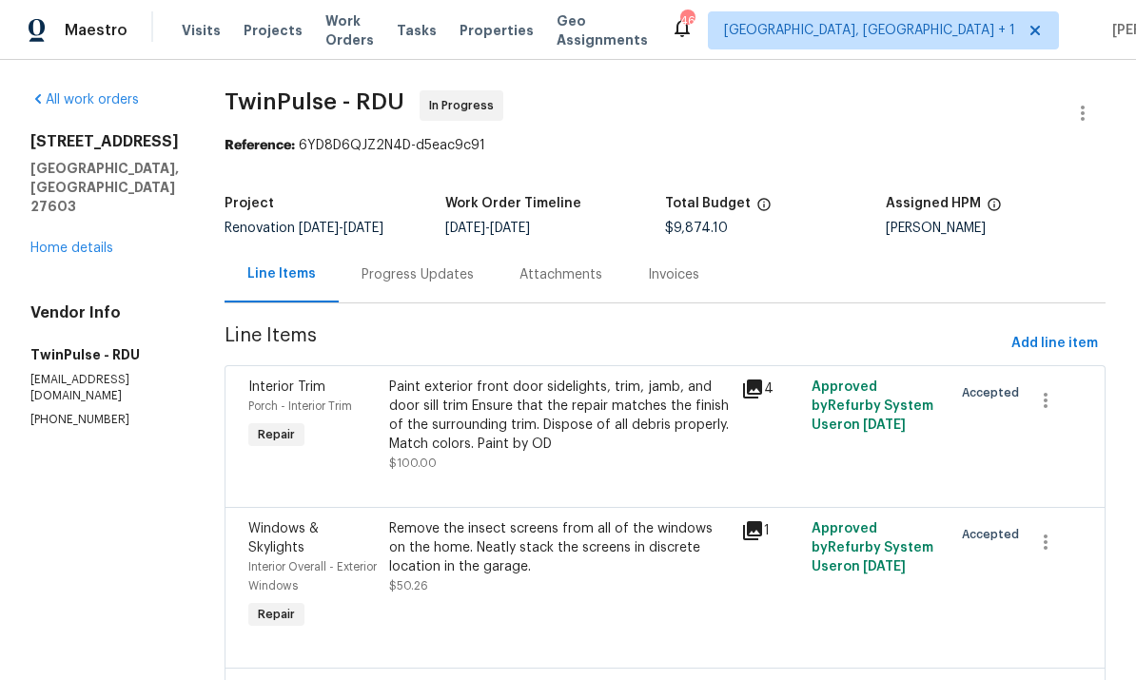
click at [425, 277] on div "Progress Updates" at bounding box center [417, 274] width 112 height 19
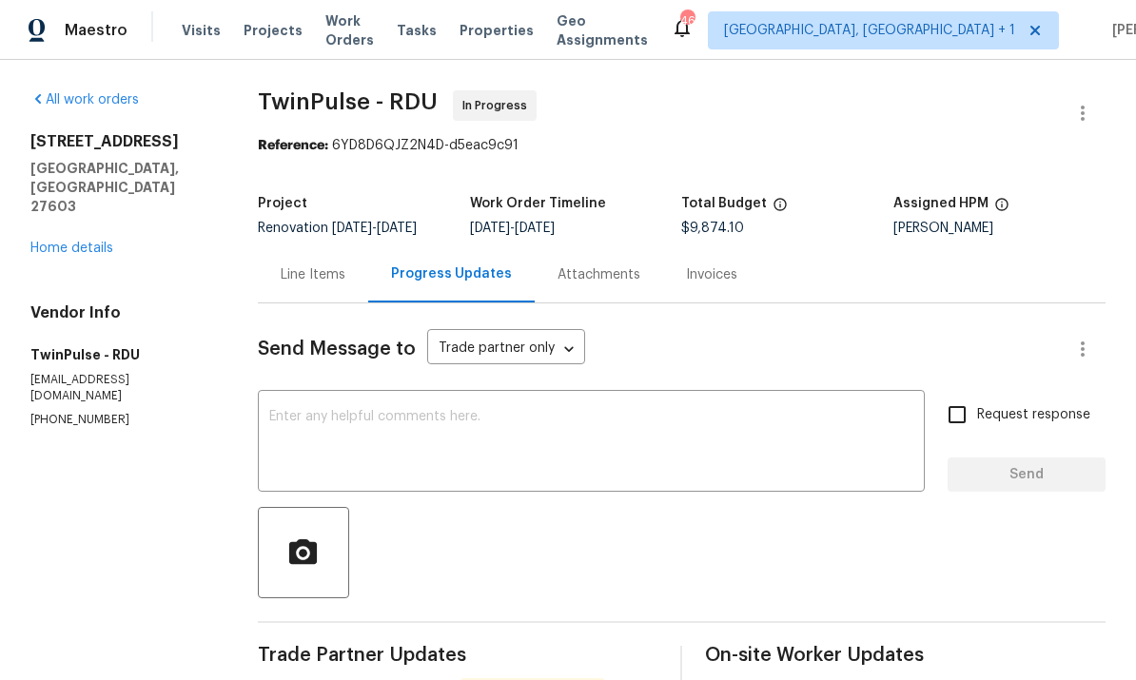
click at [426, 426] on textarea at bounding box center [591, 443] width 644 height 67
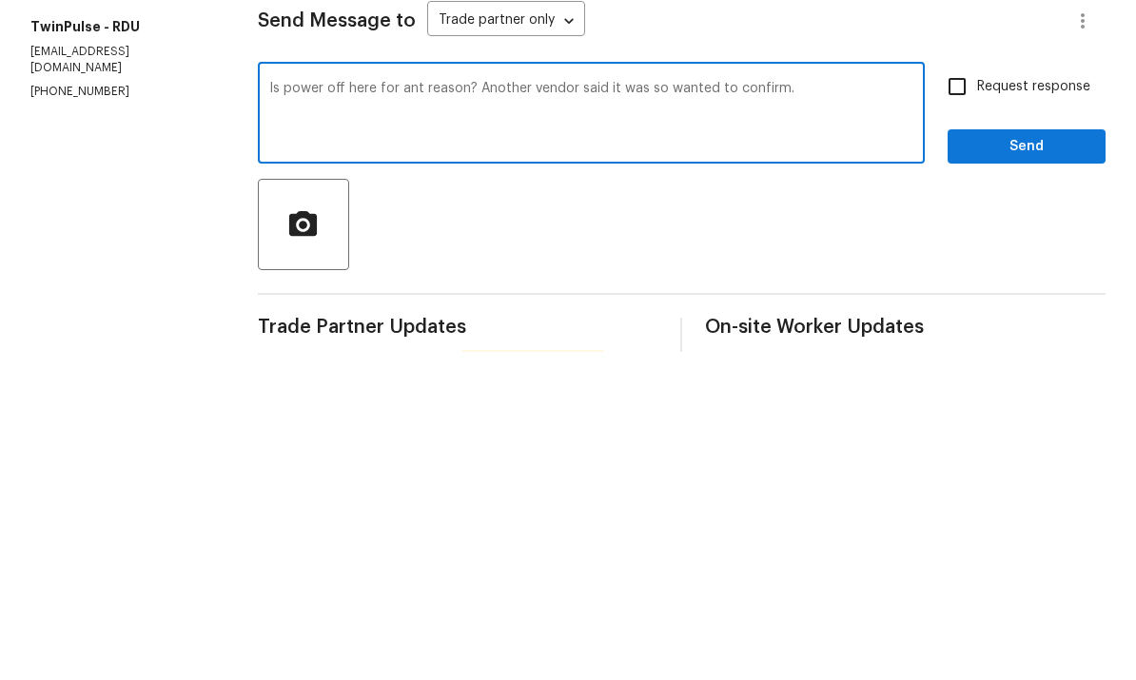
type textarea "Is power off here for ant reason? Another vendor said it was so wanted to confi…"
click at [952, 395] on input "Request response" at bounding box center [957, 415] width 40 height 40
checkbox input "true"
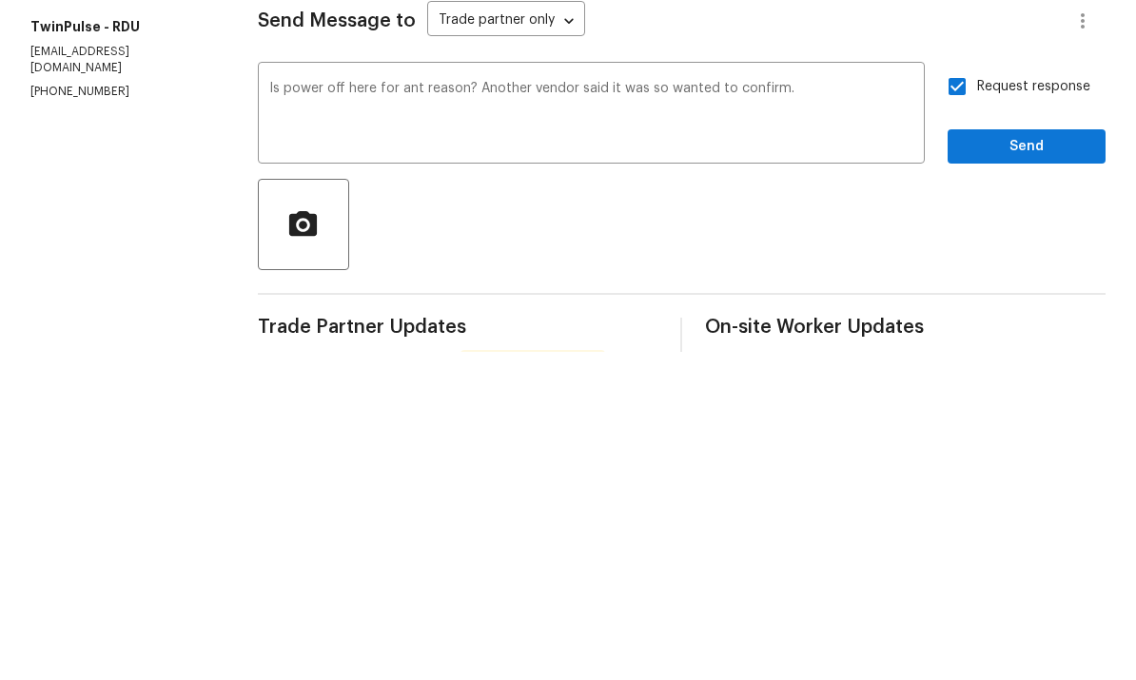
scroll to position [71, 0]
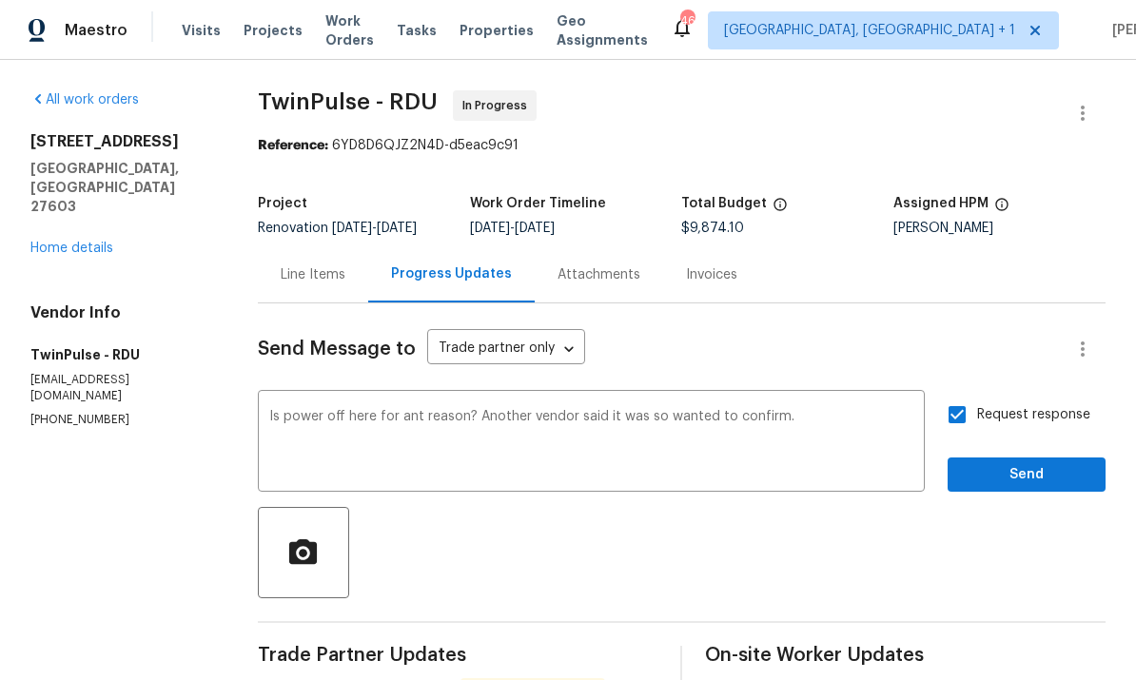
click at [1026, 395] on div "Request response Send" at bounding box center [1026, 443] width 158 height 97
click at [1023, 458] on button "Send" at bounding box center [1026, 475] width 158 height 35
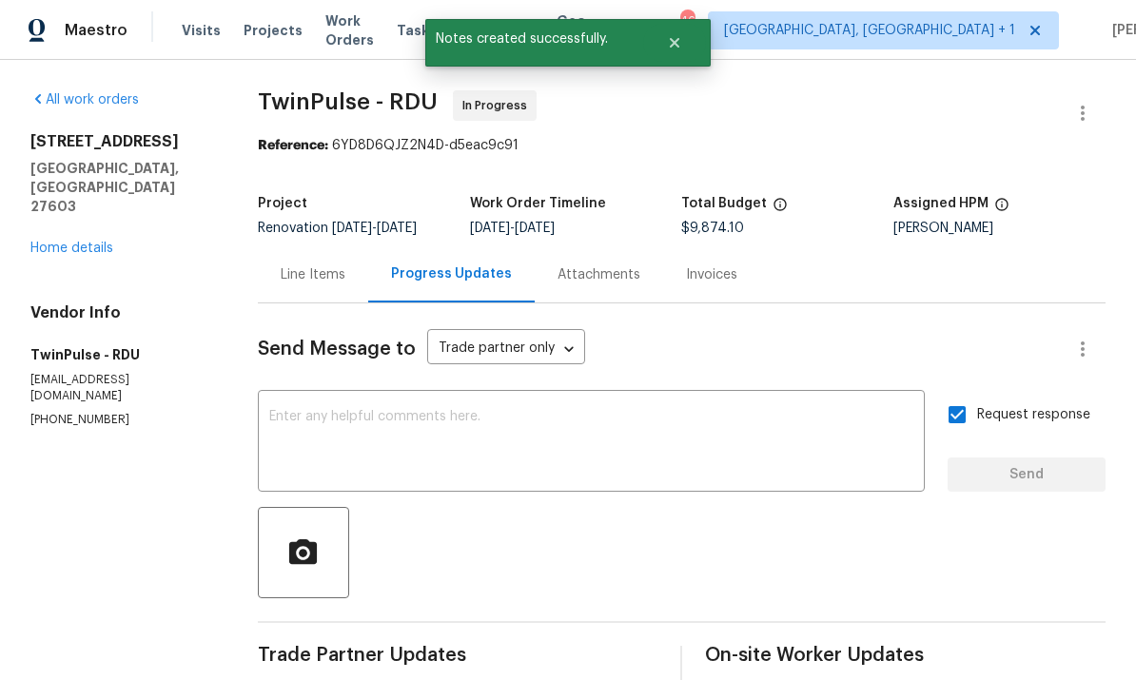
click at [96, 242] on link "Home details" at bounding box center [71, 248] width 83 height 13
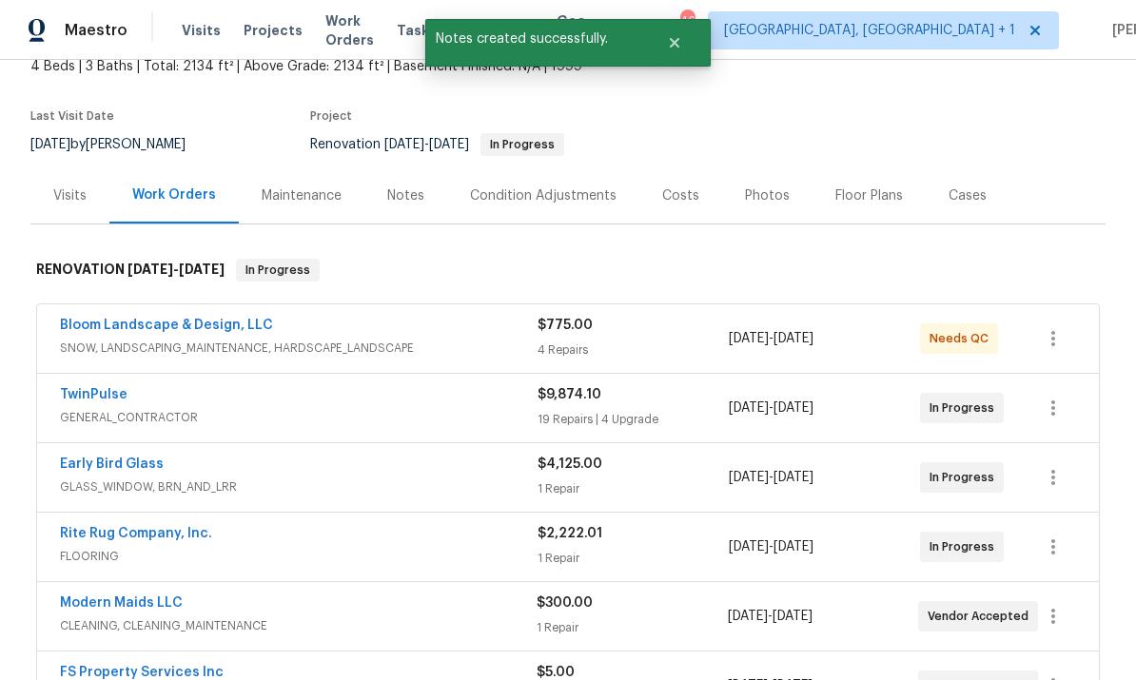
scroll to position [127, 0]
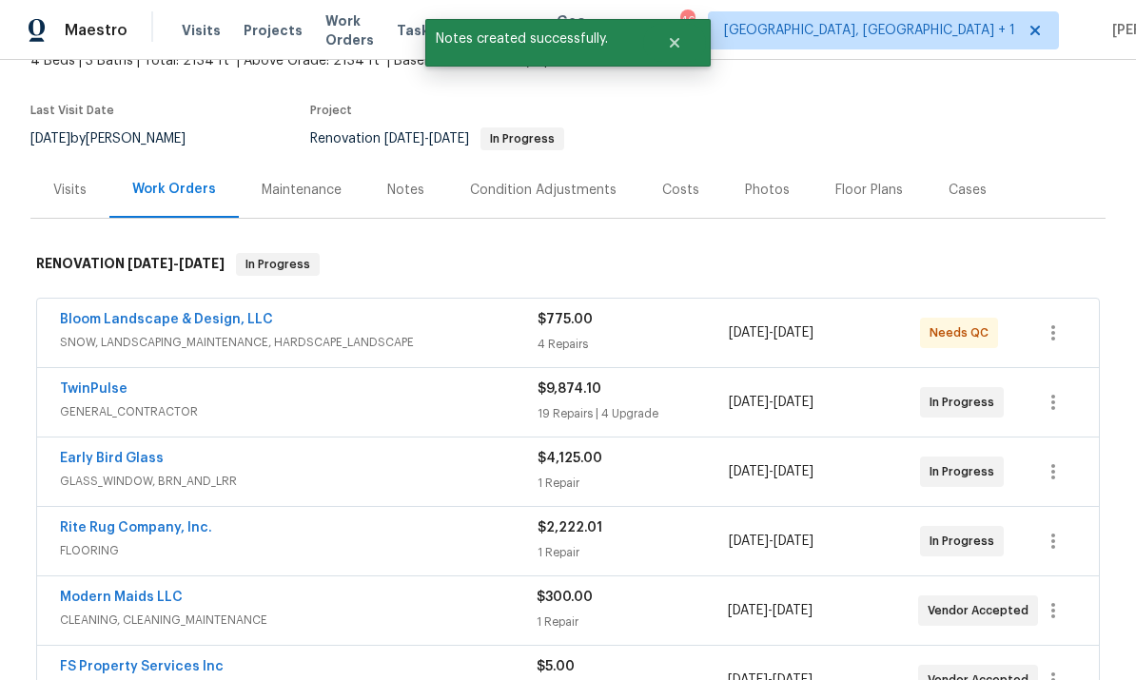
click at [122, 452] on link "Early Bird Glass" at bounding box center [112, 458] width 104 height 13
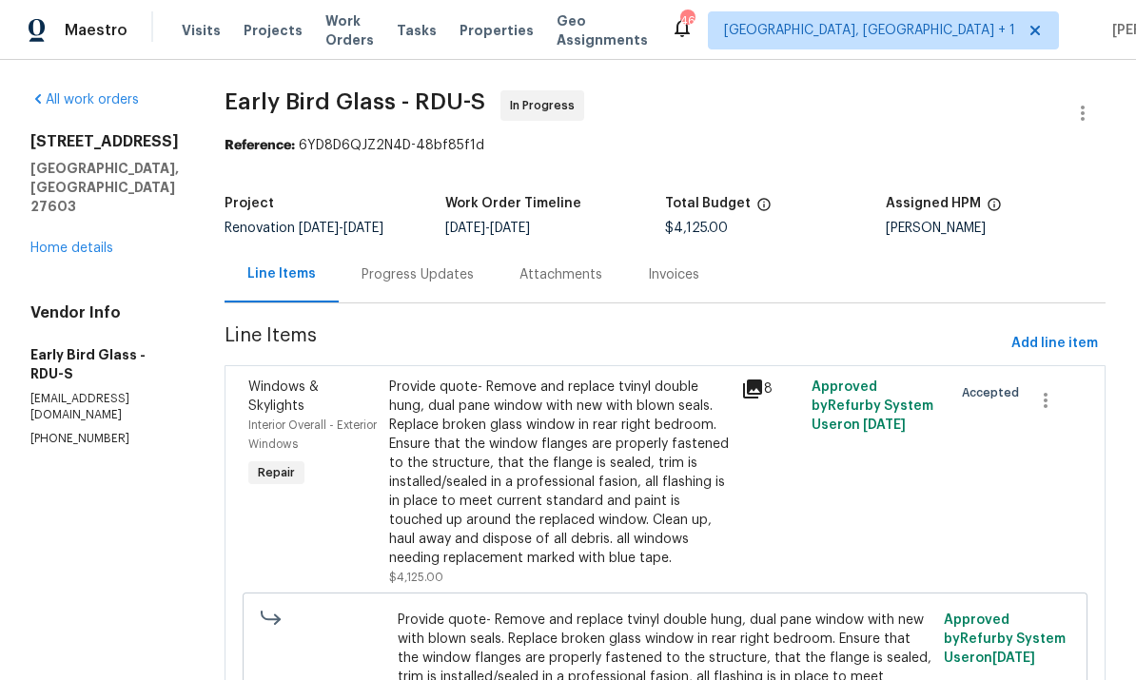
click at [394, 283] on div "Progress Updates" at bounding box center [417, 274] width 112 height 19
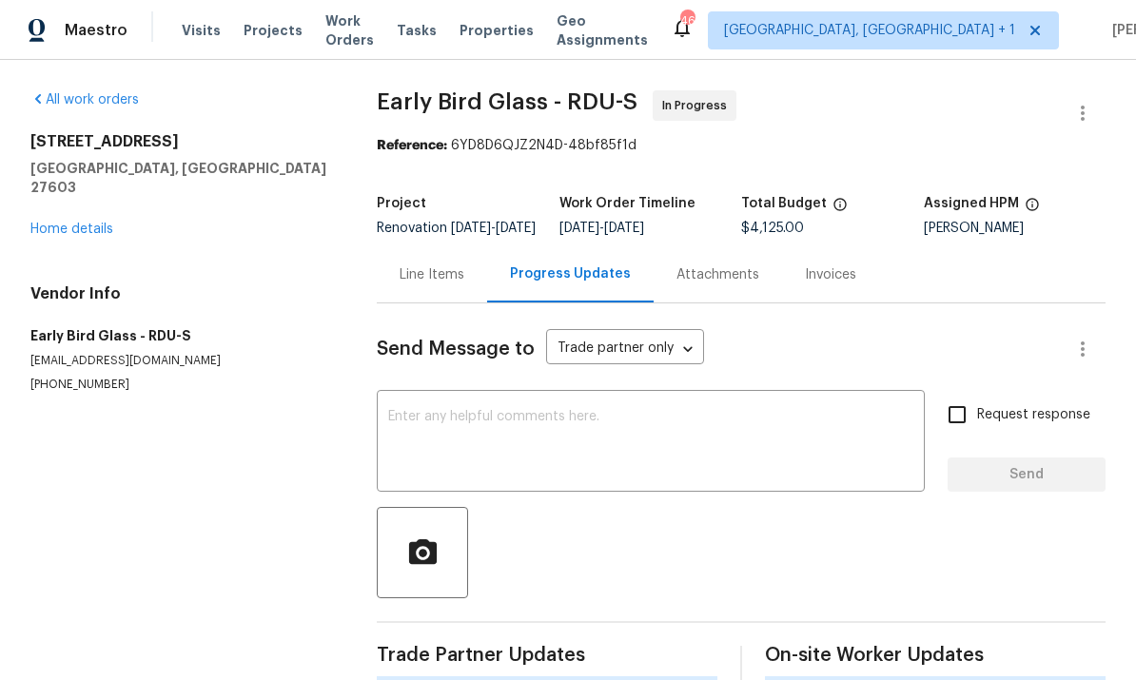
scroll to position [71, 0]
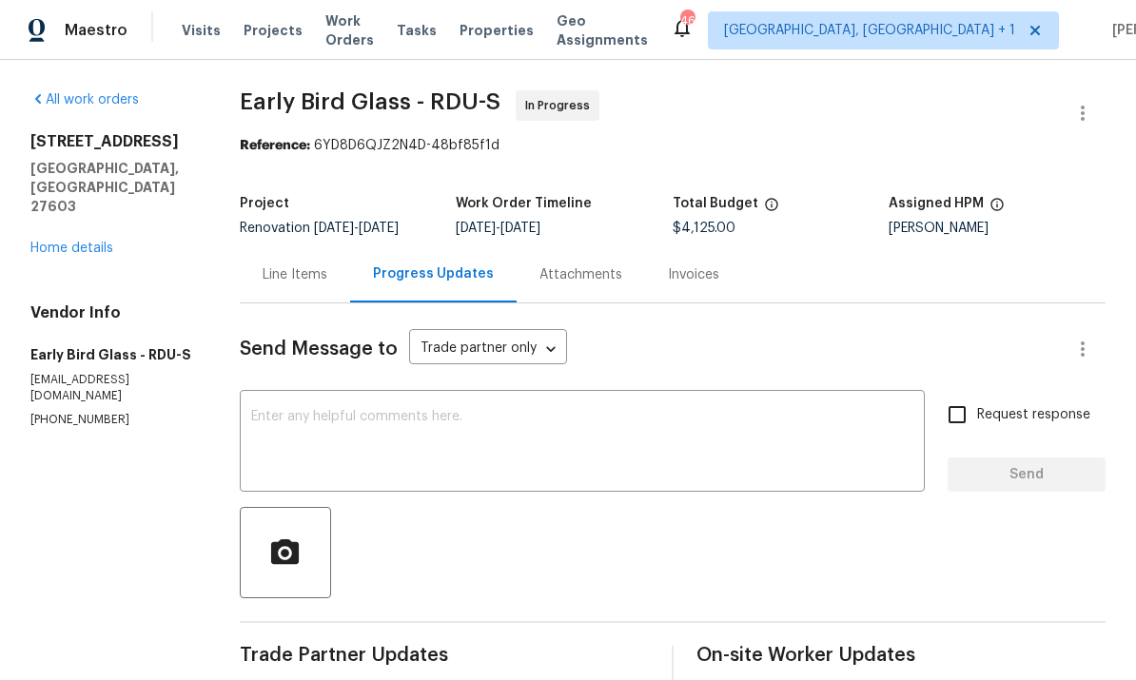
click at [81, 242] on link "Home details" at bounding box center [71, 248] width 83 height 13
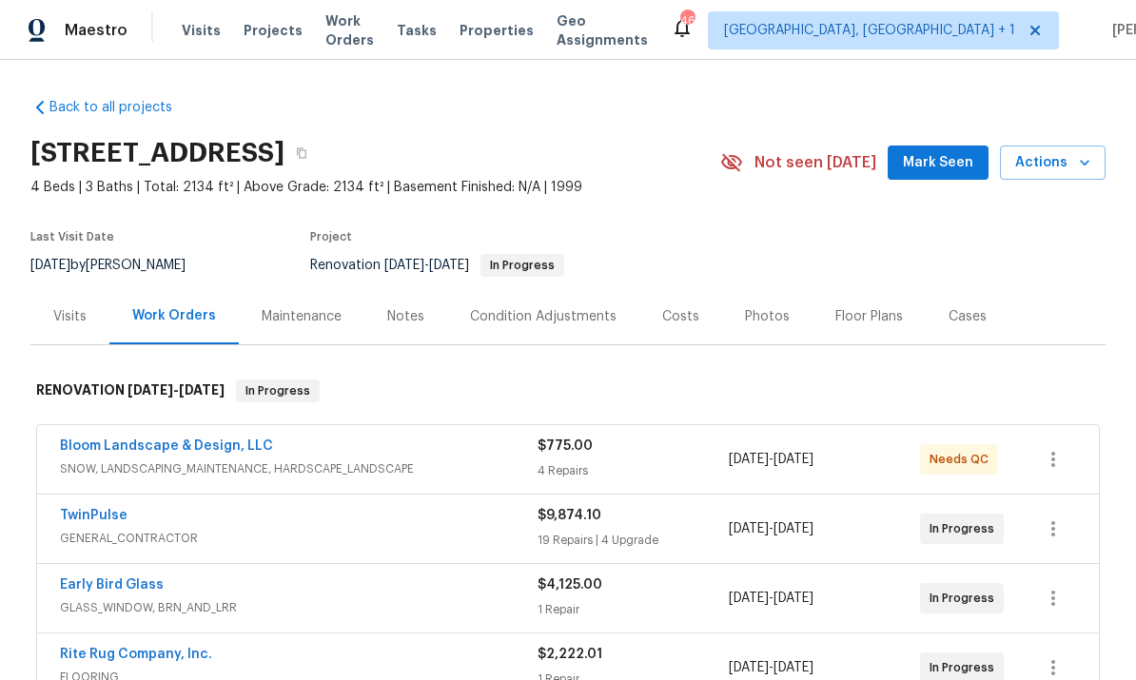
click at [412, 288] on div "Notes" at bounding box center [405, 316] width 83 height 56
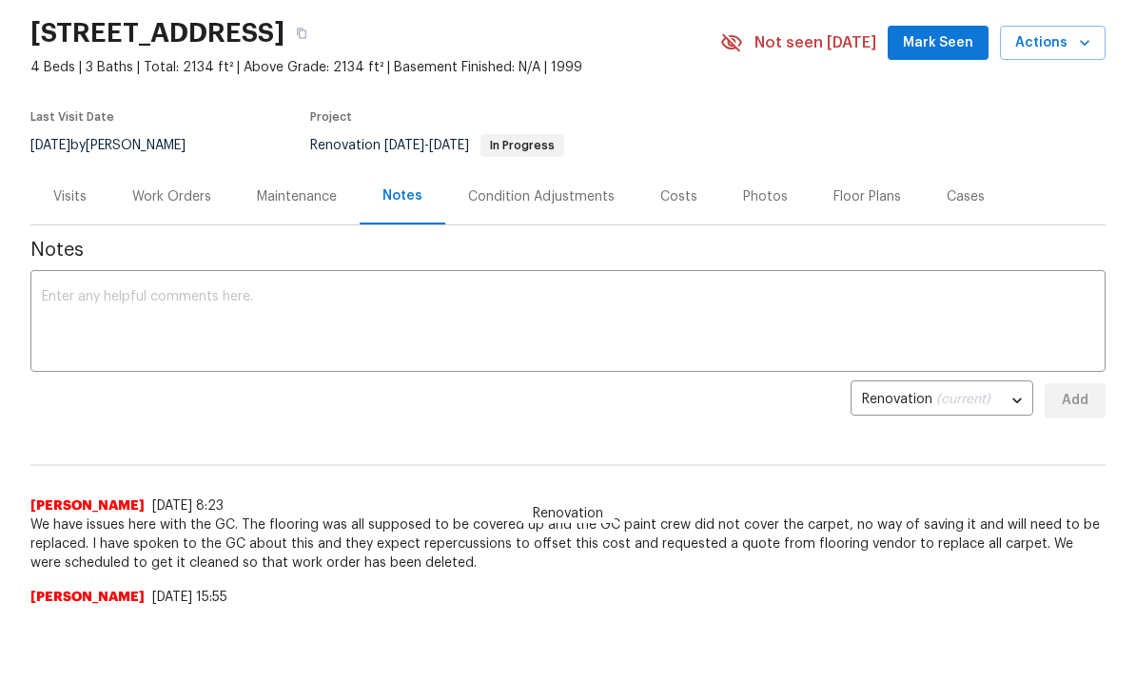
scroll to position [110, 0]
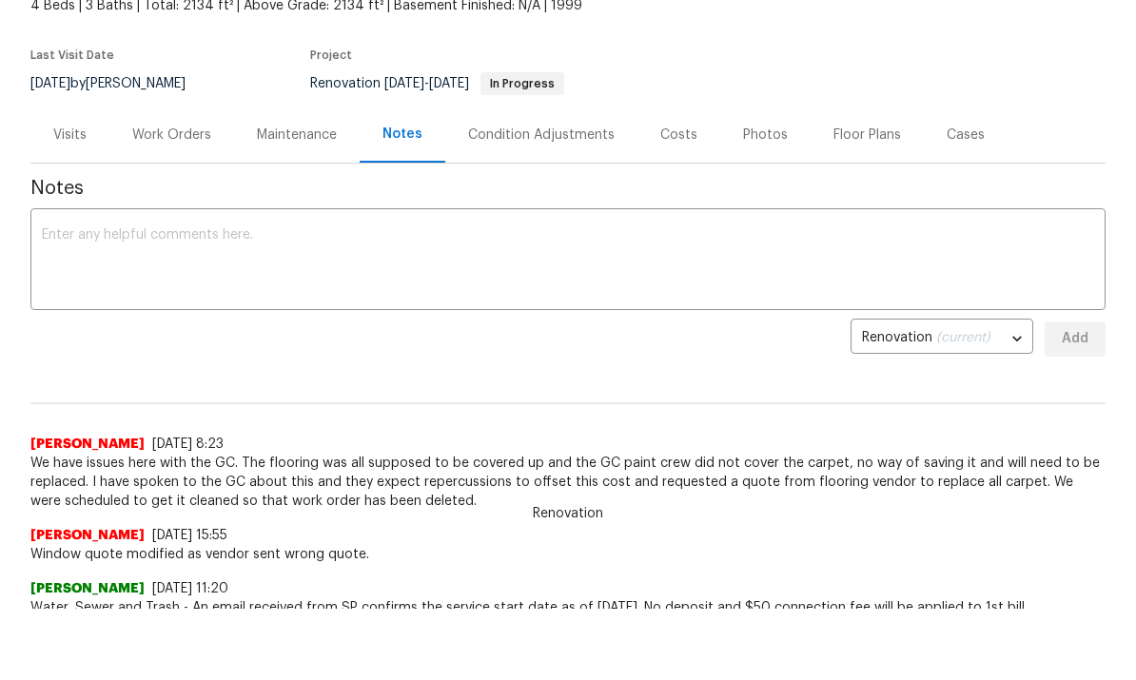
click at [172, 145] on div "Work Orders" at bounding box center [171, 135] width 125 height 56
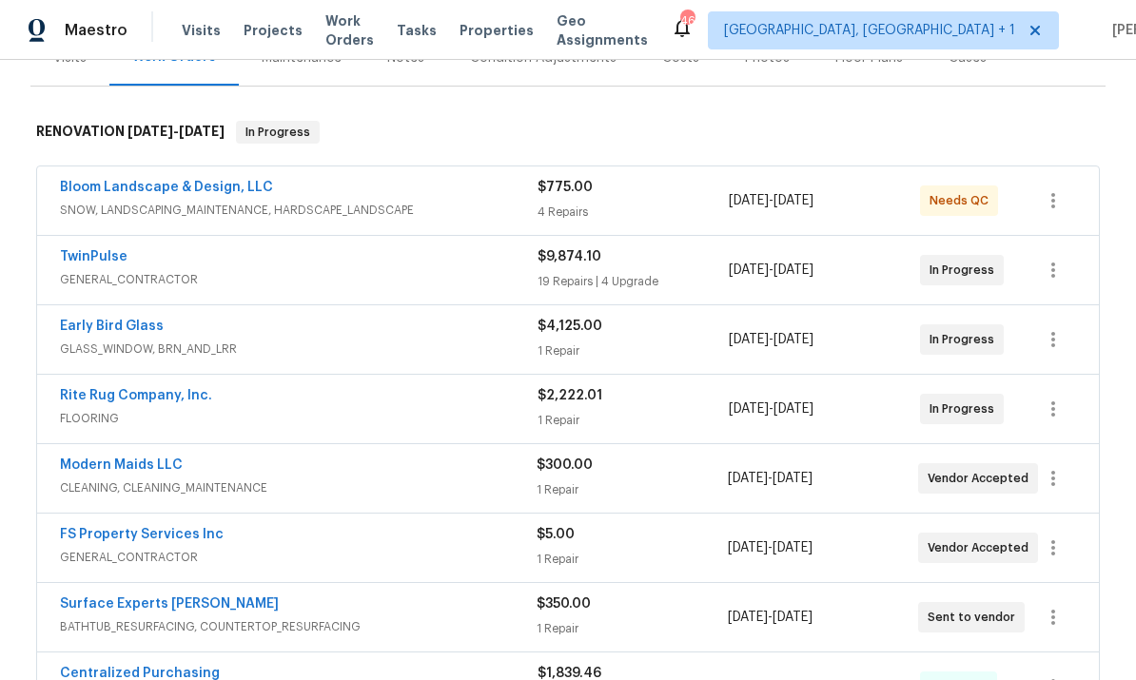
scroll to position [262, 0]
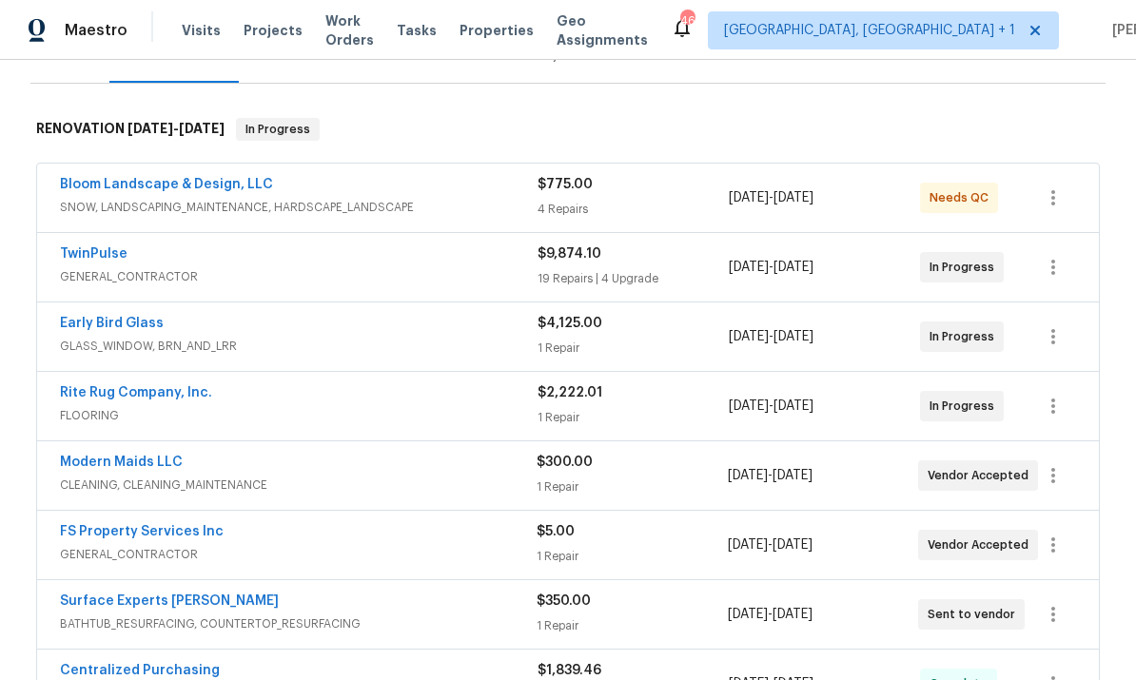
click at [119, 317] on link "Early Bird Glass" at bounding box center [112, 323] width 104 height 13
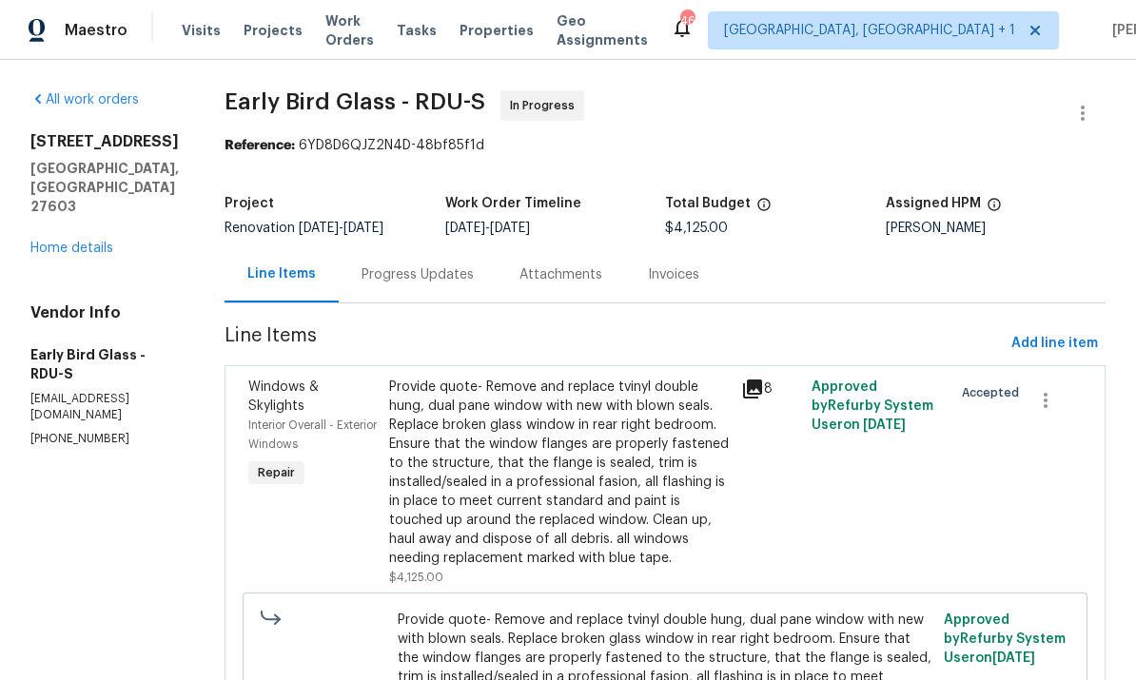
click at [401, 277] on div "Progress Updates" at bounding box center [417, 274] width 112 height 19
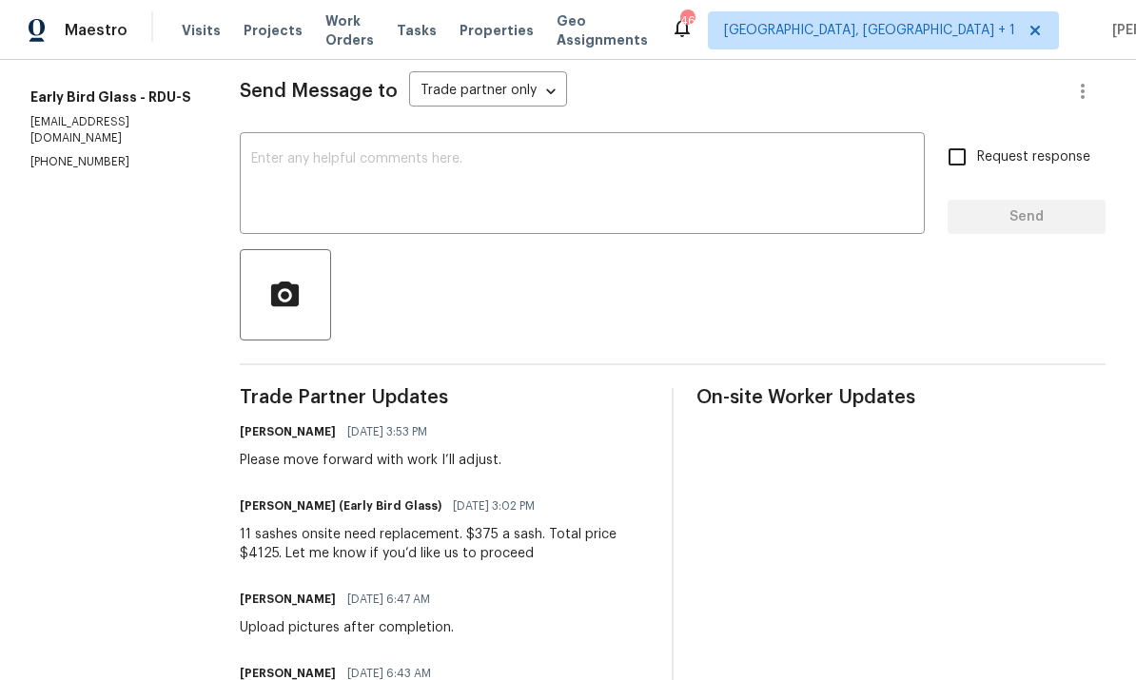
scroll to position [231, 0]
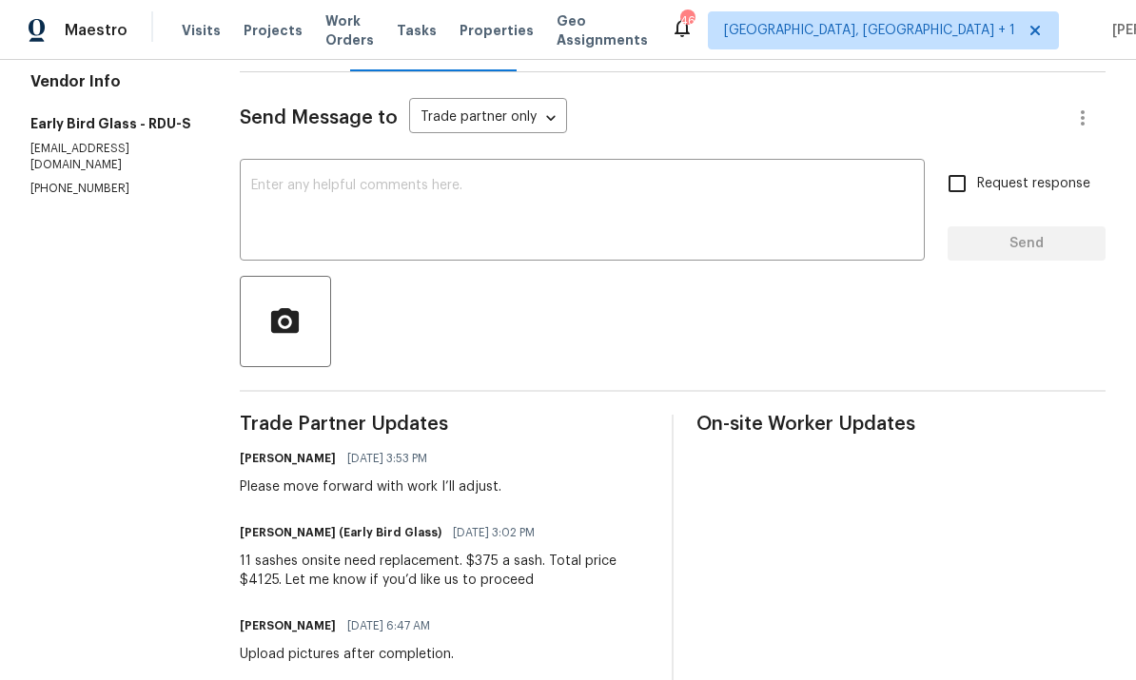
click at [354, 165] on div "x ​" at bounding box center [582, 212] width 685 height 97
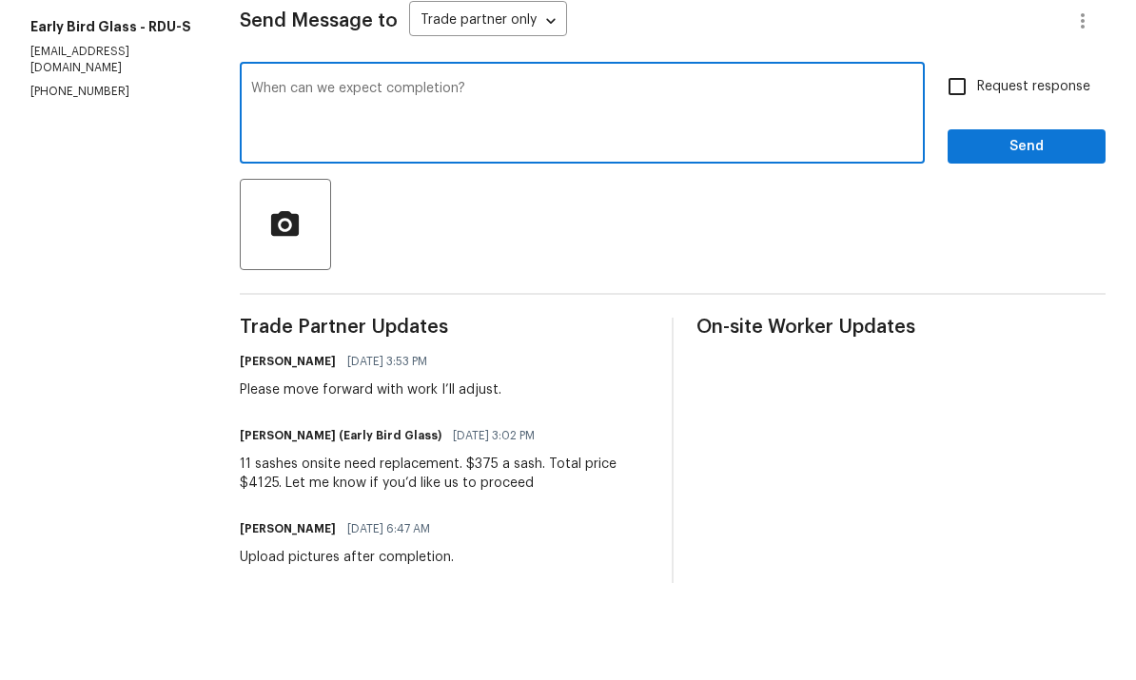
type textarea "When can we expect completion?"
click at [963, 164] on input "Request response" at bounding box center [957, 184] width 40 height 40
checkbox input "true"
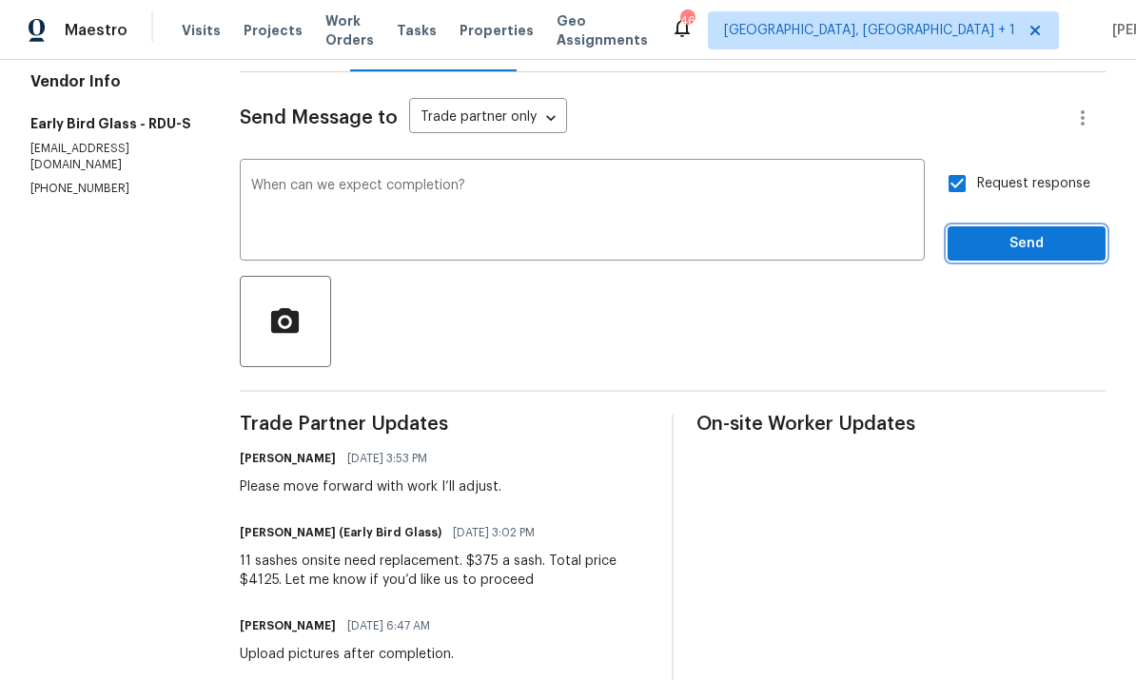
click at [1033, 226] on button "Send" at bounding box center [1026, 243] width 158 height 35
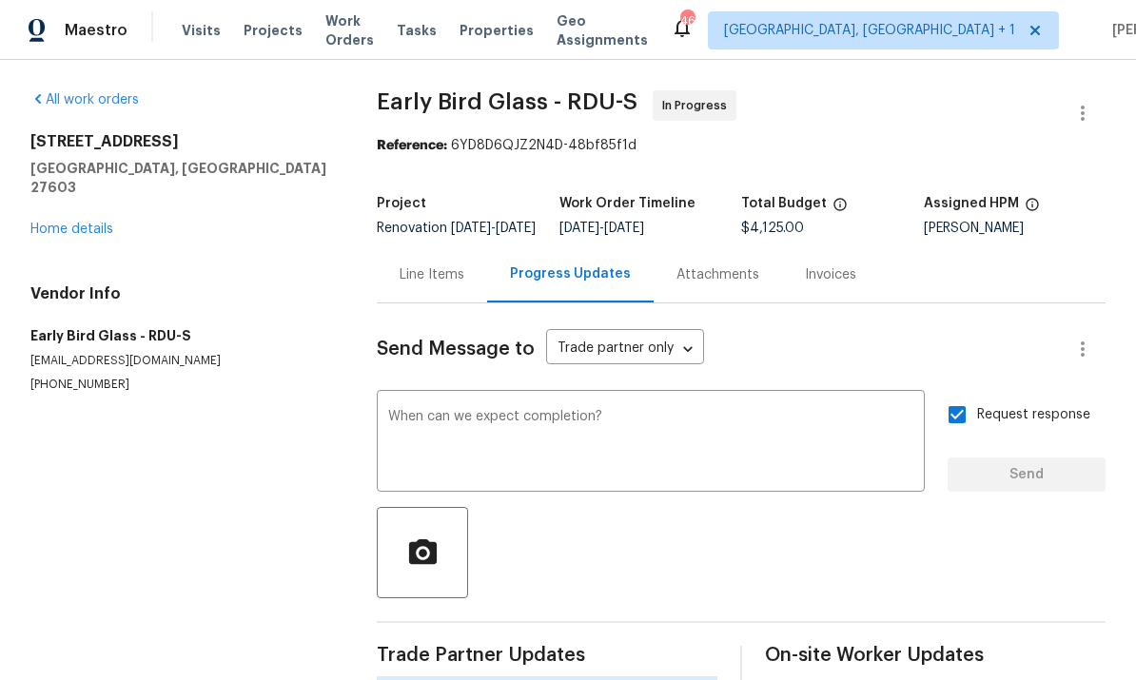
click at [78, 223] on link "Home details" at bounding box center [71, 229] width 83 height 13
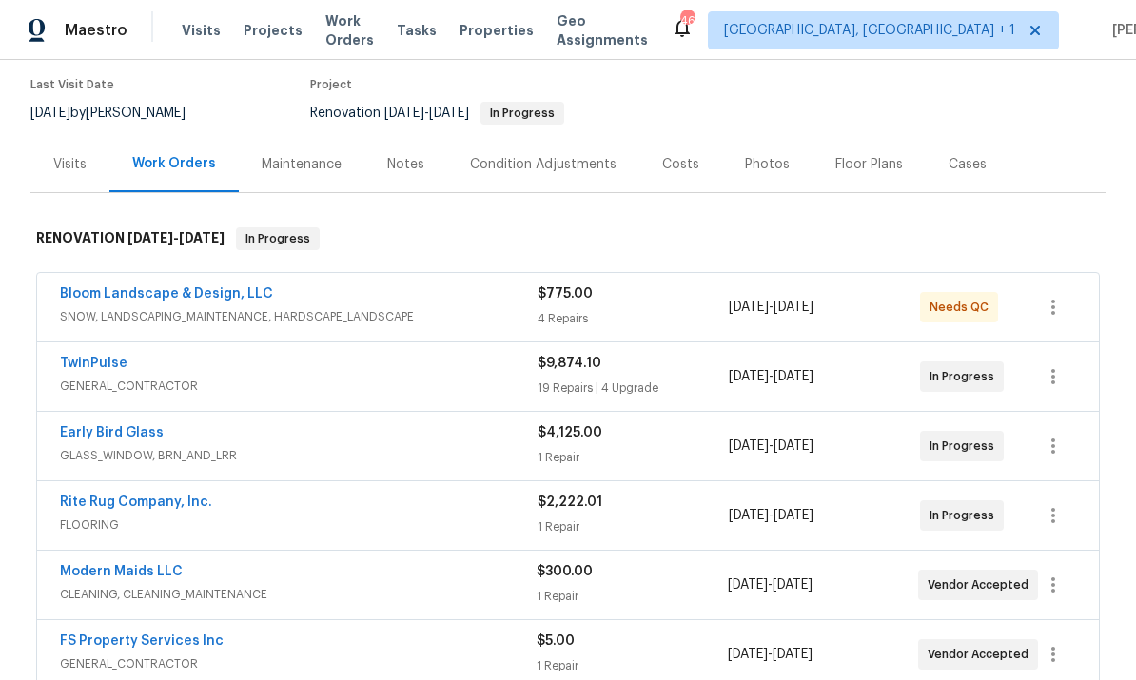
scroll to position [214, 0]
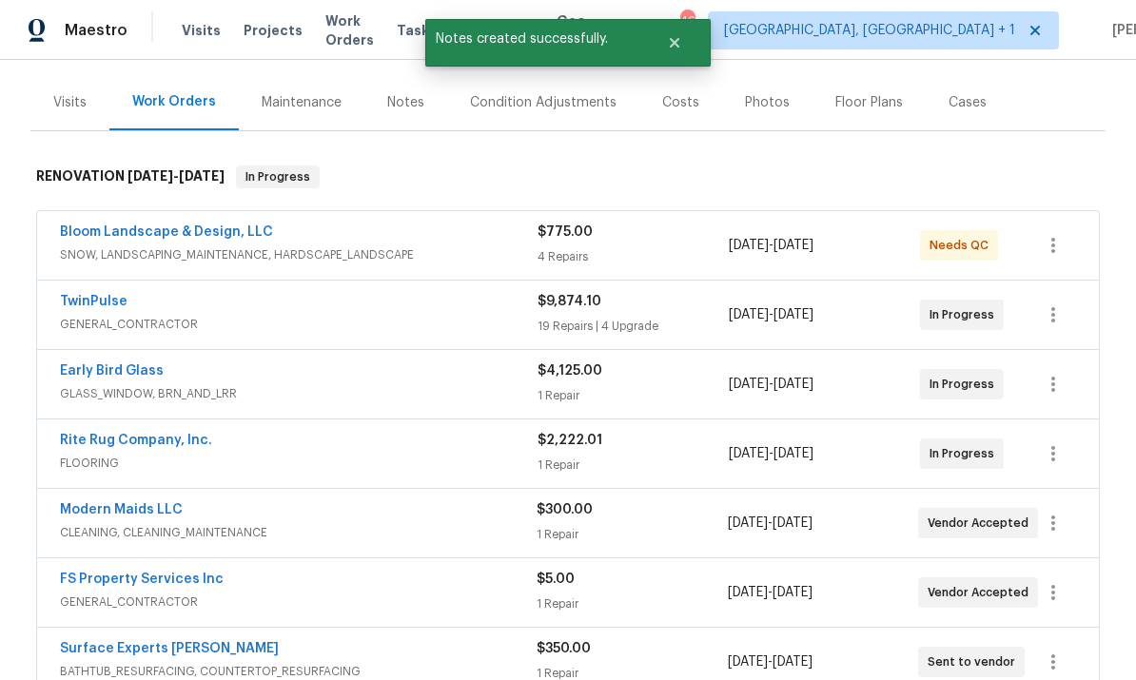
click at [179, 573] on link "FS Property Services Inc" at bounding box center [142, 579] width 164 height 13
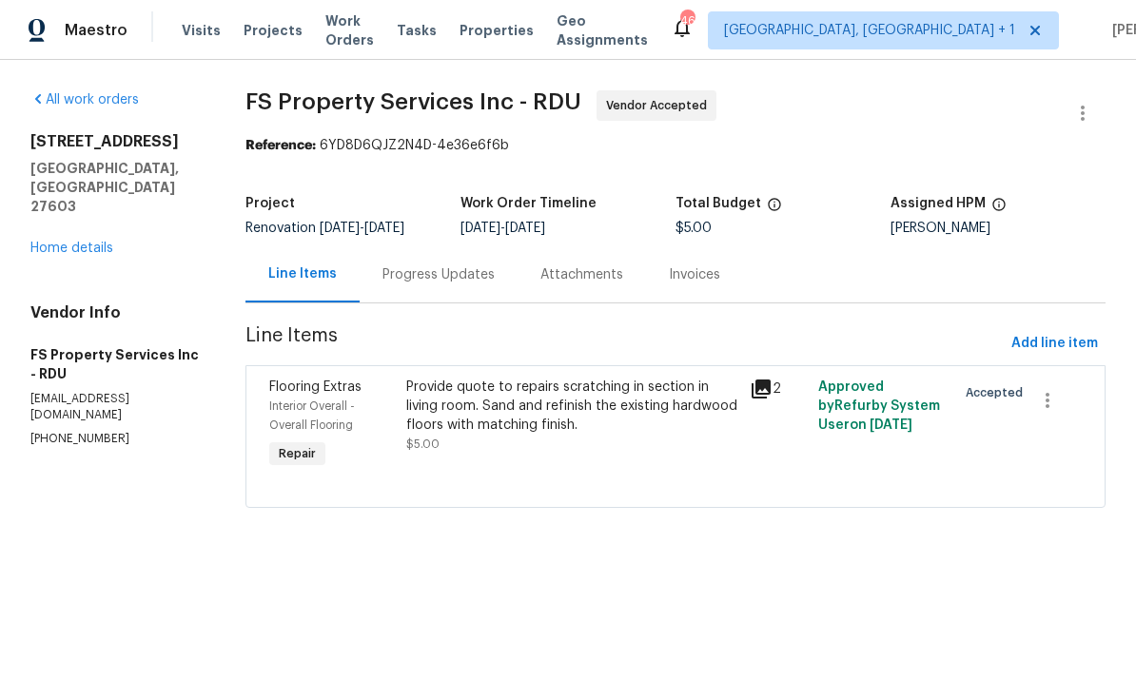
click at [435, 275] on div "Progress Updates" at bounding box center [438, 274] width 112 height 19
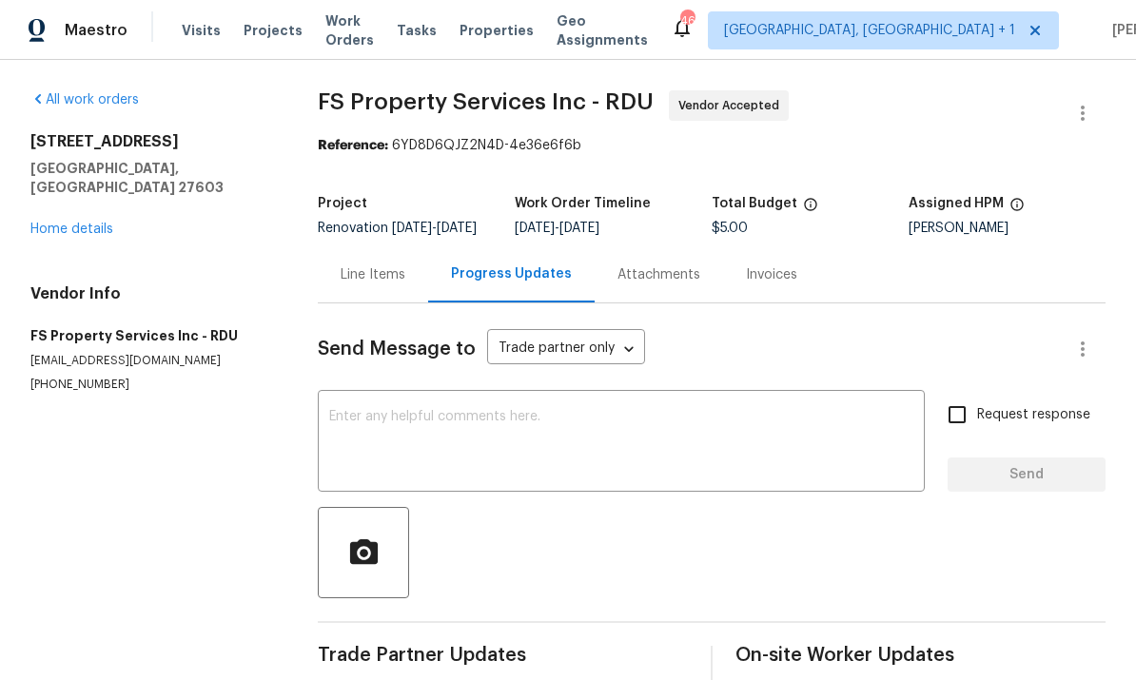
scroll to position [71, 0]
click at [399, 410] on textarea at bounding box center [621, 443] width 584 height 67
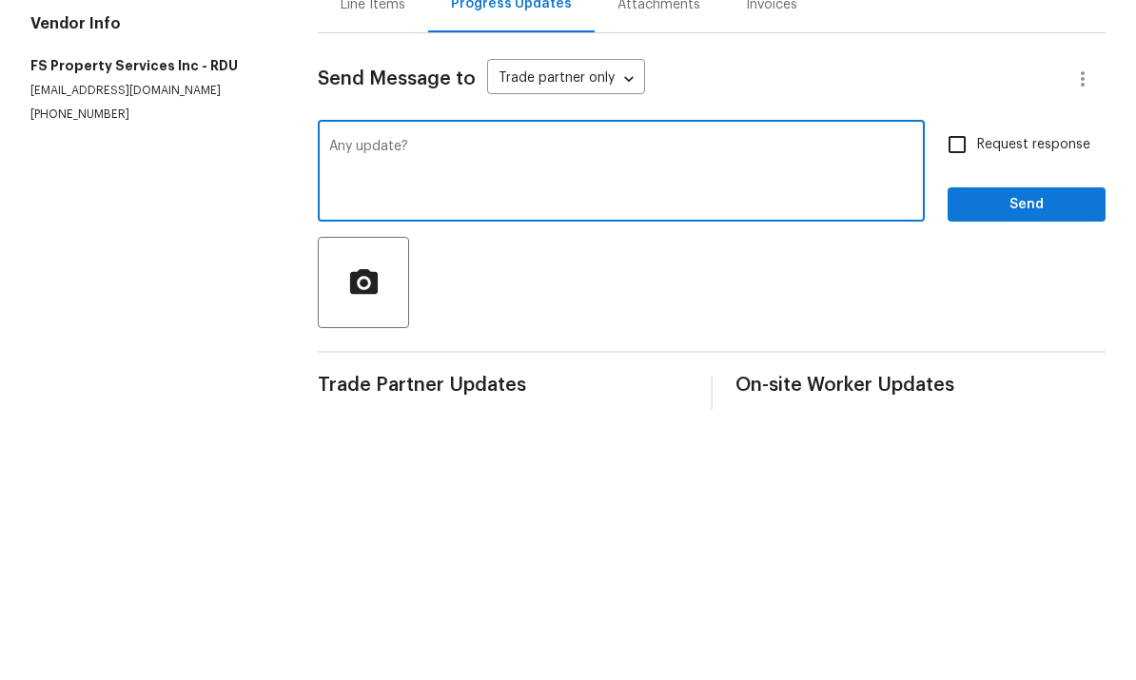
type textarea "Any update?"
click at [958, 395] on input "Request response" at bounding box center [957, 415] width 40 height 40
checkbox input "true"
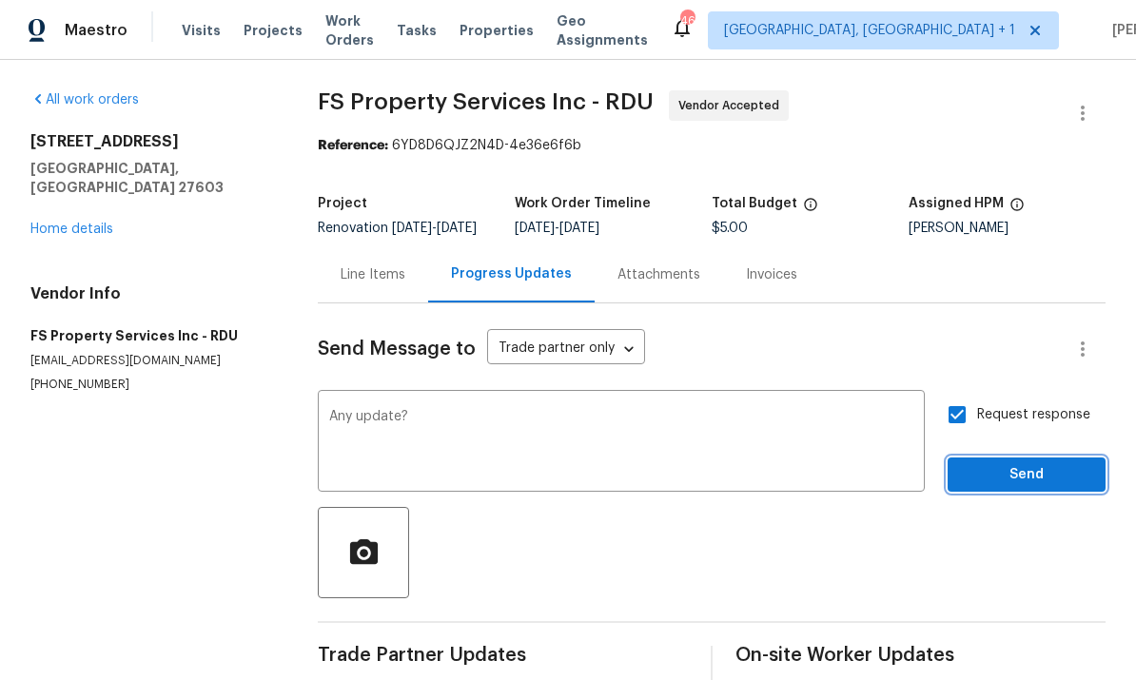
click at [1022, 463] on span "Send" at bounding box center [1026, 475] width 127 height 24
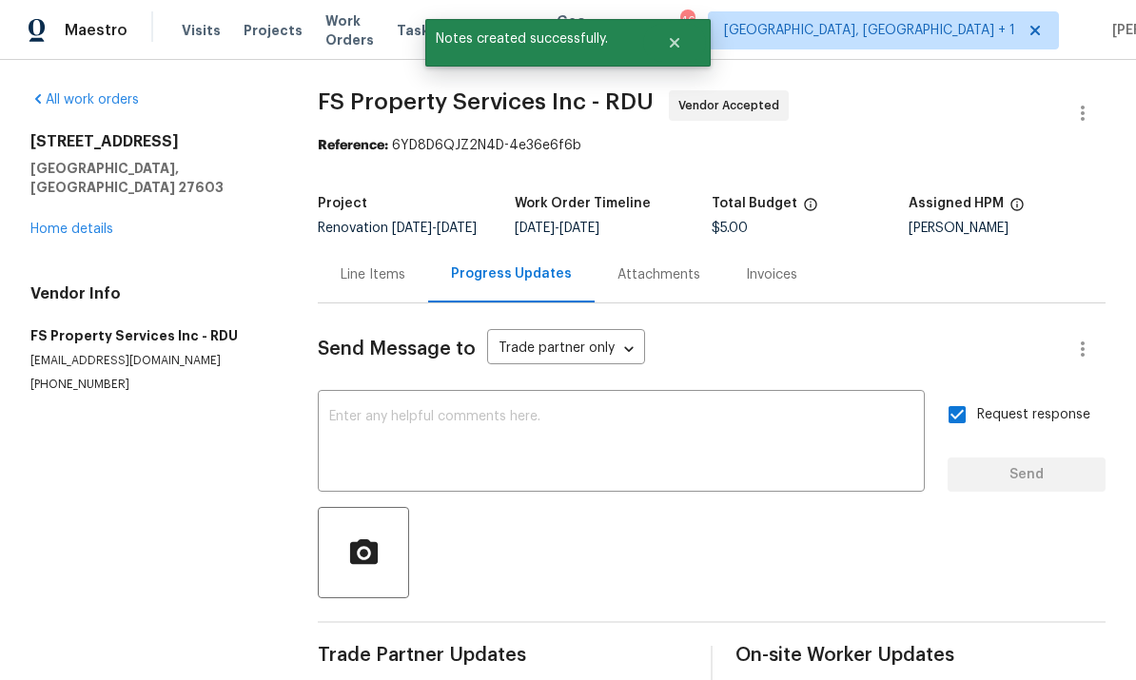
click at [85, 223] on link "Home details" at bounding box center [71, 229] width 83 height 13
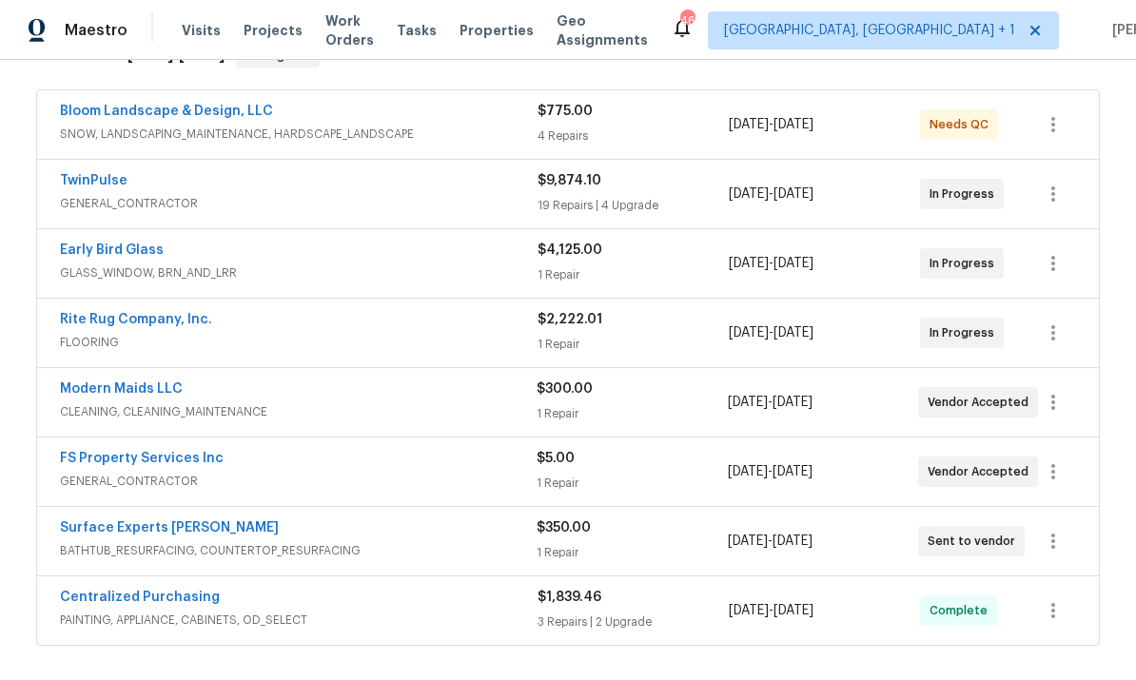
scroll to position [336, 0]
click at [93, 173] on link "TwinPulse" at bounding box center [94, 179] width 68 height 13
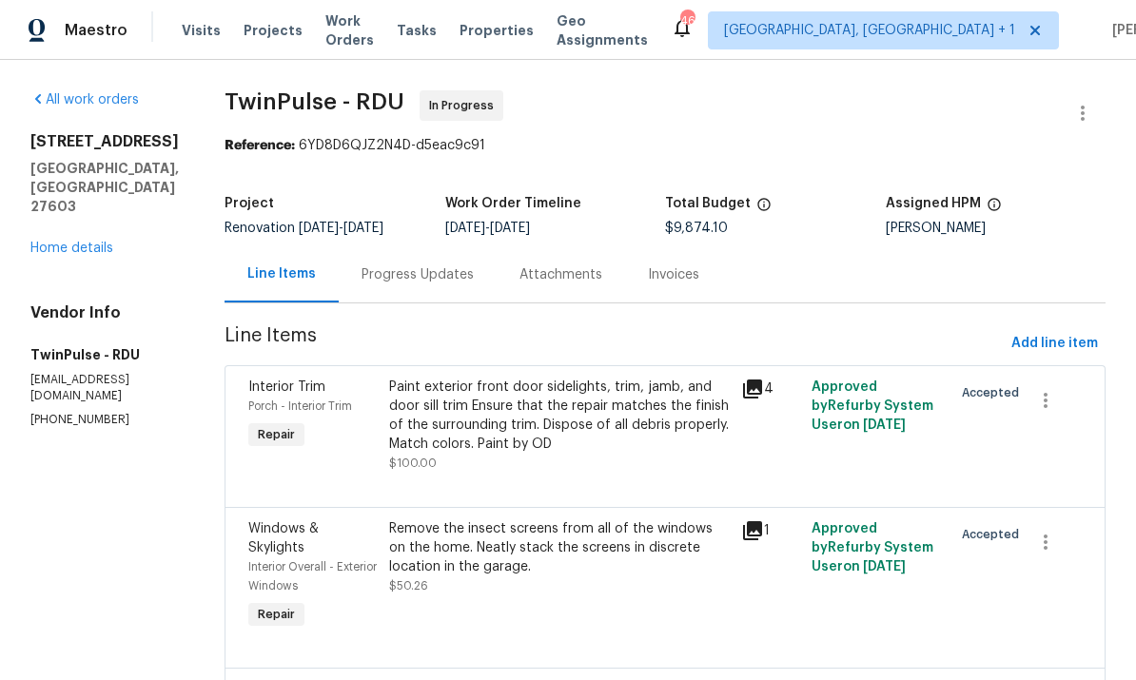
click at [413, 269] on div "Progress Updates" at bounding box center [417, 274] width 112 height 19
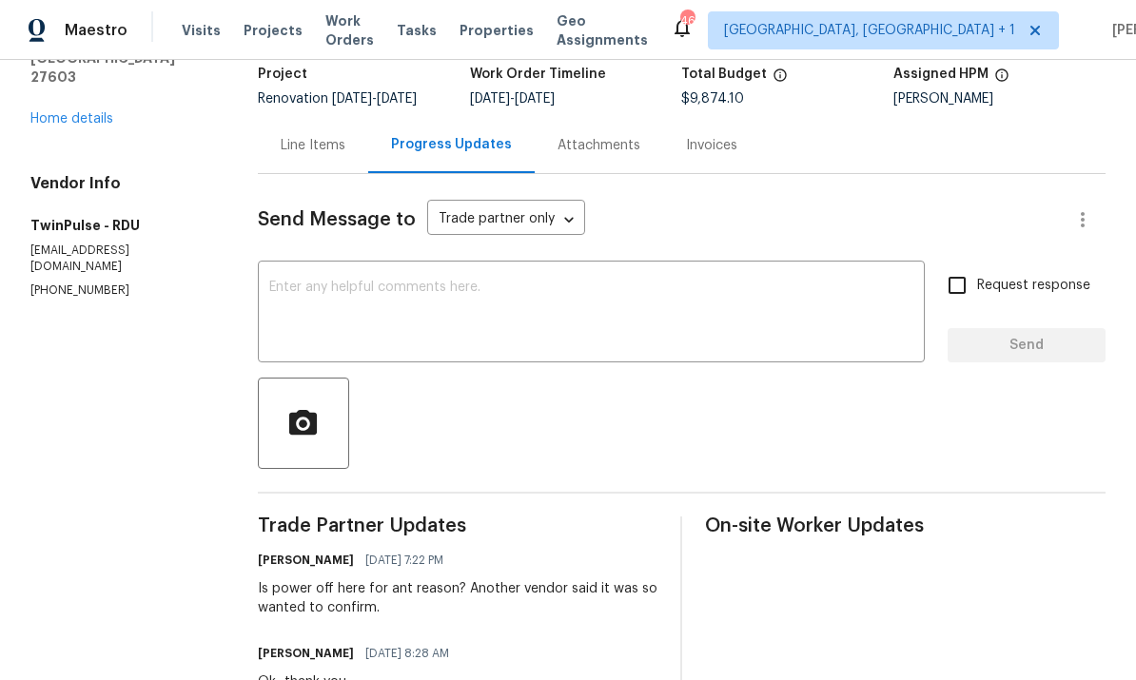
scroll to position [126, 0]
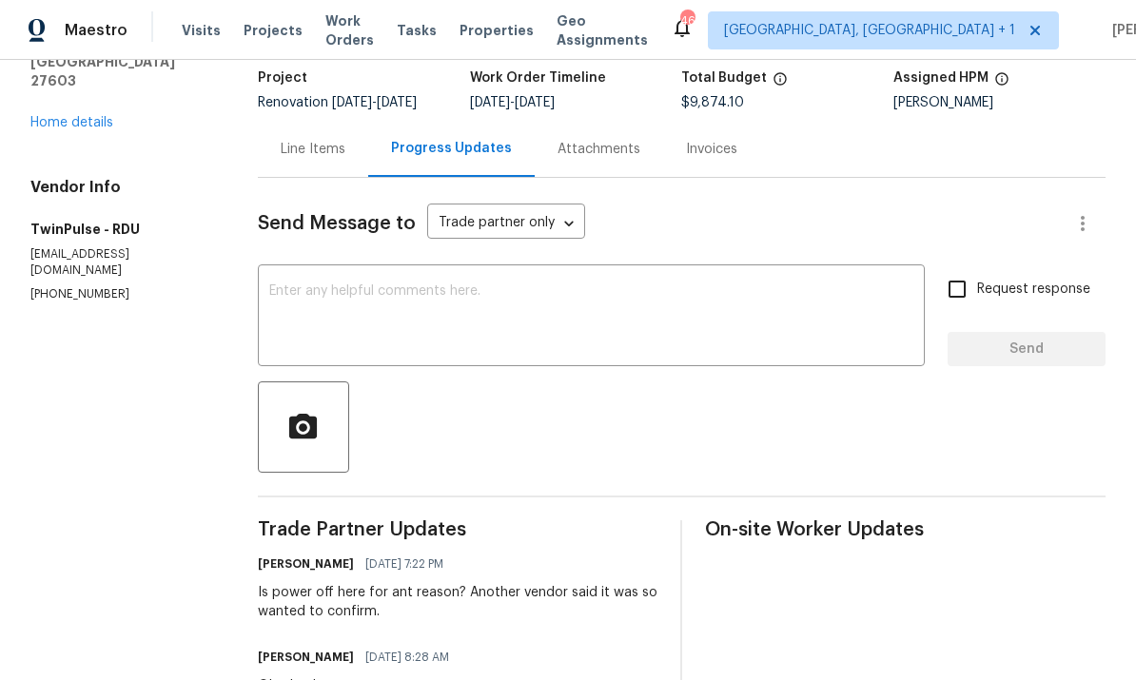
click at [303, 284] on textarea at bounding box center [591, 317] width 644 height 67
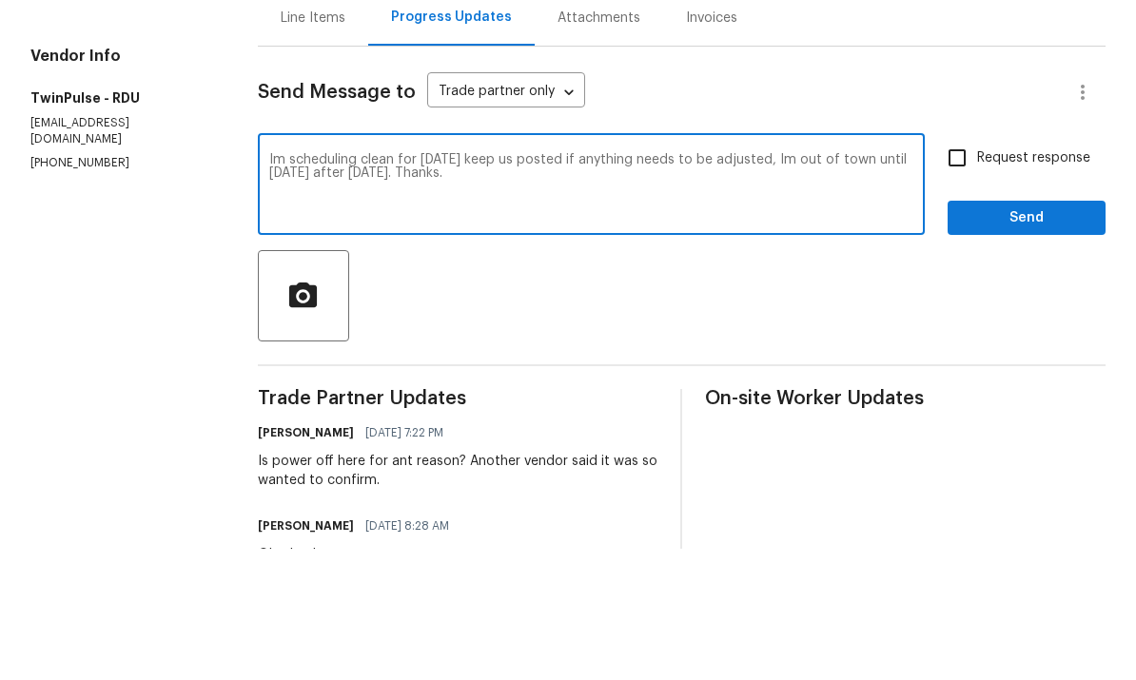
type textarea "Im scheduling clean for next Monday keep us posted if anything needs to be adju…"
click at [965, 269] on input "Request response" at bounding box center [957, 289] width 40 height 40
checkbox input "true"
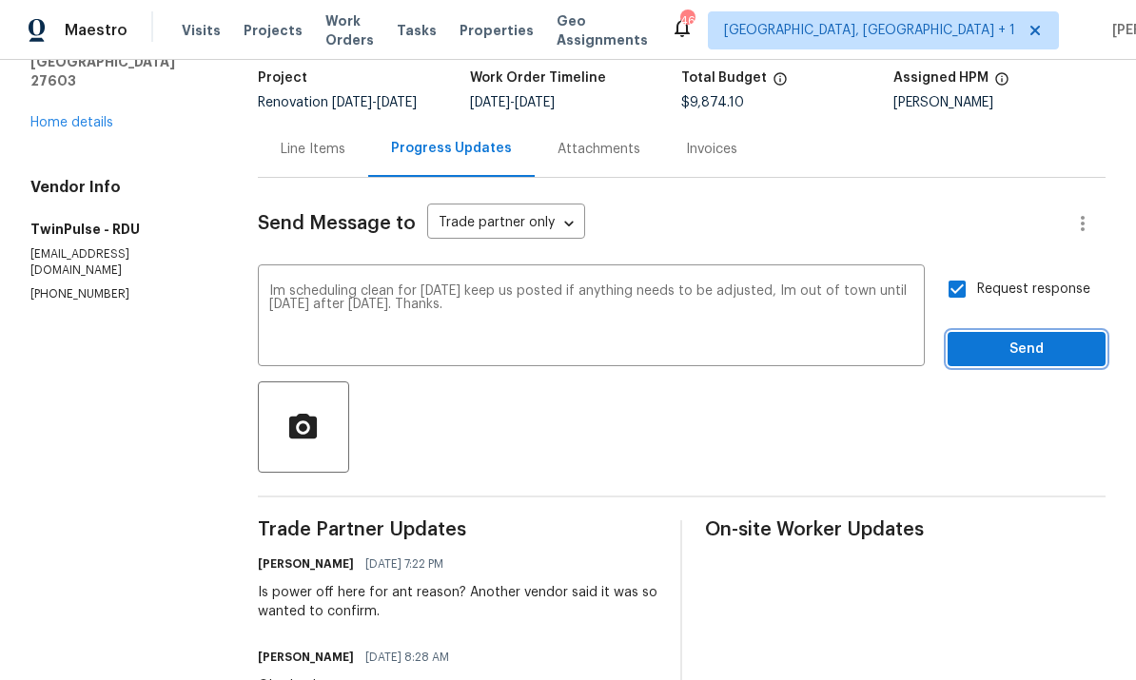
click at [1018, 338] on span "Send" at bounding box center [1026, 350] width 127 height 24
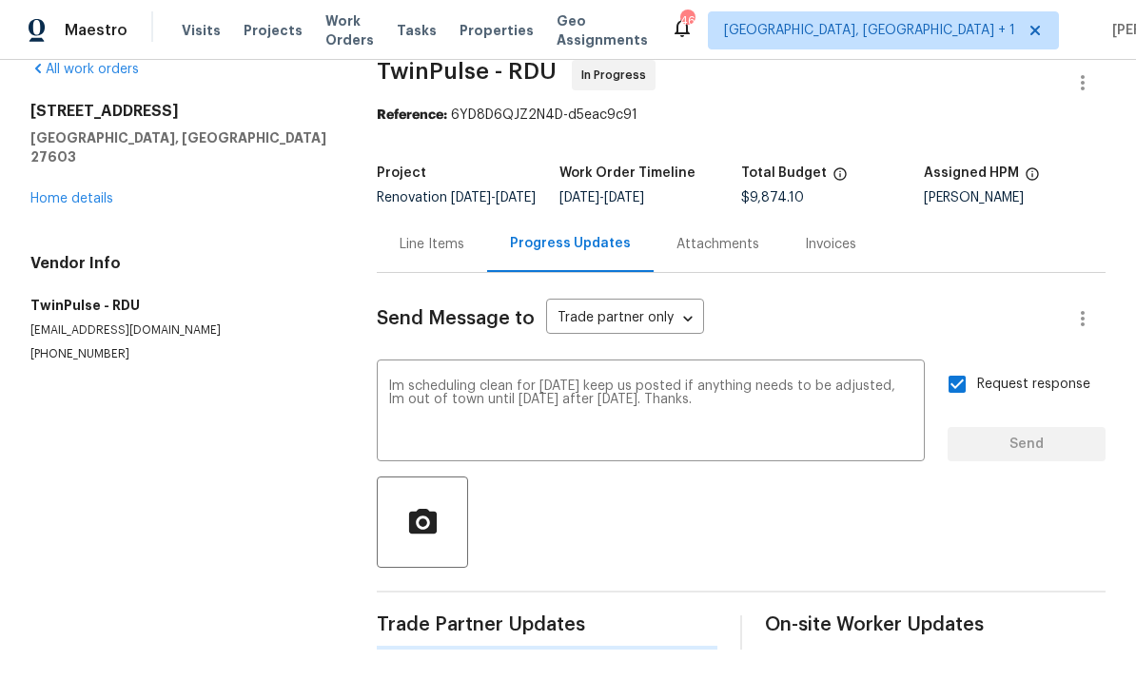
scroll to position [0, 0]
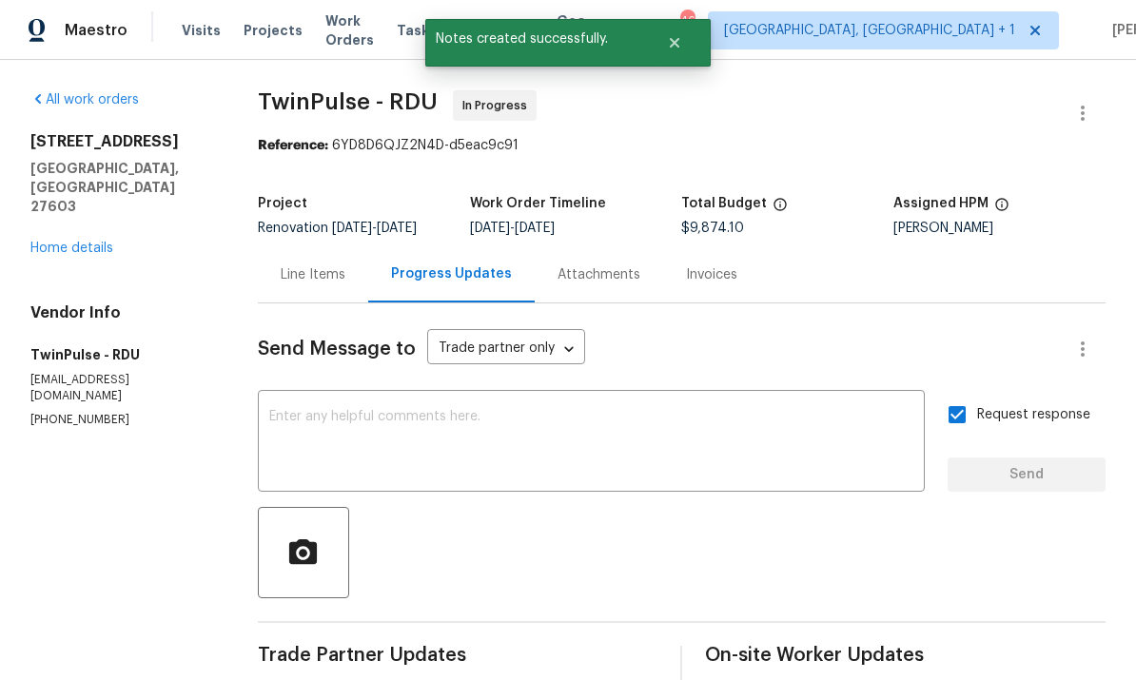
click at [90, 242] on link "Home details" at bounding box center [71, 248] width 83 height 13
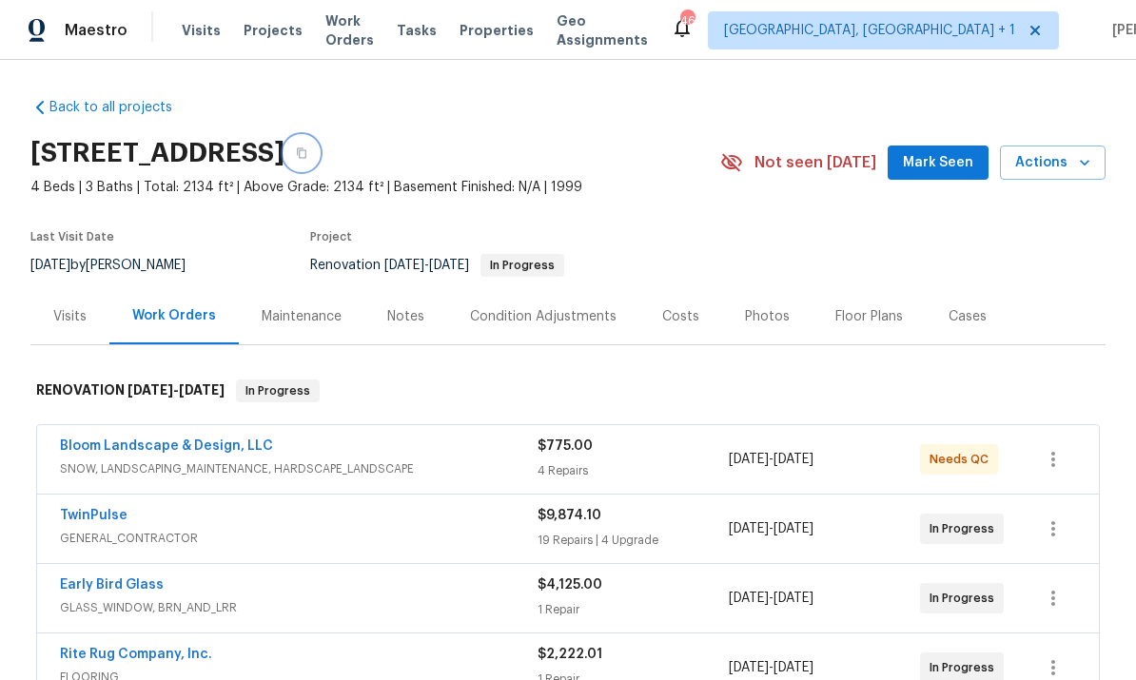
click at [319, 136] on button "button" at bounding box center [301, 153] width 34 height 34
click at [393, 307] on div "Notes" at bounding box center [405, 316] width 37 height 19
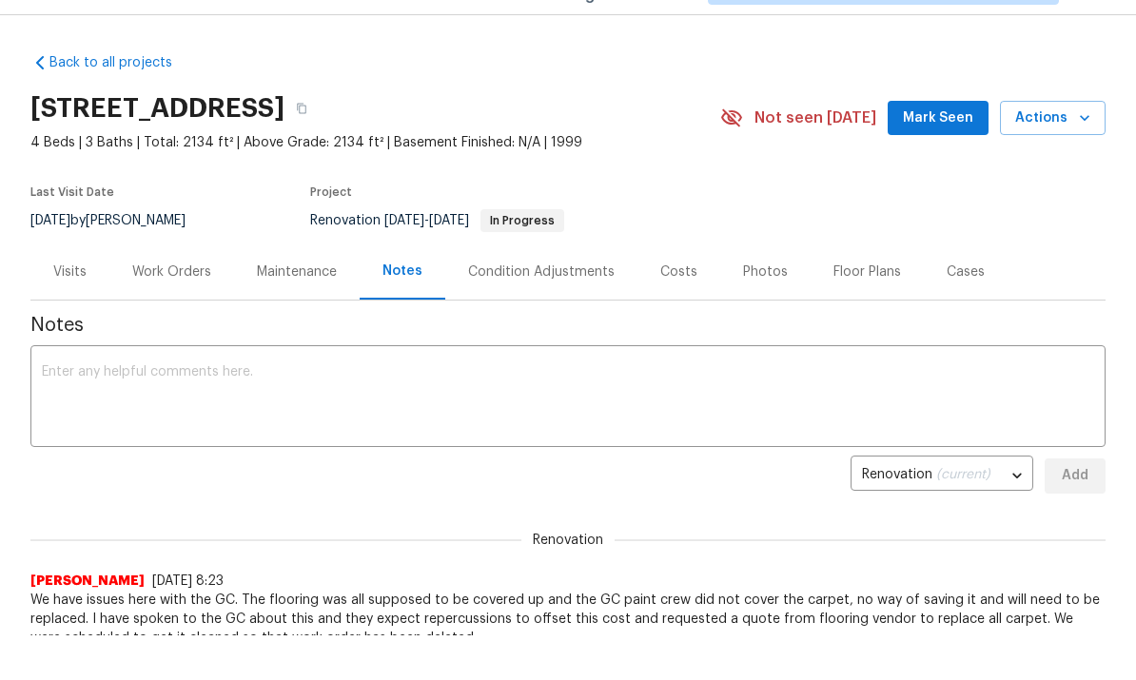
click at [162, 361] on div "x ​" at bounding box center [567, 398] width 1075 height 97
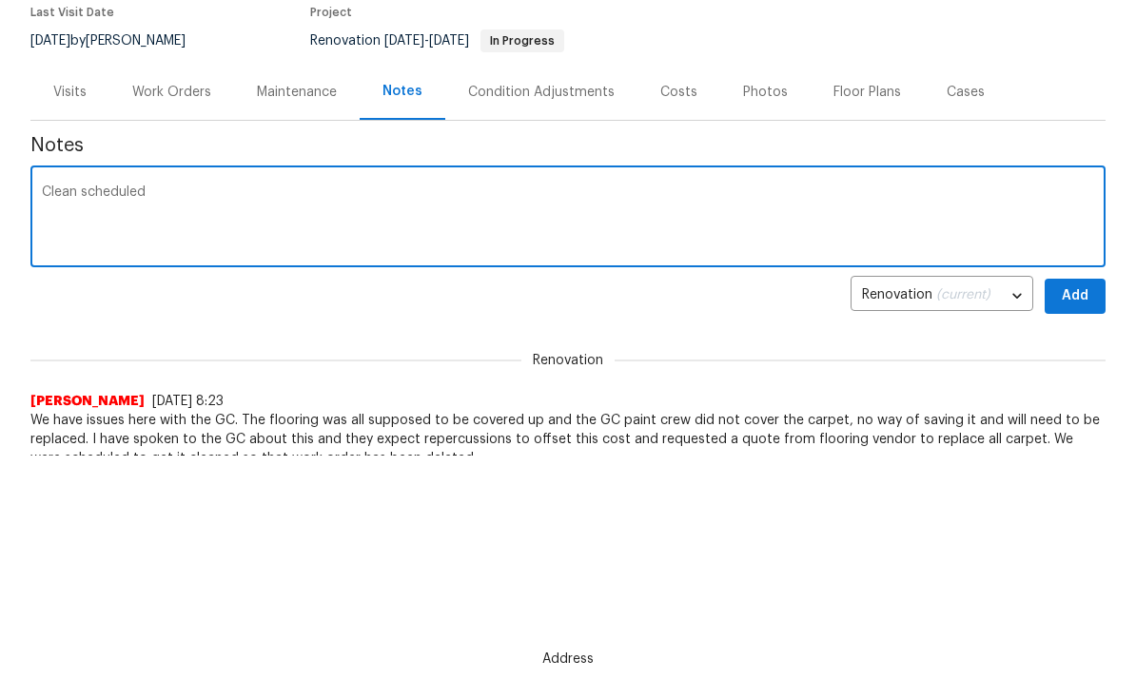
scroll to position [231, 0]
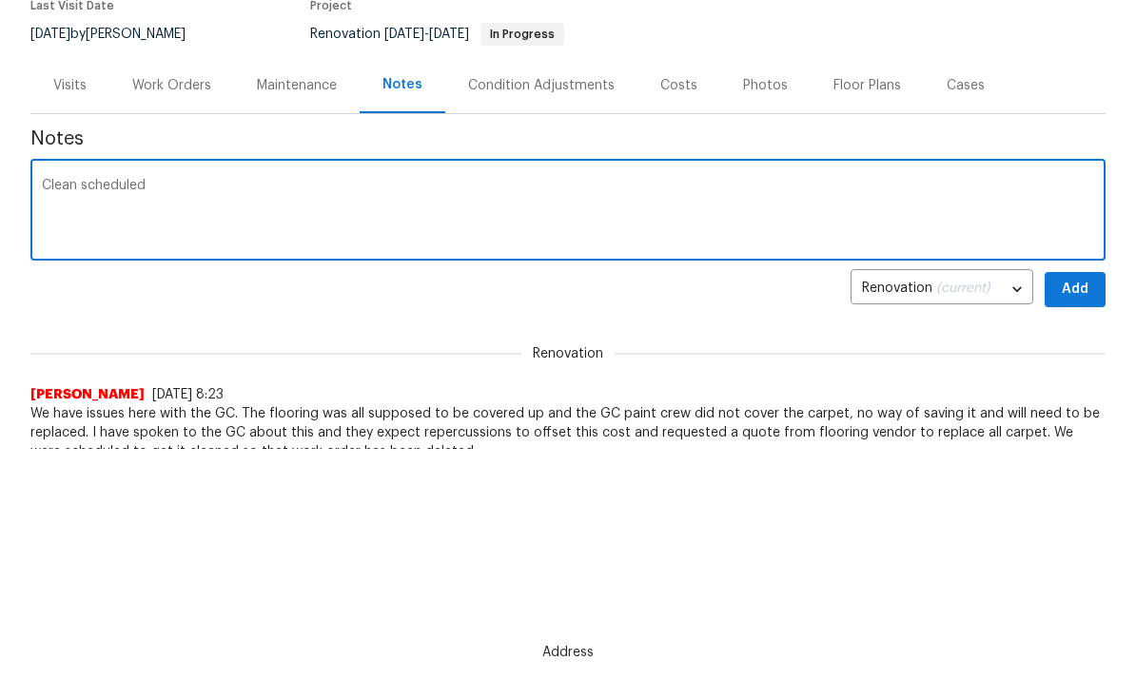
click at [169, 187] on textarea "Clean scheduled" at bounding box center [568, 212] width 1052 height 67
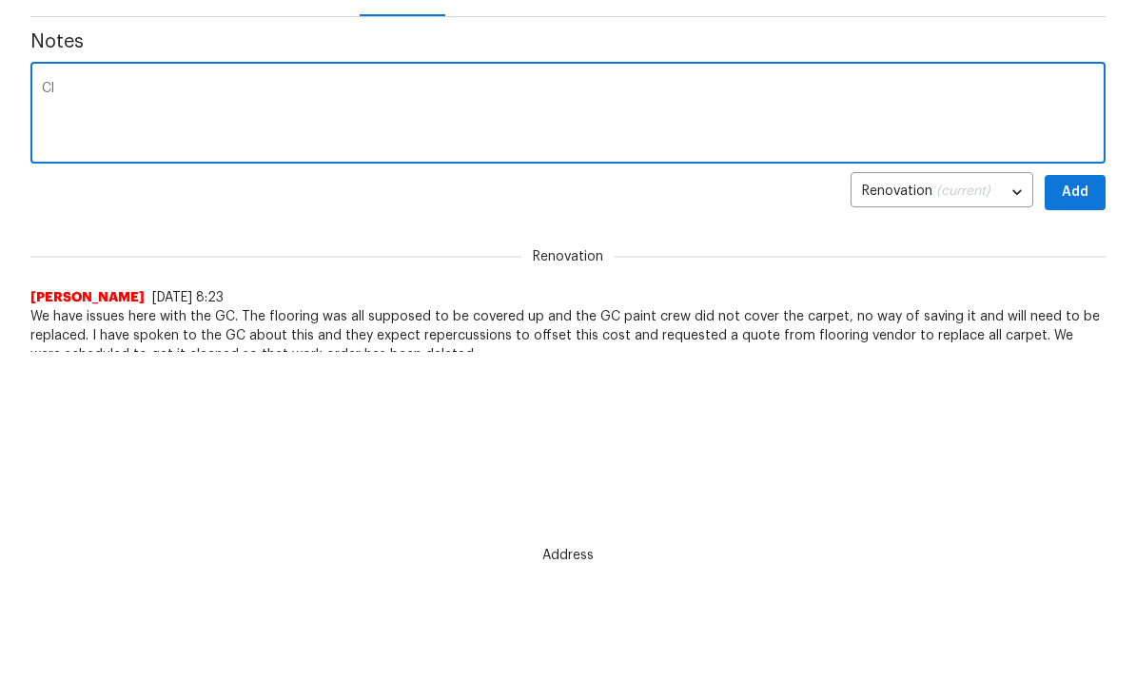
type textarea "C"
click at [260, 179] on textarea "Windows should be completed by Weekend" at bounding box center [568, 212] width 1052 height 67
click at [356, 179] on textarea "Windows should be completed by the Weekend" at bounding box center [568, 212] width 1052 height 67
type textarea "Windows should be completed by the weekend."
click at [1070, 278] on span "Add" at bounding box center [1075, 290] width 30 height 24
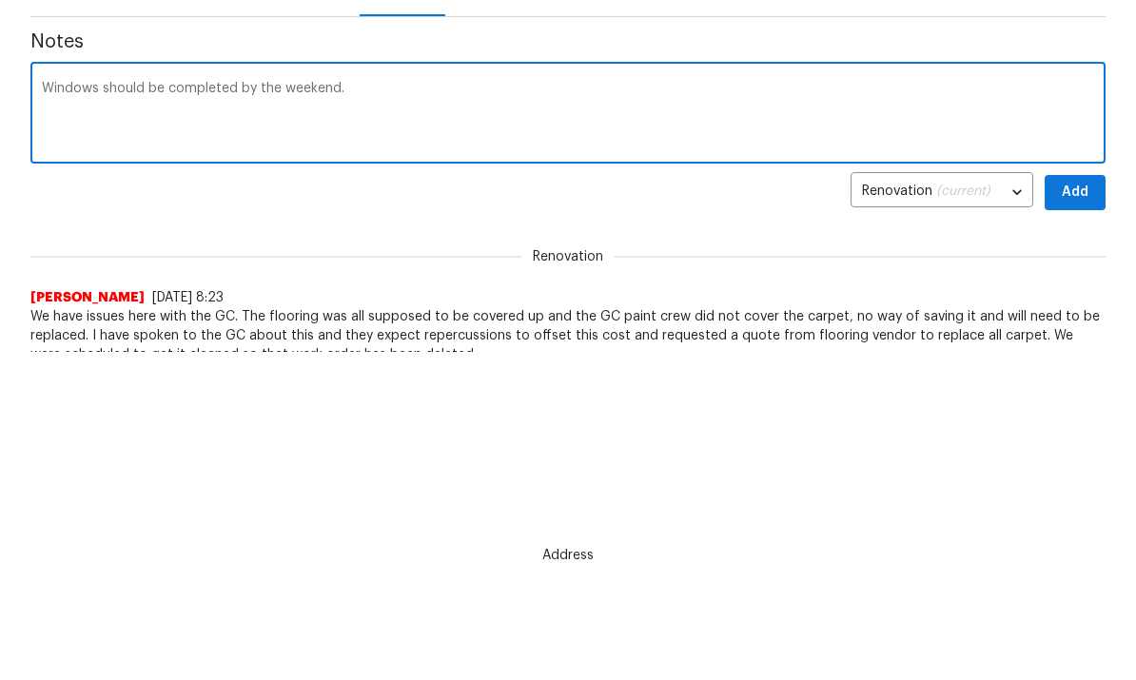
scroll to position [328, 0]
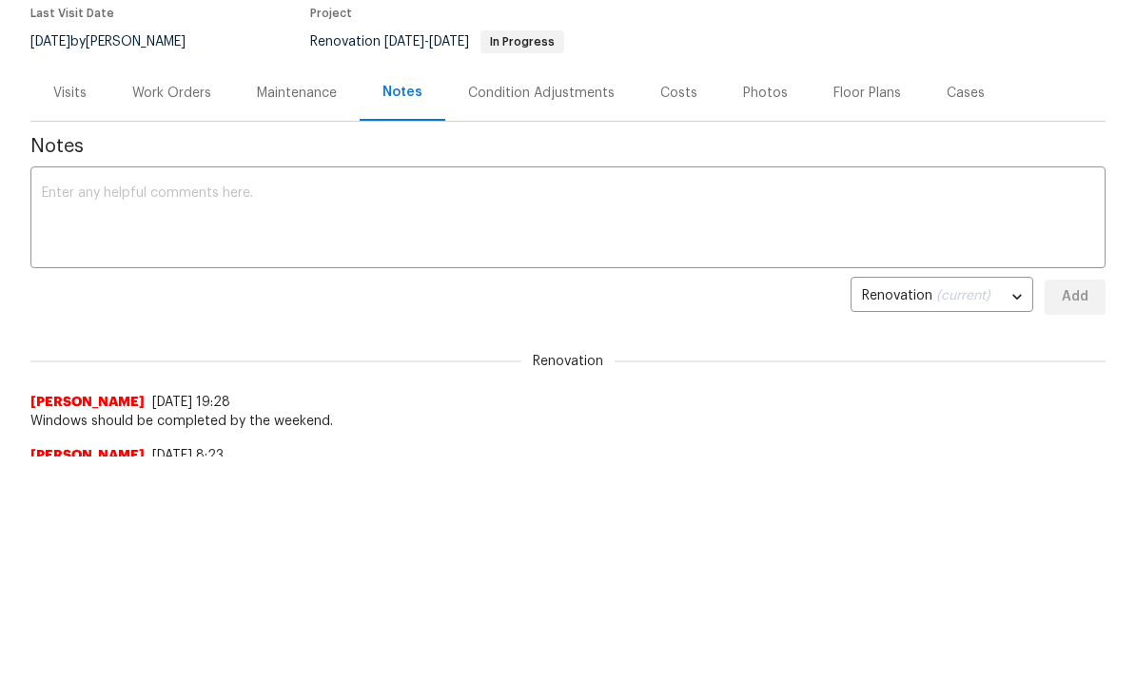
click at [164, 102] on div "Work Orders" at bounding box center [171, 93] width 79 height 19
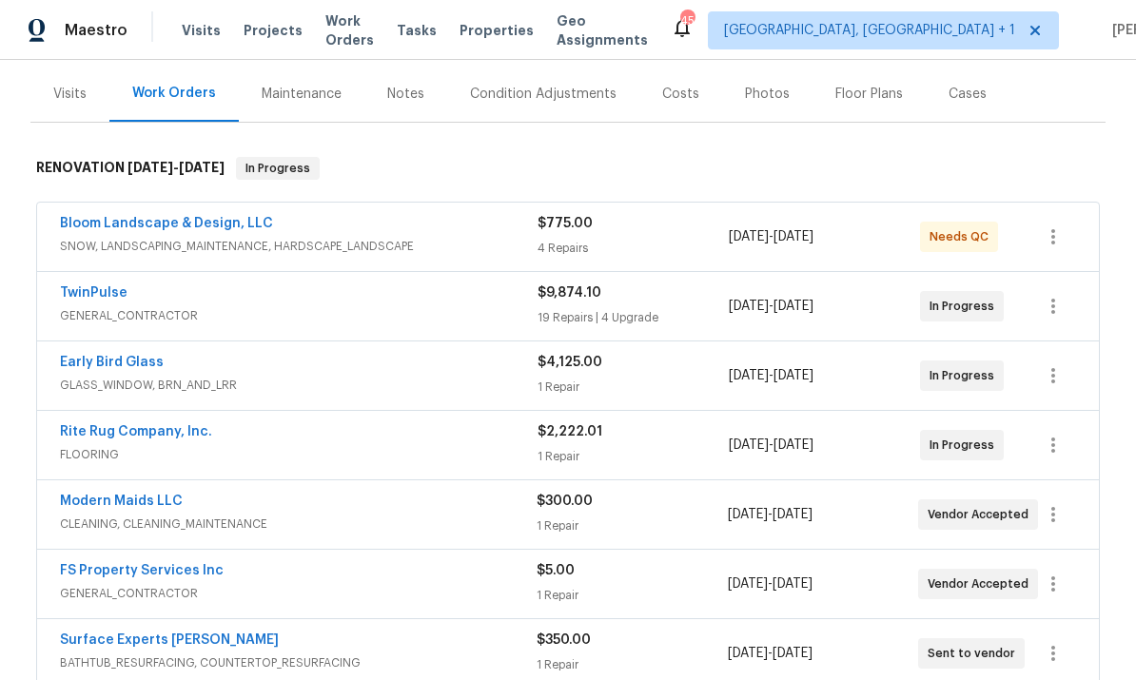
scroll to position [232, 0]
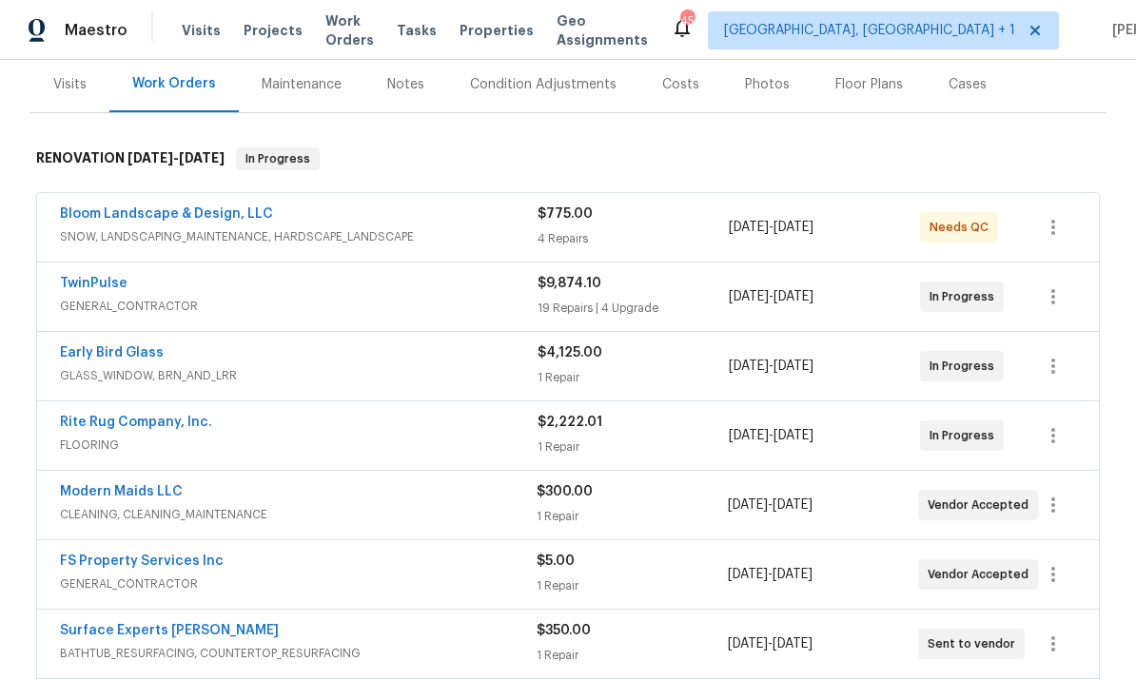
click at [172, 624] on link "Surface Experts Cary" at bounding box center [169, 630] width 219 height 13
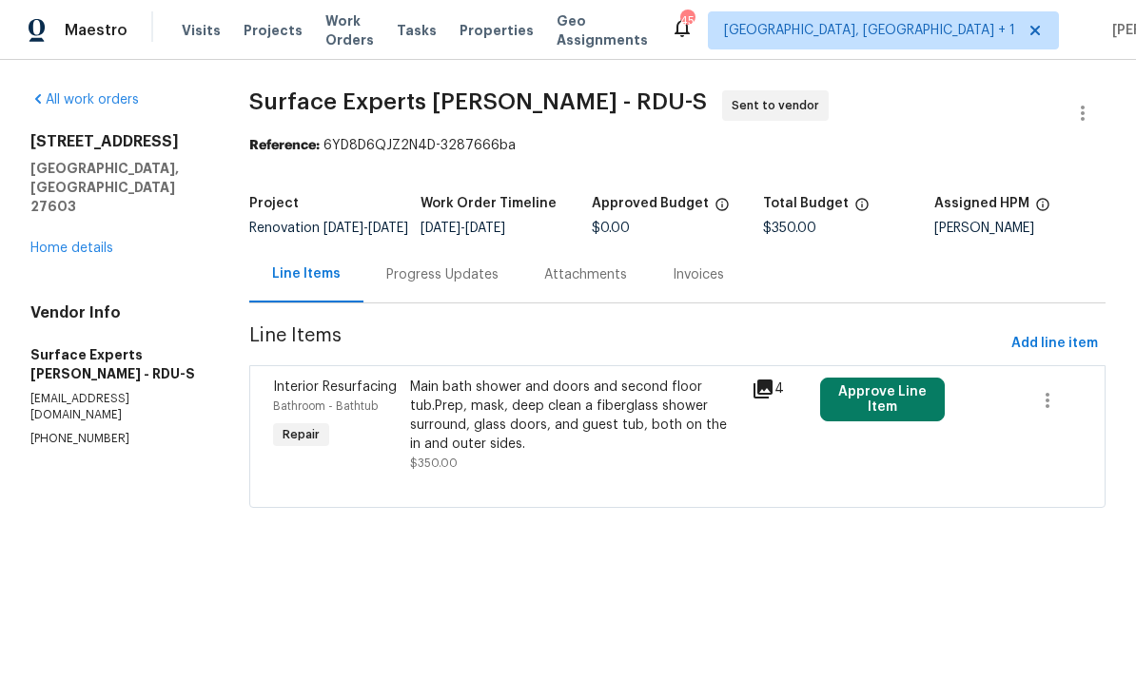
click at [434, 284] on div "Progress Updates" at bounding box center [442, 274] width 112 height 19
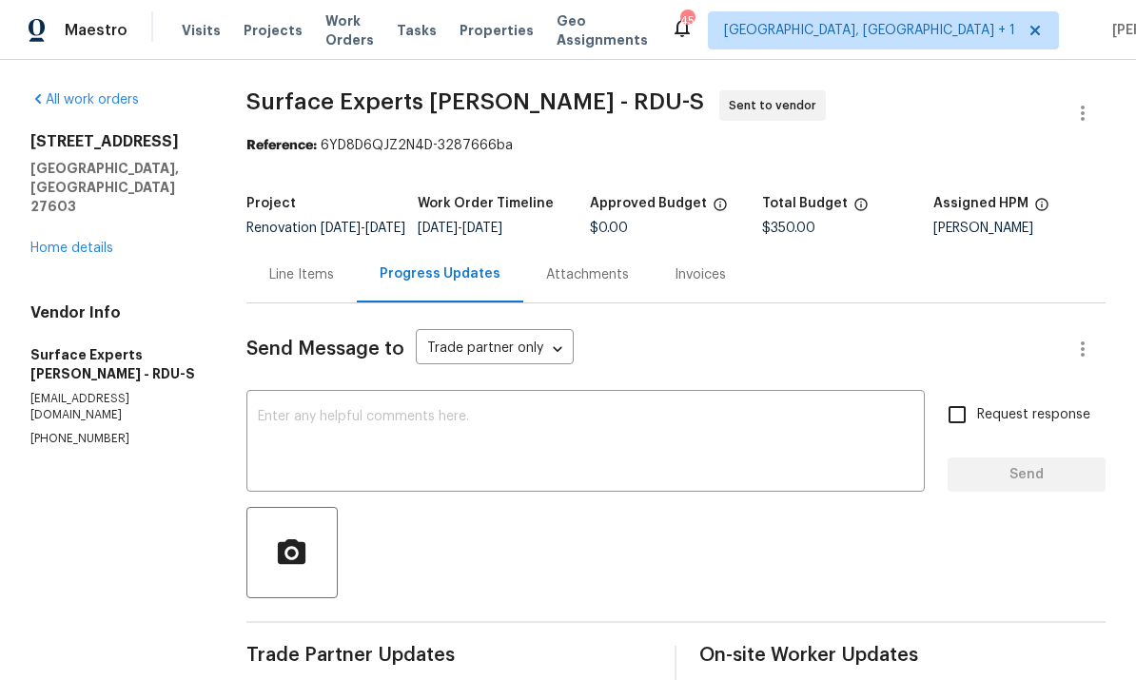
click at [79, 242] on link "Home details" at bounding box center [71, 248] width 83 height 13
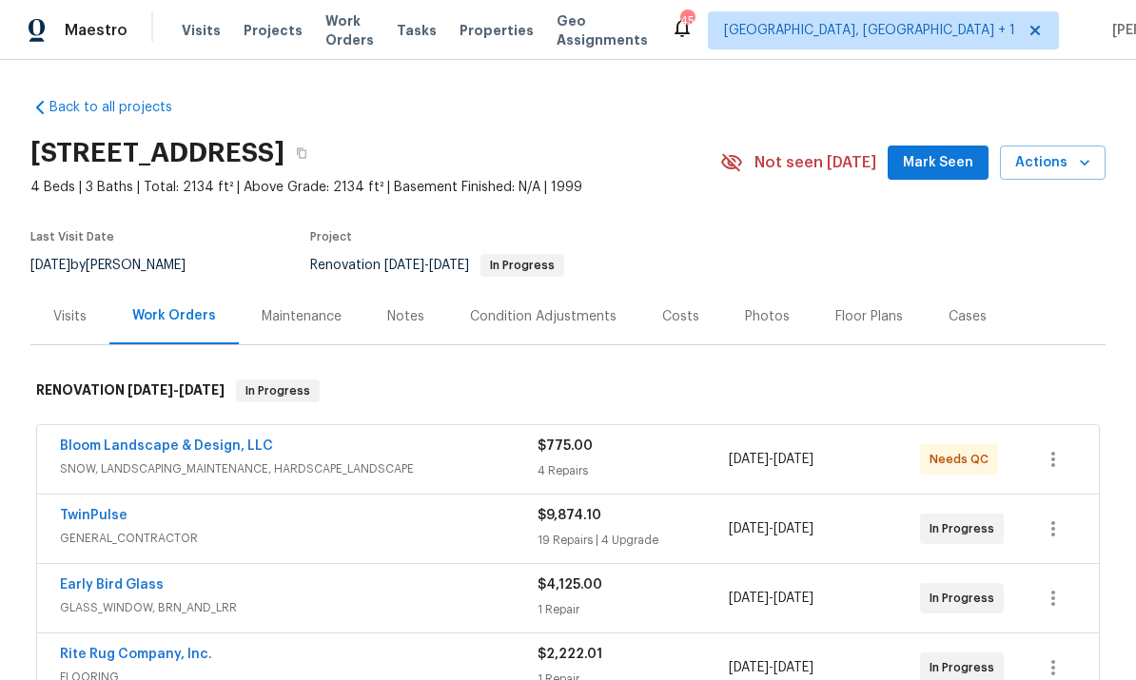
click at [392, 325] on div "Notes" at bounding box center [405, 316] width 37 height 19
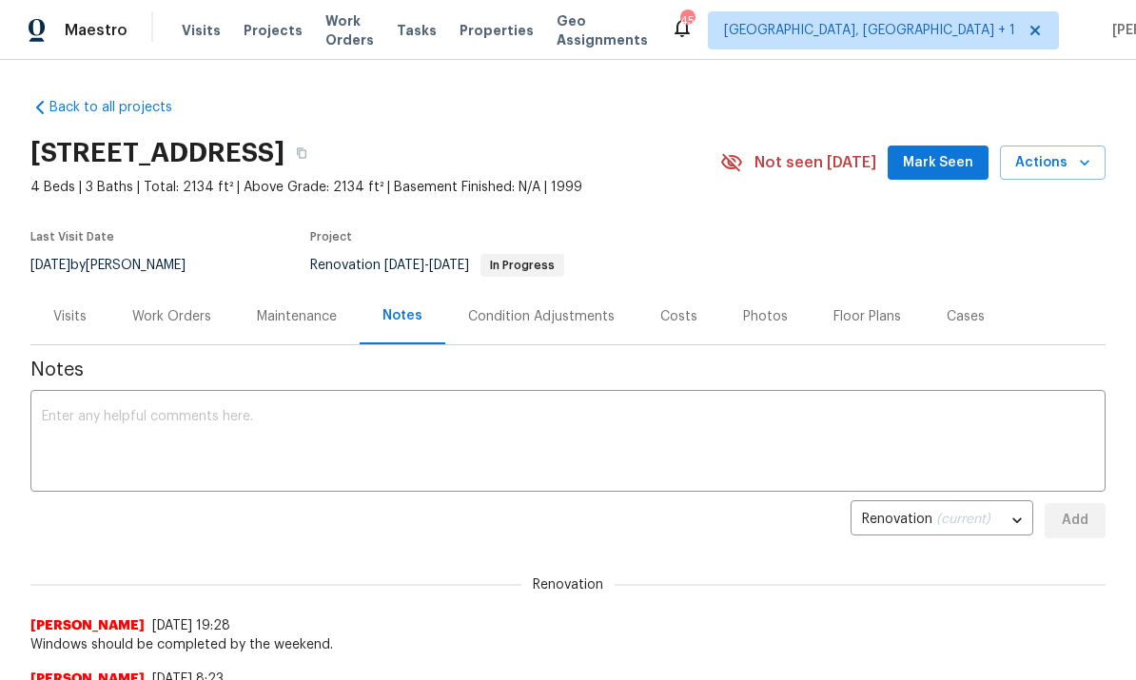
click at [131, 416] on textarea at bounding box center [568, 443] width 1052 height 67
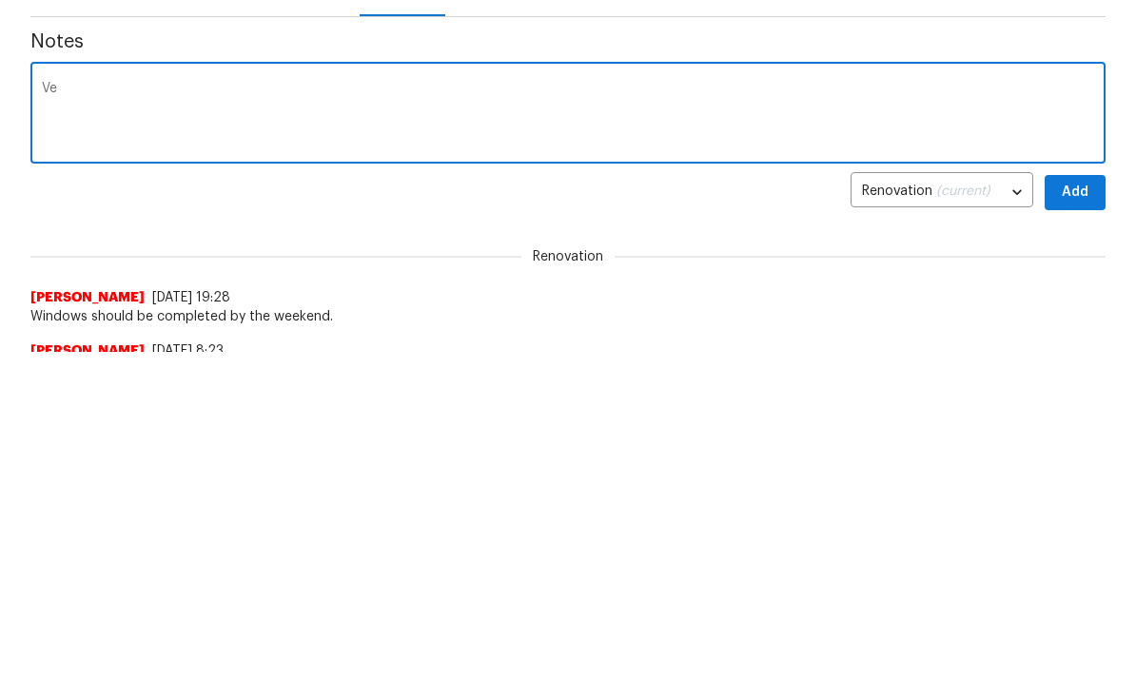
type textarea "V"
type textarea "Refinish vendor says we lost power, I’ll visit tomorrow to verify, they will re…"
click at [1078, 509] on span "Add" at bounding box center [1075, 521] width 30 height 24
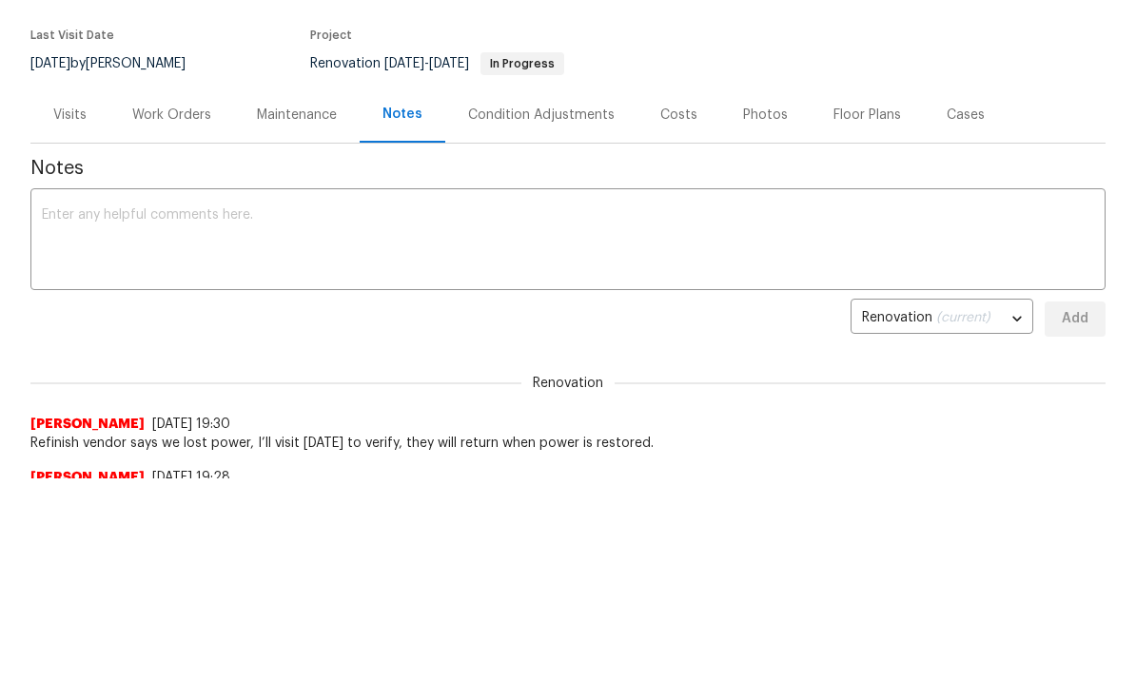
scroll to position [39, 0]
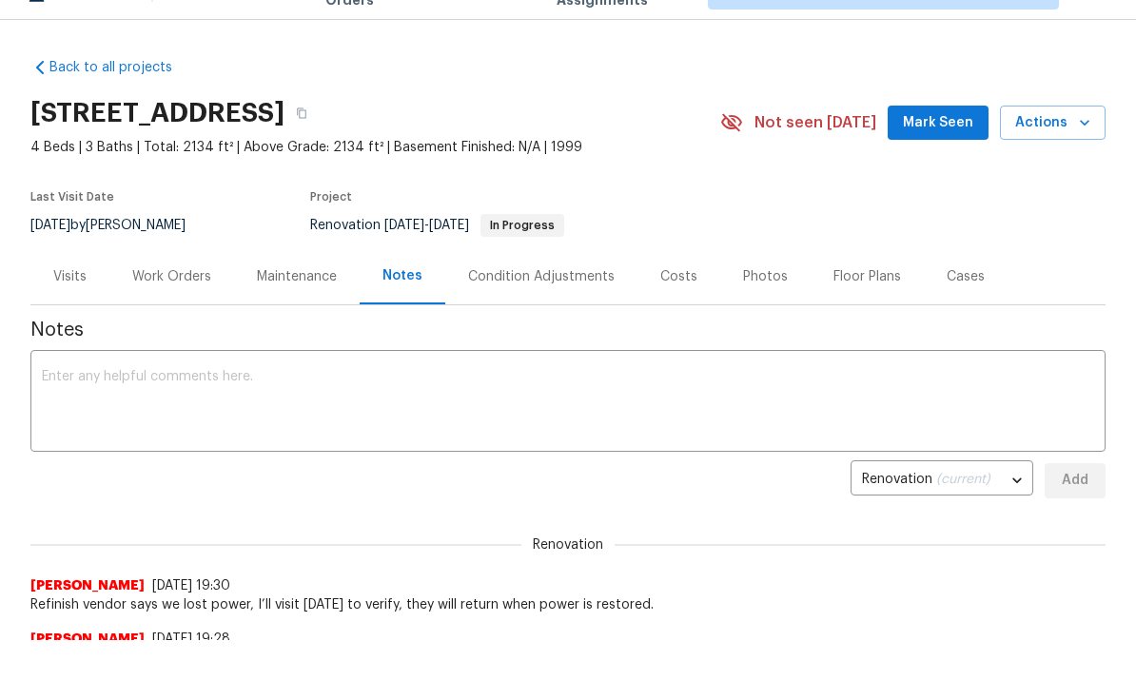
click at [173, 270] on div "Work Orders" at bounding box center [171, 277] width 79 height 19
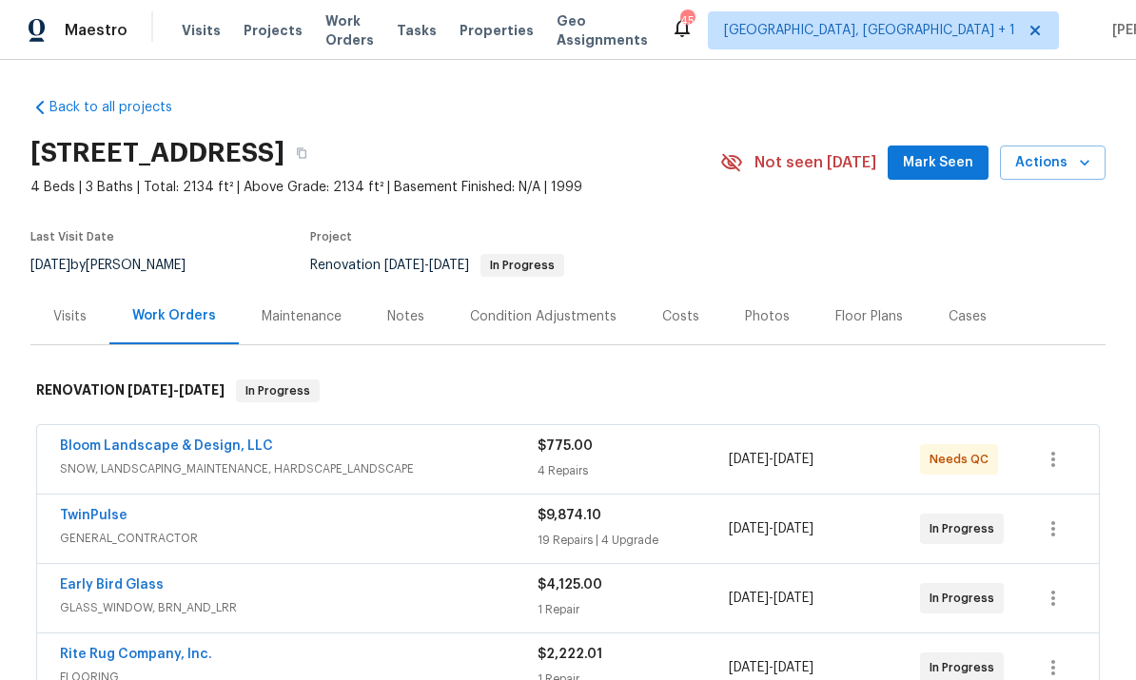
click at [404, 307] on div "Notes" at bounding box center [405, 316] width 37 height 19
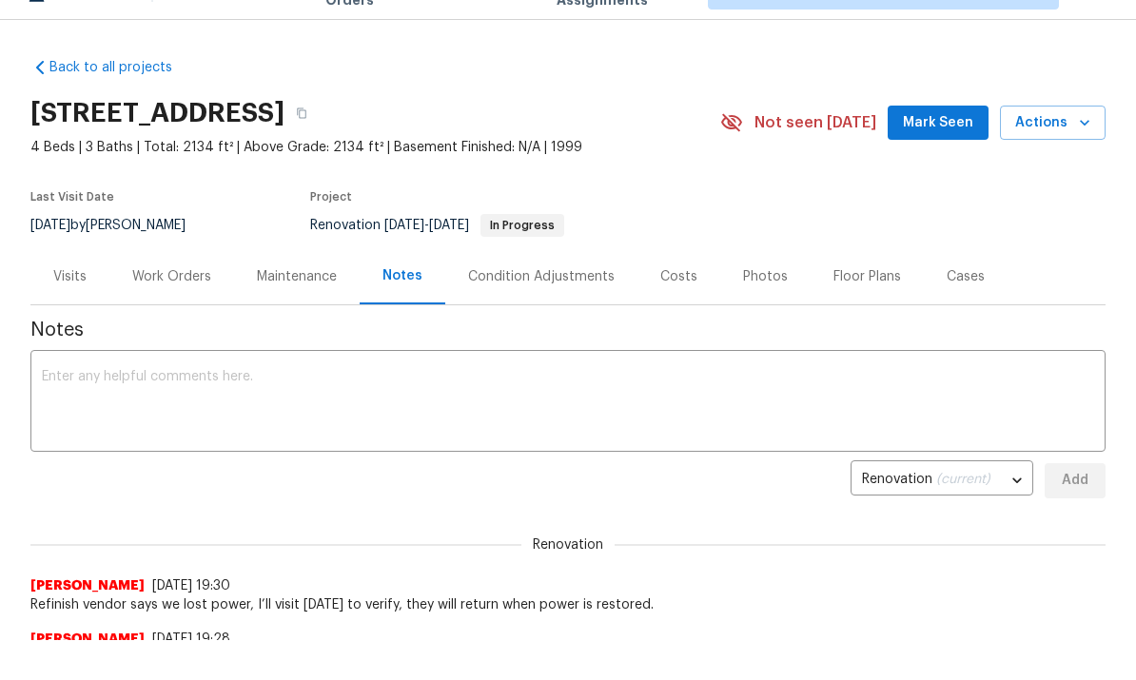
click at [187, 279] on div "Work Orders" at bounding box center [171, 276] width 79 height 19
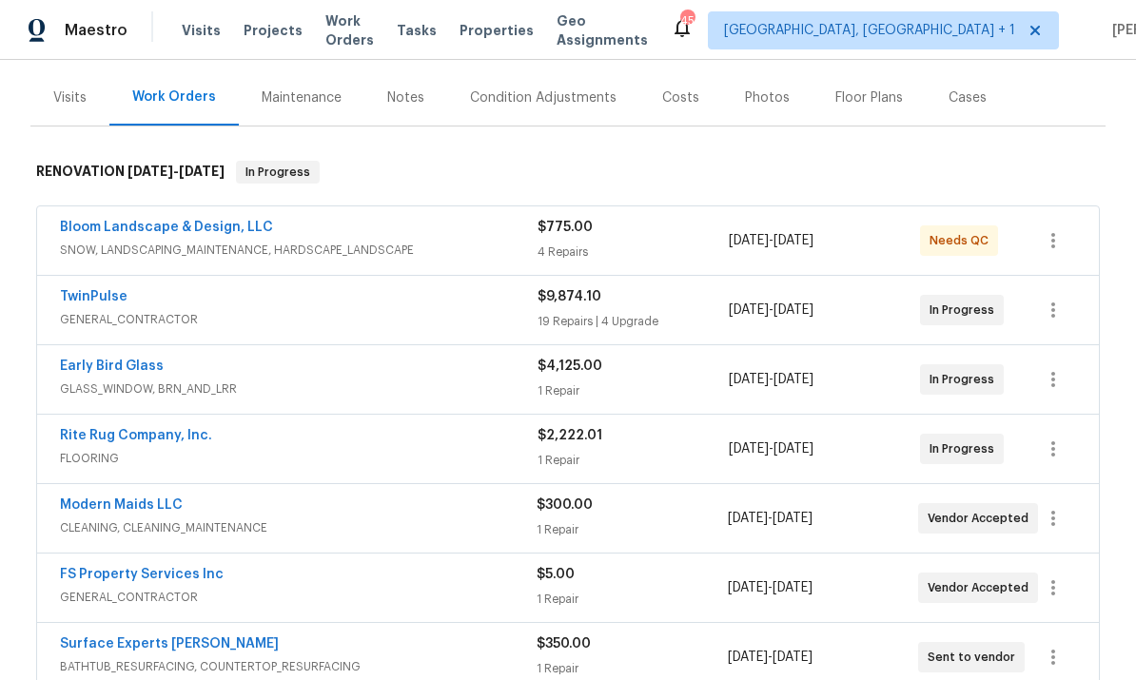
scroll to position [221, 0]
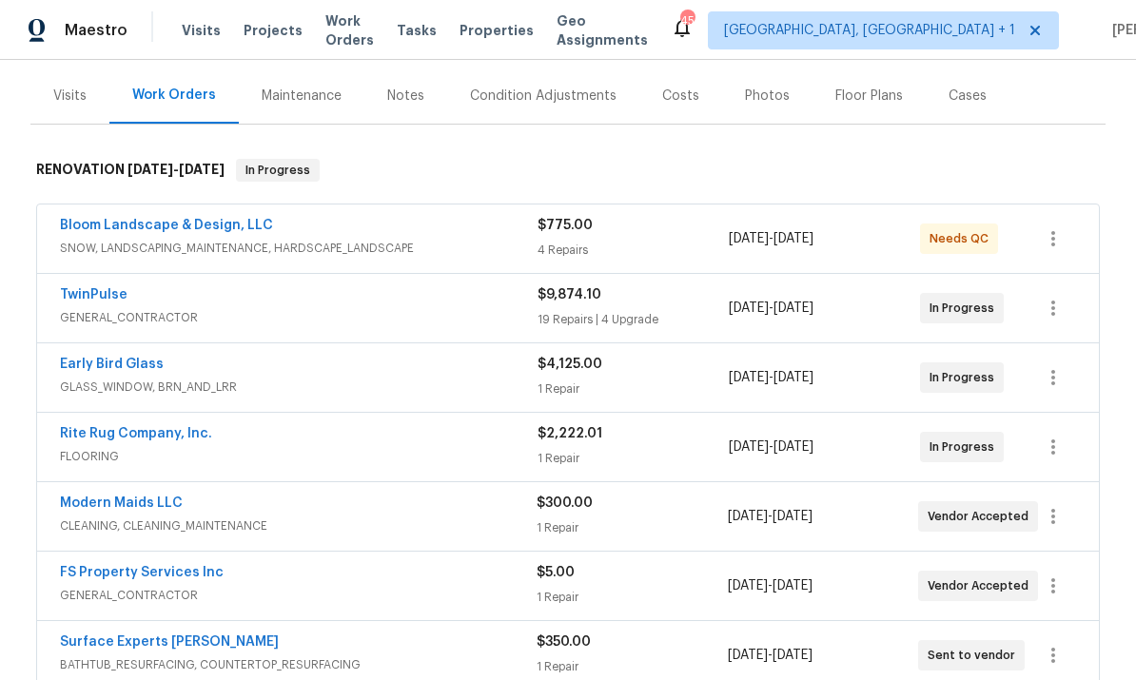
click at [200, 566] on link "FS Property Services Inc" at bounding box center [142, 572] width 164 height 13
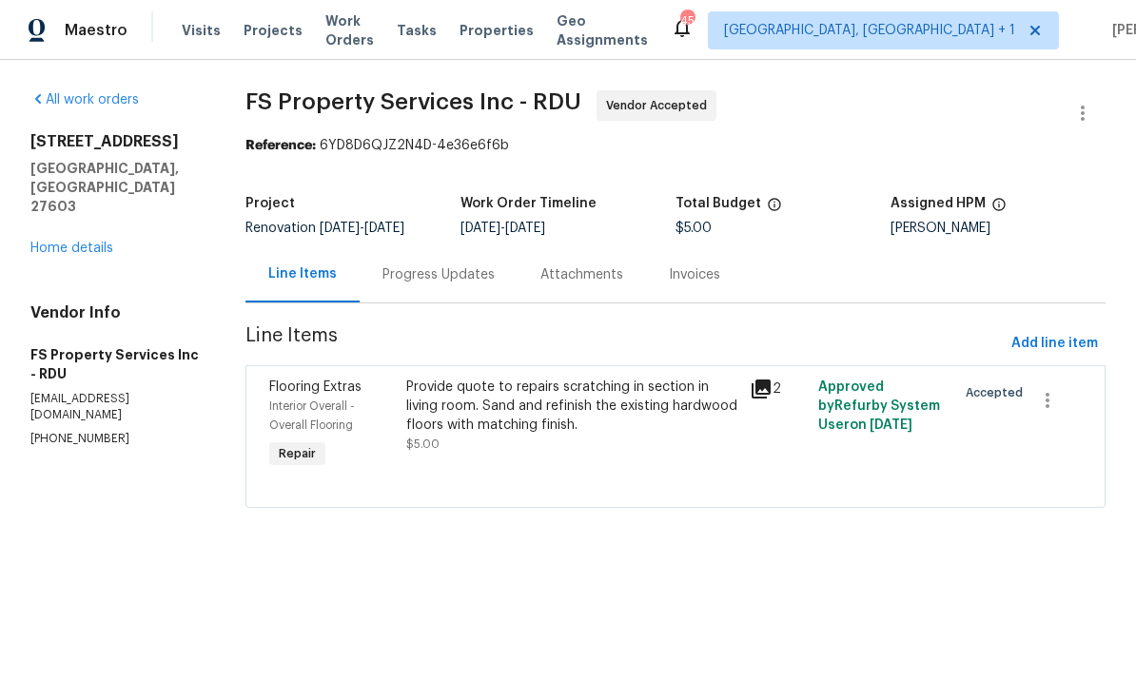
click at [463, 275] on div "Progress Updates" at bounding box center [438, 274] width 112 height 19
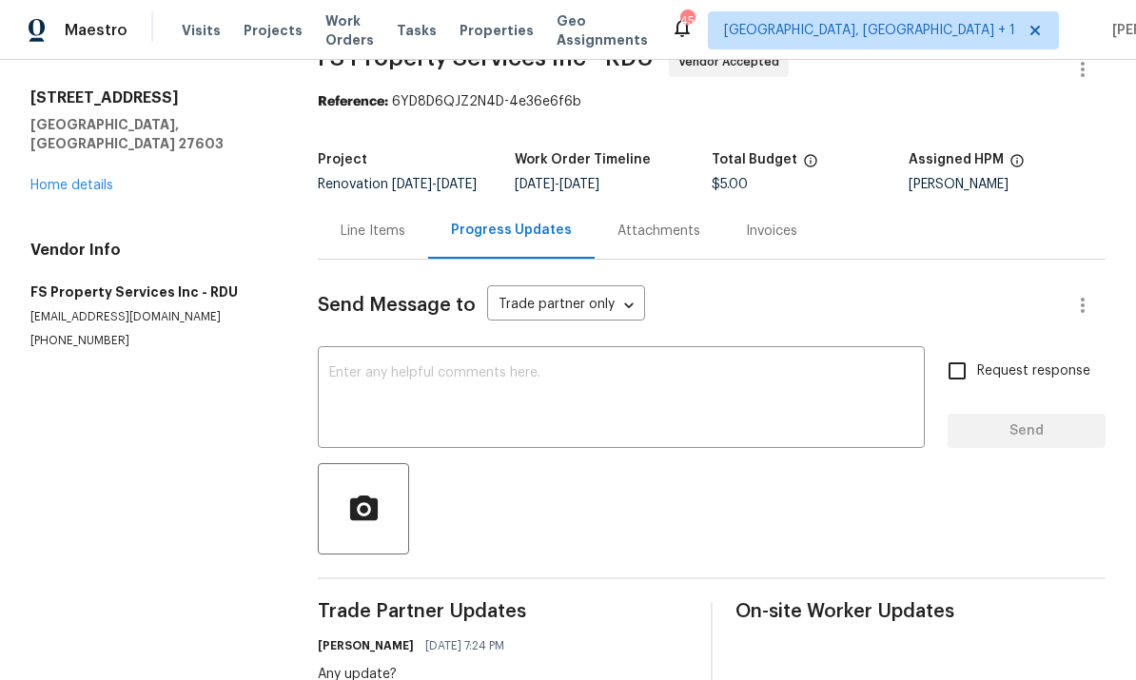
scroll to position [27, 0]
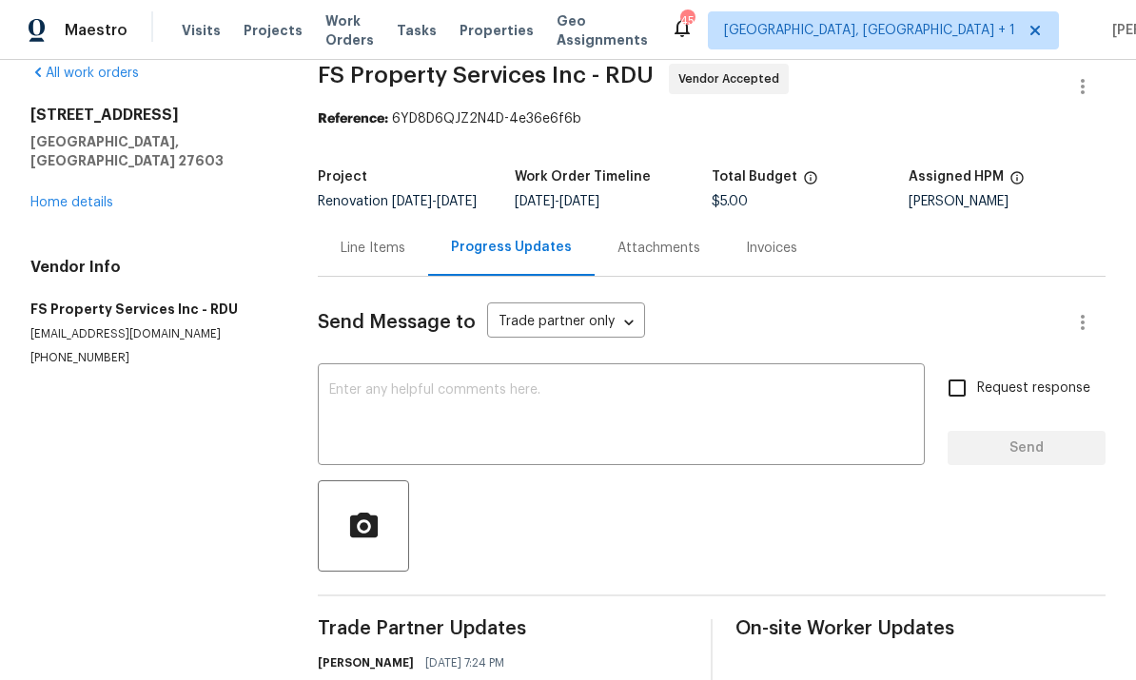
click at [82, 196] on link "Home details" at bounding box center [71, 202] width 83 height 13
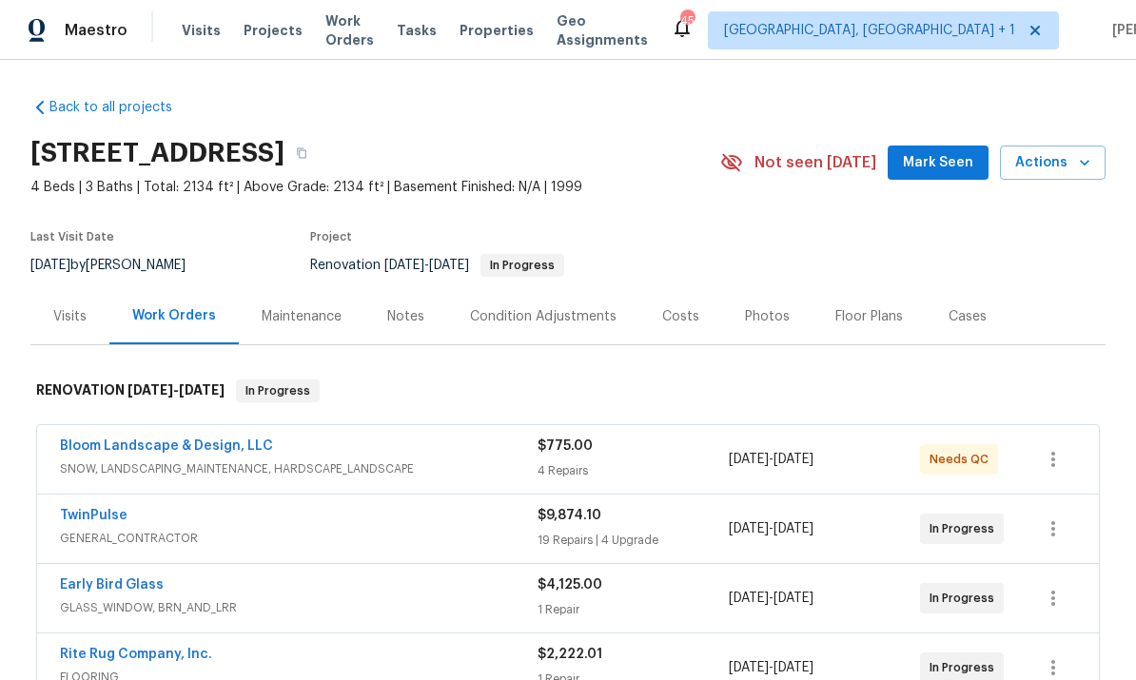
click at [414, 315] on div "Notes" at bounding box center [405, 316] width 37 height 19
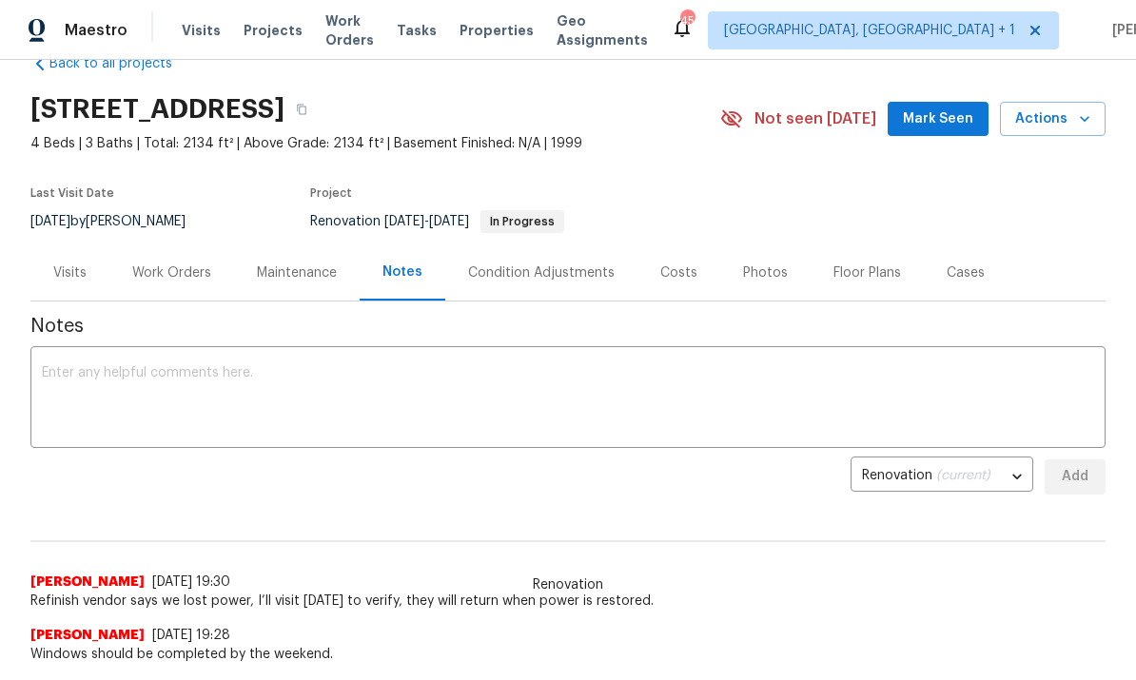
scroll to position [97, 0]
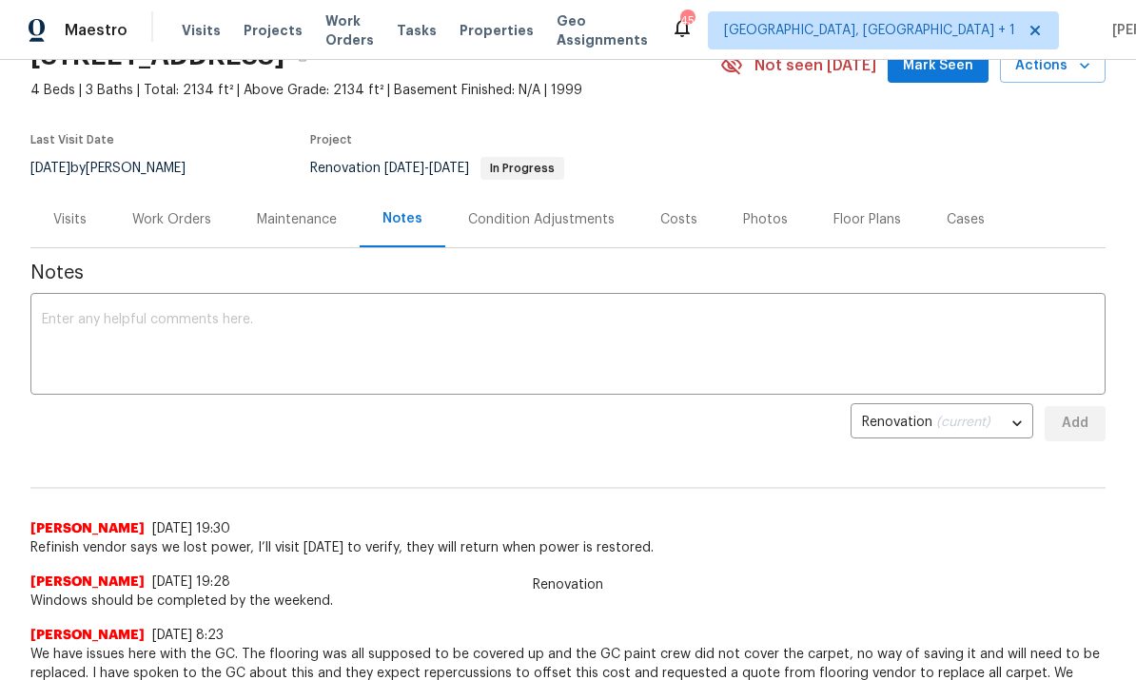
click at [136, 342] on textarea at bounding box center [568, 346] width 1052 height 67
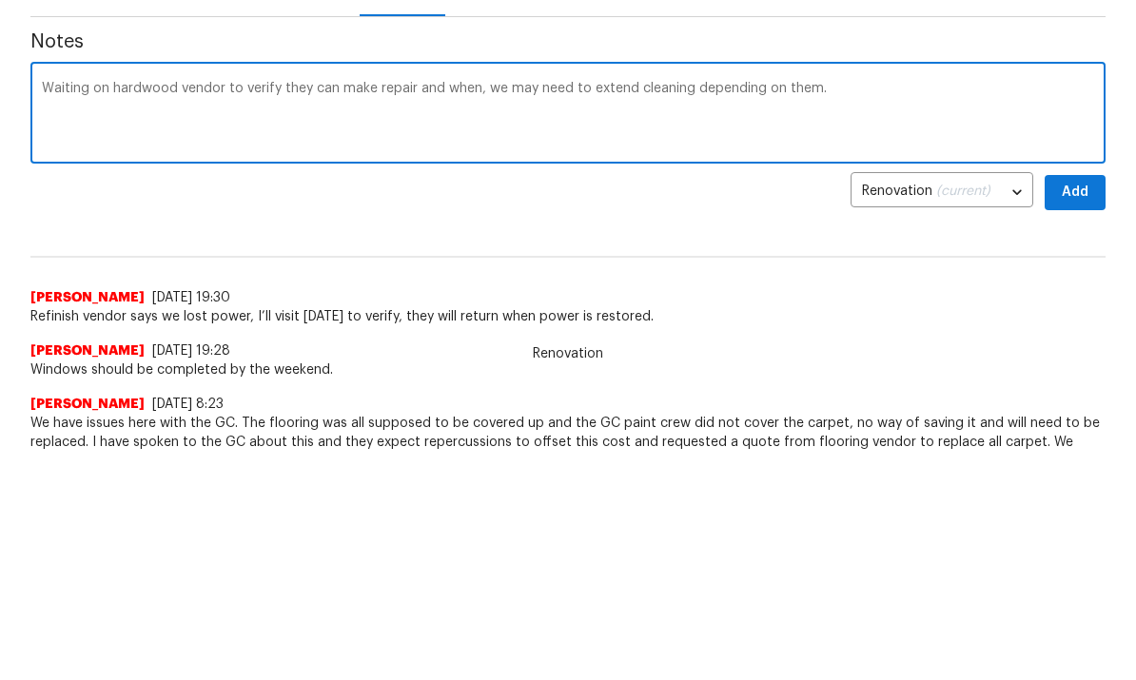
type textarea "Waiting on hardwood vendor to verify they can make repair and when, we may need…"
click at [1079, 406] on button "Add" at bounding box center [1074, 423] width 61 height 35
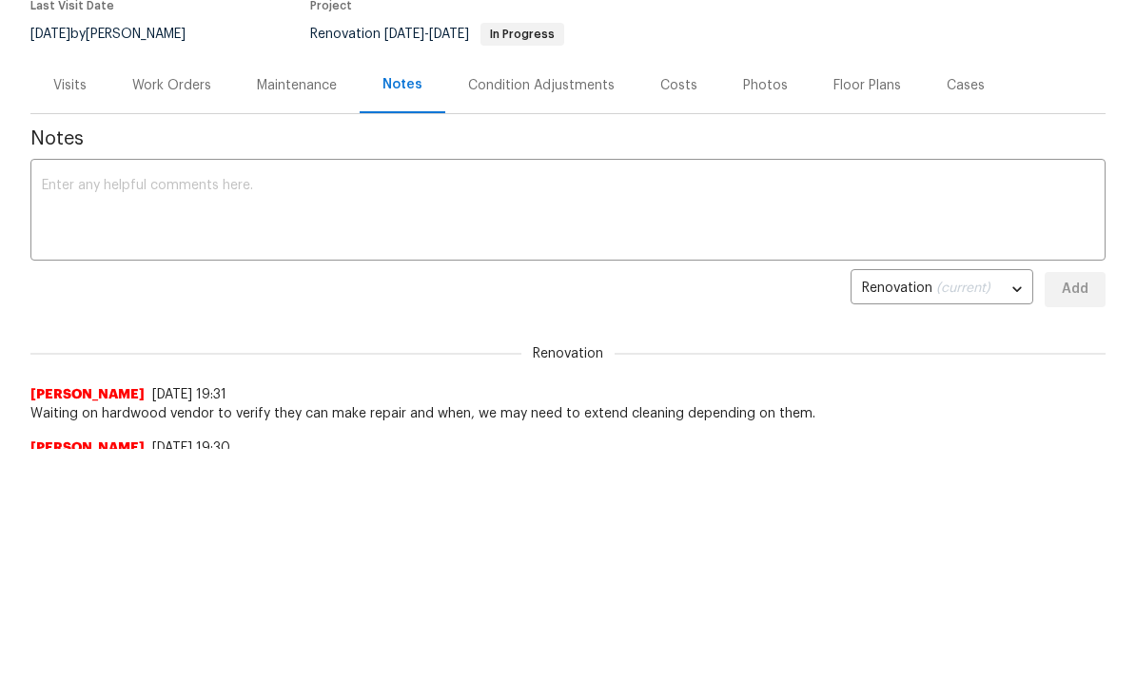
scroll to position [0, 0]
click at [159, 86] on div "Work Orders" at bounding box center [171, 85] width 79 height 19
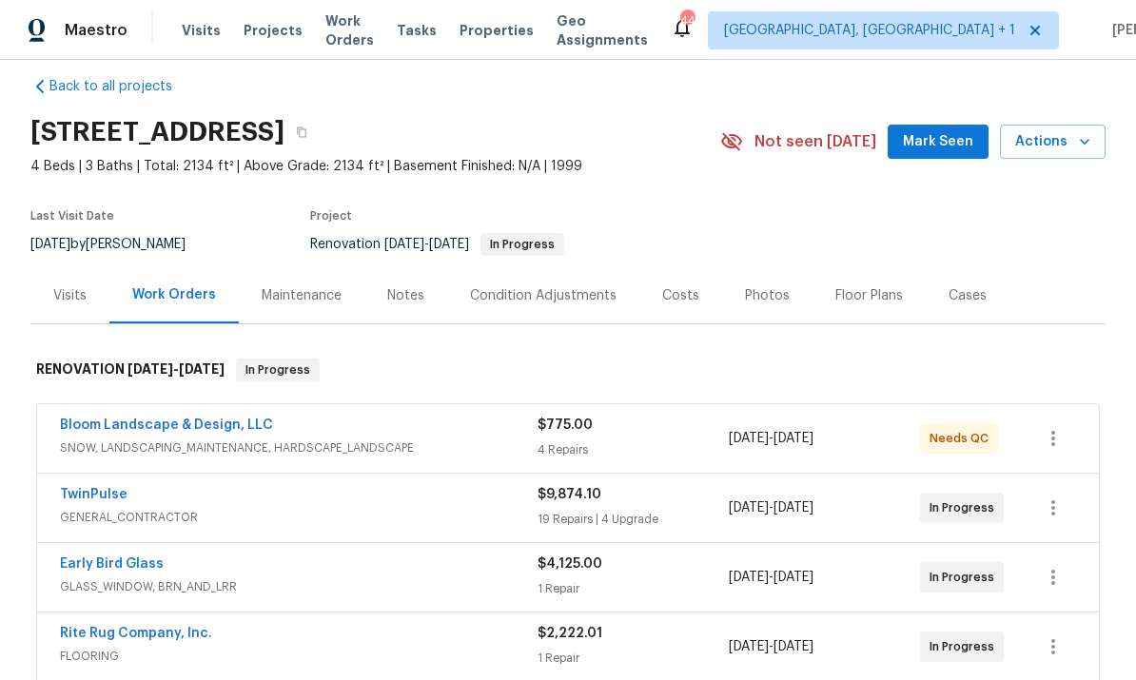
scroll to position [22, 0]
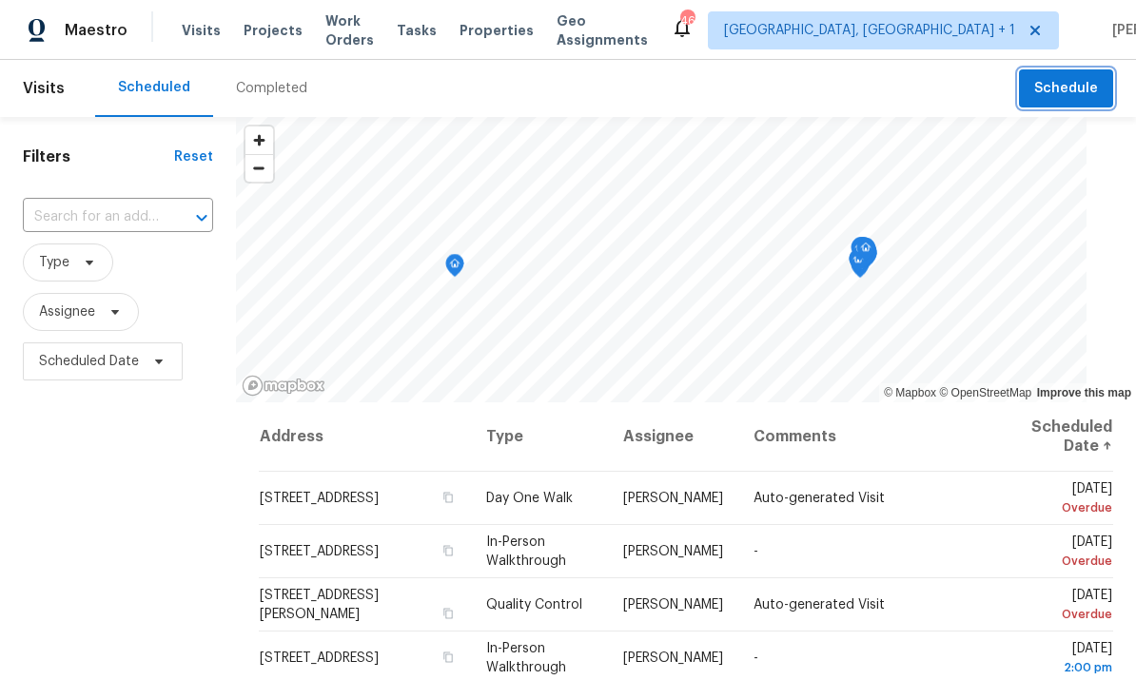
click at [1077, 90] on span "Schedule" at bounding box center [1066, 89] width 64 height 24
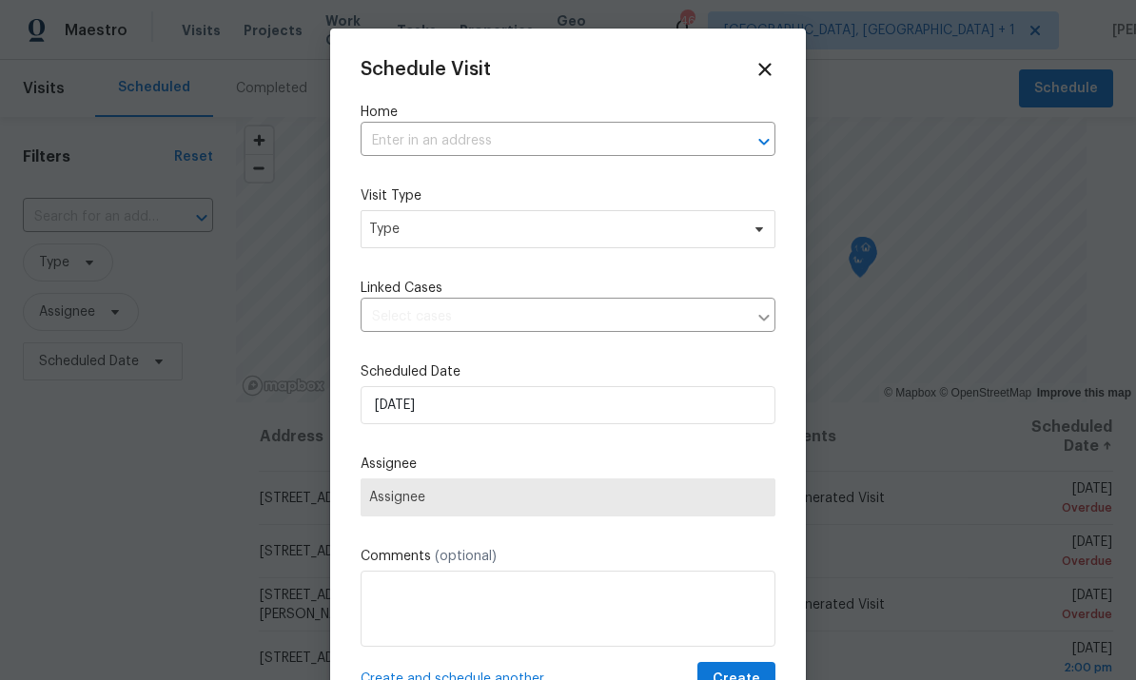
click at [438, 156] on input "text" at bounding box center [541, 141] width 361 height 29
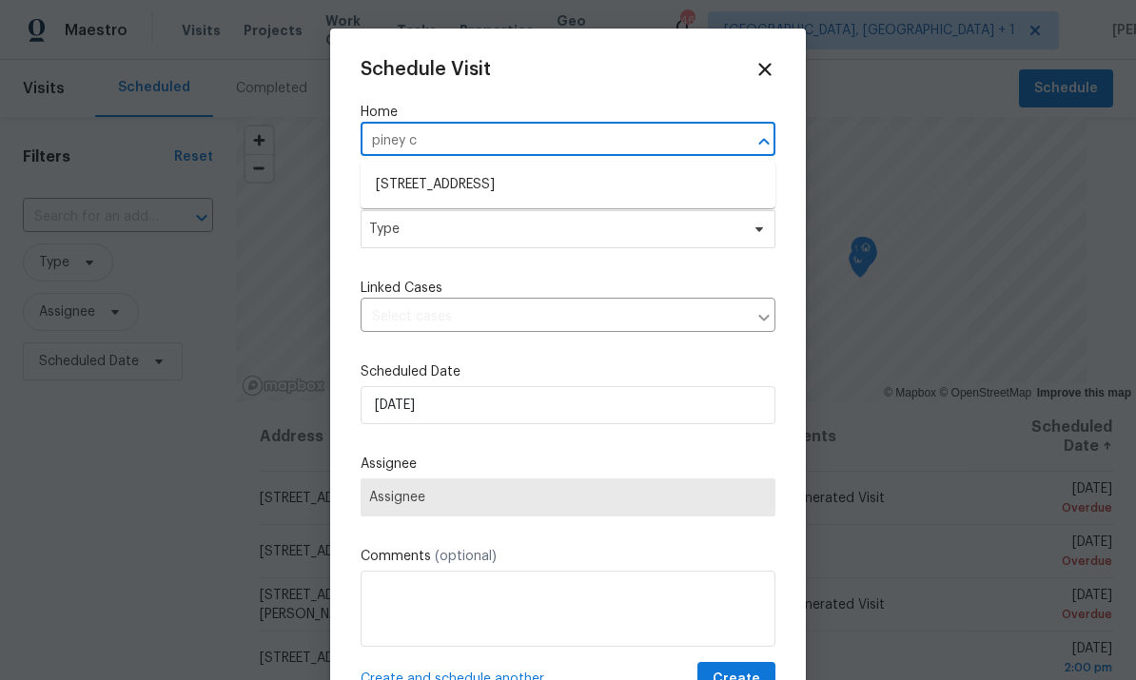
type input "piney ct"
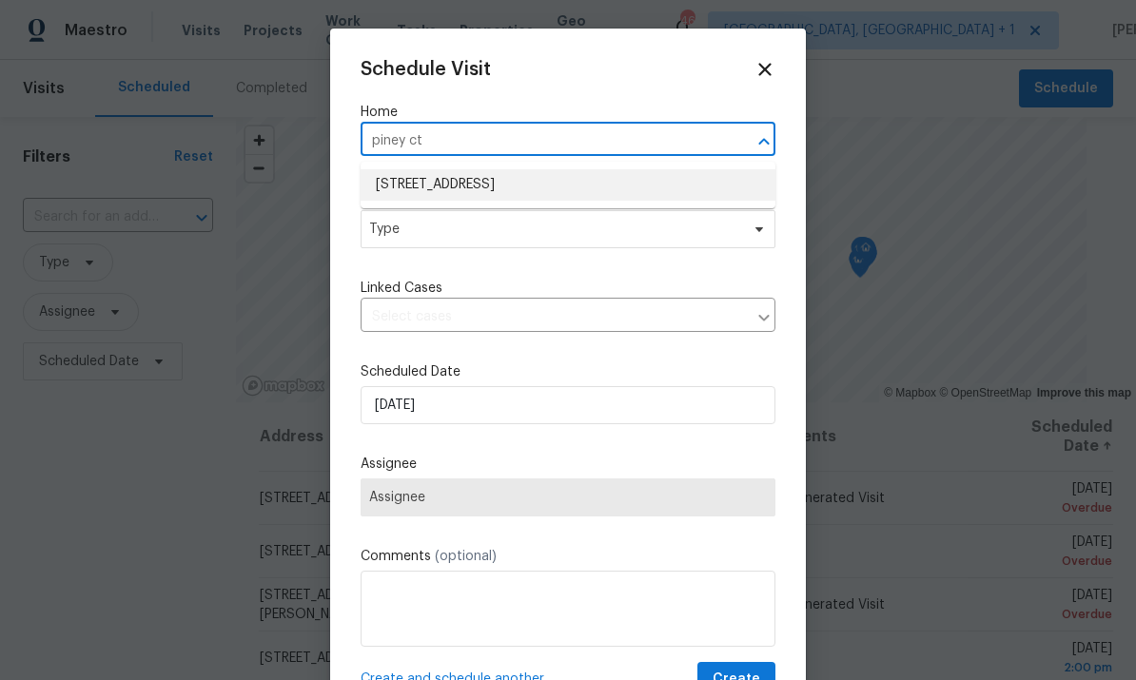
click at [522, 186] on li "[STREET_ADDRESS]" at bounding box center [568, 184] width 415 height 31
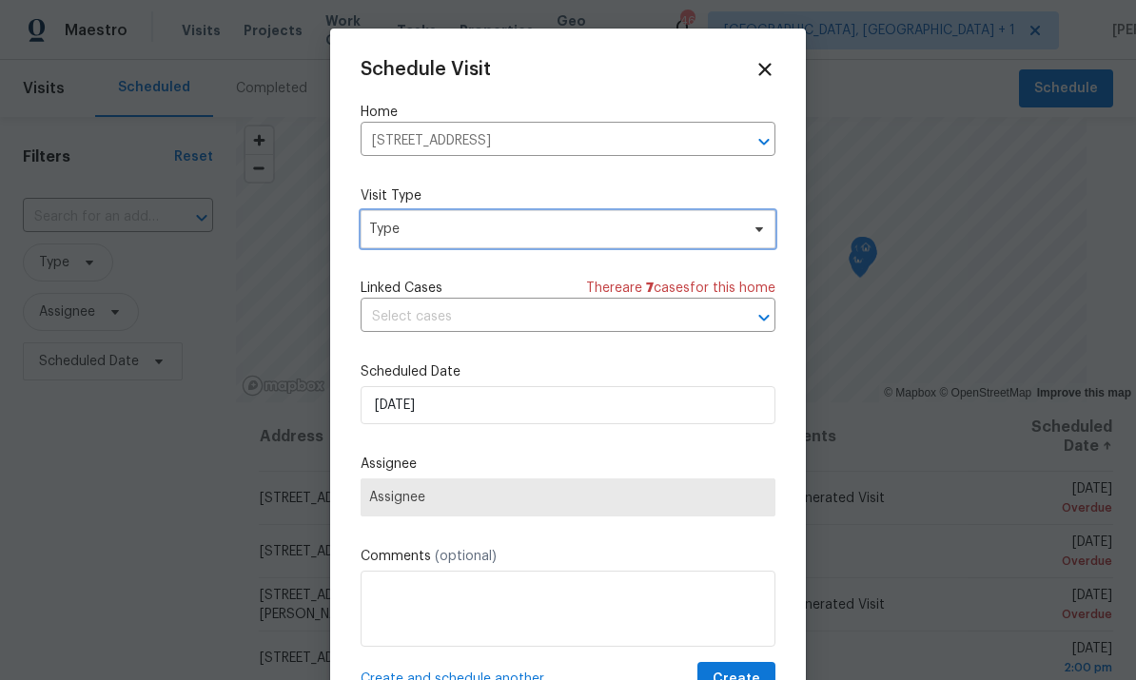
click at [752, 244] on span "Type" at bounding box center [568, 229] width 415 height 38
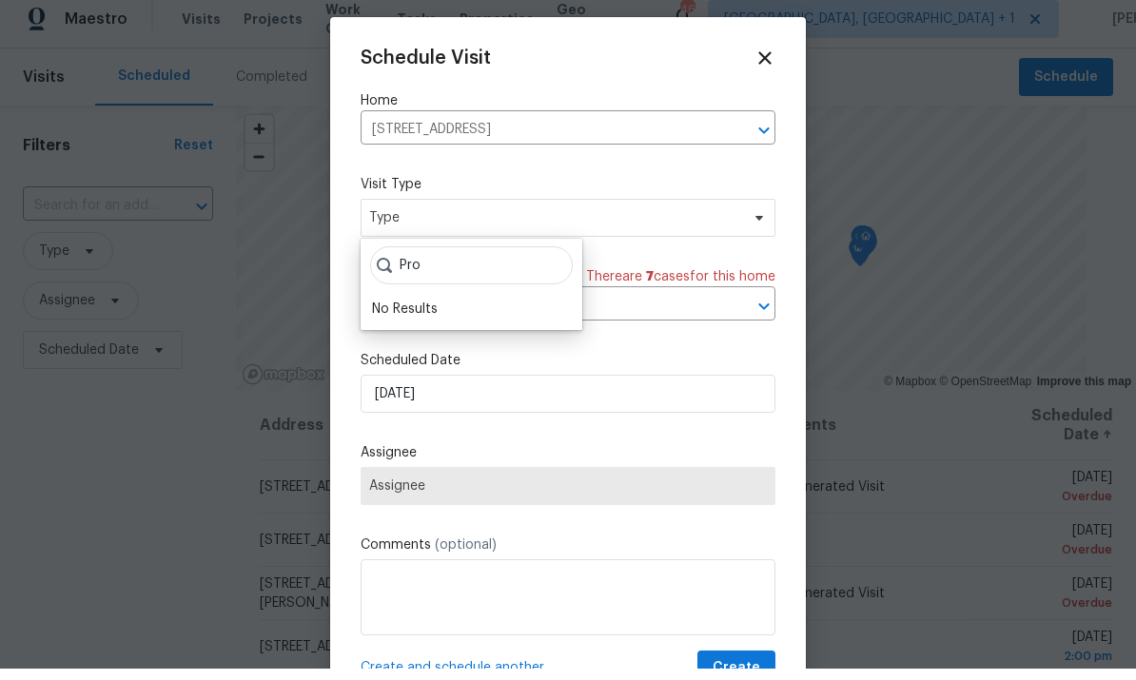
scroll to position [11, 0]
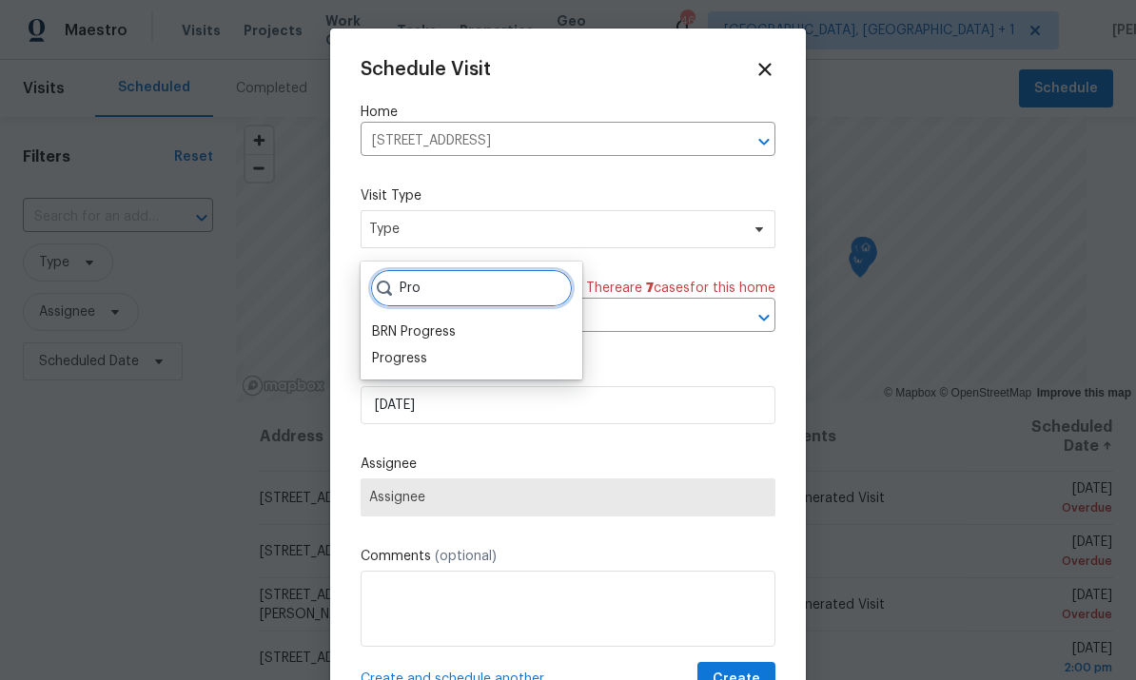
type input "Pro"
click at [425, 349] on div "Progress" at bounding box center [399, 358] width 55 height 19
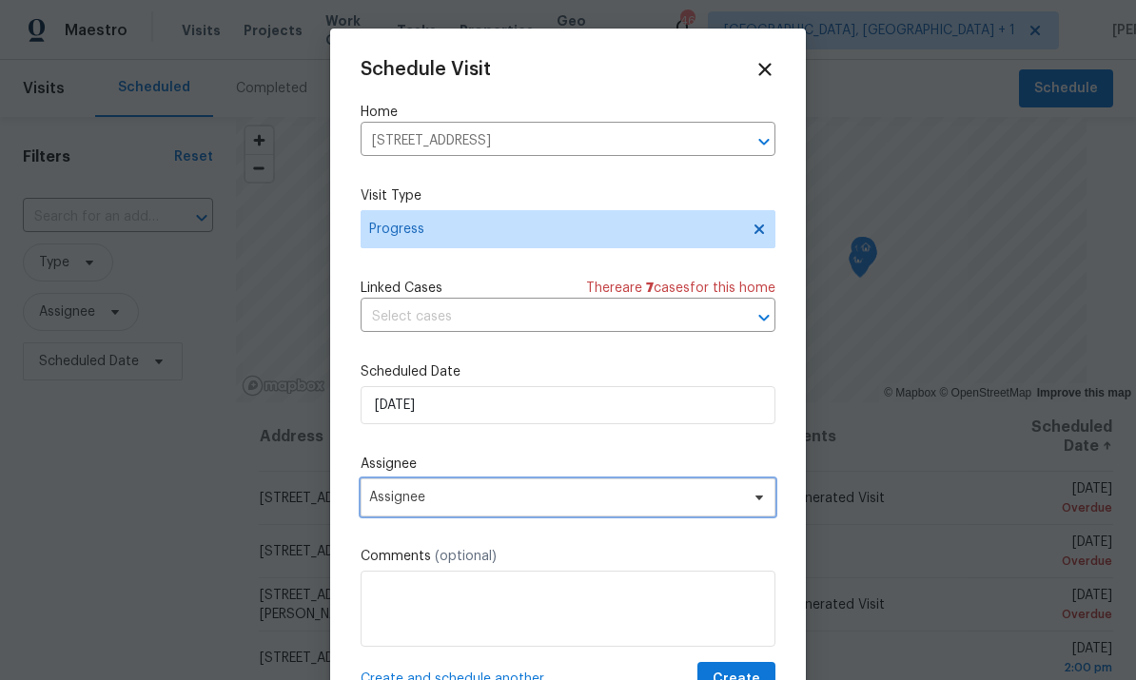
click at [753, 504] on icon at bounding box center [758, 497] width 15 height 15
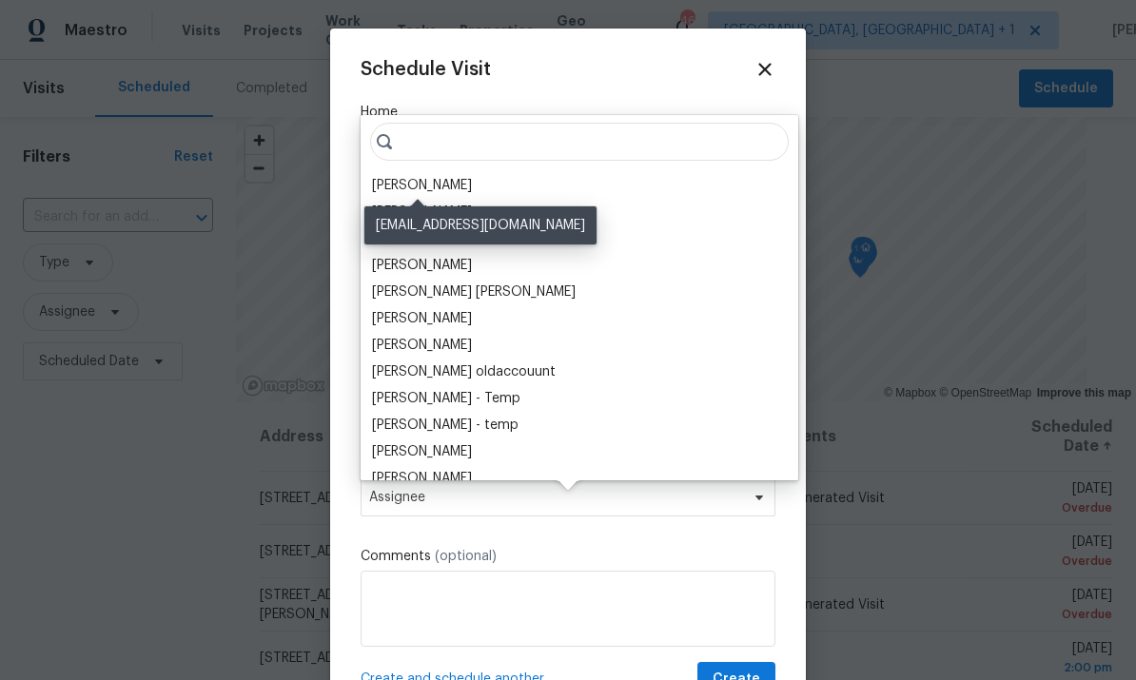
click at [439, 180] on div "[PERSON_NAME]" at bounding box center [422, 185] width 100 height 19
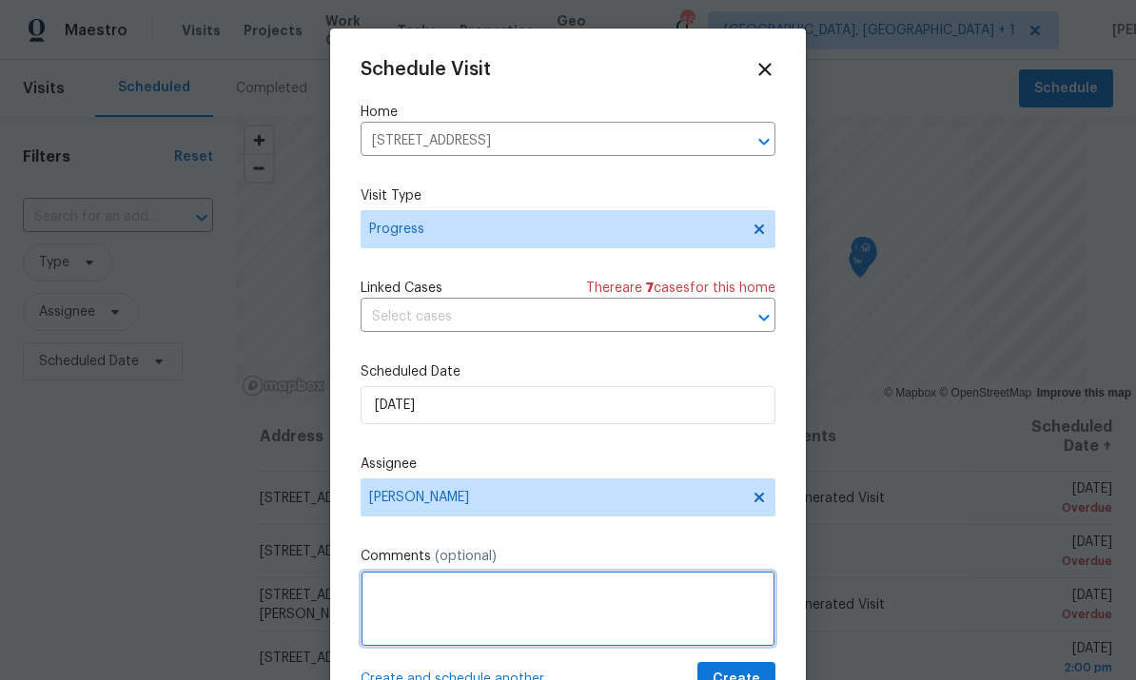
click at [489, 586] on textarea at bounding box center [568, 609] width 415 height 76
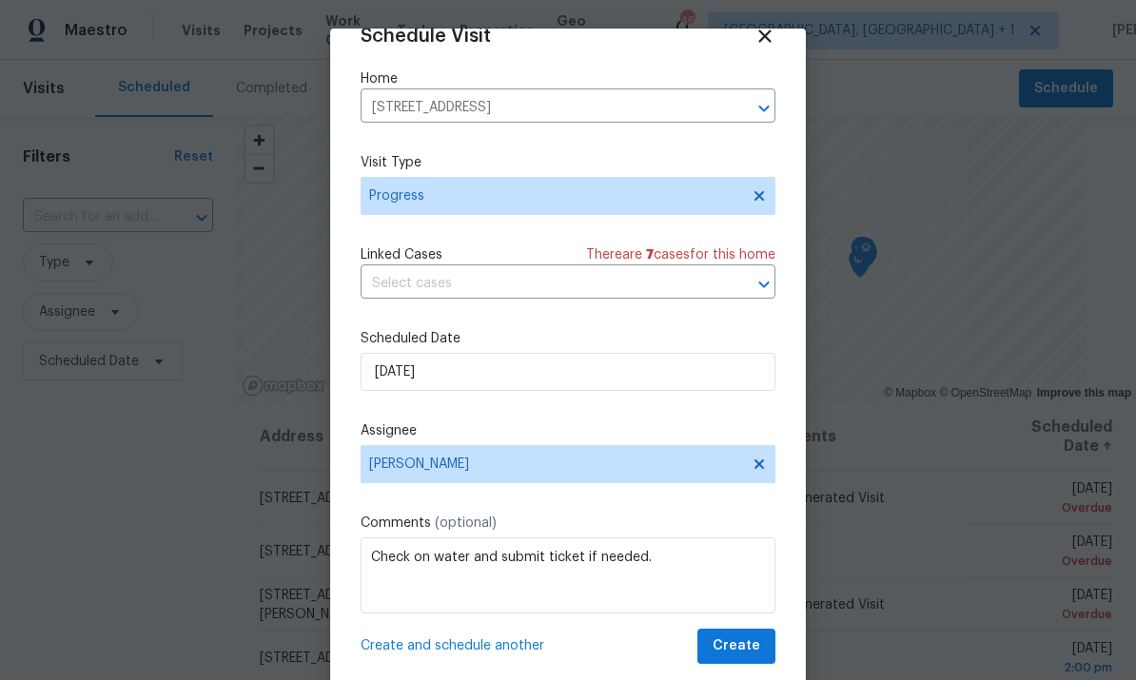
scroll to position [37, 0]
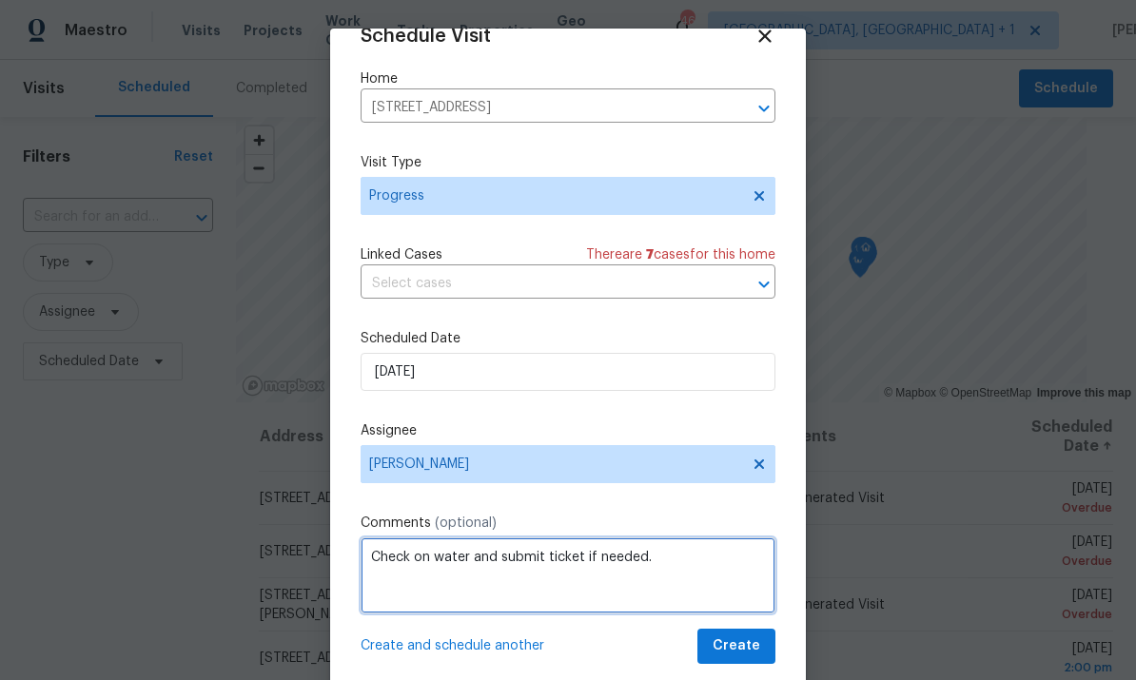
type textarea "Check on water and submit ticket if needed."
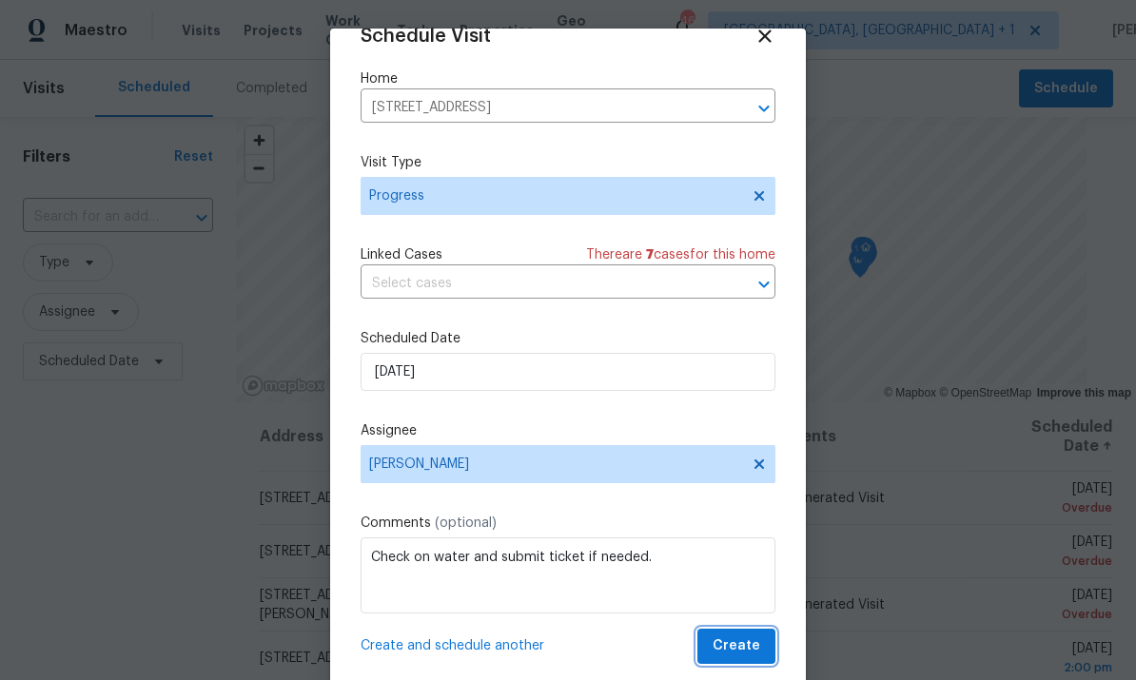
click at [747, 644] on span "Create" at bounding box center [736, 646] width 48 height 24
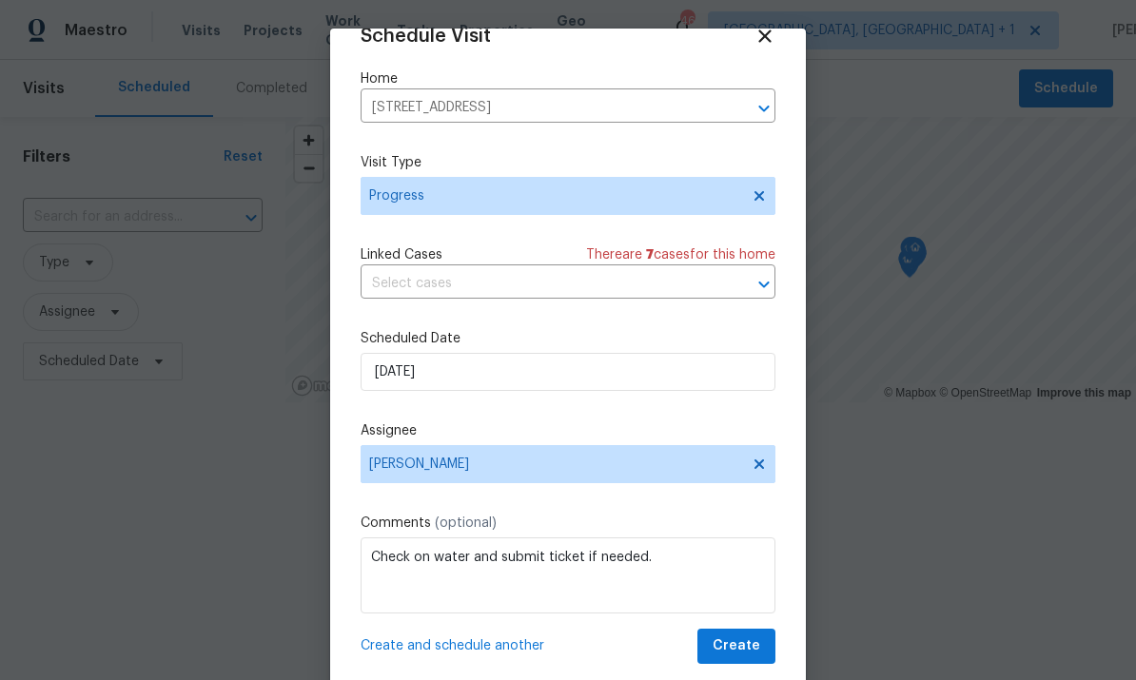
scroll to position [0, 0]
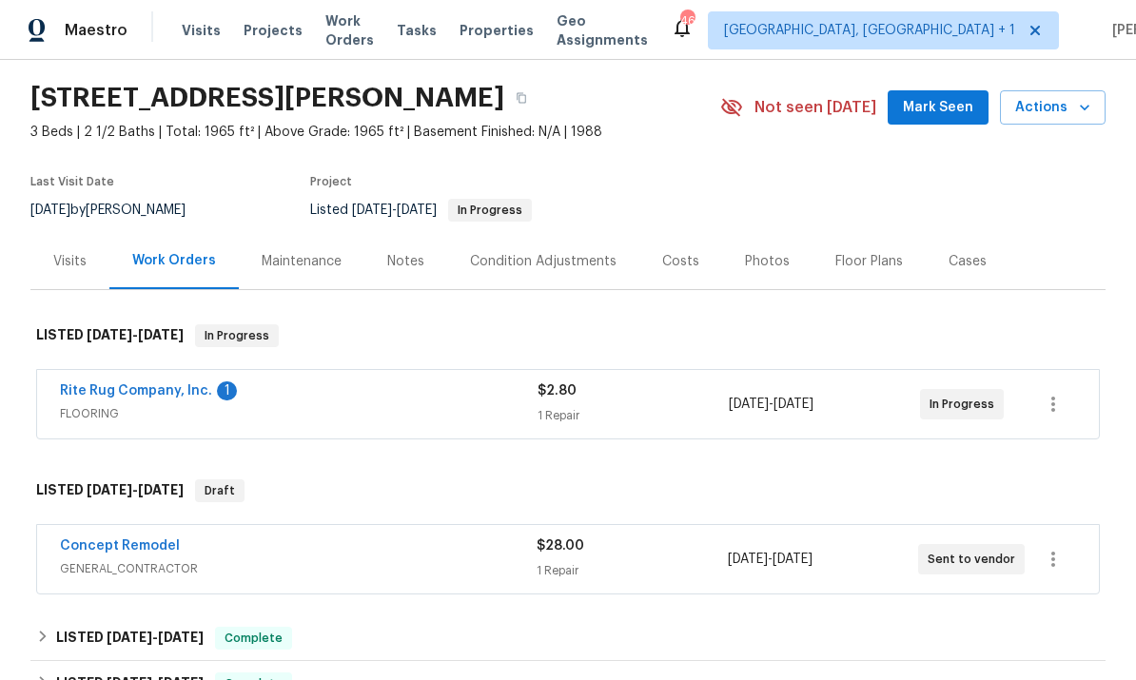
scroll to position [74, 0]
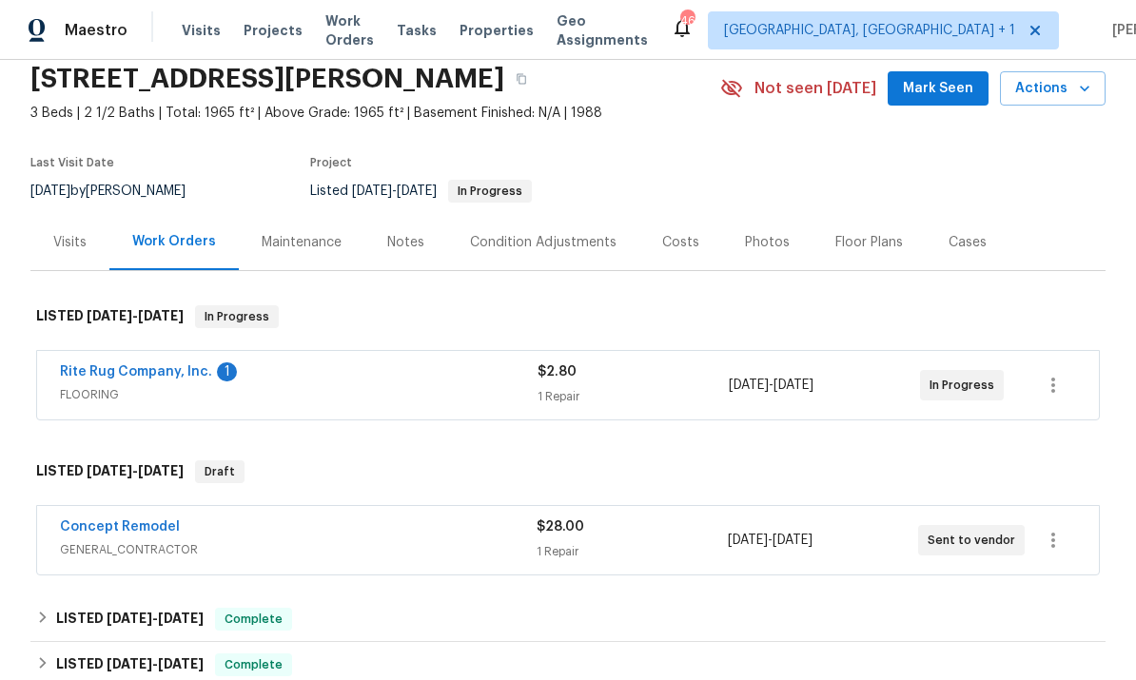
click at [170, 390] on span "FLOORING" at bounding box center [299, 394] width 478 height 19
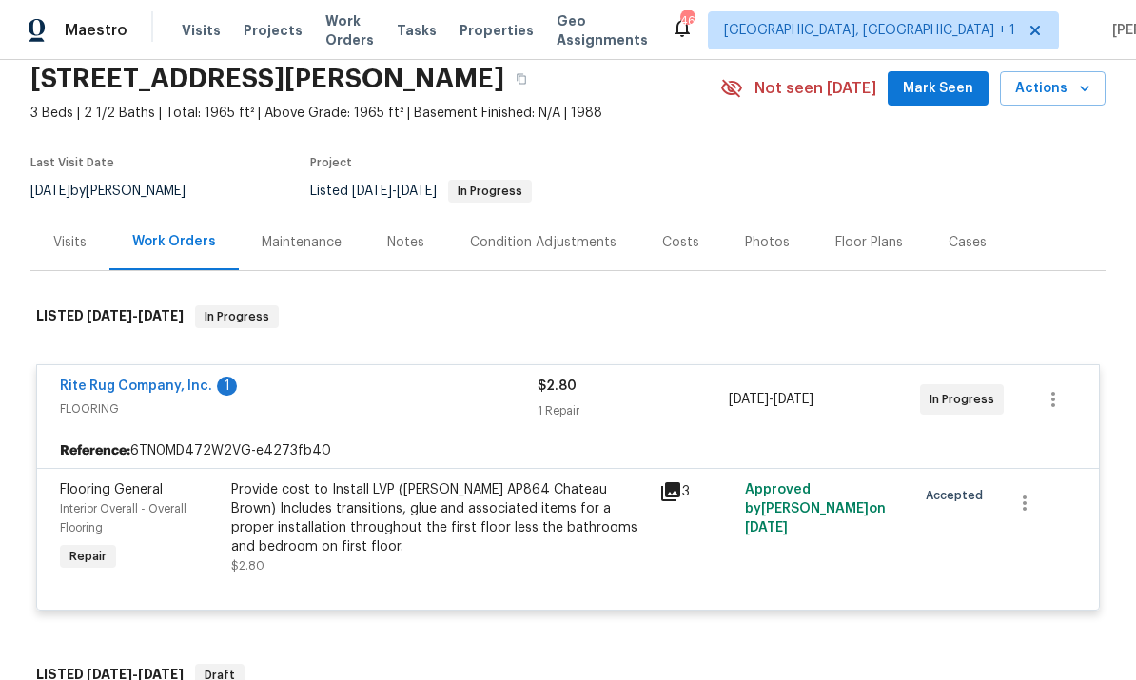
click at [171, 392] on link "Rite Rug Company, Inc." at bounding box center [136, 386] width 152 height 13
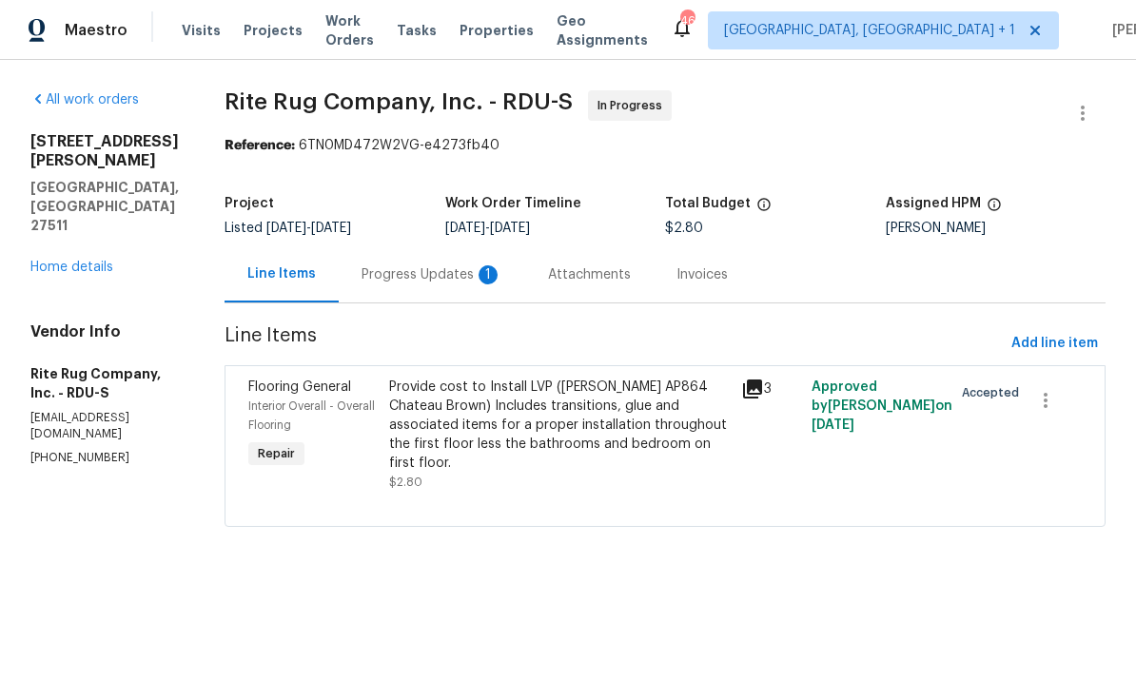
click at [443, 276] on div "Progress Updates 1" at bounding box center [431, 274] width 141 height 19
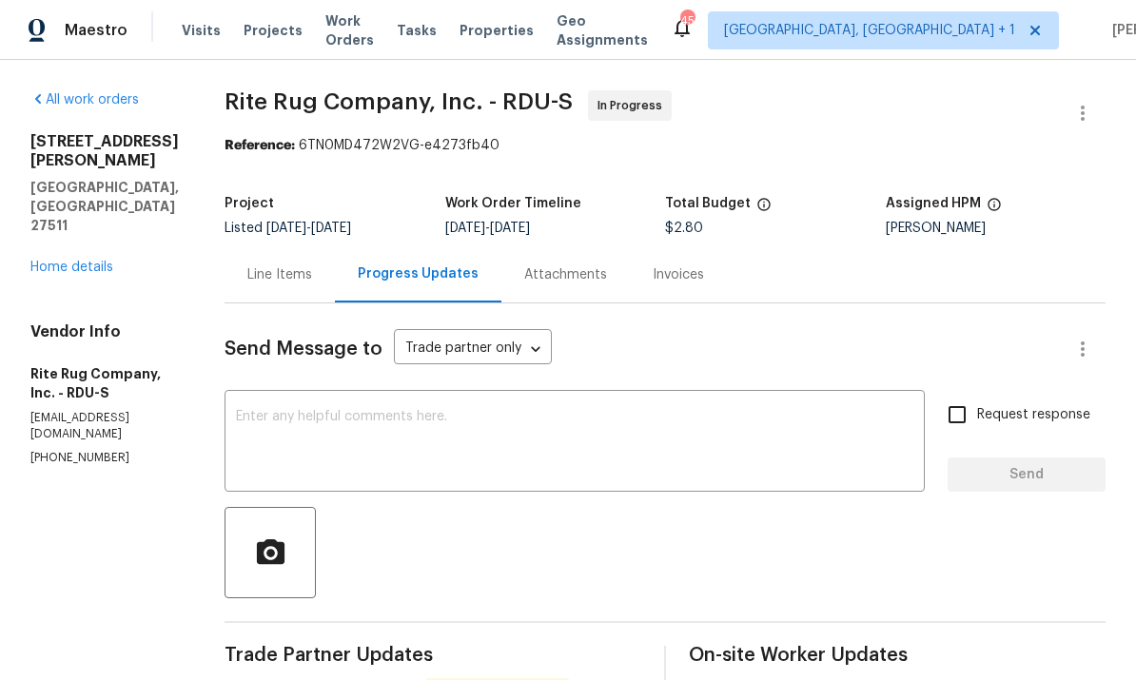
click at [325, 263] on div "Line Items" at bounding box center [279, 274] width 110 height 56
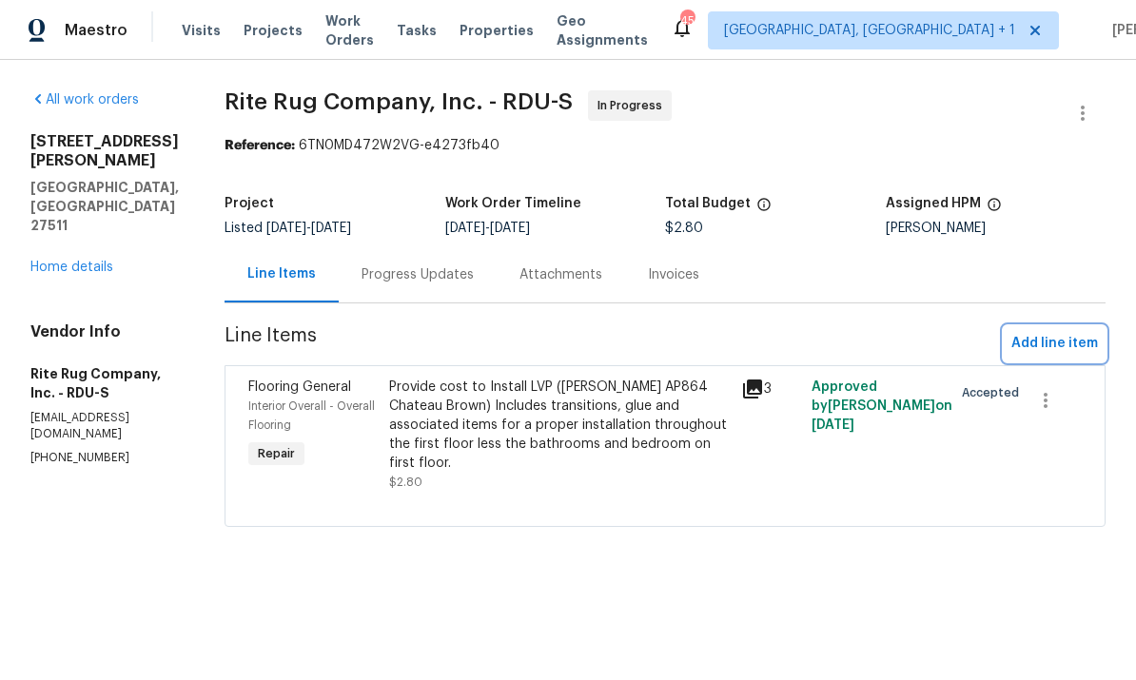
click at [1047, 355] on span "Add line item" at bounding box center [1054, 344] width 87 height 24
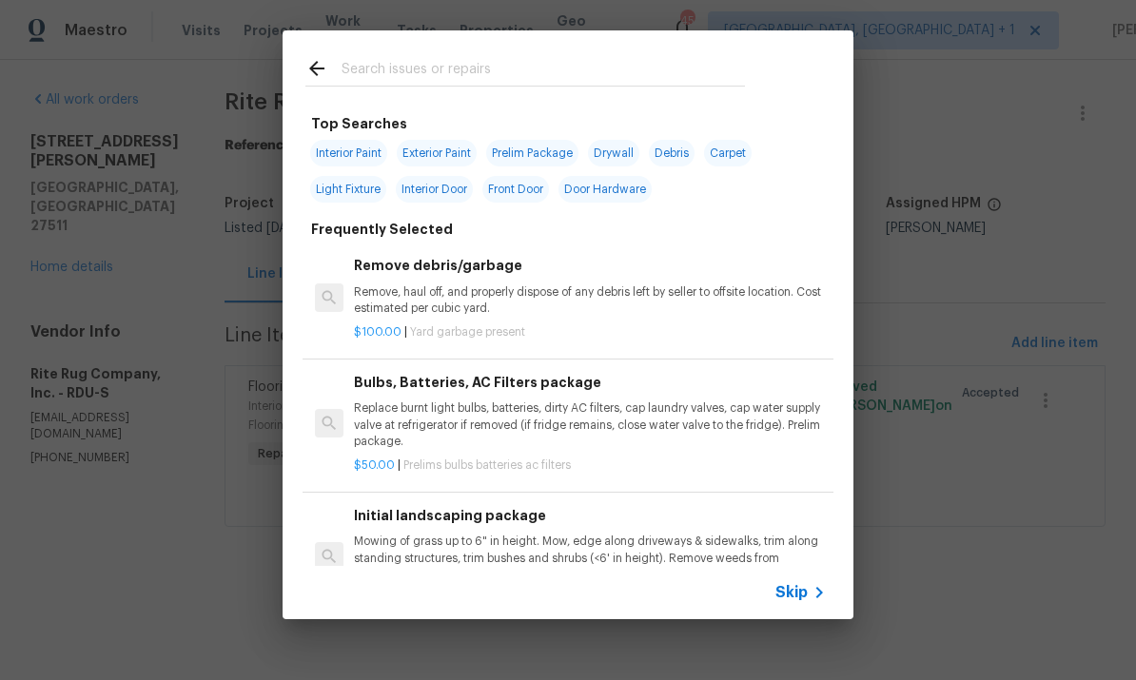
click at [384, 67] on input "text" at bounding box center [542, 71] width 403 height 29
type input "Flooring"
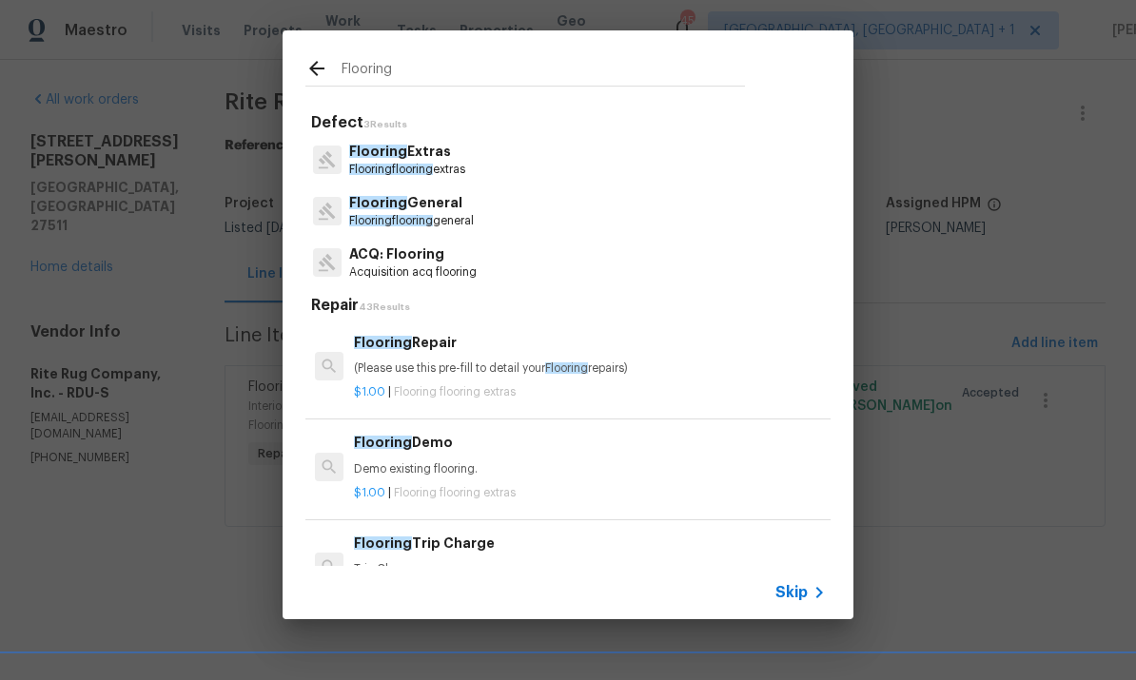
click at [439, 212] on p "Flooring General" at bounding box center [411, 203] width 125 height 20
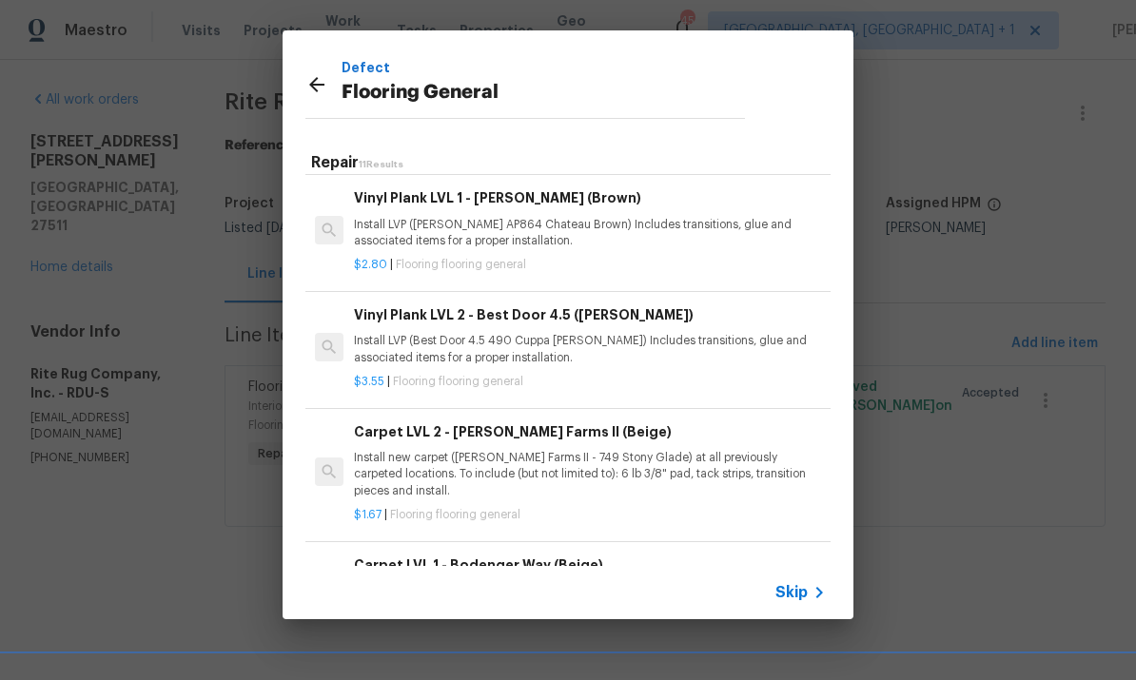
scroll to position [469, 0]
click at [935, 302] on div "Defect Flooring General Repair 11 Results Sheet Vinyl LVL 1 - [GEOGRAPHIC_DATA]…" at bounding box center [568, 325] width 1136 height 650
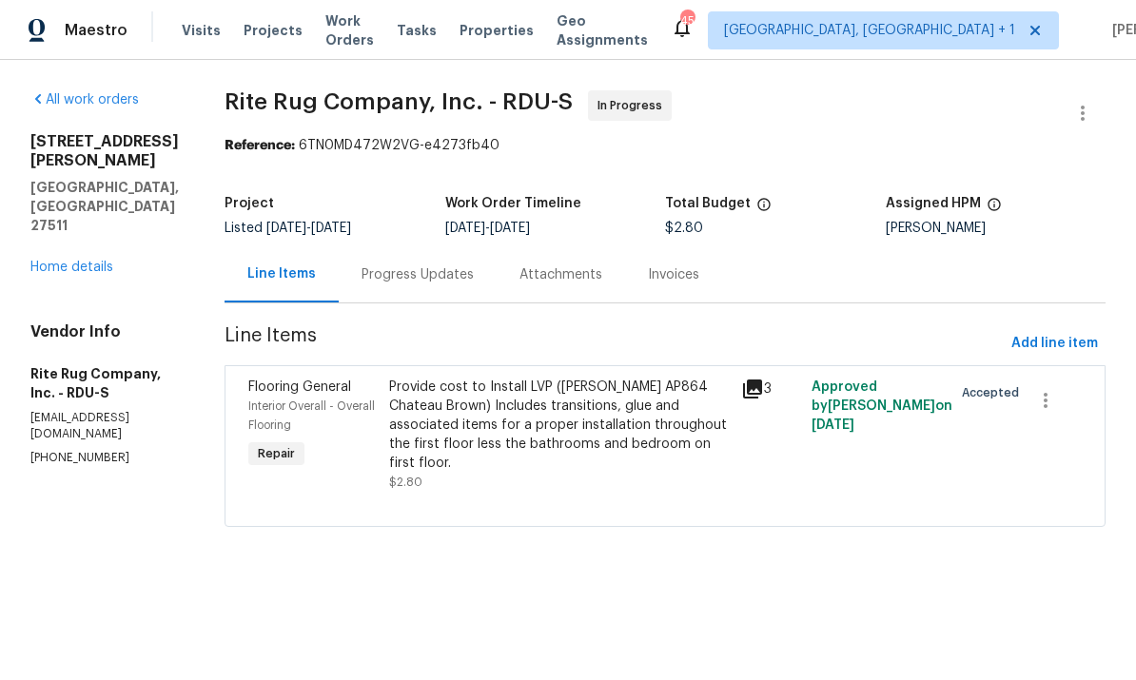
click at [450, 280] on div "Progress Updates" at bounding box center [417, 274] width 112 height 19
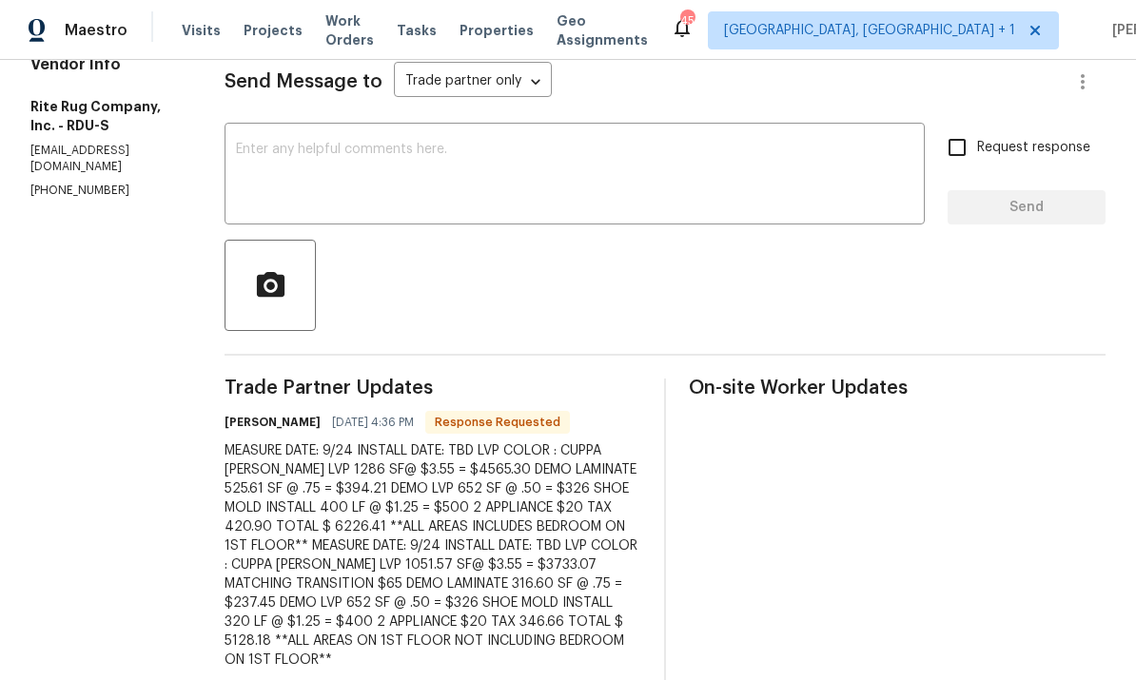
scroll to position [271, 0]
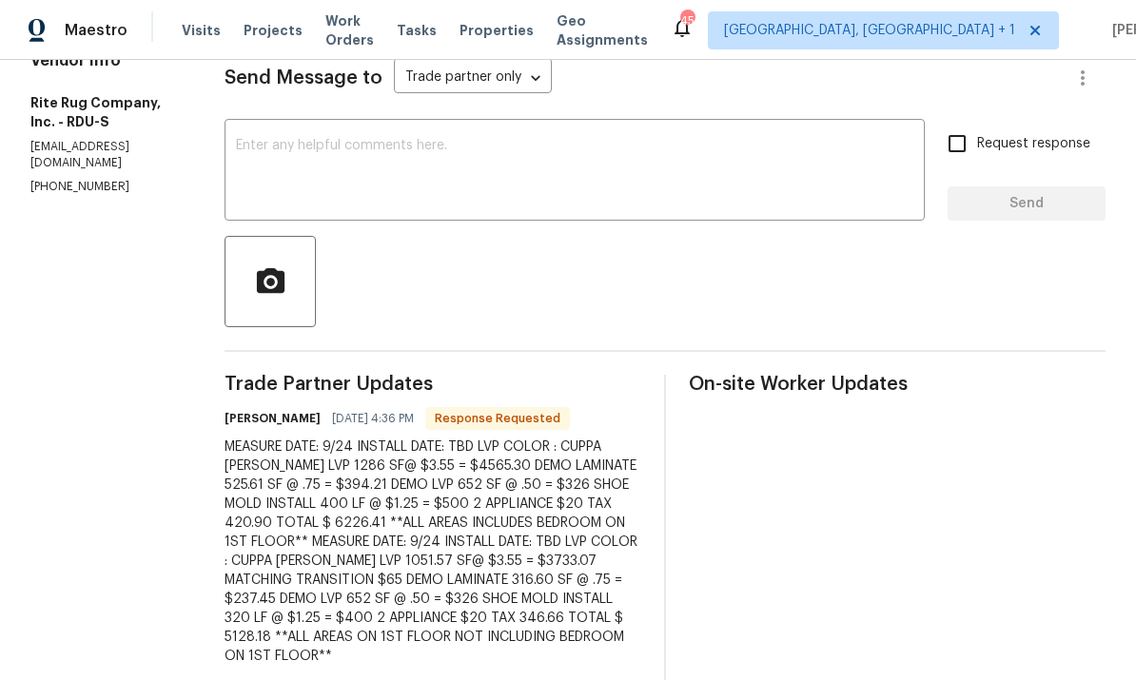
click at [341, 164] on textarea at bounding box center [574, 172] width 677 height 67
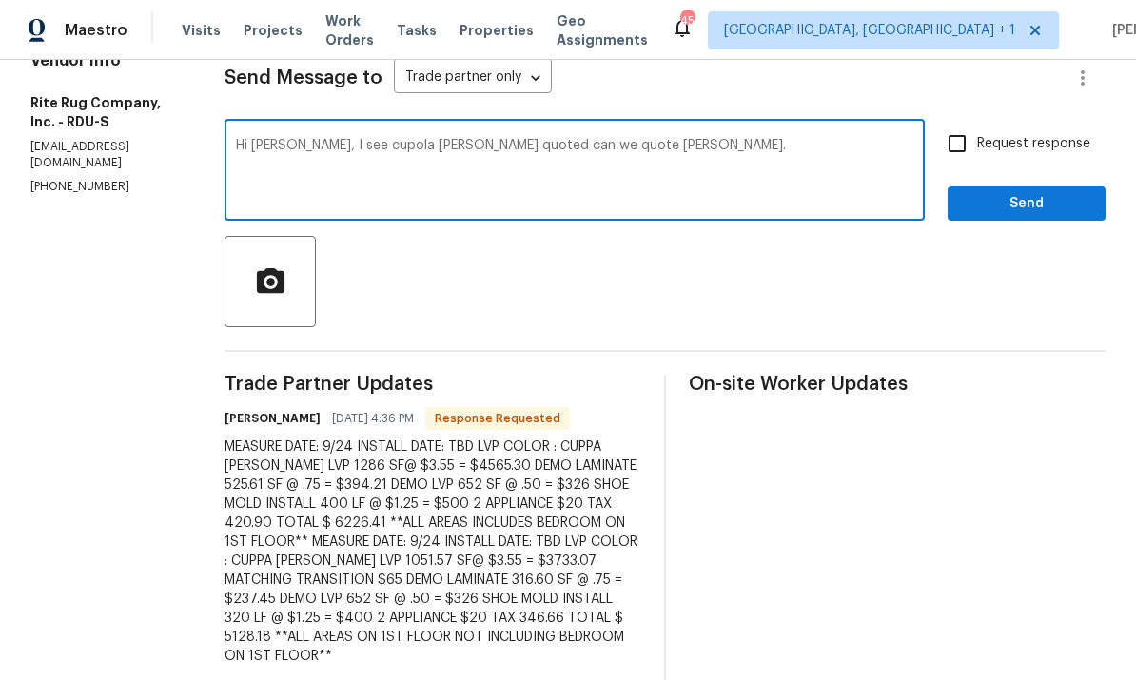
type textarea "Hi [PERSON_NAME], I see cupola [PERSON_NAME] quoted can we quote [PERSON_NAME]."
click at [968, 147] on input "Request response" at bounding box center [957, 144] width 40 height 40
checkbox input "true"
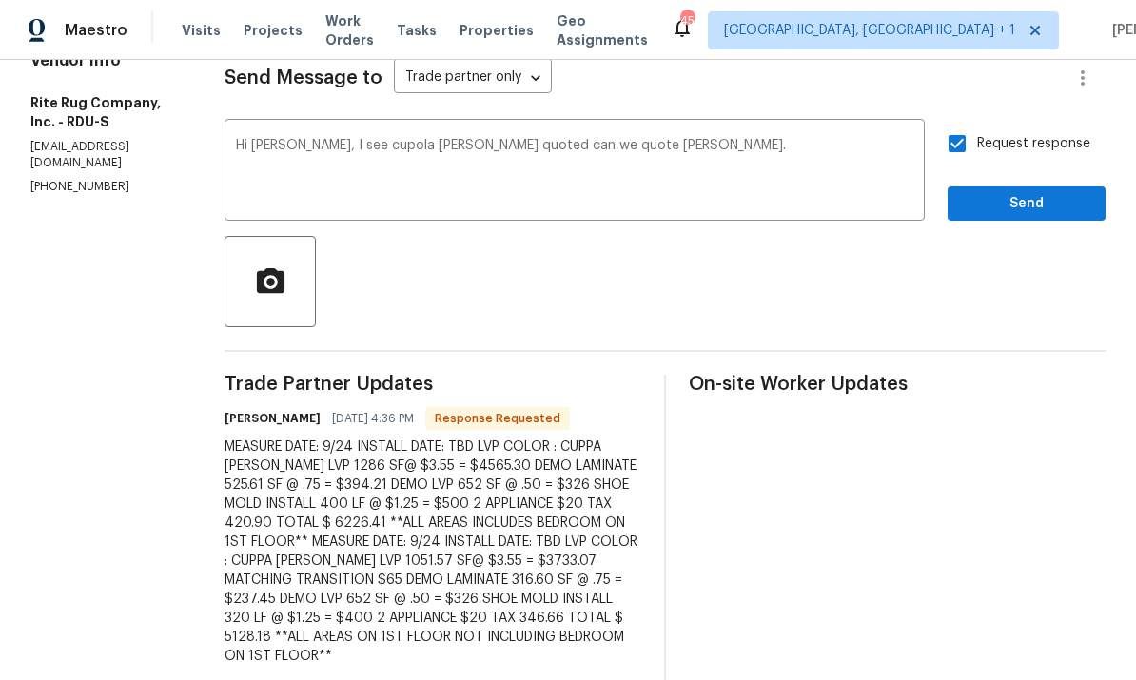
click at [388, 151] on textarea "Hi [PERSON_NAME], I see cupola [PERSON_NAME] quoted can we quote [PERSON_NAME]." at bounding box center [574, 172] width 677 height 67
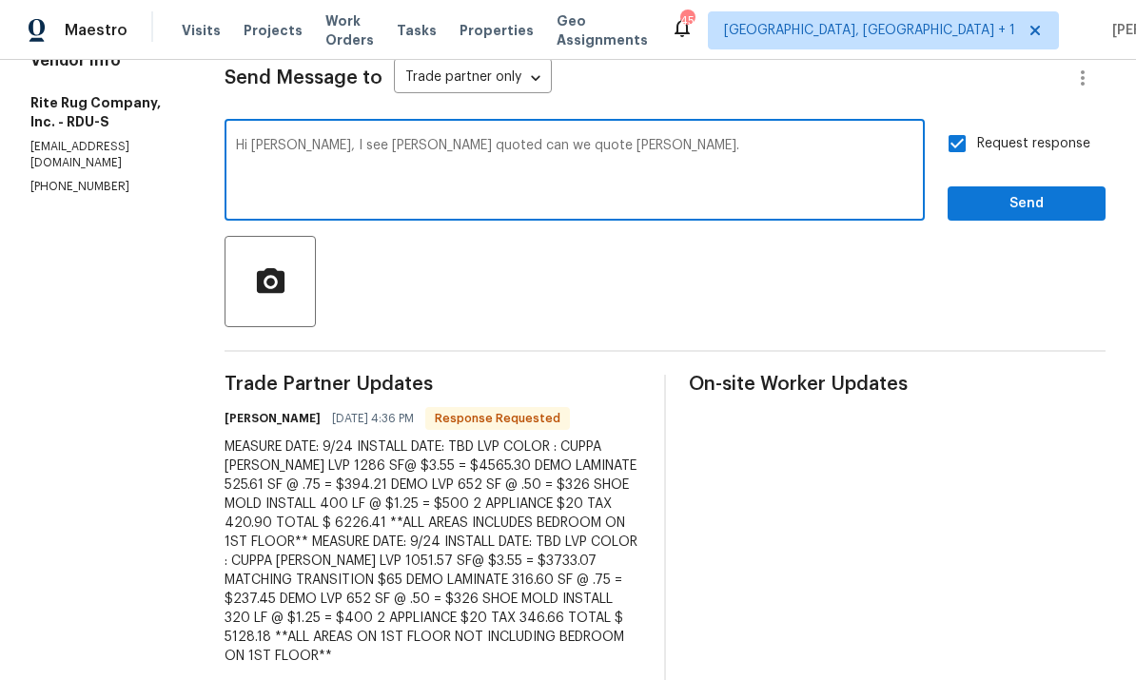
click at [641, 153] on textarea "Hi [PERSON_NAME], I see [PERSON_NAME] quoted can we quote [PERSON_NAME]." at bounding box center [574, 172] width 677 height 67
type textarea "Hi [PERSON_NAME], I see [PERSON_NAME] quoted can we quote [PERSON_NAME]."
click at [1032, 208] on span "Send" at bounding box center [1026, 204] width 127 height 24
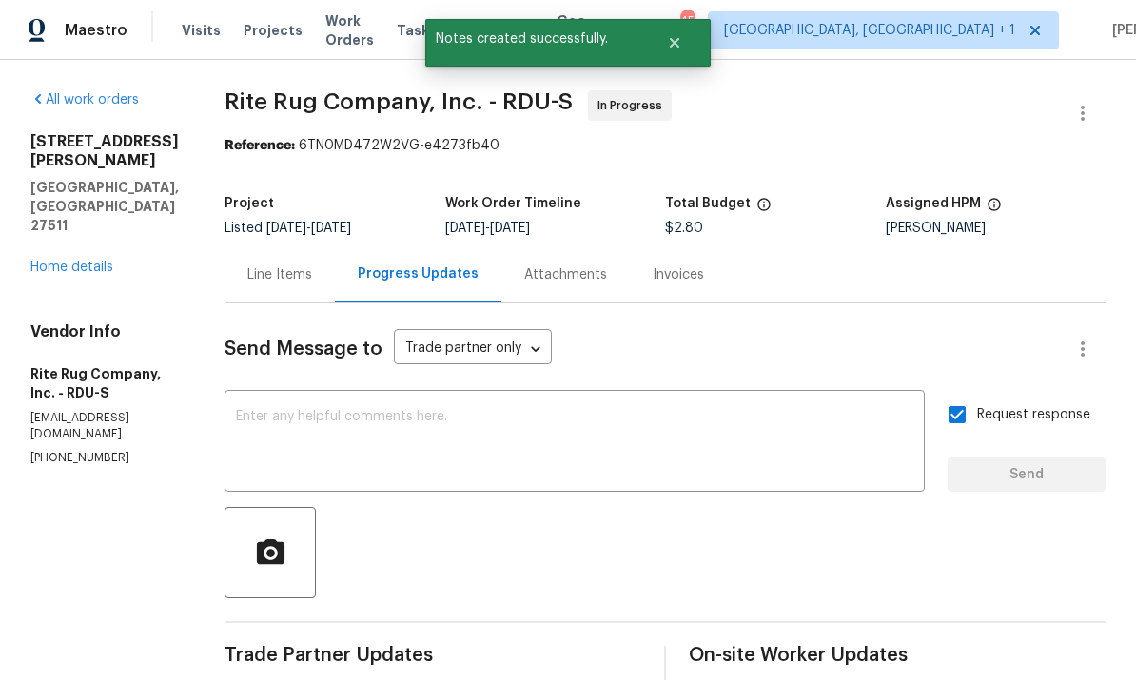
click at [295, 271] on div "Line Items" at bounding box center [279, 274] width 65 height 19
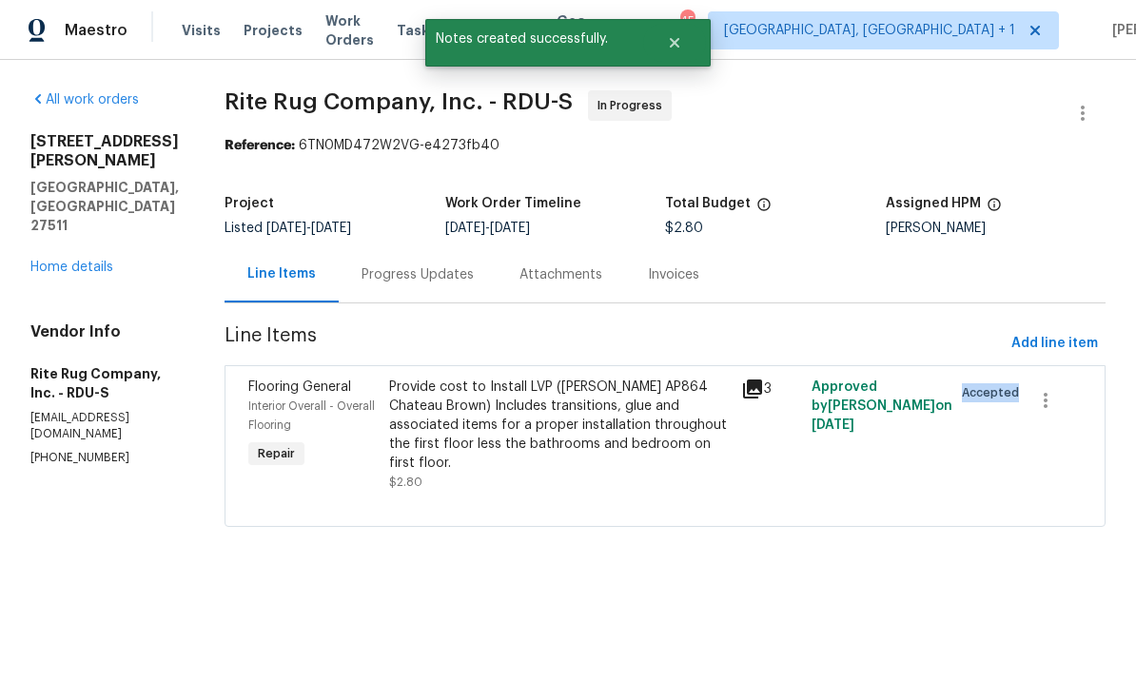
click at [684, 574] on html "Maestro Visits Projects Work Orders Tasks Properties Geo Assignments 45 [GEOGRA…" at bounding box center [568, 290] width 1136 height 580
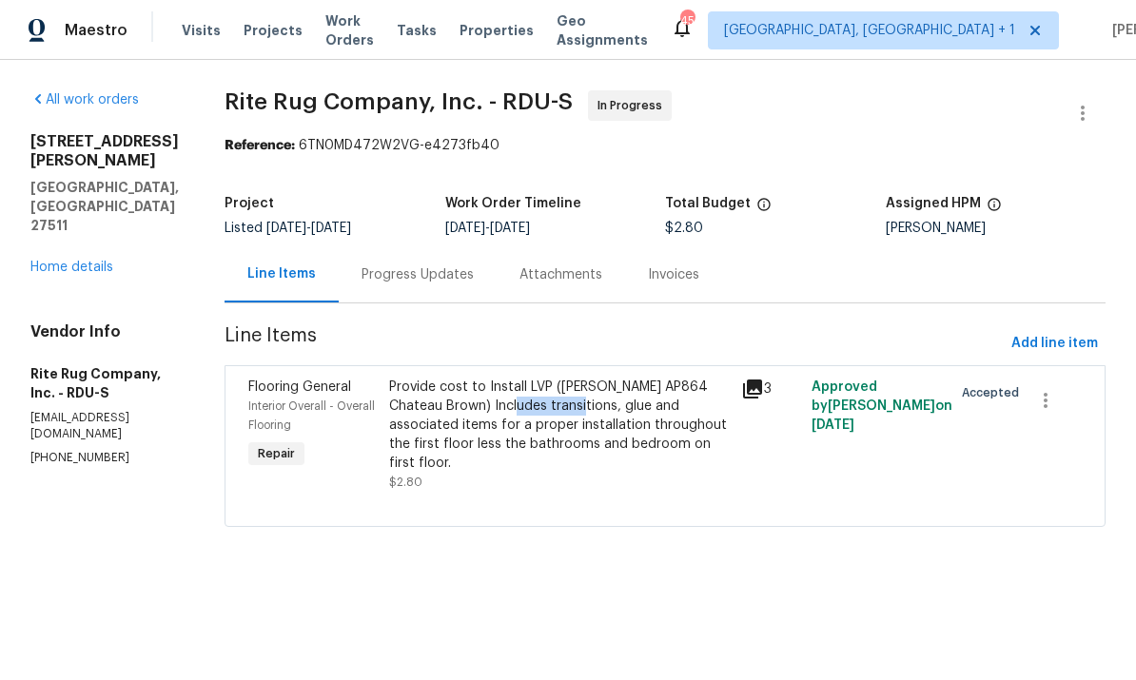
click at [590, 383] on div "Provide cost to Install LVP ([PERSON_NAME] AP864 Chateau Brown) Includes transi…" at bounding box center [559, 425] width 341 height 95
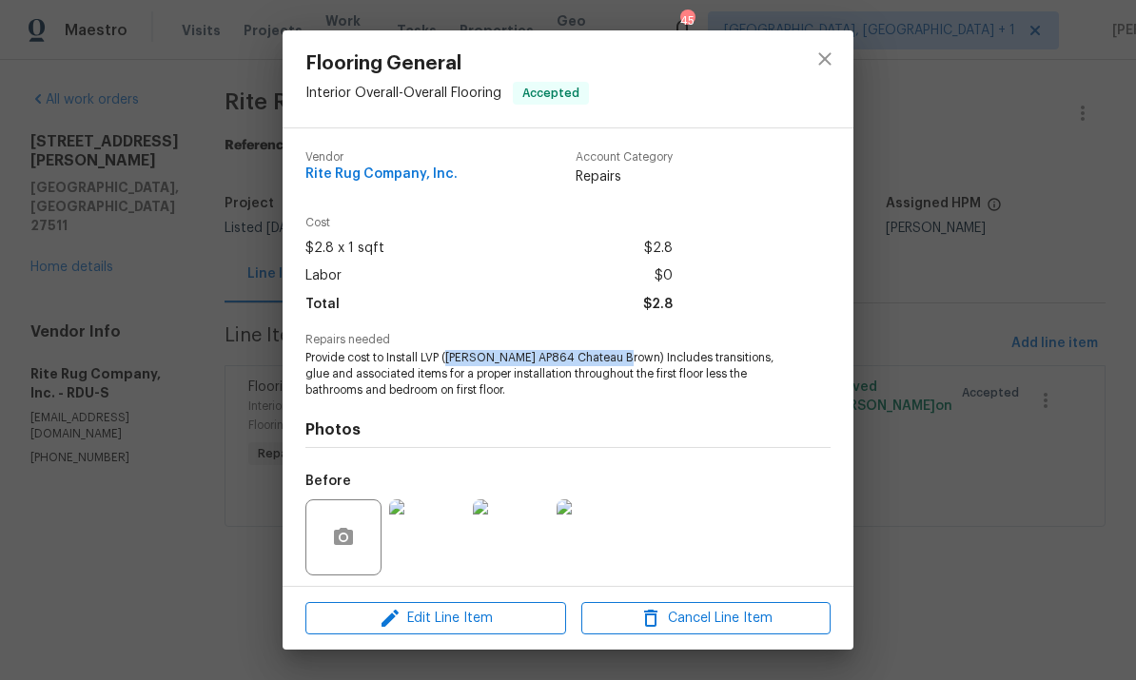
click at [942, 304] on div "Flooring General Interior Overall - Overall Flooring Accepted Vendor Rite Rug C…" at bounding box center [568, 340] width 1136 height 680
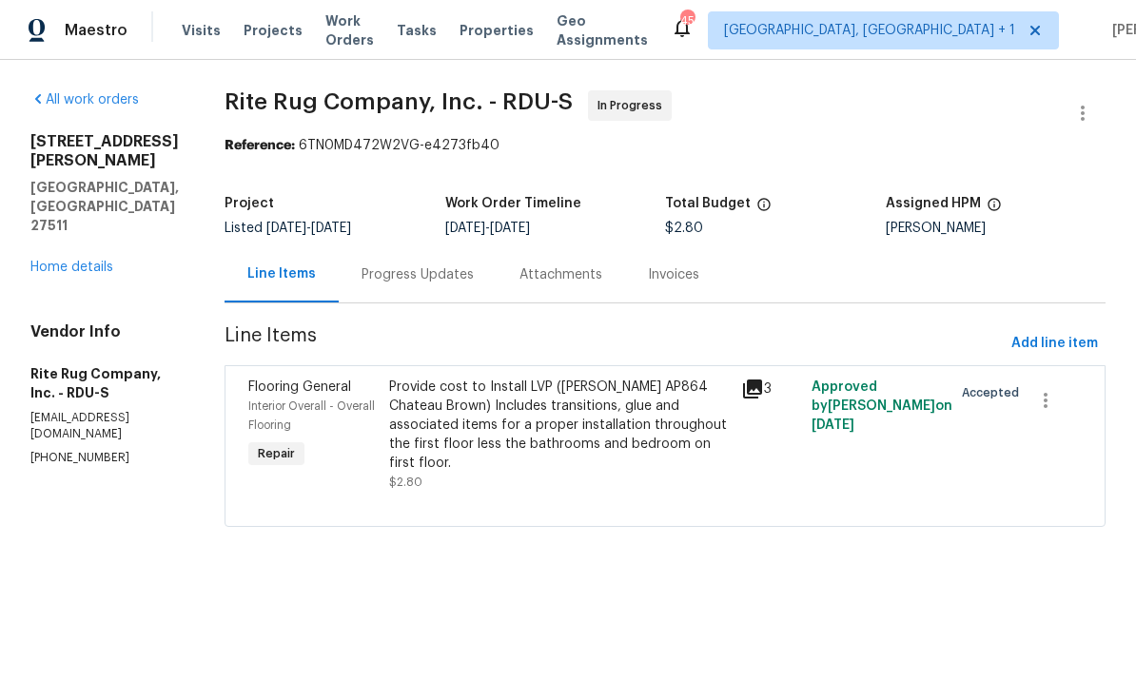
click at [406, 265] on div "Progress Updates" at bounding box center [417, 274] width 112 height 19
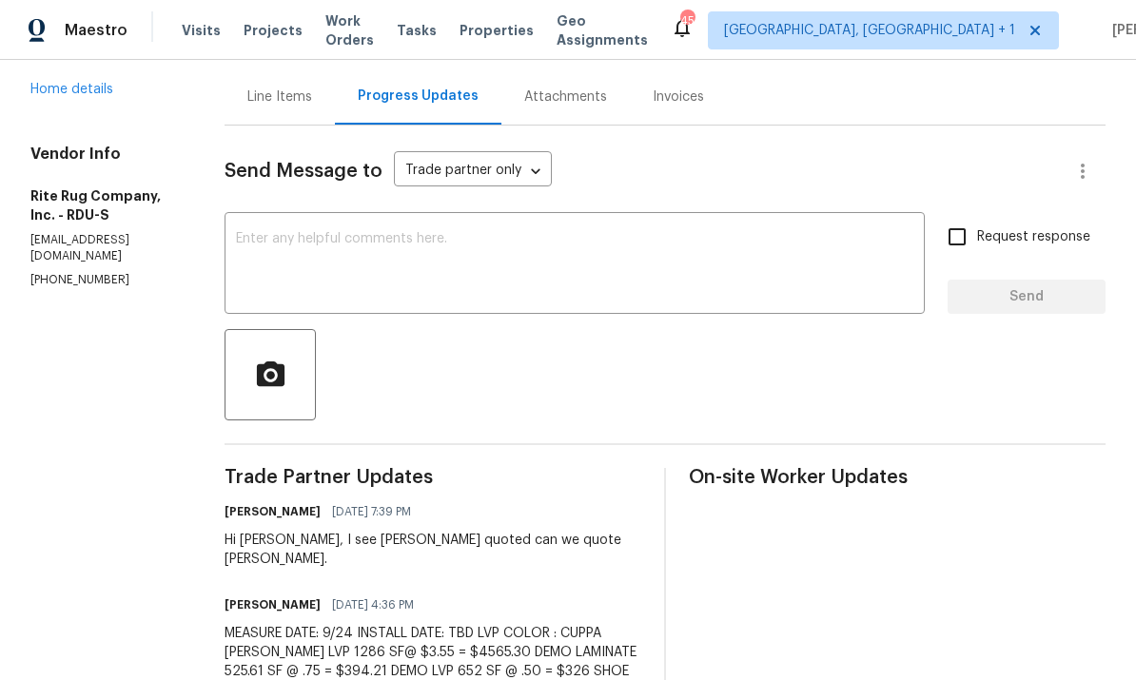
scroll to position [177, 0]
click at [323, 257] on textarea at bounding box center [574, 266] width 677 height 67
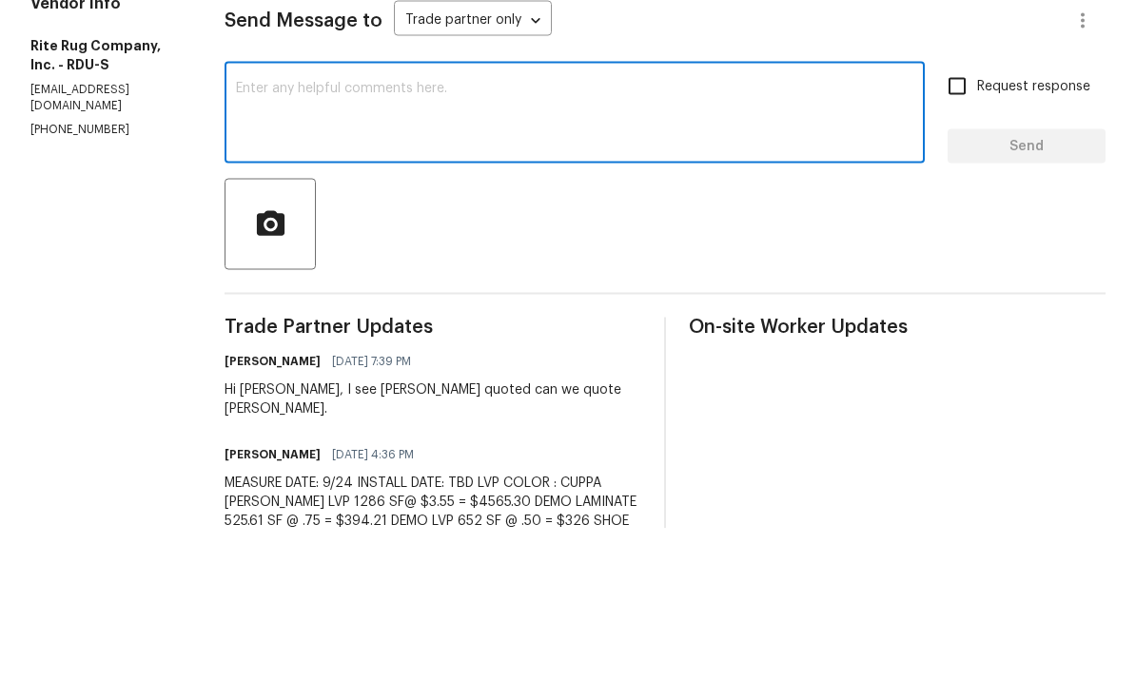
click at [299, 233] on textarea at bounding box center [574, 266] width 677 height 67
paste textarea "[PERSON_NAME] AP864 Chateau Brown)"
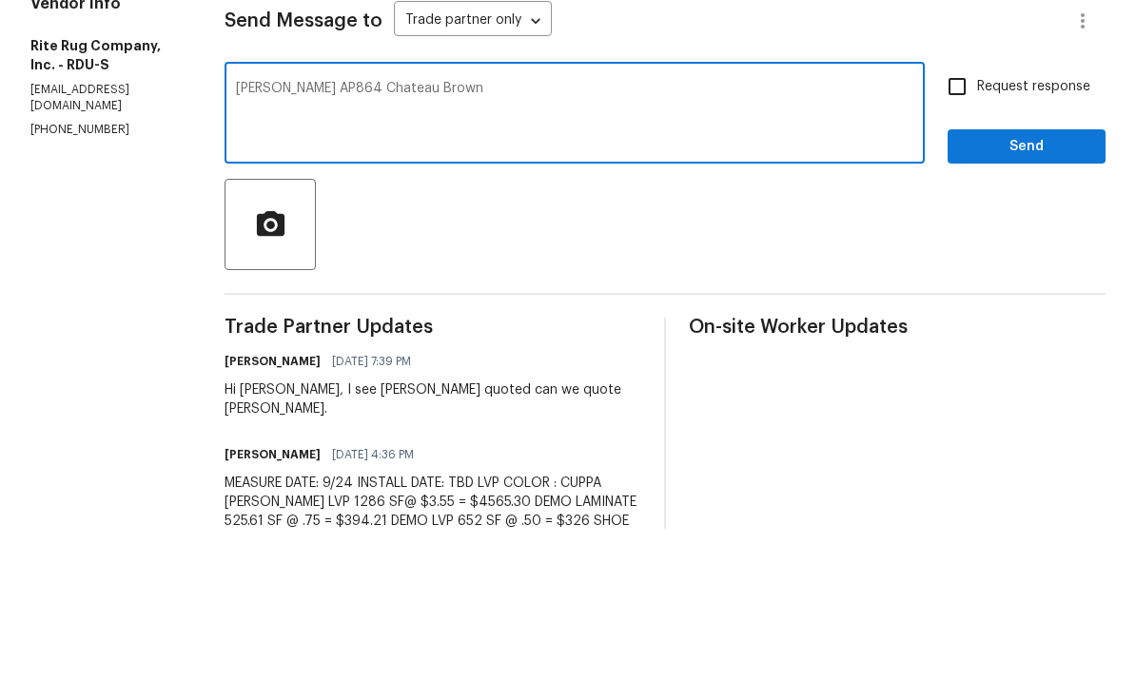
type textarea "[PERSON_NAME] AP864 Chateau Brown"
click at [961, 218] on input "Request response" at bounding box center [957, 238] width 40 height 40
checkbox input "true"
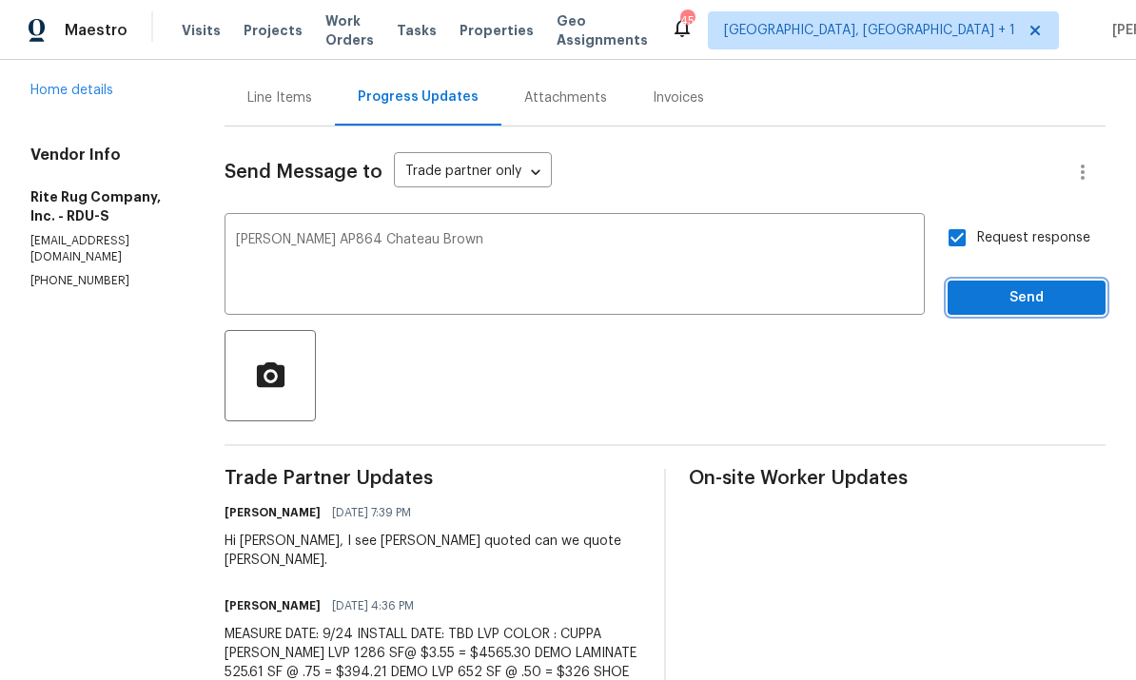
click at [1044, 286] on span "Send" at bounding box center [1026, 298] width 127 height 24
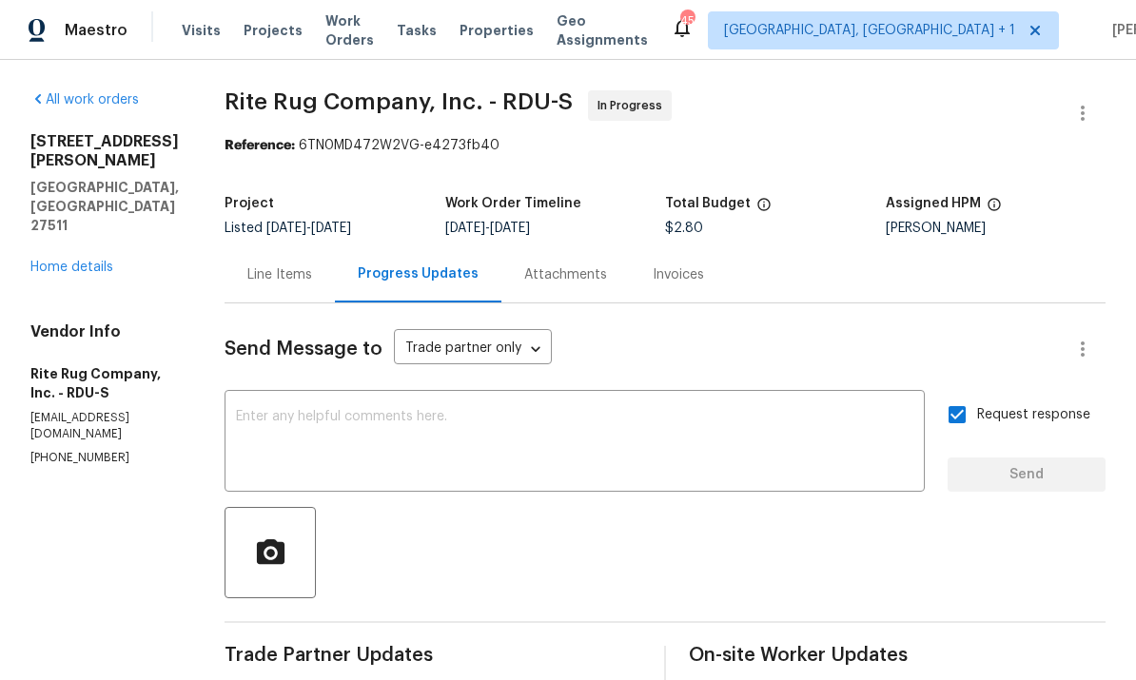
scroll to position [0, 0]
click at [73, 261] on link "Home details" at bounding box center [71, 267] width 83 height 13
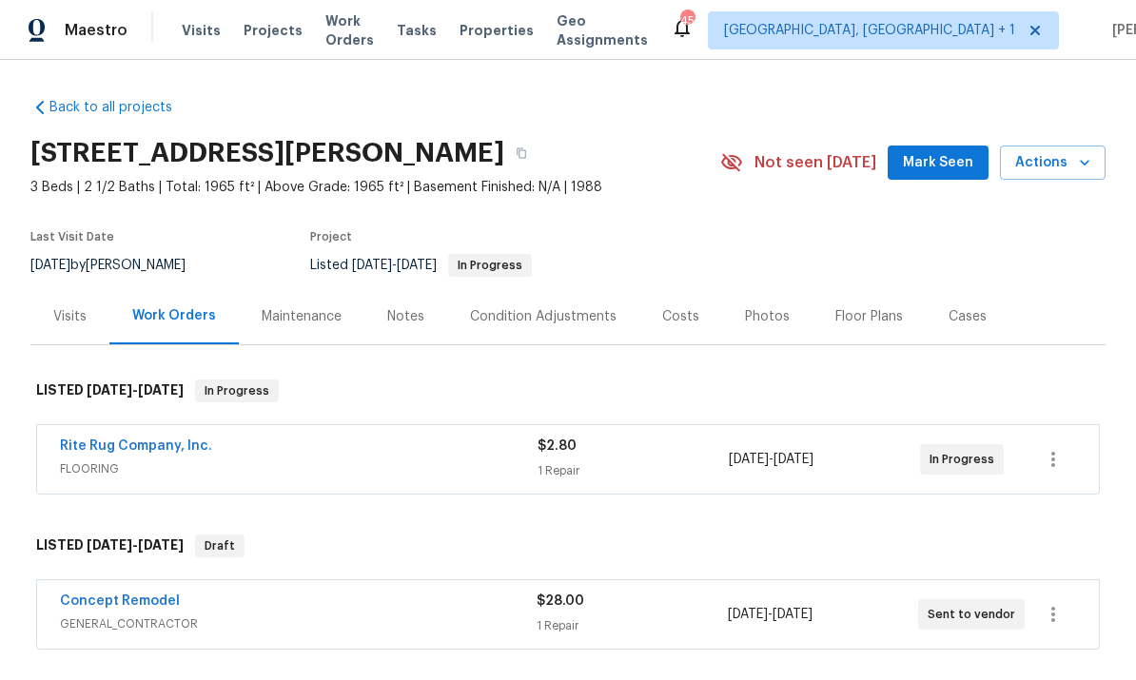
click at [136, 595] on link "Concept Remodel" at bounding box center [120, 601] width 120 height 13
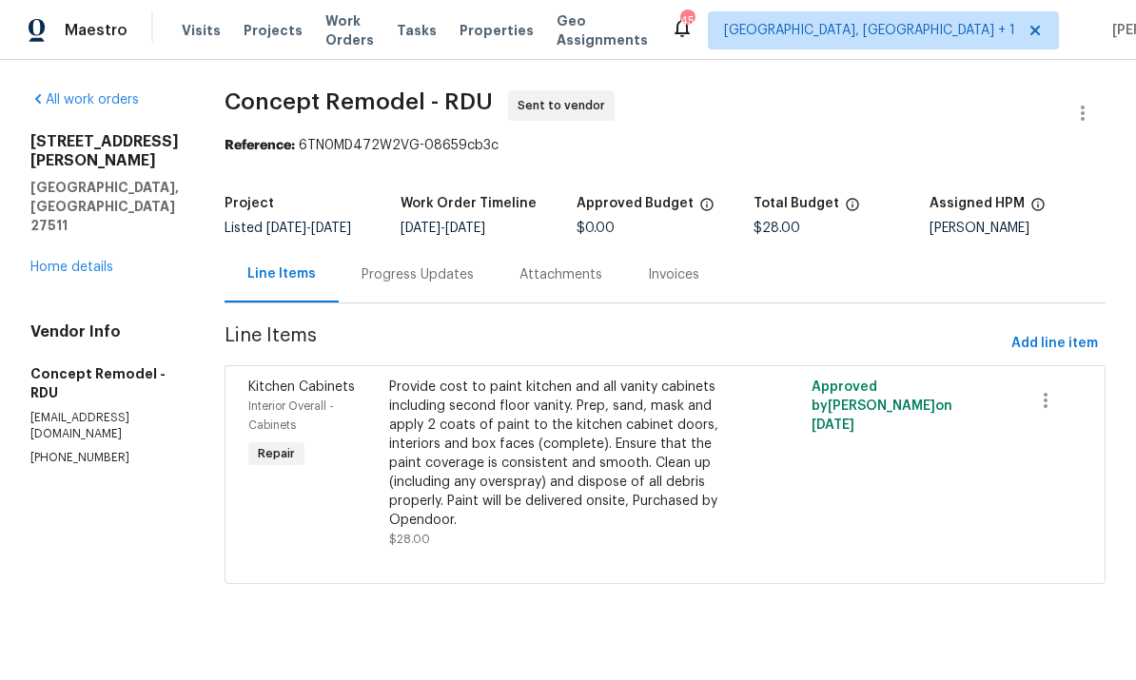
click at [377, 269] on div "Progress Updates" at bounding box center [417, 274] width 112 height 19
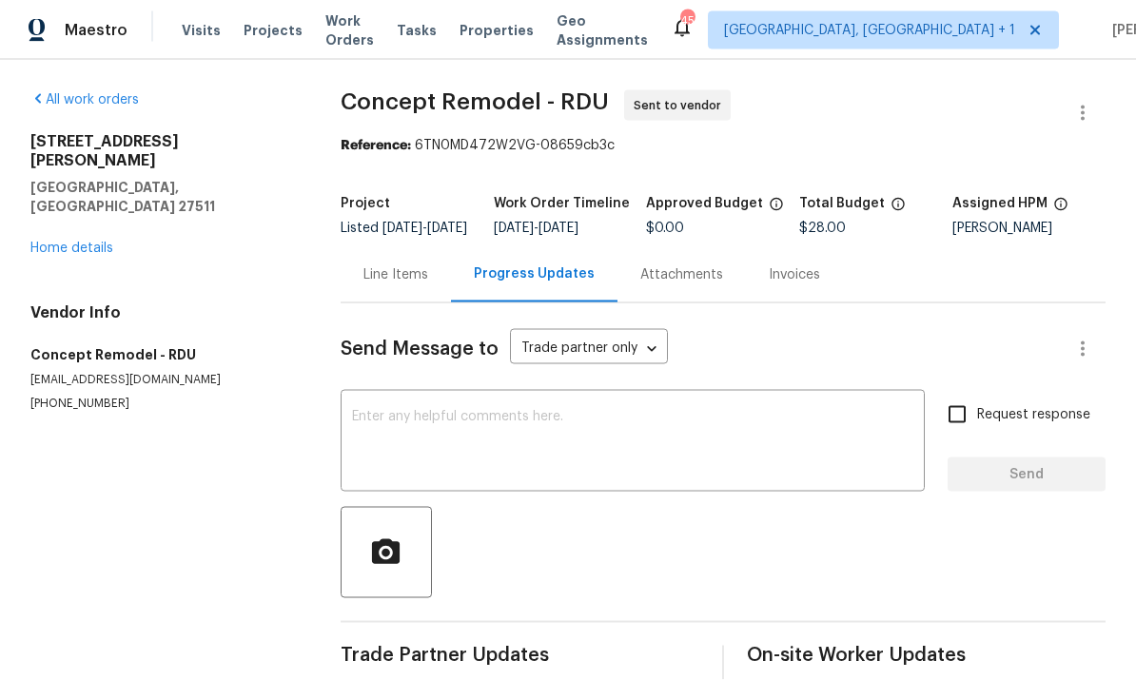
scroll to position [71, 0]
click at [403, 410] on textarea at bounding box center [632, 443] width 561 height 67
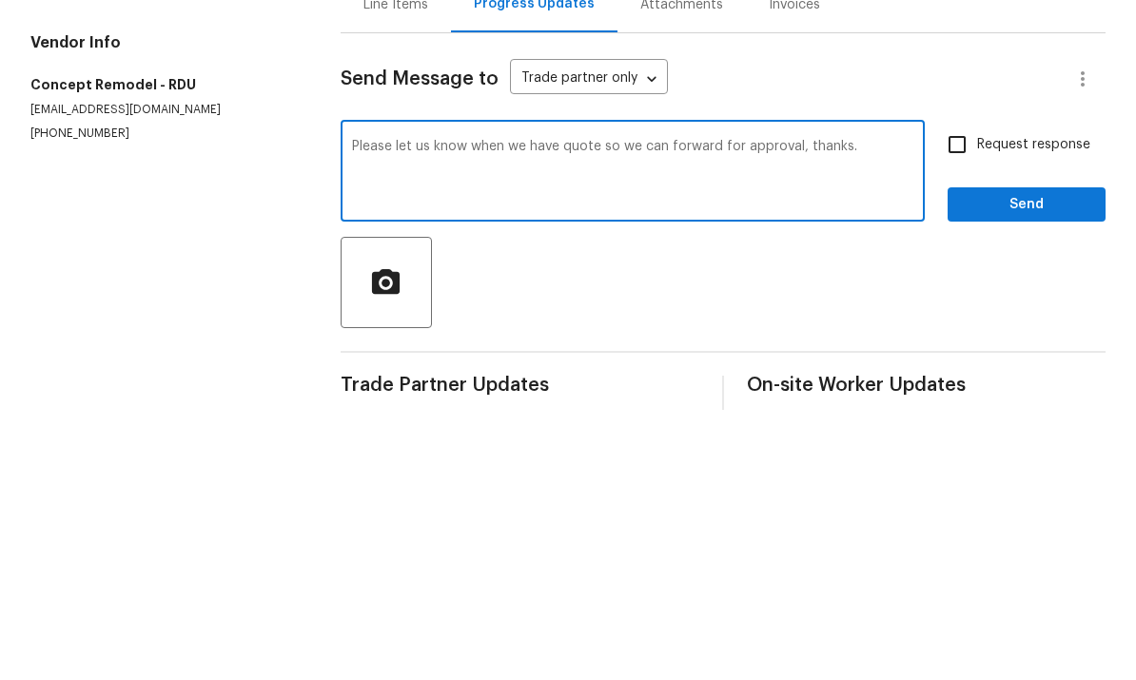
type textarea "Please let us know when we have quote so we can forward for approval, thanks."
click at [965, 395] on input "Request response" at bounding box center [957, 415] width 40 height 40
checkbox input "true"
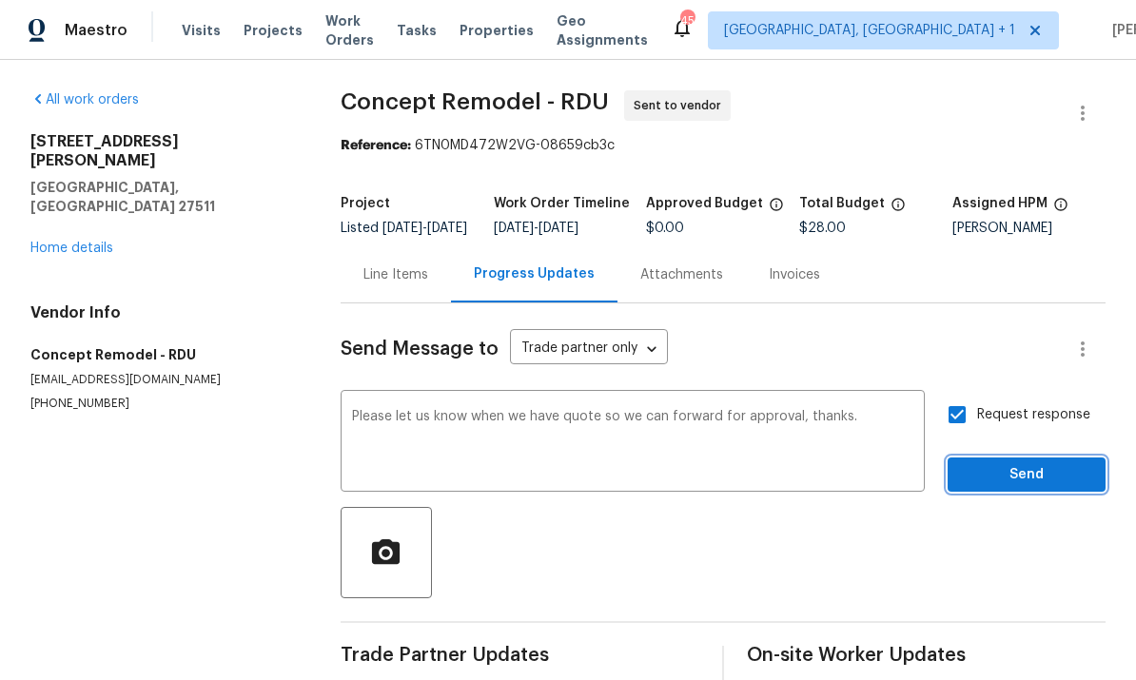
click at [1039, 463] on span "Send" at bounding box center [1026, 475] width 127 height 24
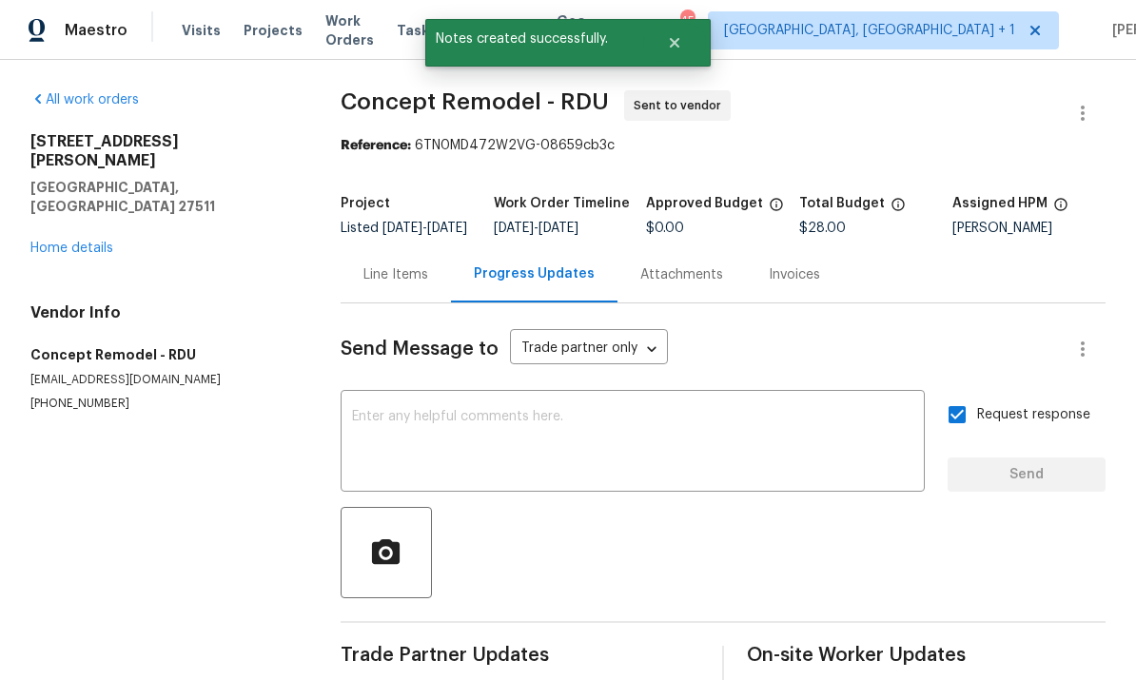
click at [90, 242] on link "Home details" at bounding box center [71, 248] width 83 height 13
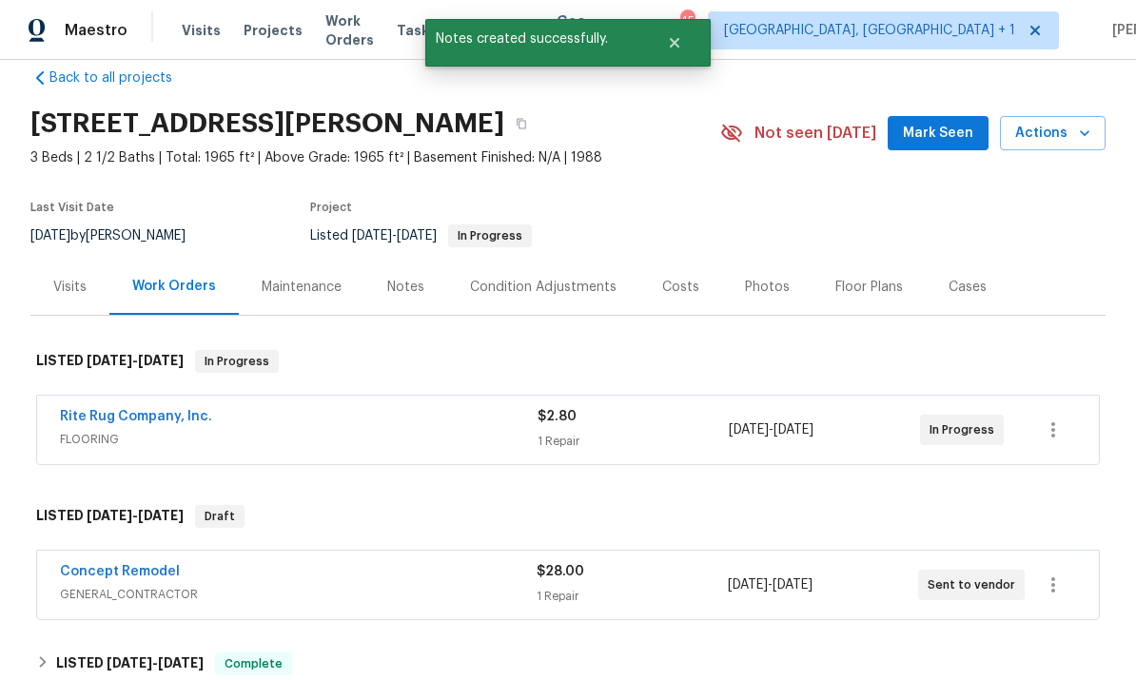
scroll to position [23, 0]
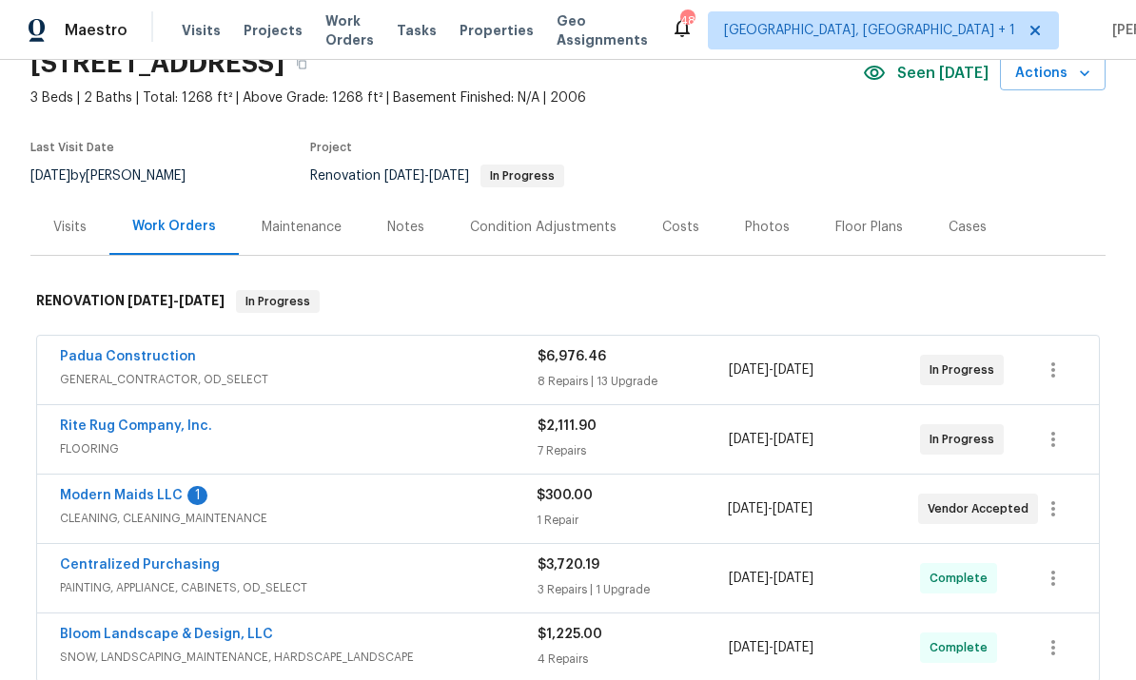
scroll to position [90, 0]
click at [146, 431] on link "Rite Rug Company, Inc." at bounding box center [136, 425] width 152 height 13
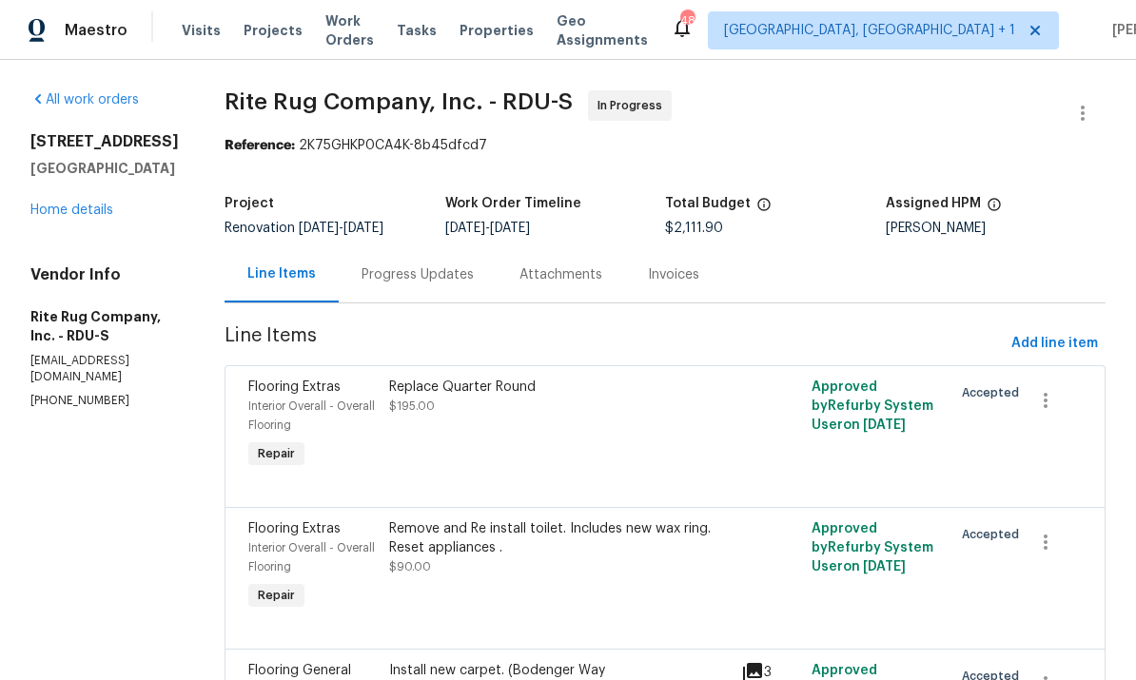
click at [449, 265] on div "Progress Updates" at bounding box center [417, 274] width 112 height 19
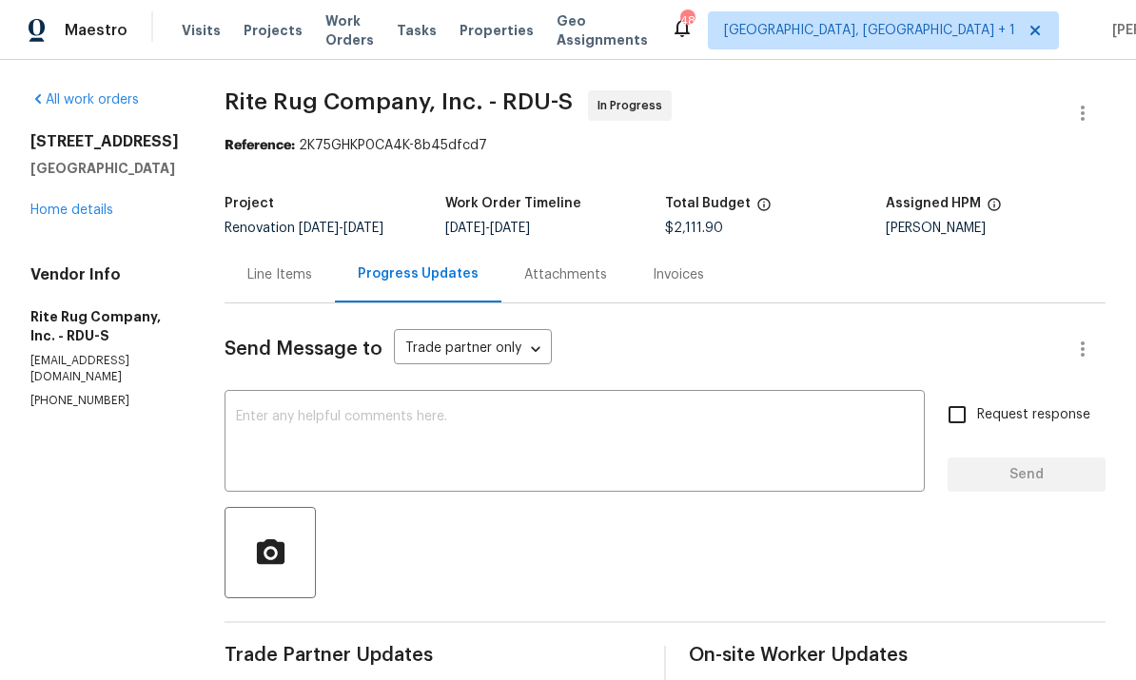
click at [307, 276] on div "Line Items" at bounding box center [279, 274] width 65 height 19
